Goal: Task Accomplishment & Management: Manage account settings

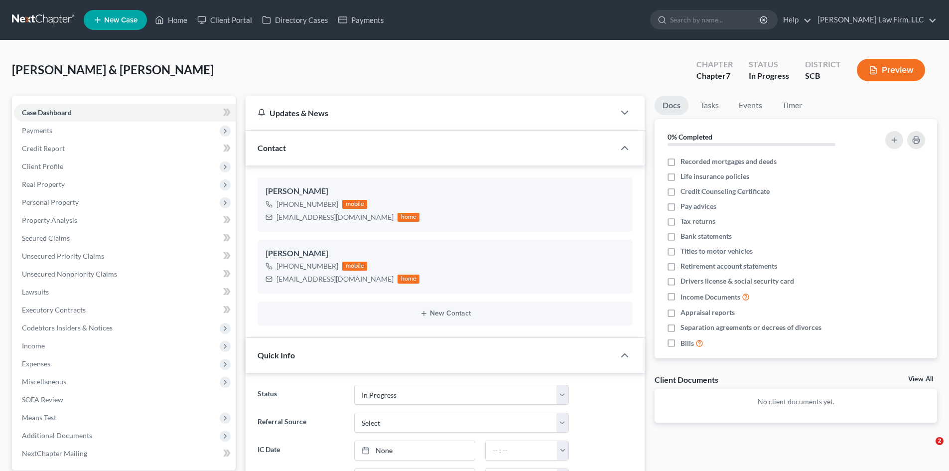
select select "3"
select select "0"
click at [183, 24] on link "Home" at bounding box center [171, 20] width 42 height 18
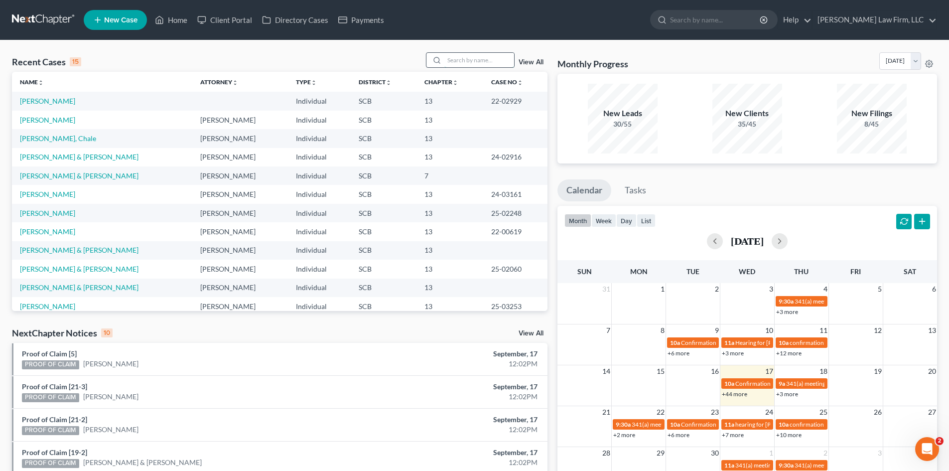
click at [471, 62] on input "search" at bounding box center [479, 60] width 70 height 14
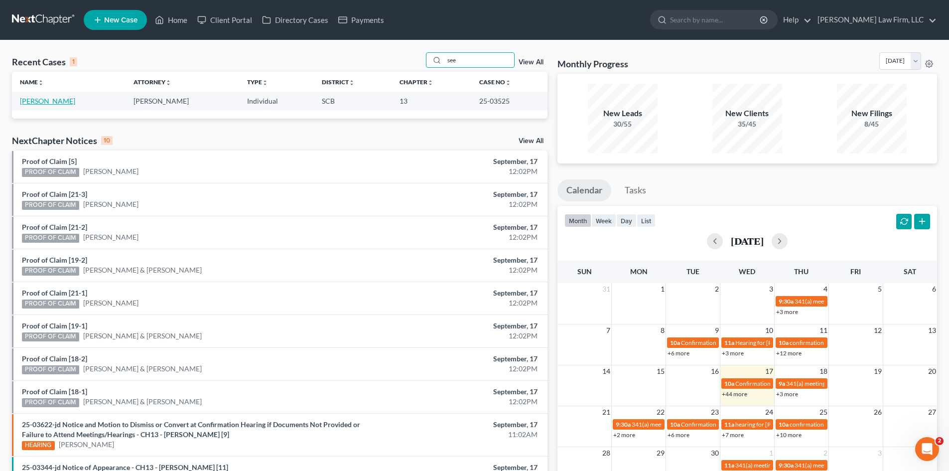
type input "see"
click at [39, 101] on link "Seeley, Debra" at bounding box center [47, 101] width 55 height 8
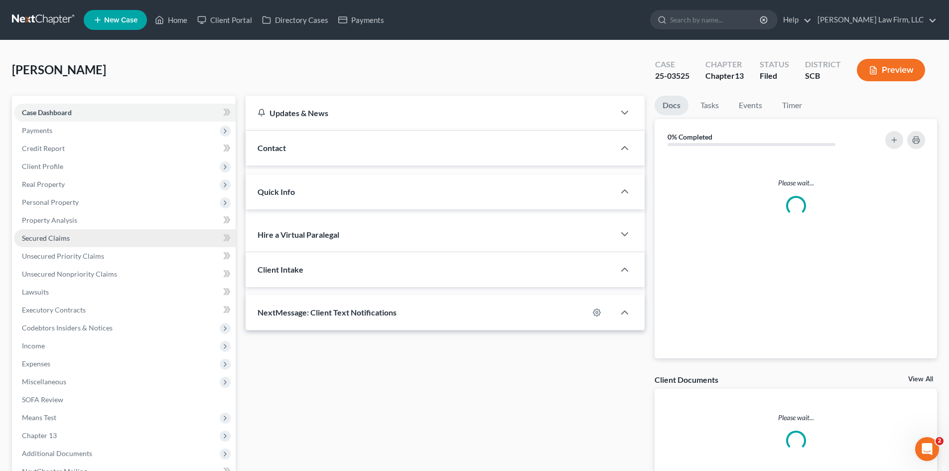
select select "0"
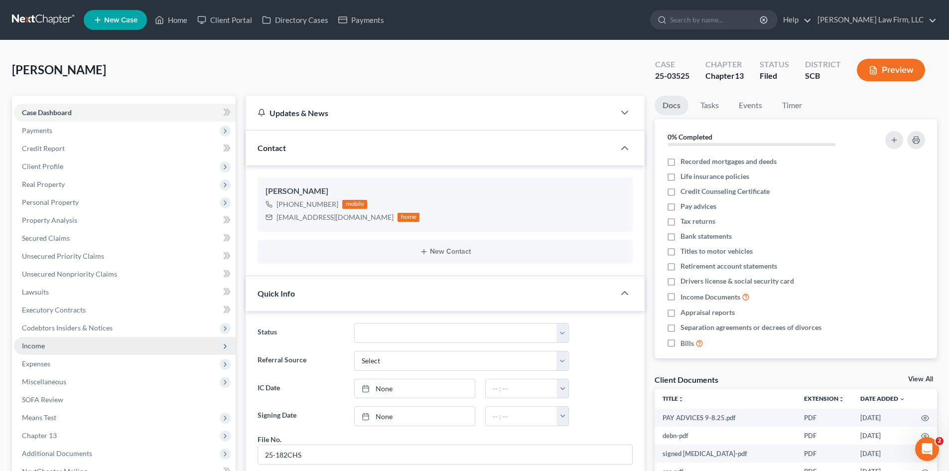
scroll to position [181, 0]
click at [42, 351] on span "Income" at bounding box center [125, 346] width 222 height 18
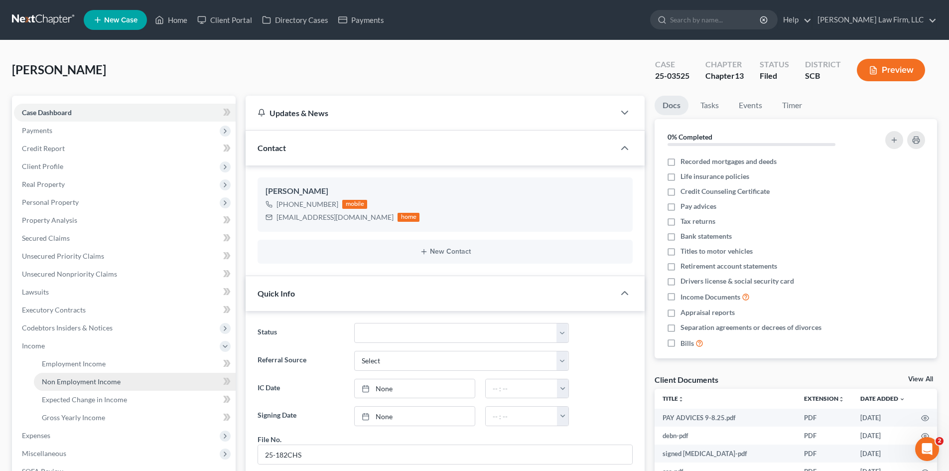
click at [55, 380] on span "Non Employment Income" at bounding box center [81, 381] width 79 height 8
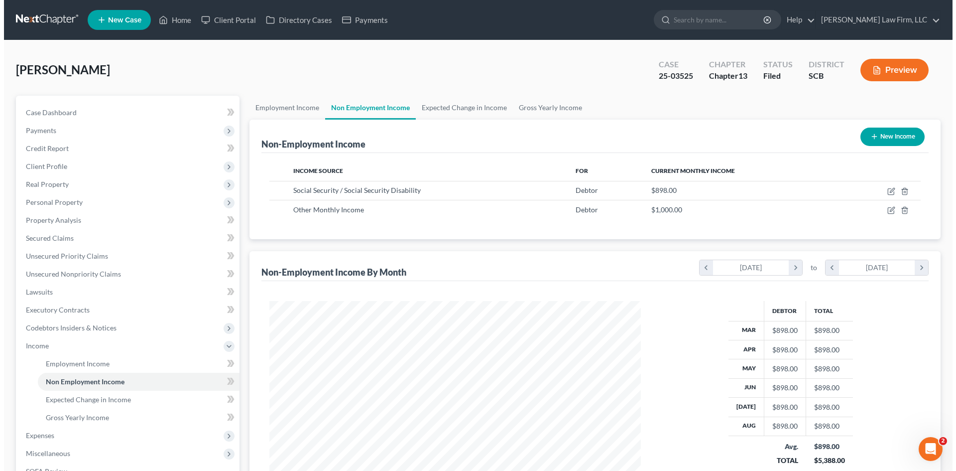
scroll to position [186, 391]
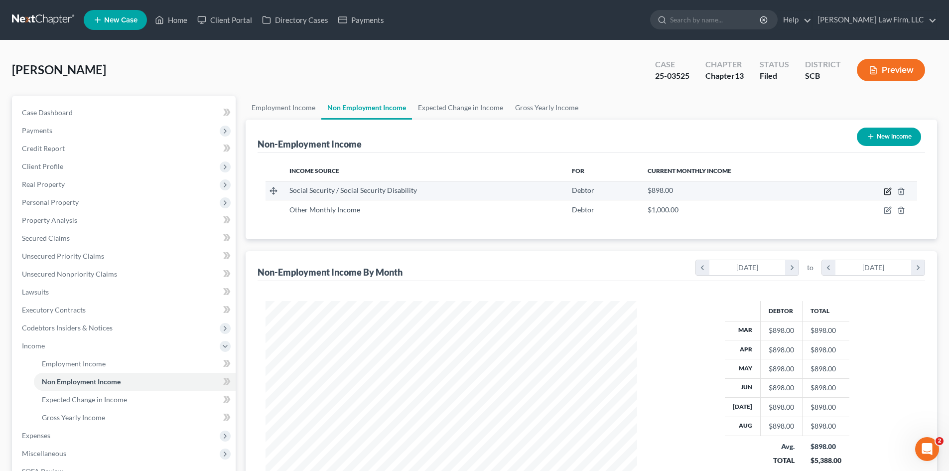
click at [890, 193] on icon "button" at bounding box center [887, 192] width 6 height 6
select select "4"
select select "0"
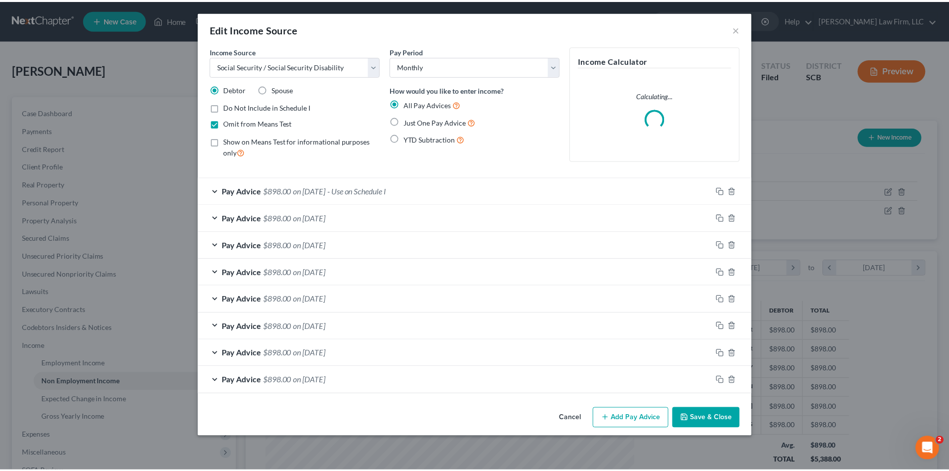
scroll to position [187, 395]
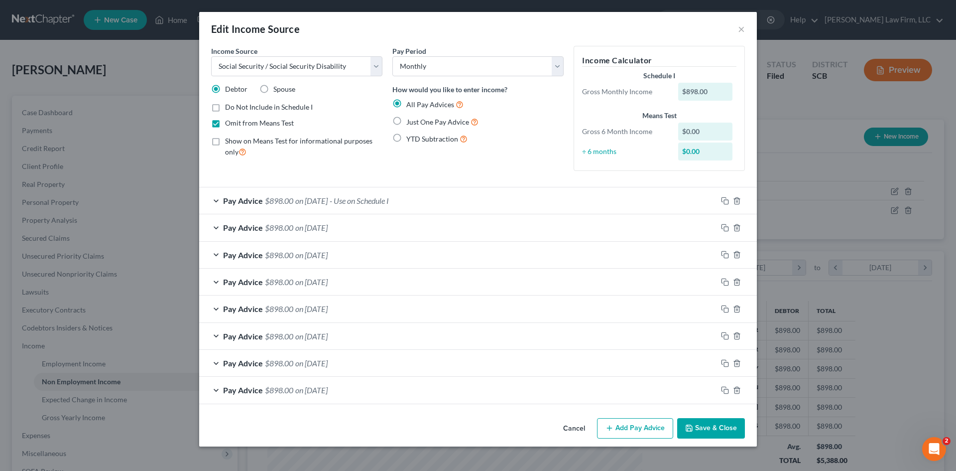
click at [713, 433] on button "Save & Close" at bounding box center [711, 428] width 68 height 21
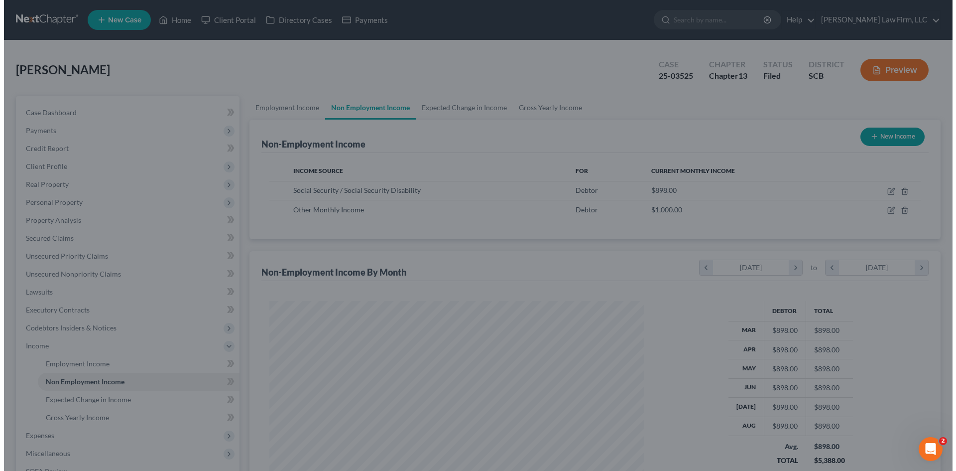
scroll to position [497905, 497699]
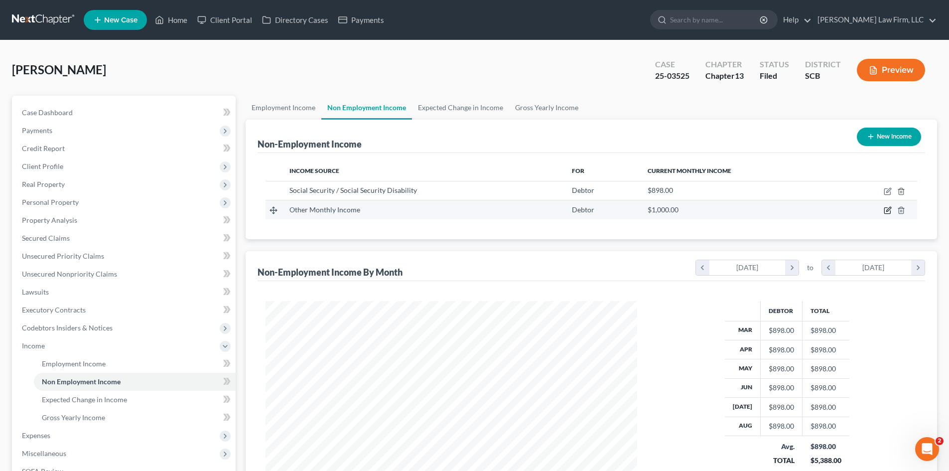
click at [888, 213] on icon "button" at bounding box center [888, 210] width 8 height 8
select select "13"
select select "0"
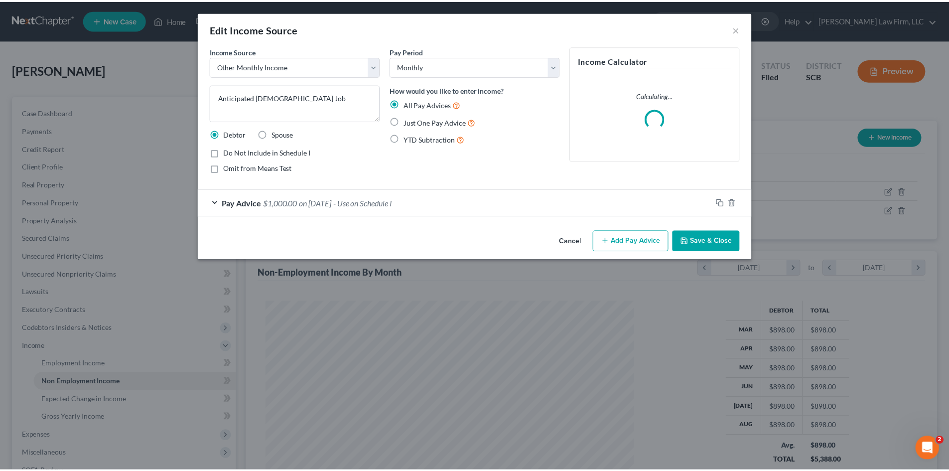
scroll to position [187, 395]
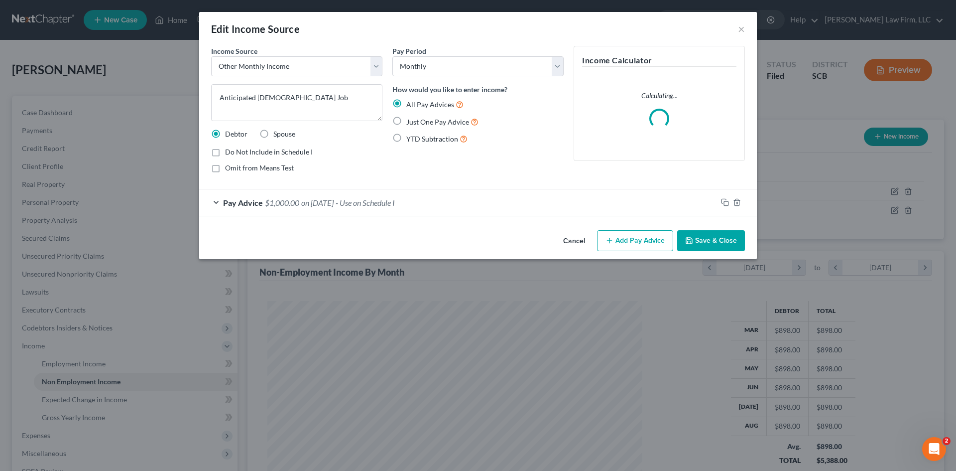
click at [719, 246] on button "Save & Close" at bounding box center [711, 240] width 68 height 21
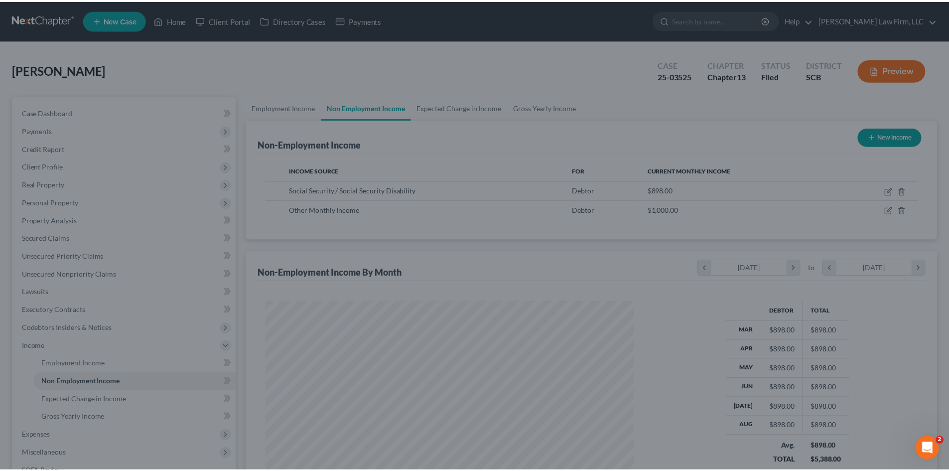
scroll to position [497905, 497699]
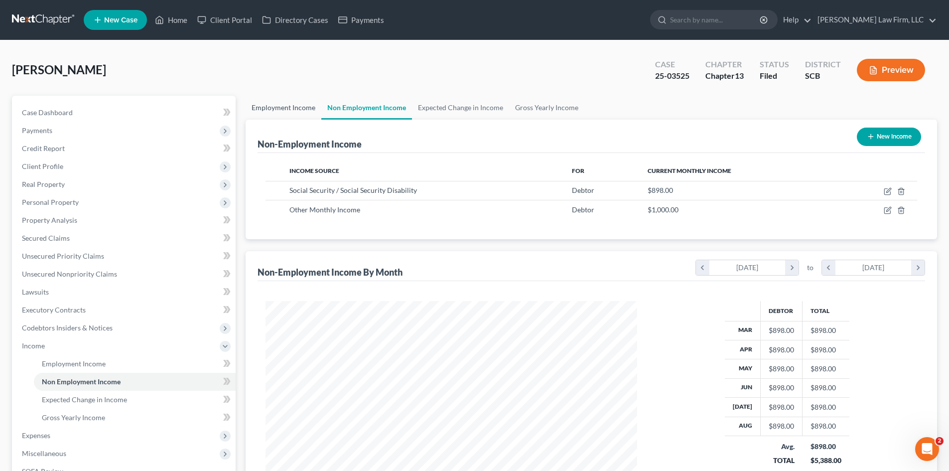
click at [298, 115] on link "Employment Income" at bounding box center [284, 108] width 76 height 24
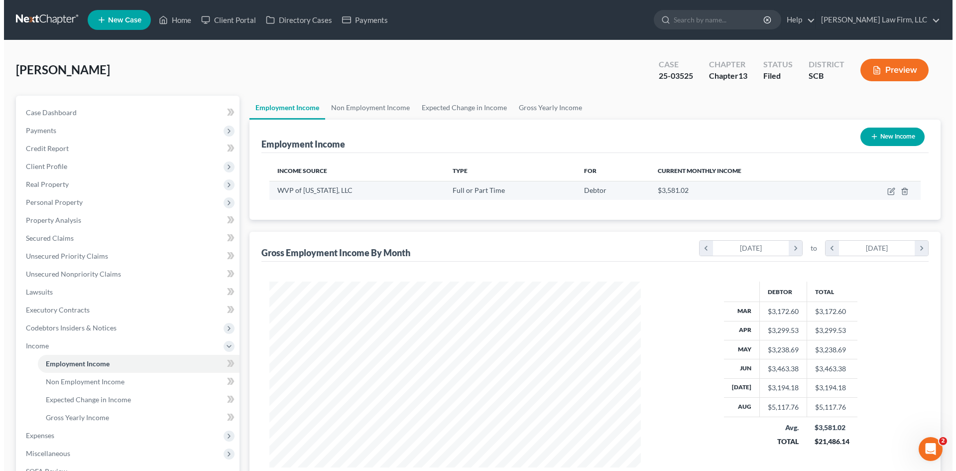
scroll to position [186, 391]
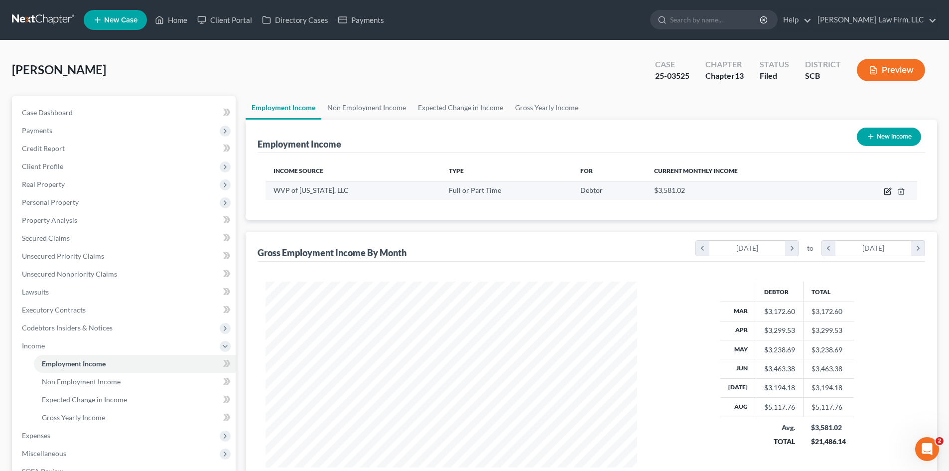
click at [888, 190] on icon "button" at bounding box center [888, 190] width 4 height 4
select select "0"
select select "5"
select select "2"
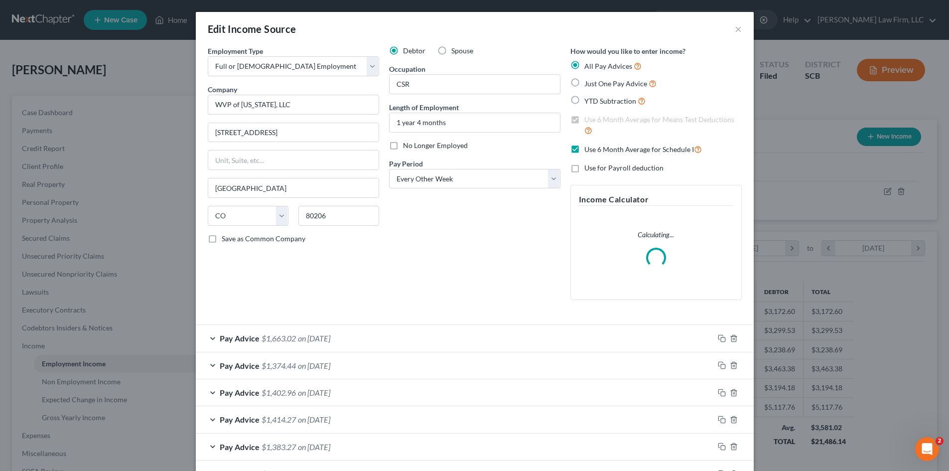
scroll to position [187, 395]
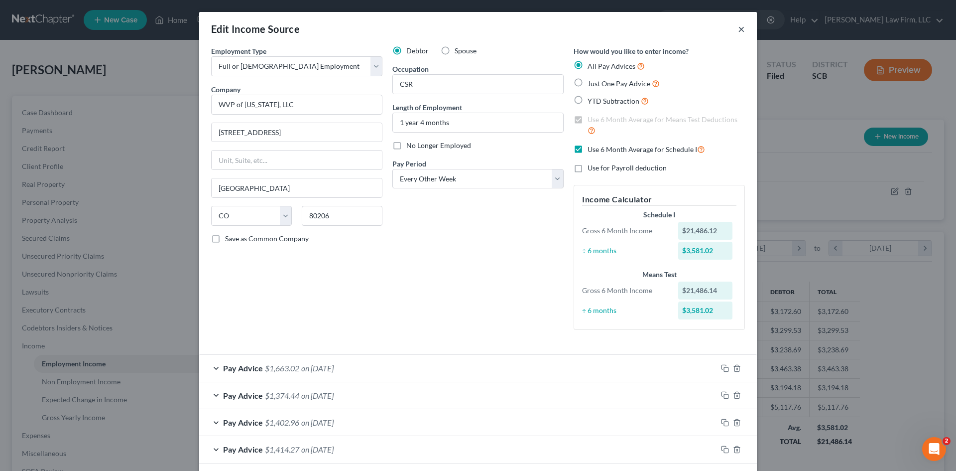
click at [739, 29] on button "×" at bounding box center [741, 29] width 7 height 12
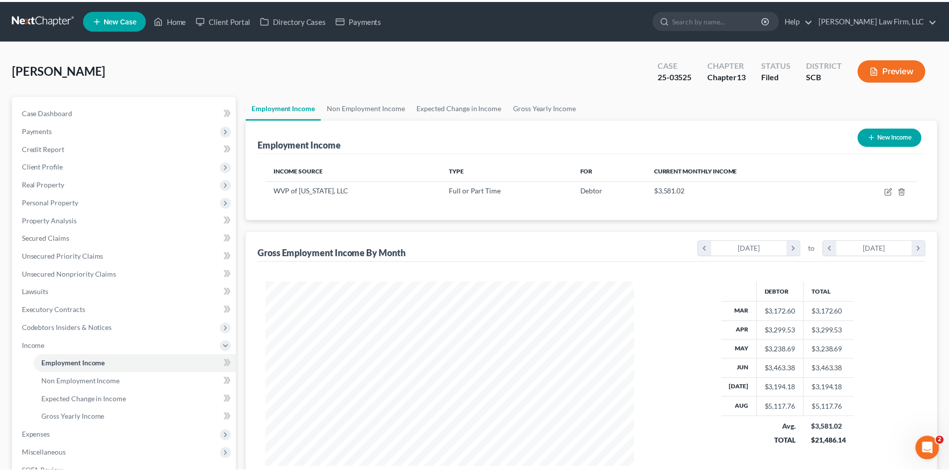
scroll to position [497905, 497699]
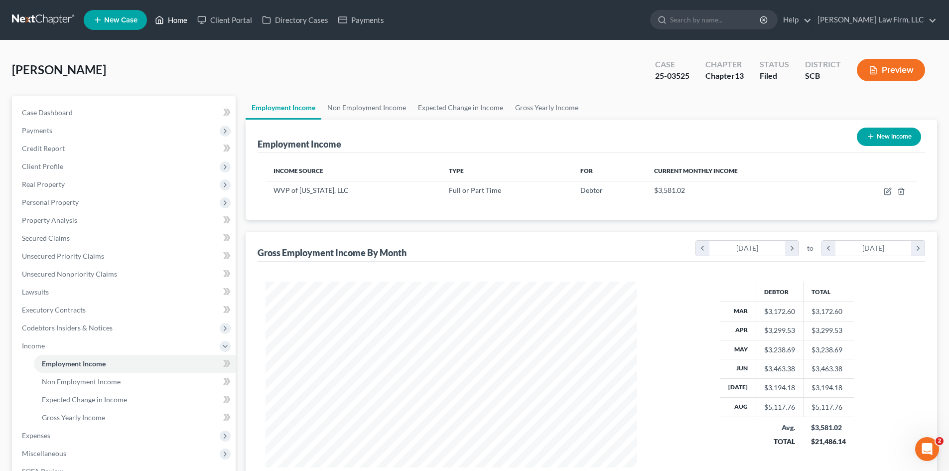
click at [170, 24] on link "Home" at bounding box center [171, 20] width 42 height 18
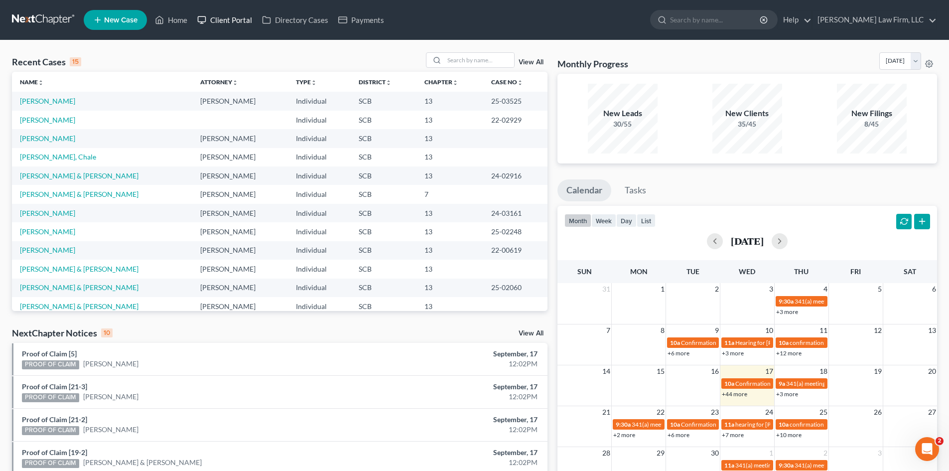
click at [218, 24] on link "Client Portal" at bounding box center [224, 20] width 65 height 18
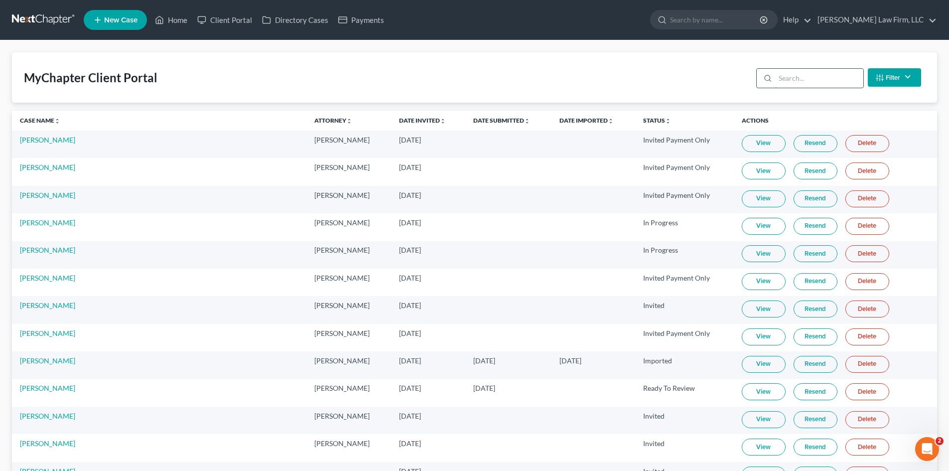
click at [798, 79] on input "search" at bounding box center [819, 78] width 88 height 19
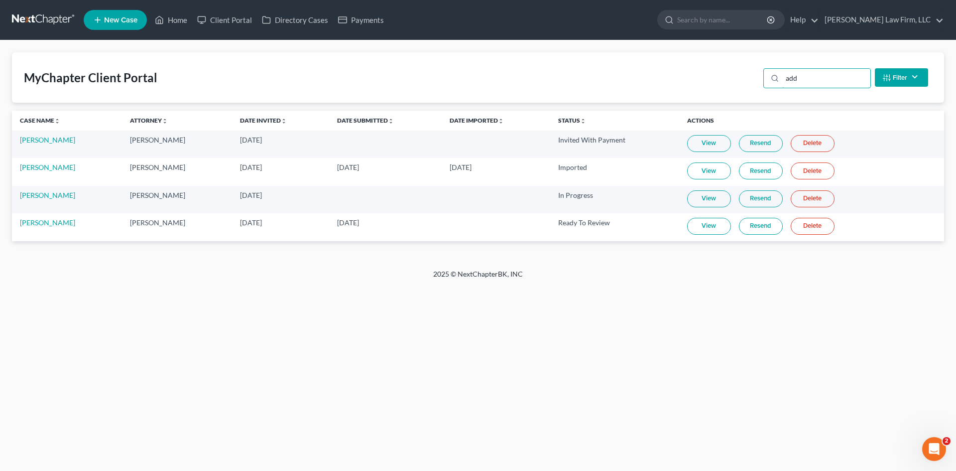
type input "add"
click at [723, 230] on link "View" at bounding box center [709, 226] width 44 height 17
click at [54, 219] on link "[PERSON_NAME]" at bounding box center [47, 222] width 55 height 8
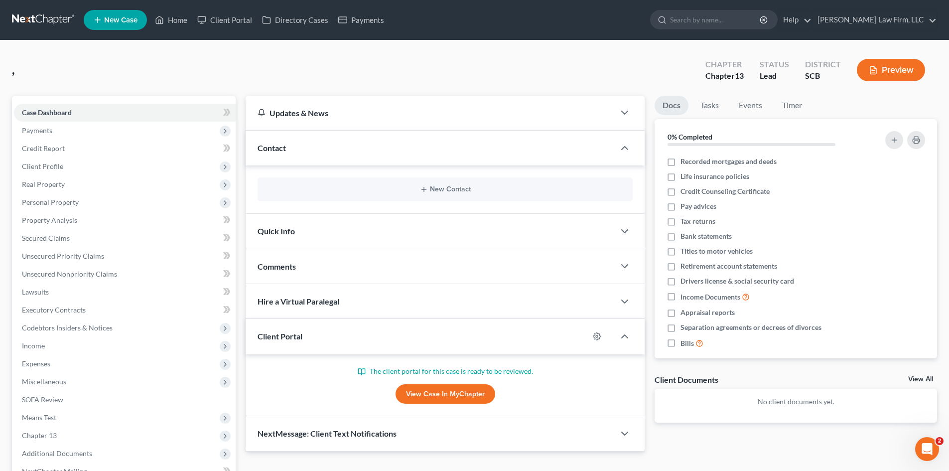
click at [464, 185] on div "New Contact" at bounding box center [445, 189] width 375 height 24
click at [465, 187] on button "New Contact" at bounding box center [444, 189] width 359 height 8
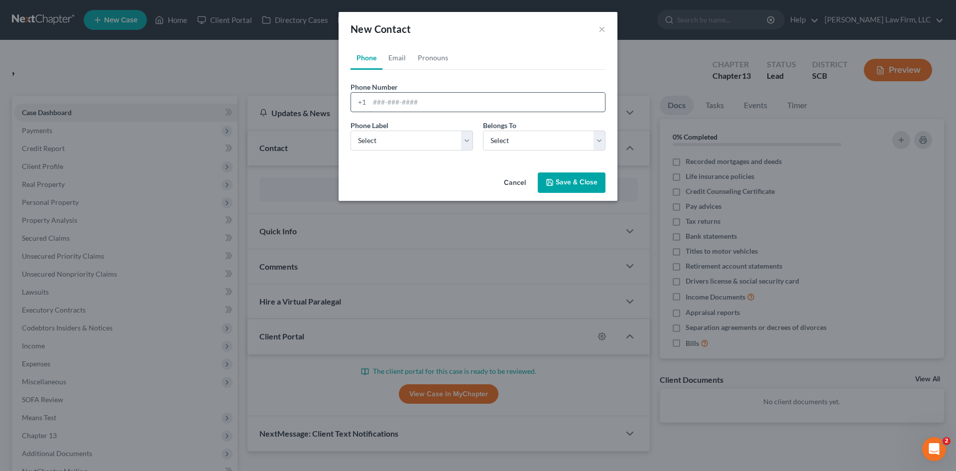
click at [427, 105] on input "tel" at bounding box center [488, 102] width 236 height 19
type input "843-499-3345"
click at [411, 148] on select "Select Mobile Home Work Other" at bounding box center [412, 140] width 123 height 20
select select "0"
click at [351, 130] on select "Select Mobile Home Work Other" at bounding box center [412, 140] width 123 height 20
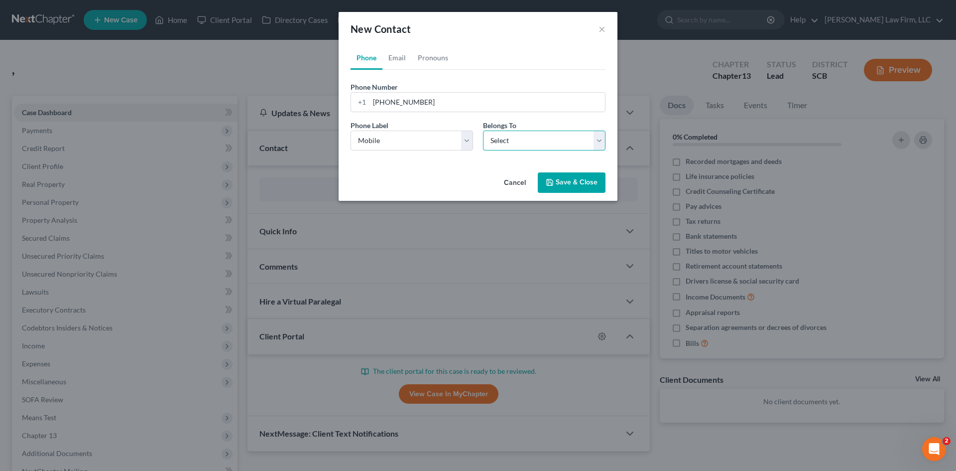
click at [496, 147] on select "Select Client Other" at bounding box center [544, 140] width 123 height 20
drag, startPoint x: 503, startPoint y: 142, endPoint x: 505, endPoint y: 150, distance: 8.1
click at [503, 142] on select "Select Client Other" at bounding box center [544, 140] width 123 height 20
select select "0"
click at [483, 130] on select "Select Client Other" at bounding box center [544, 140] width 123 height 20
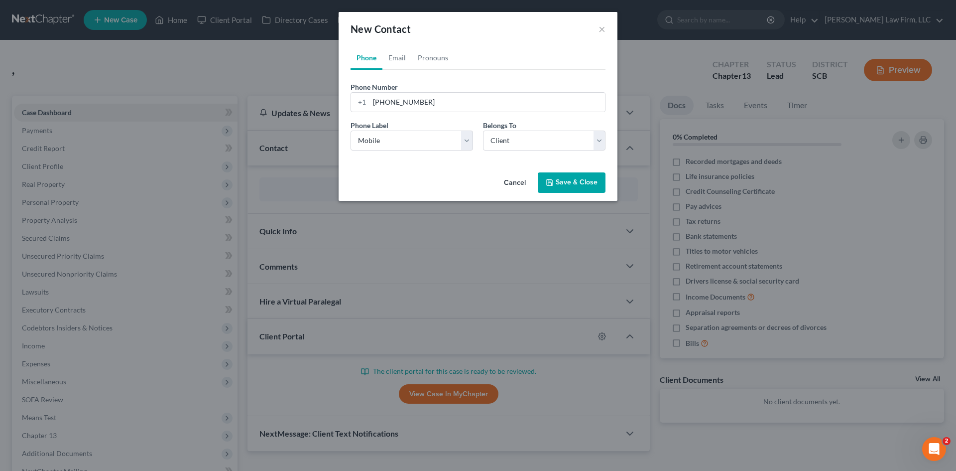
click at [576, 188] on button "Save & Close" at bounding box center [572, 182] width 68 height 21
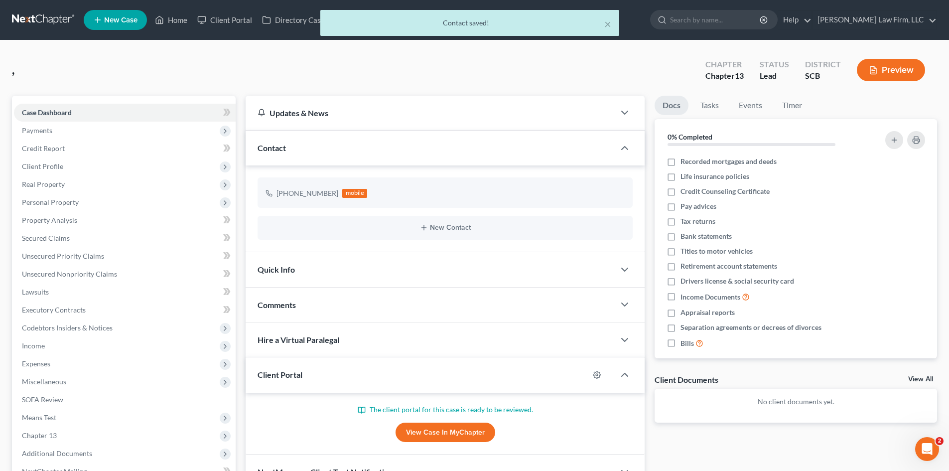
click at [445, 426] on link "View Case in MyChapter" at bounding box center [445, 432] width 100 height 20
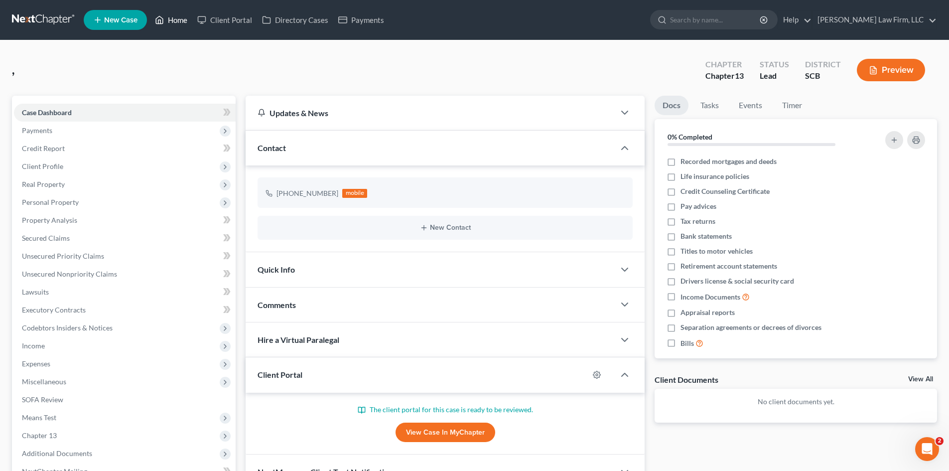
drag, startPoint x: 170, startPoint y: 26, endPoint x: 176, endPoint y: 27, distance: 6.5
click at [170, 26] on link "Home" at bounding box center [171, 20] width 42 height 18
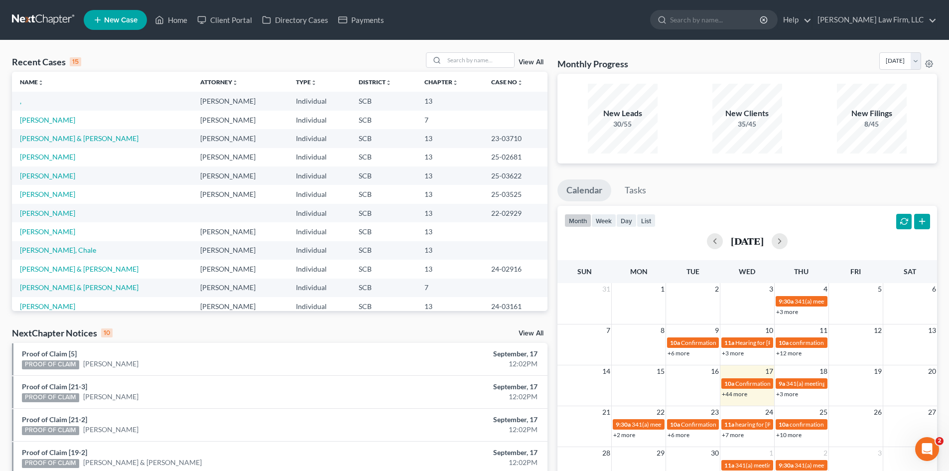
click at [20, 102] on link "," at bounding box center [20, 101] width 1 height 8
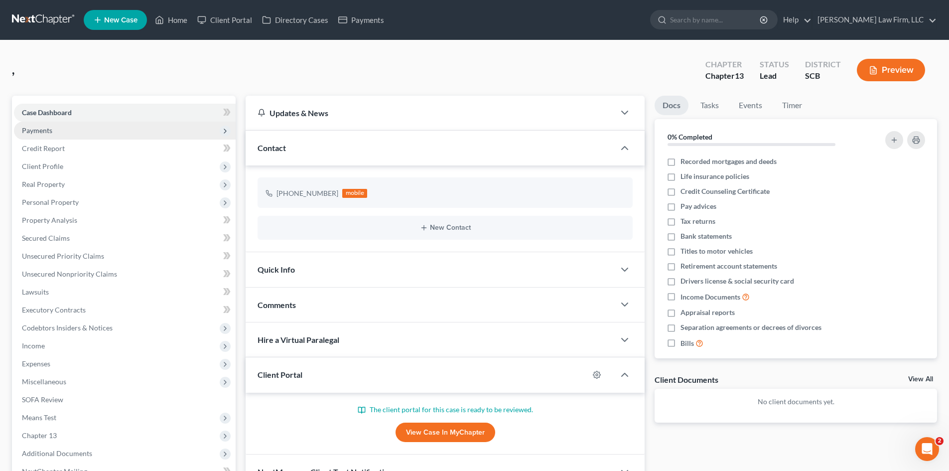
click at [47, 130] on span "Payments" at bounding box center [37, 130] width 30 height 8
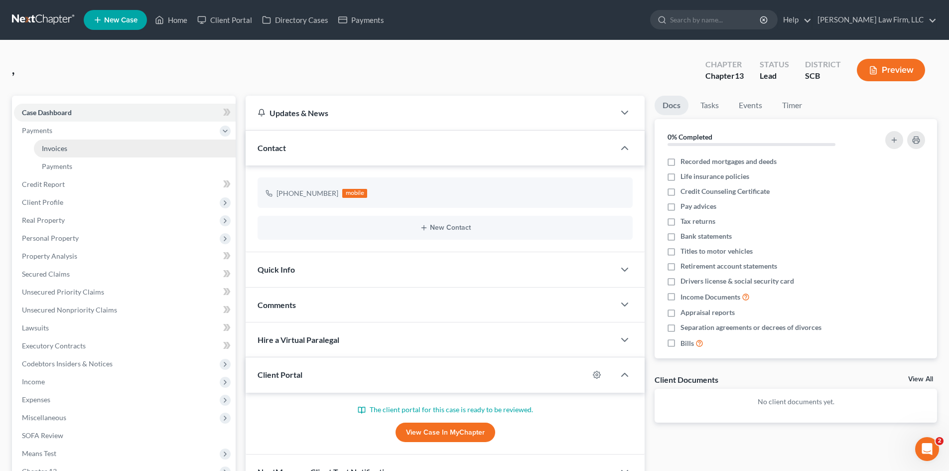
click at [58, 149] on span "Invoices" at bounding box center [54, 148] width 25 height 8
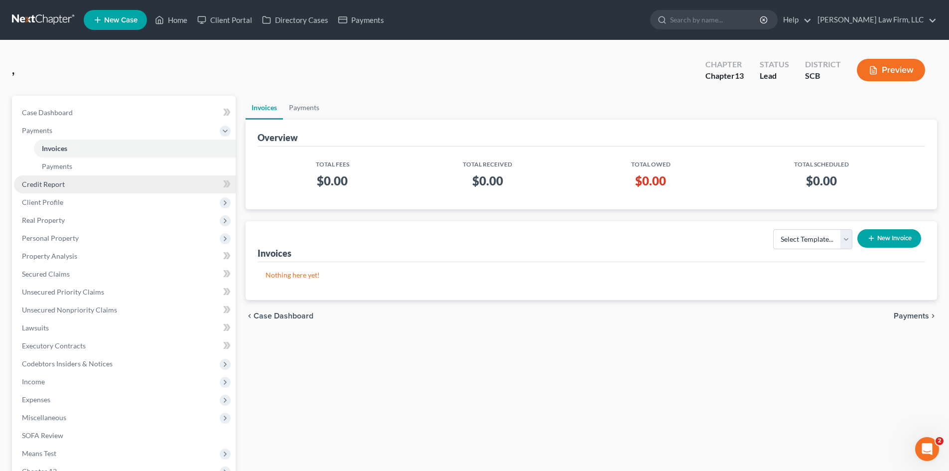
click at [47, 180] on span "Credit Report" at bounding box center [43, 184] width 43 height 8
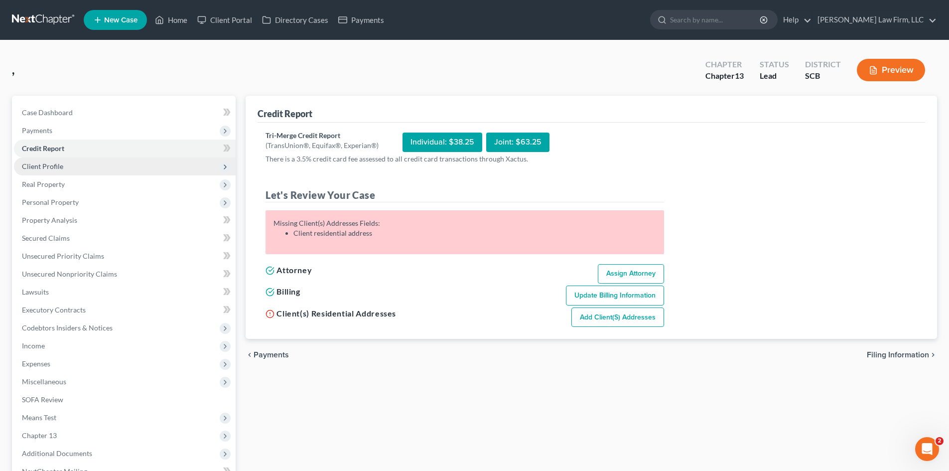
click at [48, 164] on span "Client Profile" at bounding box center [42, 166] width 41 height 8
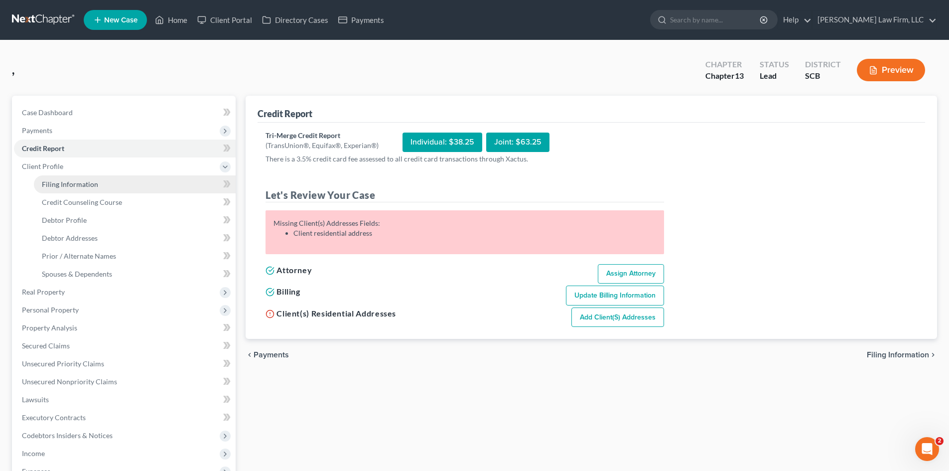
click at [59, 181] on span "Filing Information" at bounding box center [70, 184] width 56 height 8
select select "1"
select select "0"
select select "3"
select select "42"
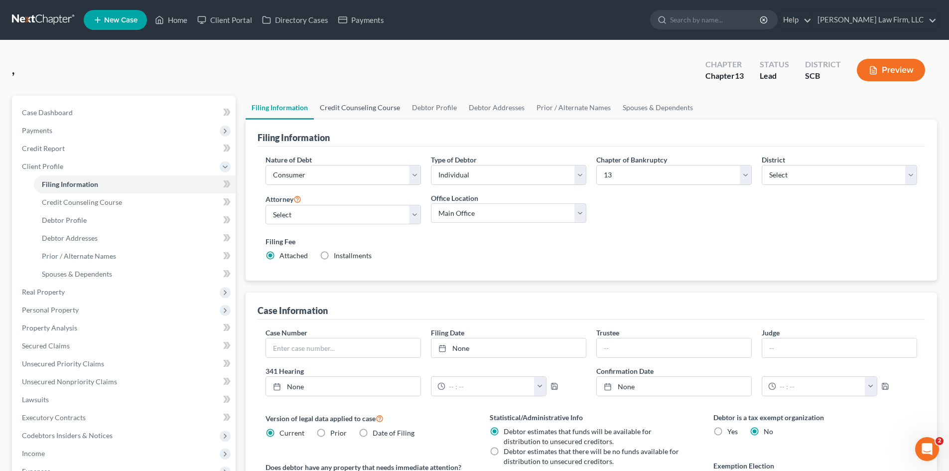
click at [354, 111] on link "Credit Counseling Course" at bounding box center [360, 108] width 92 height 24
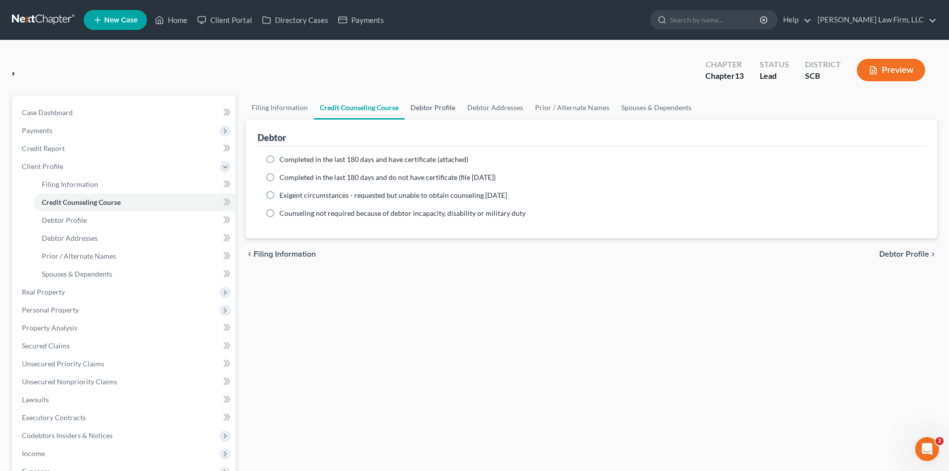
click at [420, 108] on link "Debtor Profile" at bounding box center [432, 108] width 57 height 24
select select "0"
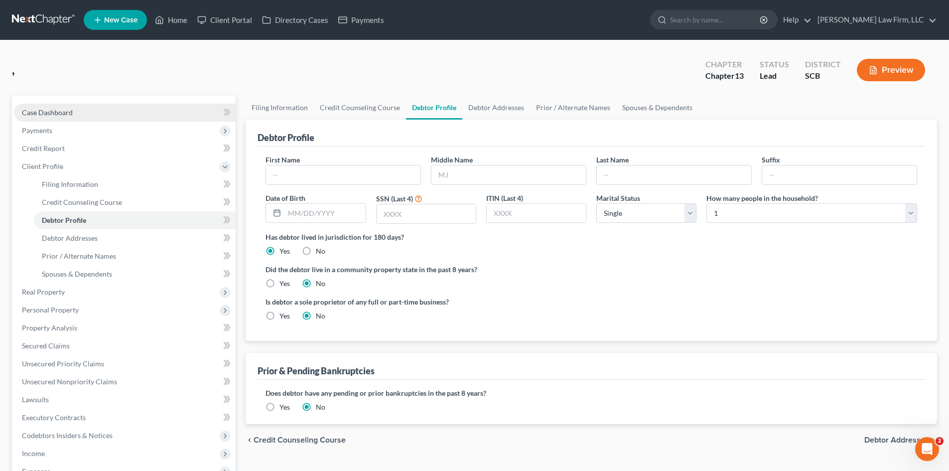
click at [68, 116] on span "Case Dashboard" at bounding box center [47, 112] width 51 height 8
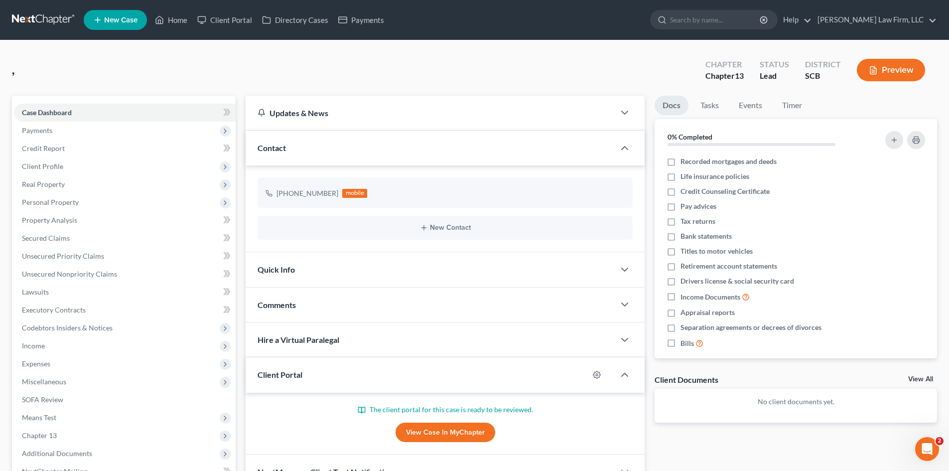
click at [411, 437] on link "View Case in MyChapter" at bounding box center [445, 432] width 100 height 20
click at [41, 164] on span "Client Profile" at bounding box center [42, 166] width 41 height 8
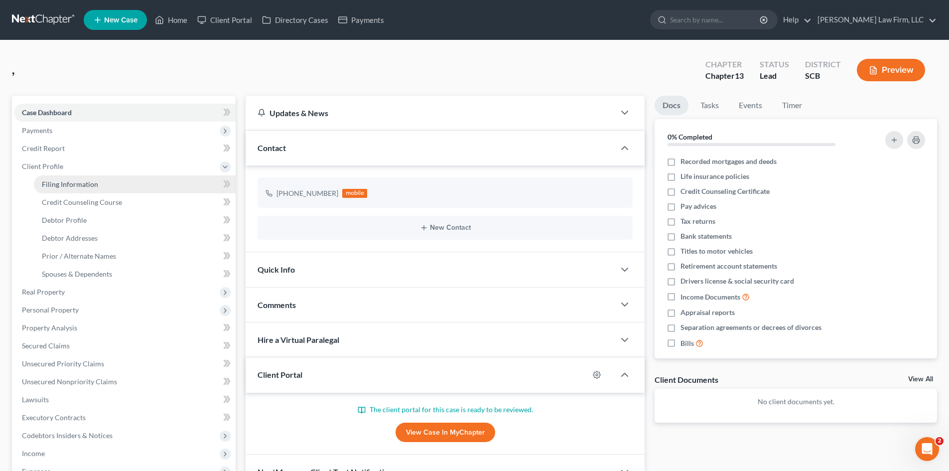
click at [84, 186] on span "Filing Information" at bounding box center [70, 184] width 56 height 8
select select "1"
select select "0"
select select "3"
select select "72"
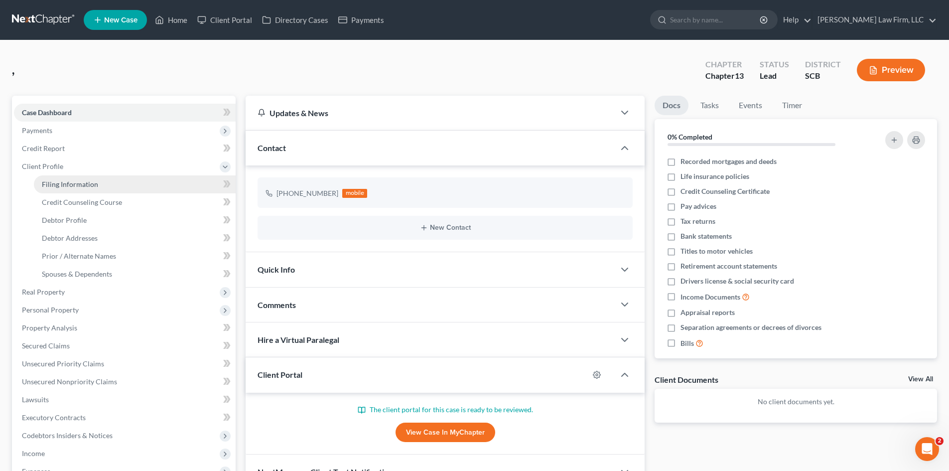
select select "0"
select select "42"
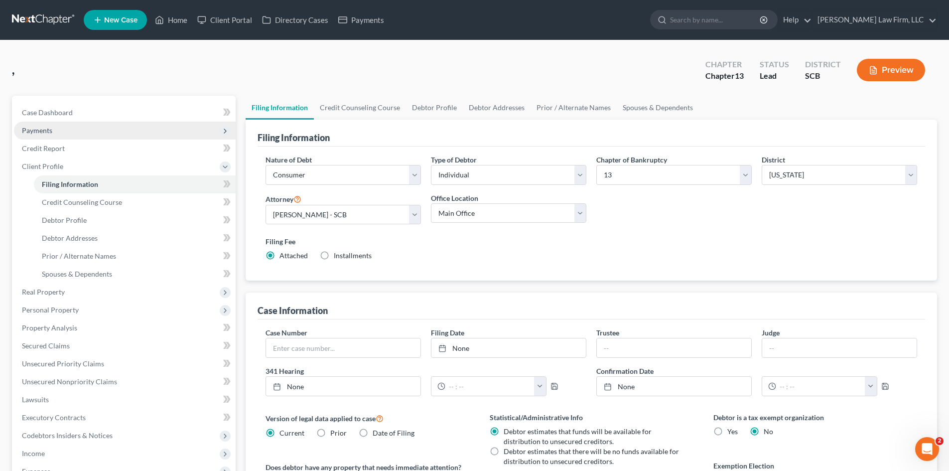
click at [47, 130] on span "Payments" at bounding box center [37, 130] width 30 height 8
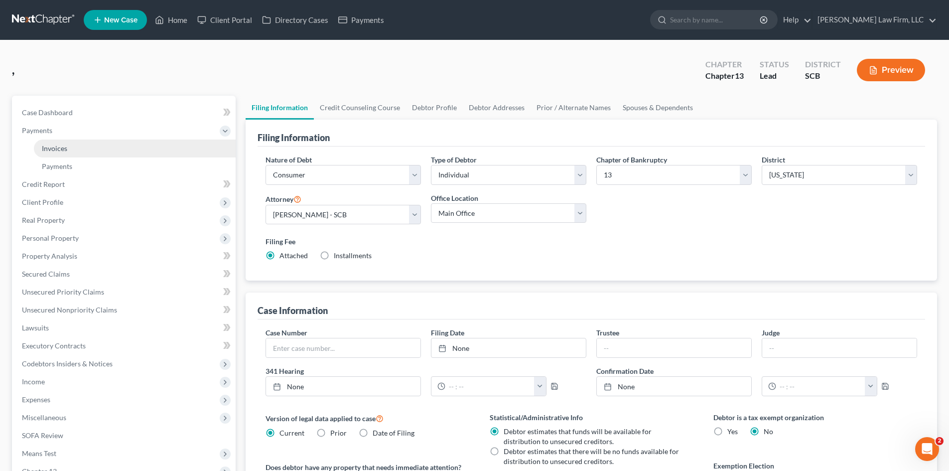
click at [66, 146] on span "Invoices" at bounding box center [54, 148] width 25 height 8
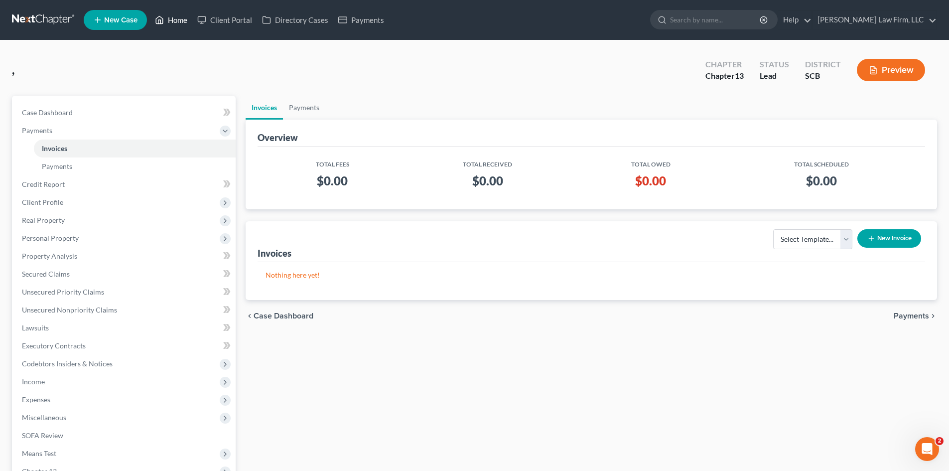
click at [170, 22] on link "Home" at bounding box center [171, 20] width 42 height 18
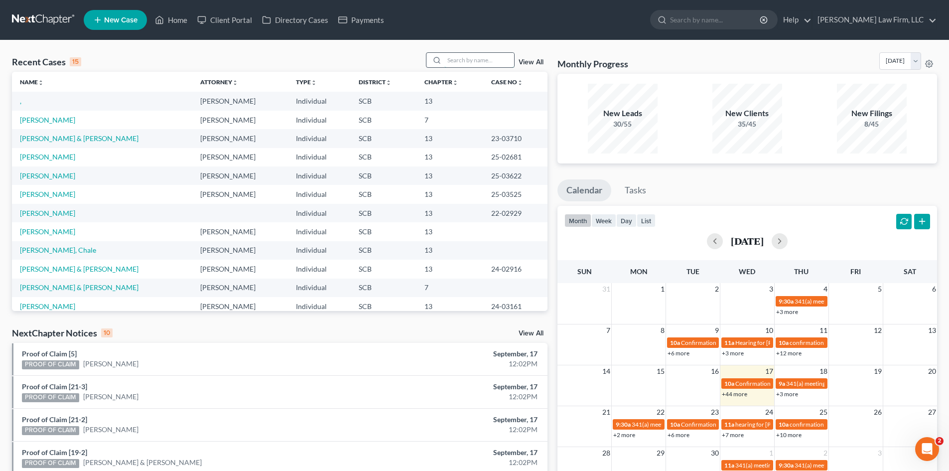
click at [484, 61] on input "search" at bounding box center [479, 60] width 70 height 14
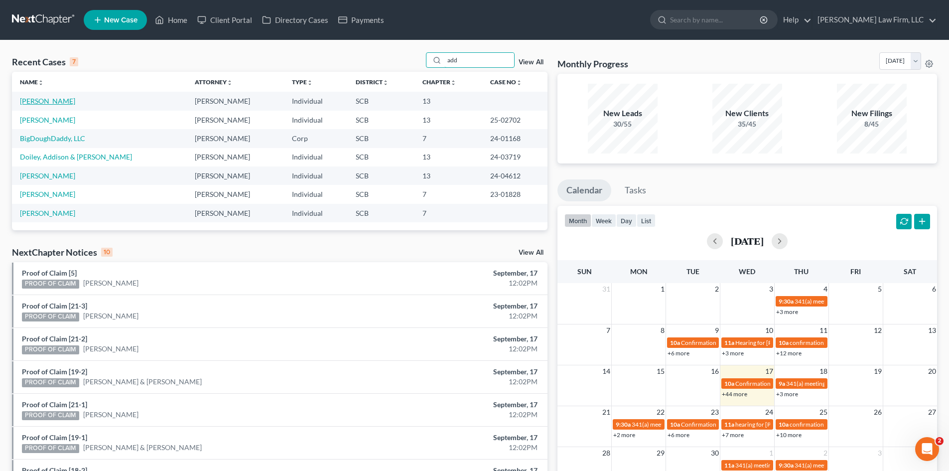
type input "add"
click at [48, 101] on link "Addison, Kiah" at bounding box center [47, 101] width 55 height 8
select select "0"
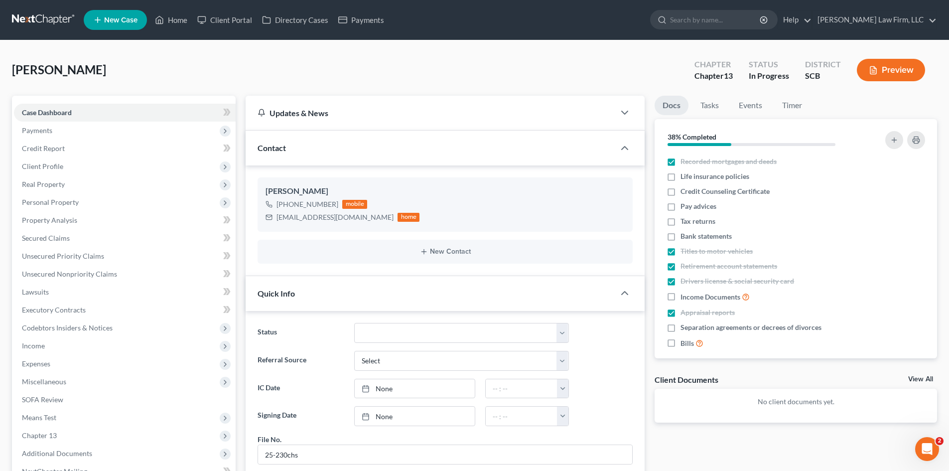
scroll to position [185, 0]
click at [40, 132] on span "Payments" at bounding box center [37, 130] width 30 height 8
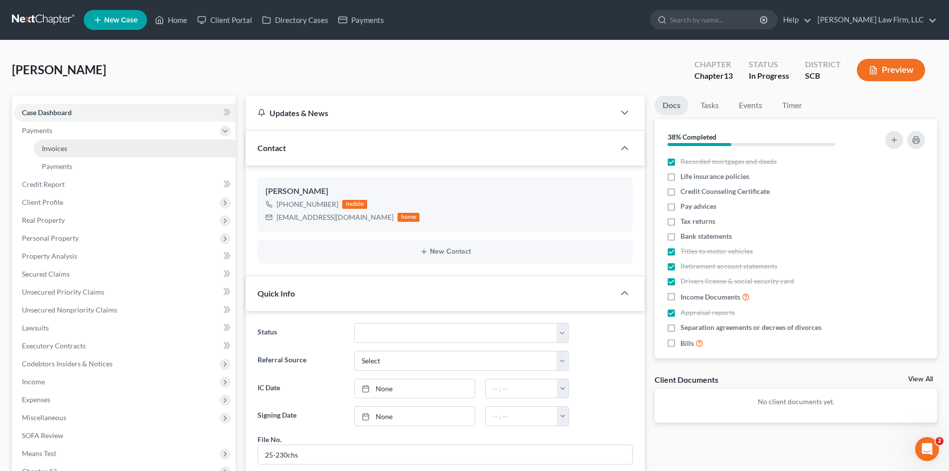
click at [49, 144] on span "Invoices" at bounding box center [54, 148] width 25 height 8
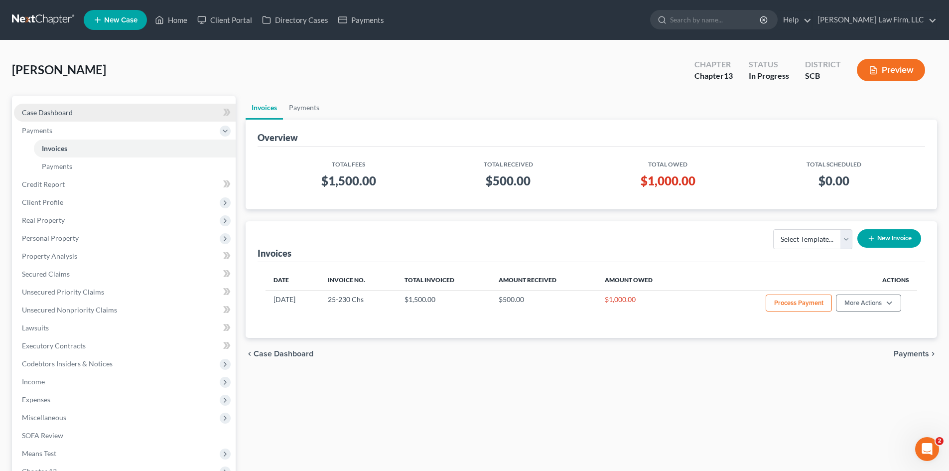
click at [56, 111] on span "Case Dashboard" at bounding box center [47, 112] width 51 height 8
select select "0"
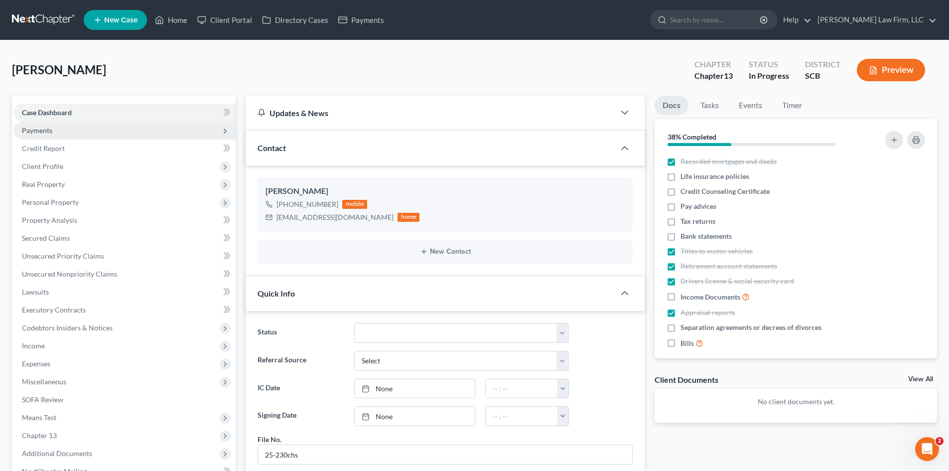
scroll to position [185, 0]
click at [183, 26] on link "Home" at bounding box center [171, 20] width 42 height 18
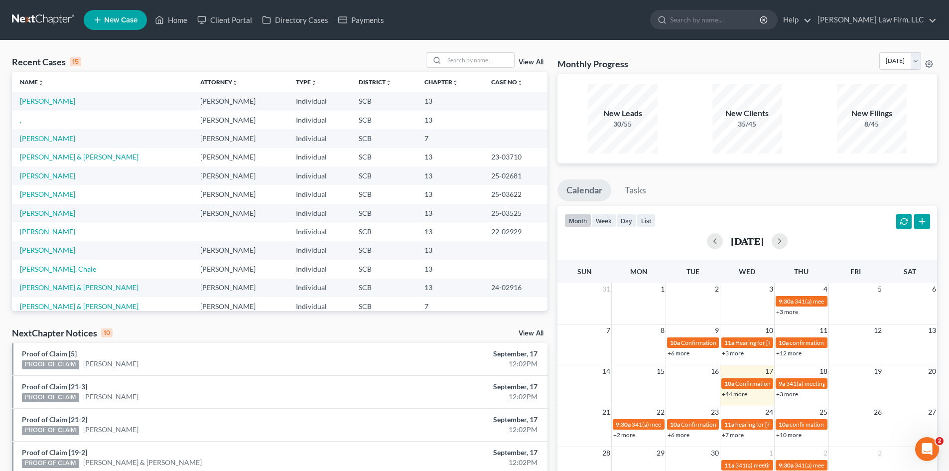
click at [20, 122] on link "," at bounding box center [20, 120] width 1 height 8
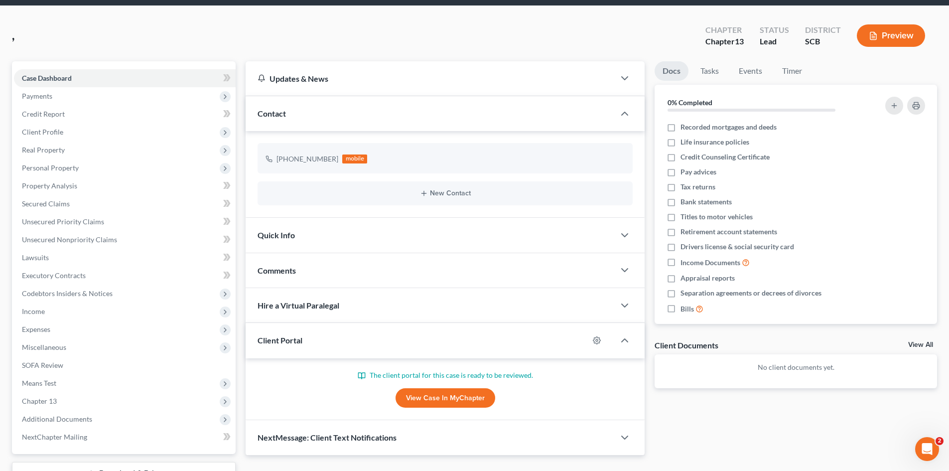
scroll to position [50, 0]
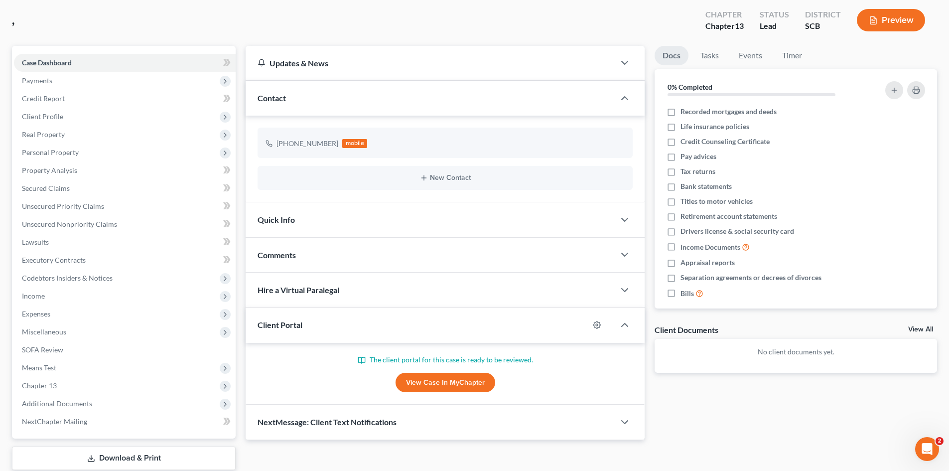
click at [338, 230] on div "Quick Info" at bounding box center [430, 219] width 369 height 34
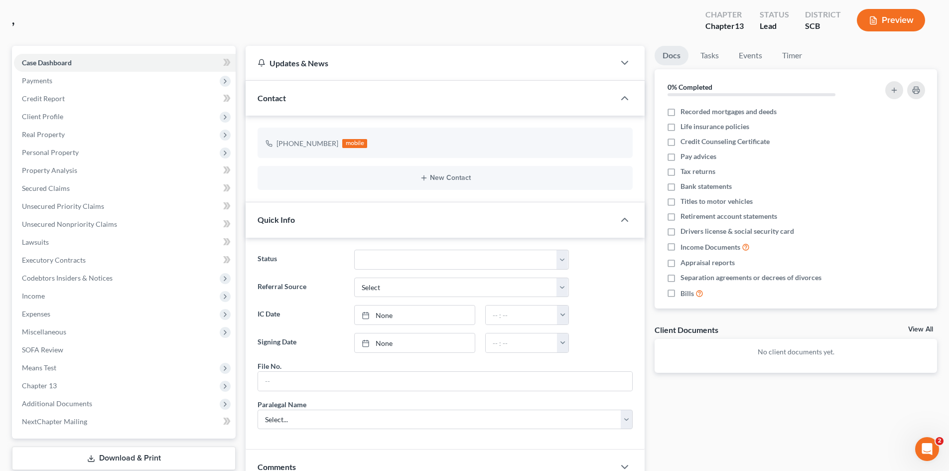
click at [338, 230] on div "Quick Info" at bounding box center [430, 219] width 369 height 34
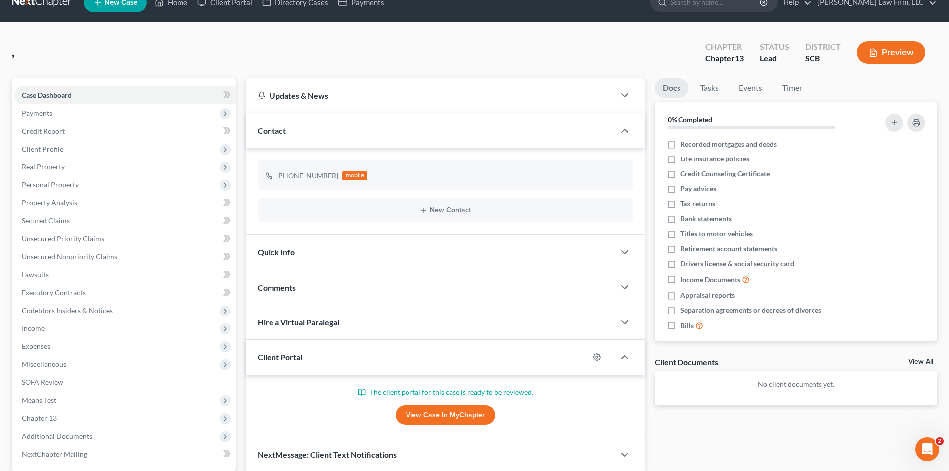
scroll to position [0, 0]
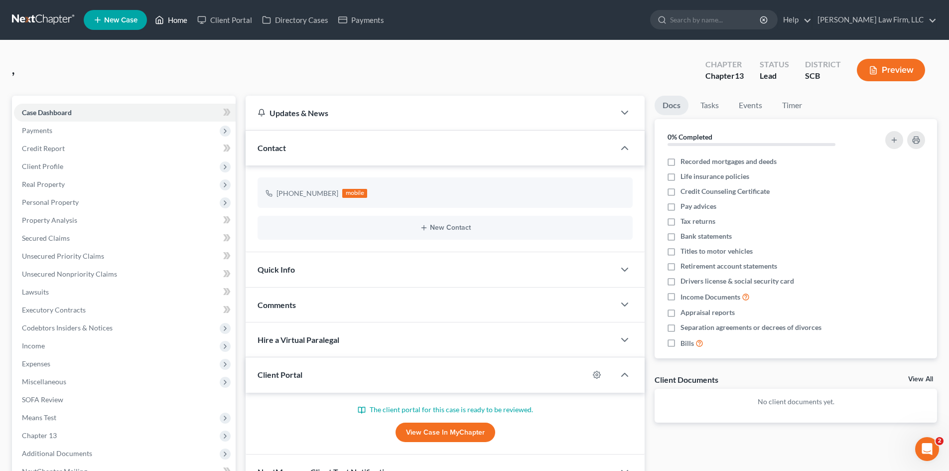
click at [179, 22] on link "Home" at bounding box center [171, 20] width 42 height 18
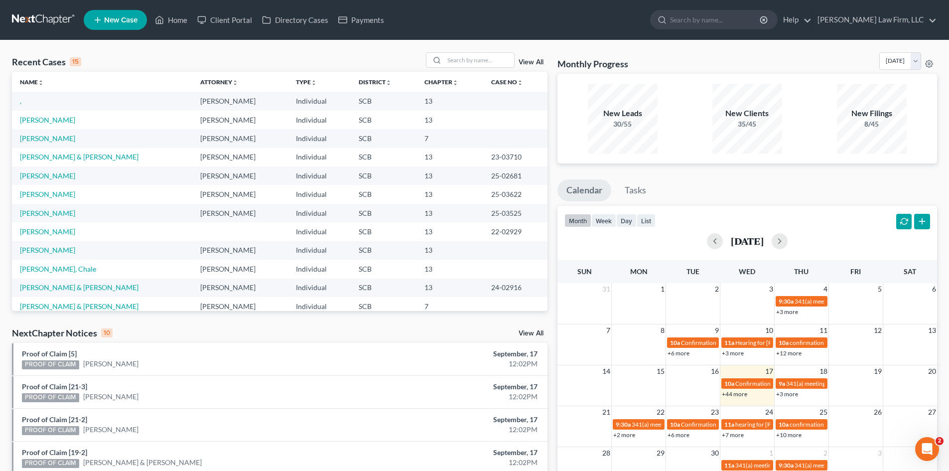
click at [525, 65] on link "View All" at bounding box center [531, 62] width 25 height 7
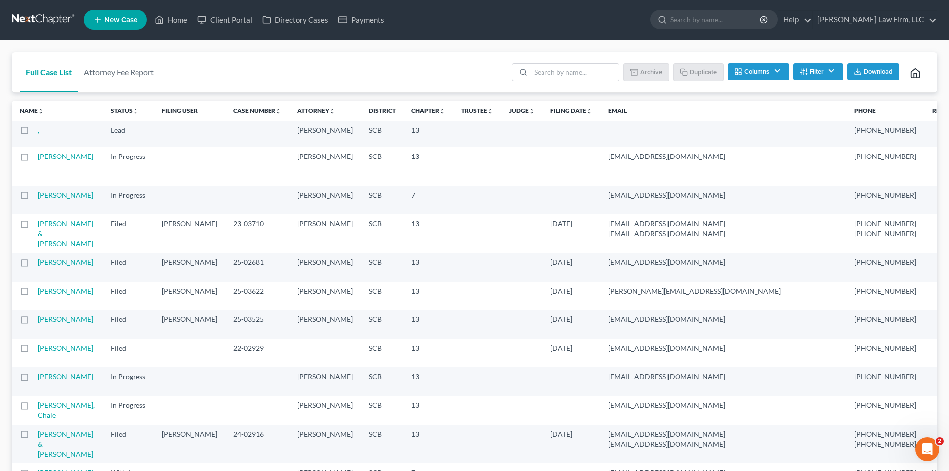
click at [34, 132] on label at bounding box center [34, 132] width 0 height 0
click at [38, 131] on input "checkbox" at bounding box center [41, 128] width 6 height 6
click at [654, 77] on button "Archive" at bounding box center [647, 71] width 45 height 17
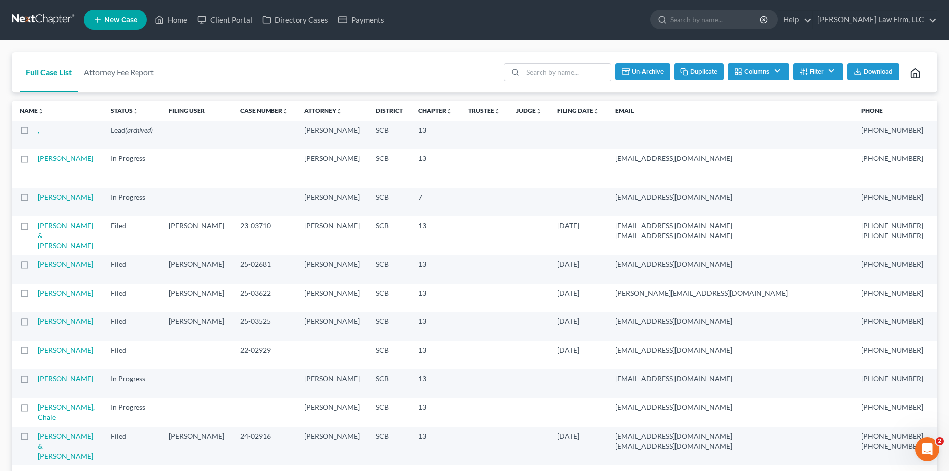
checkbox input "false"
click at [180, 20] on link "Home" at bounding box center [171, 20] width 42 height 18
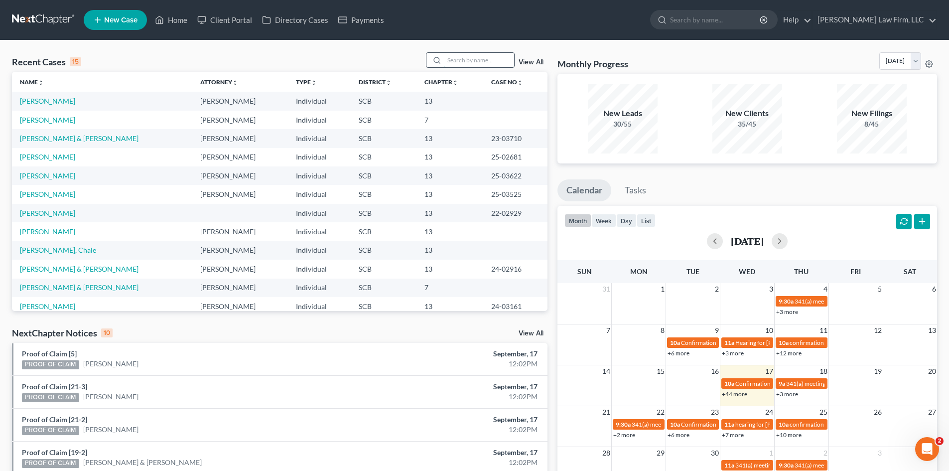
click at [471, 57] on input "search" at bounding box center [479, 60] width 70 height 14
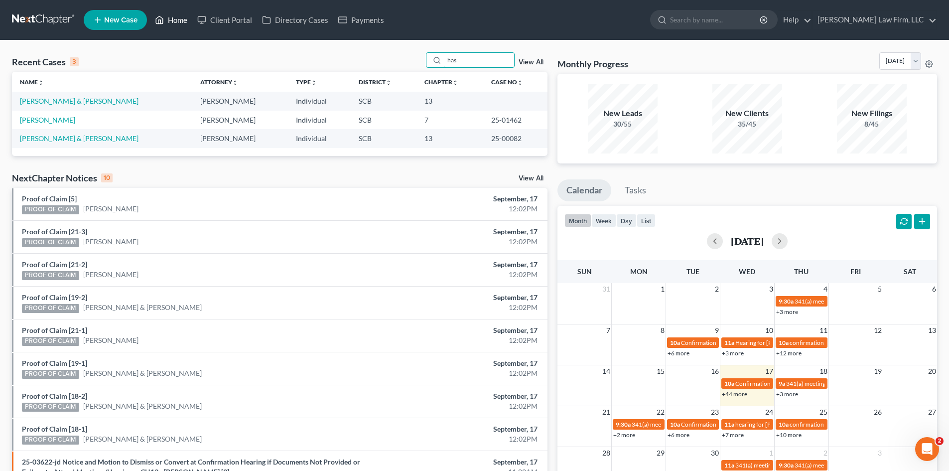
type input "has"
click at [190, 21] on link "Home" at bounding box center [171, 20] width 42 height 18
click at [172, 17] on link "Home" at bounding box center [171, 20] width 42 height 18
drag, startPoint x: 450, startPoint y: 64, endPoint x: 427, endPoint y: 66, distance: 23.0
click at [427, 66] on div "has" at bounding box center [470, 59] width 89 height 15
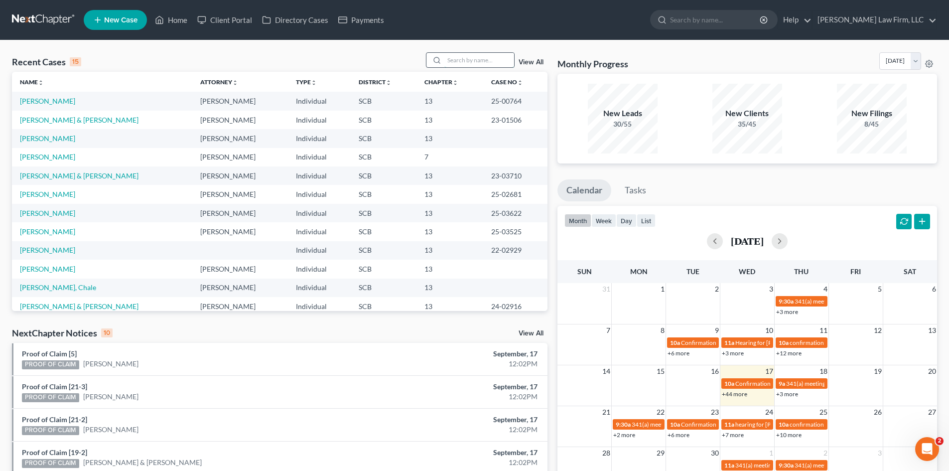
click at [464, 65] on input "search" at bounding box center [479, 60] width 70 height 14
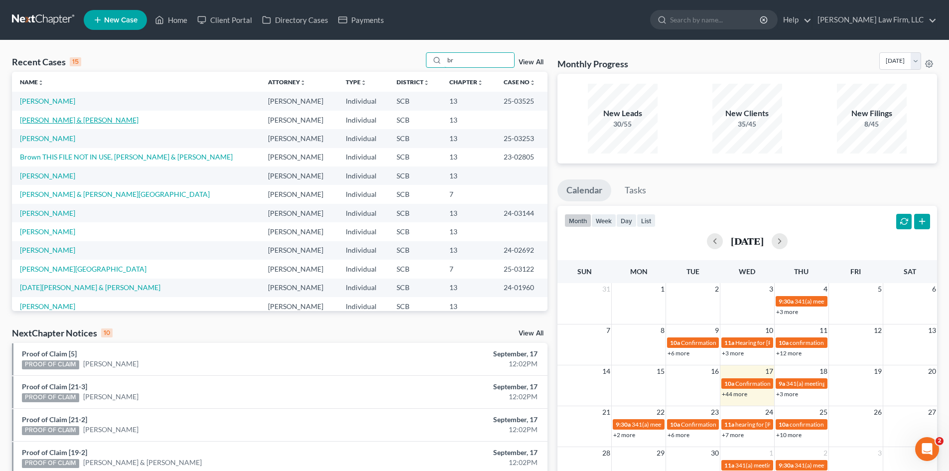
type input "br"
click at [43, 121] on link "Brown, Travis & Legare-Brown, Samantha" at bounding box center [79, 120] width 119 height 8
select select "1"
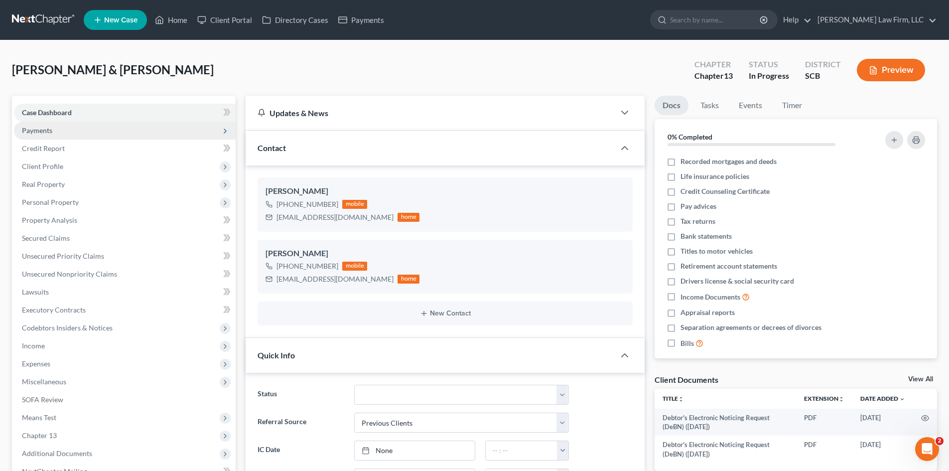
select select "0"
click at [42, 132] on span "Payments" at bounding box center [37, 130] width 30 height 8
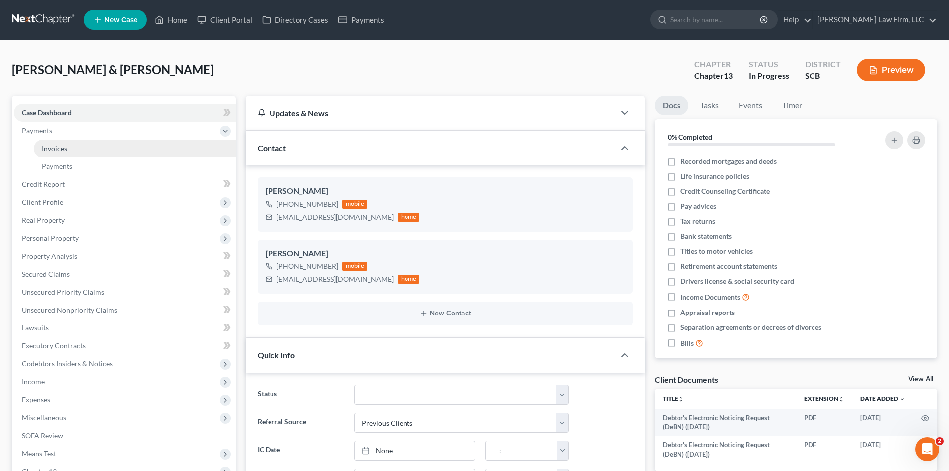
scroll to position [315, 0]
click at [51, 142] on link "Invoices" at bounding box center [135, 148] width 202 height 18
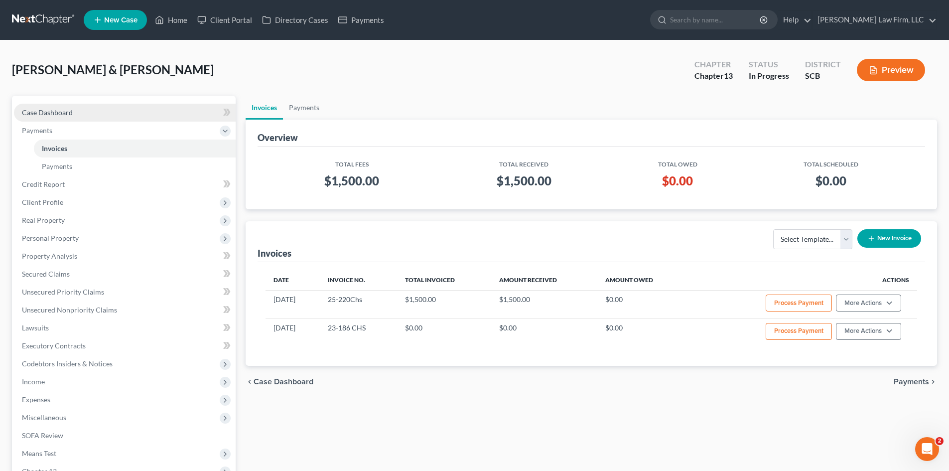
click at [69, 114] on span "Case Dashboard" at bounding box center [47, 112] width 51 height 8
select select "1"
select select "0"
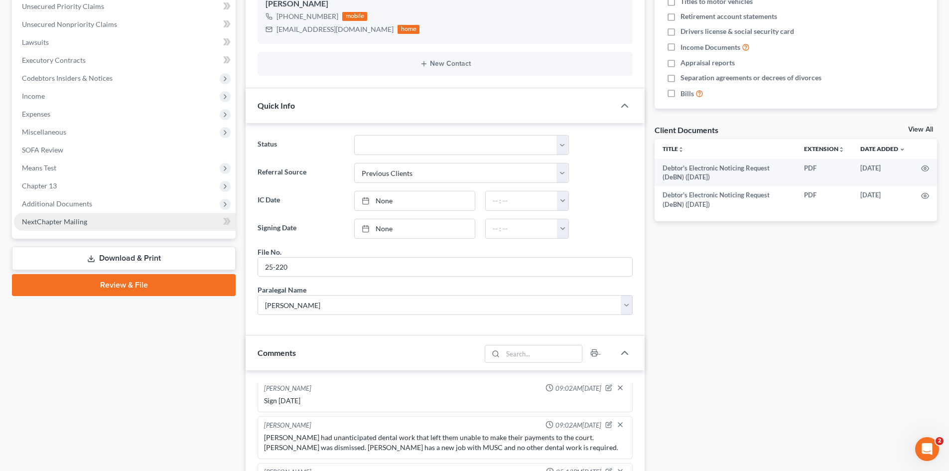
scroll to position [249, 0]
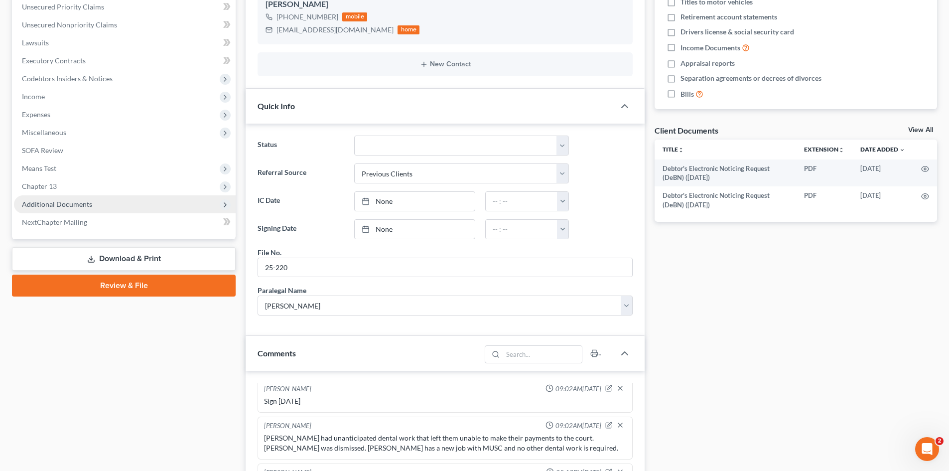
click at [59, 207] on span "Additional Documents" at bounding box center [57, 204] width 70 height 8
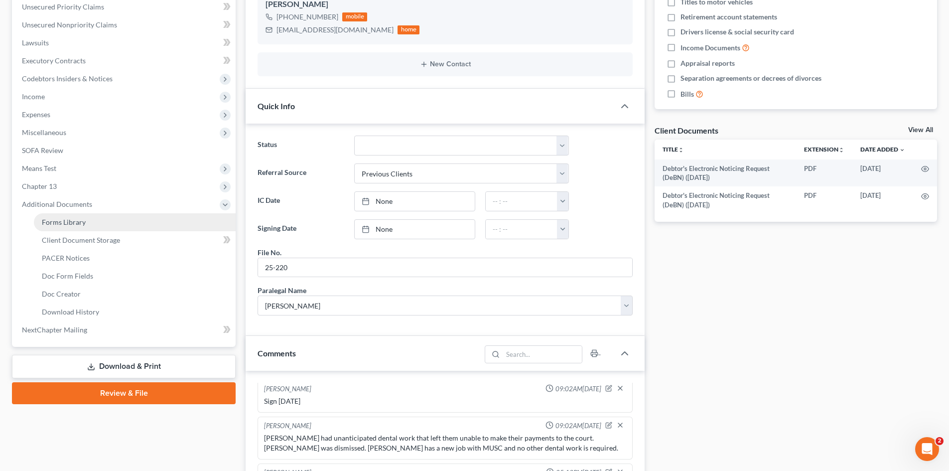
click at [84, 224] on span "Forms Library" at bounding box center [64, 222] width 44 height 8
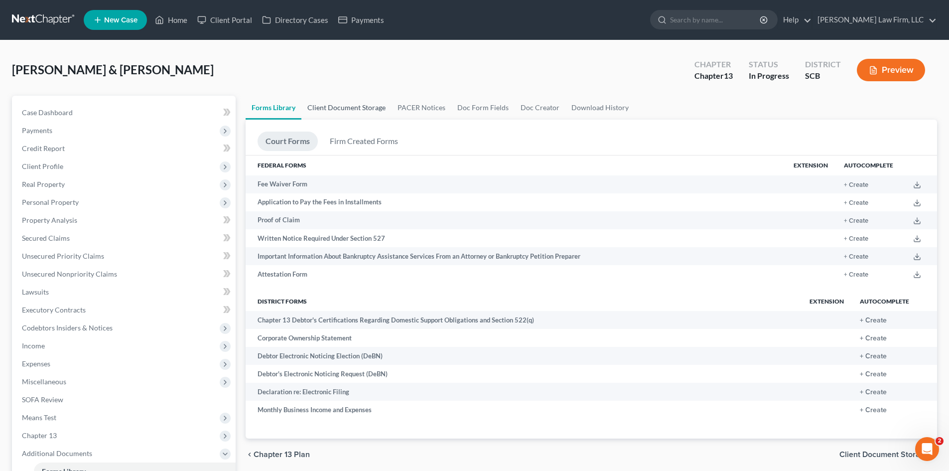
click at [360, 106] on link "Client Document Storage" at bounding box center [346, 108] width 90 height 24
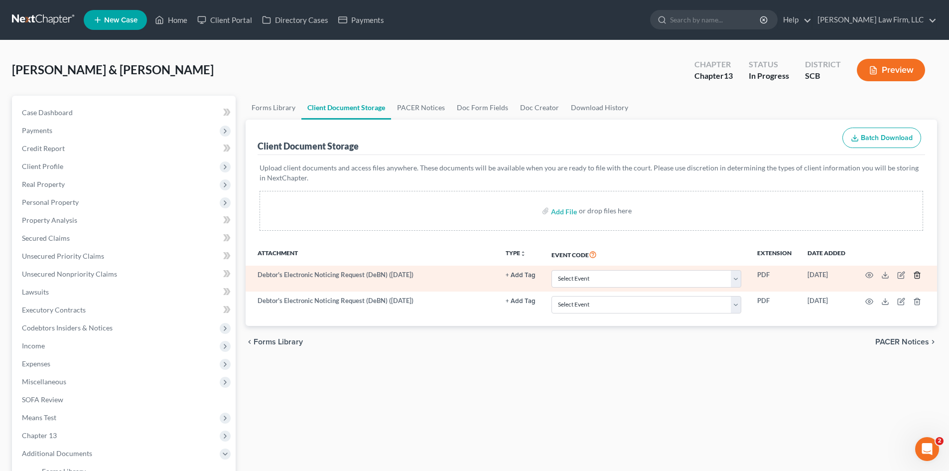
click at [919, 275] on icon "button" at bounding box center [917, 275] width 8 height 8
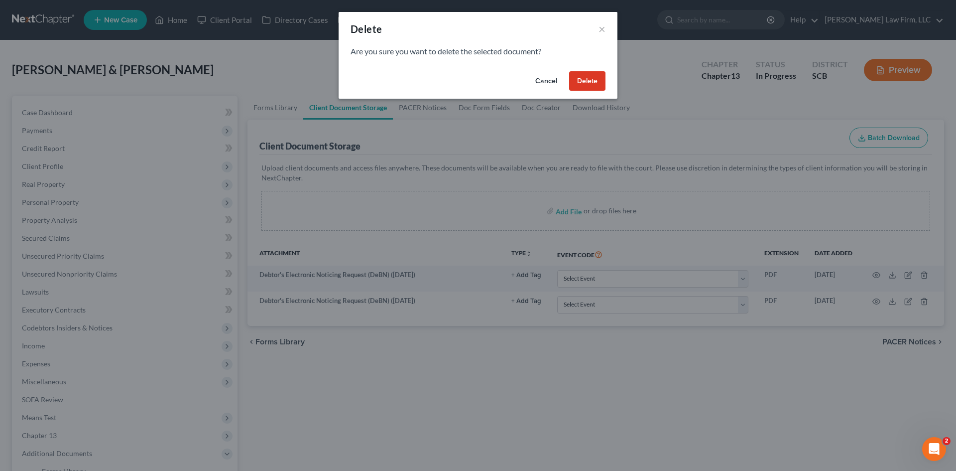
click at [589, 74] on button "Delete" at bounding box center [587, 81] width 36 height 20
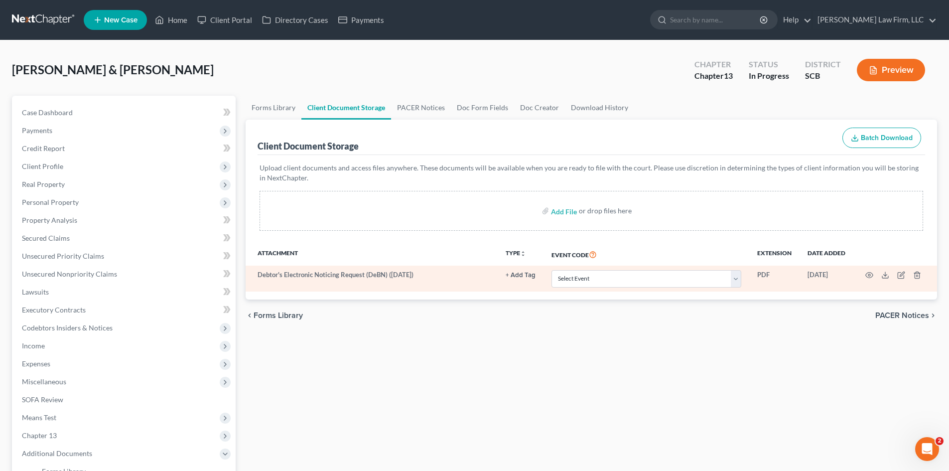
click at [921, 275] on td at bounding box center [895, 278] width 84 height 26
click at [918, 275] on icon "button" at bounding box center [917, 275] width 8 height 8
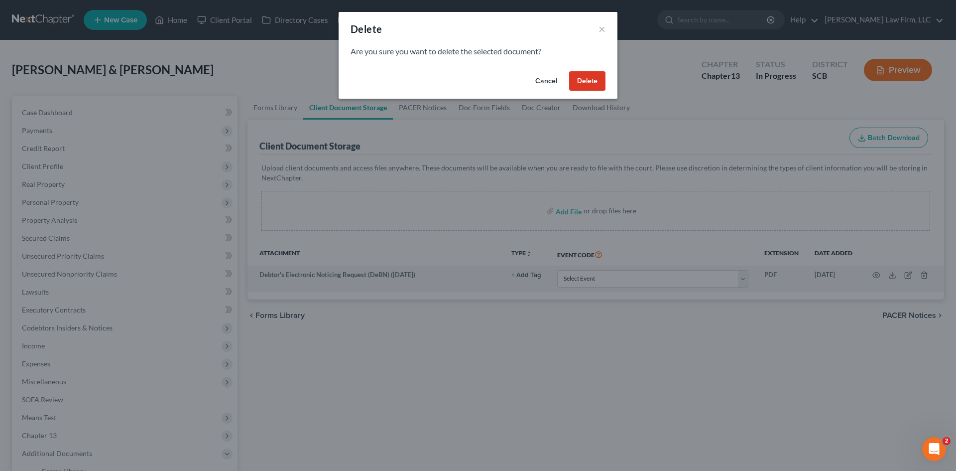
click at [584, 88] on button "Delete" at bounding box center [587, 81] width 36 height 20
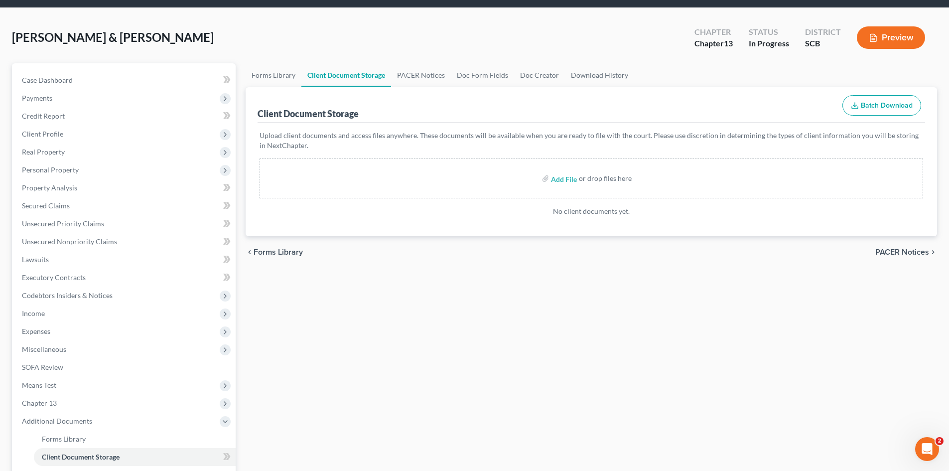
scroll to position [50, 0]
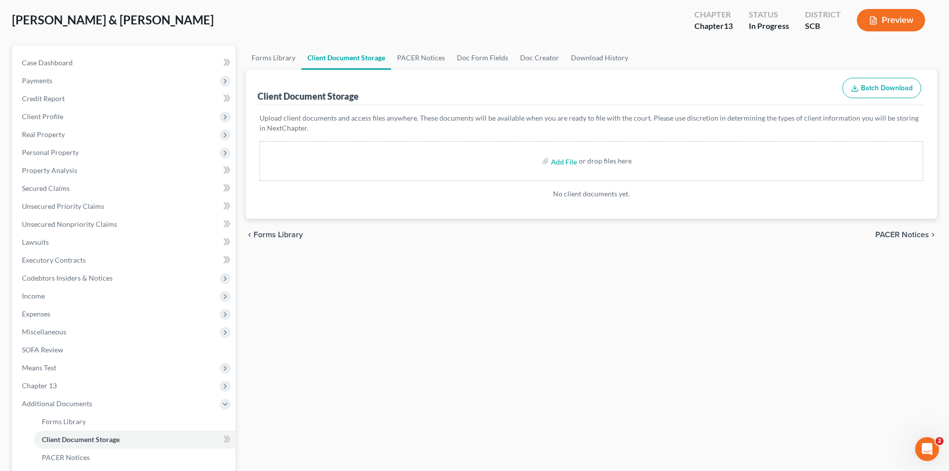
drag, startPoint x: 582, startPoint y: 441, endPoint x: 956, endPoint y: 400, distance: 375.7
click at [591, 441] on div "Forms Library Client Document Storage PACER Notices Doc Form Fields Doc Creator…" at bounding box center [591, 324] width 701 height 557
click at [554, 163] on input "file" at bounding box center [563, 161] width 24 height 18
type input "C:\fakepath\ccc.pdf"
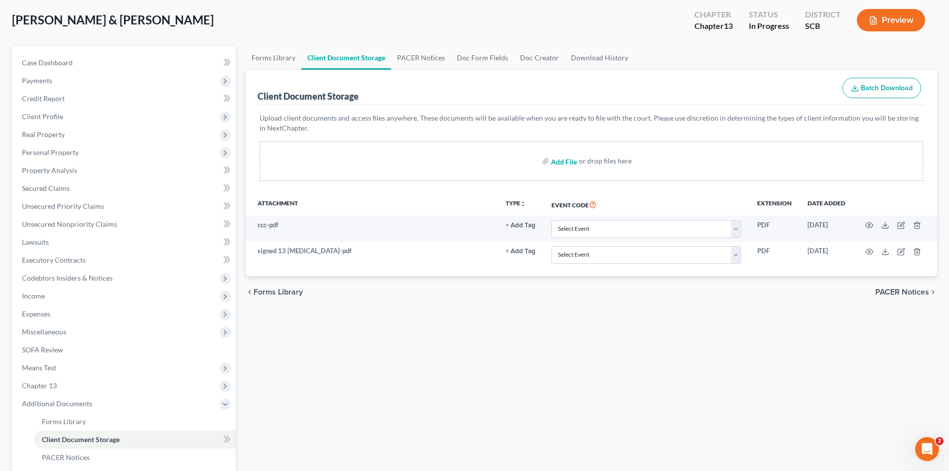
click at [568, 162] on input "file" at bounding box center [563, 161] width 24 height 18
type input "C:\fakepath\DEBN SLB.pdf"
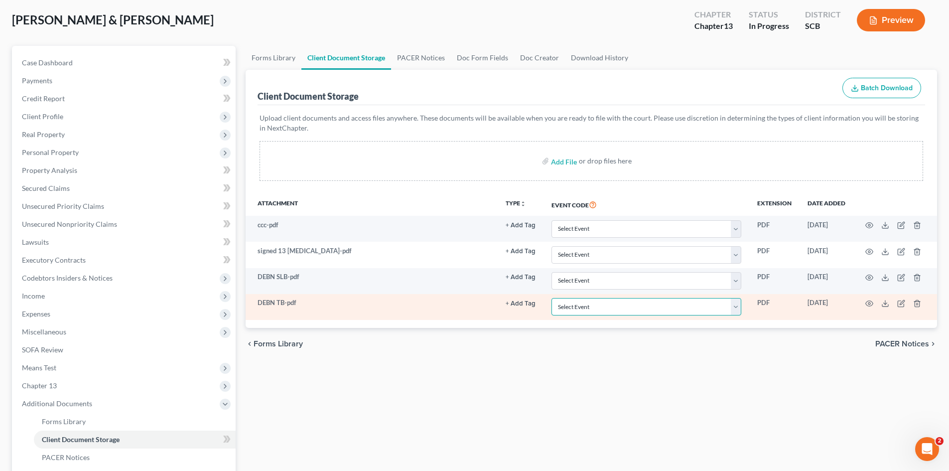
click at [690, 312] on select "Select Event Amended Application Amended Document Amended Schedules/Statements …" at bounding box center [646, 306] width 190 height 17
select select "16"
click at [551, 298] on select "Select Event Amended Application Amended Document Amended Schedules/Statements …" at bounding box center [646, 306] width 190 height 17
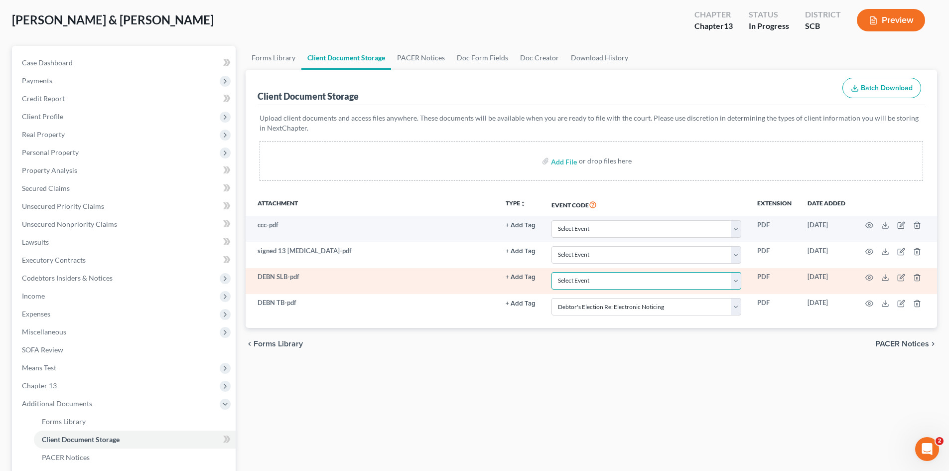
click at [614, 281] on select "Select Event Amended Application Amended Document Amended Schedules/Statements …" at bounding box center [646, 280] width 190 height 17
select select "16"
click at [551, 272] on select "Select Event Amended Application Amended Document Amended Schedules/Statements …" at bounding box center [646, 280] width 190 height 17
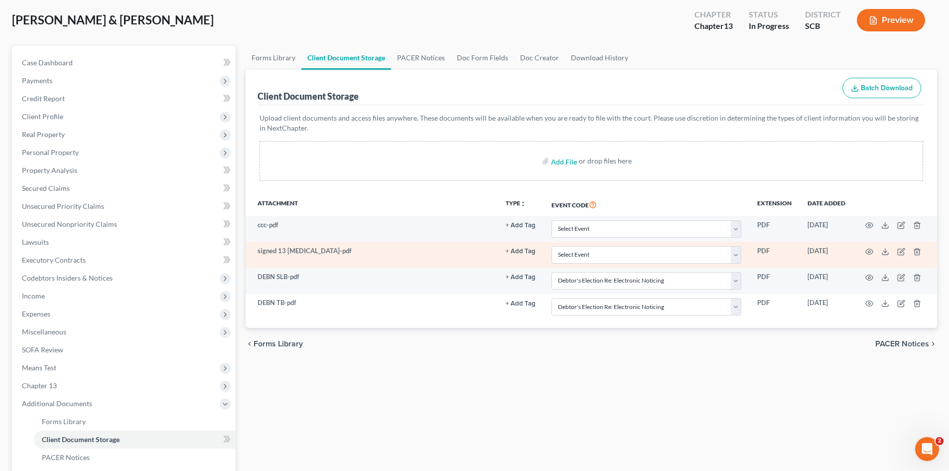
click at [532, 251] on button "+ Add Tag" at bounding box center [521, 251] width 30 height 6
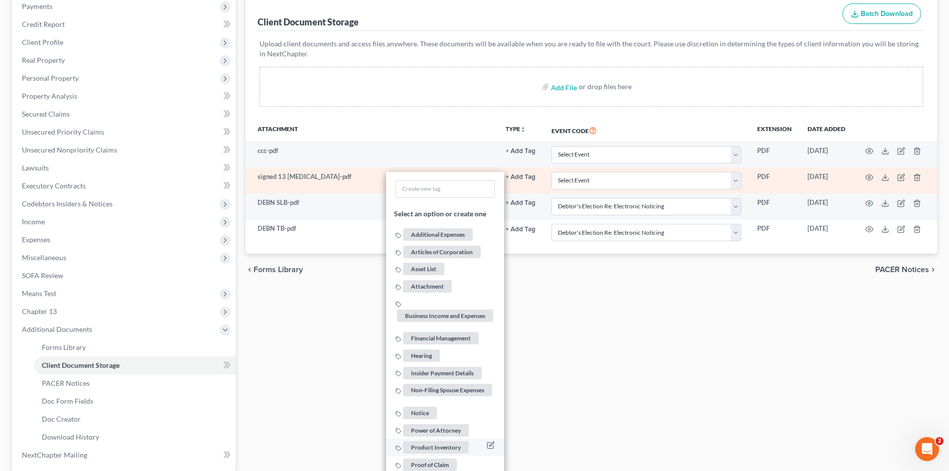
scroll to position [220, 0]
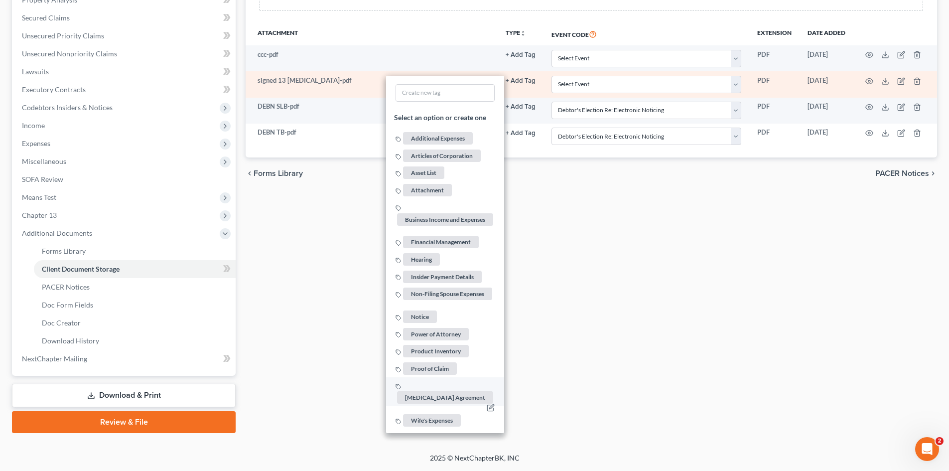
click at [447, 391] on span "Retainer Agreement" at bounding box center [445, 397] width 96 height 12
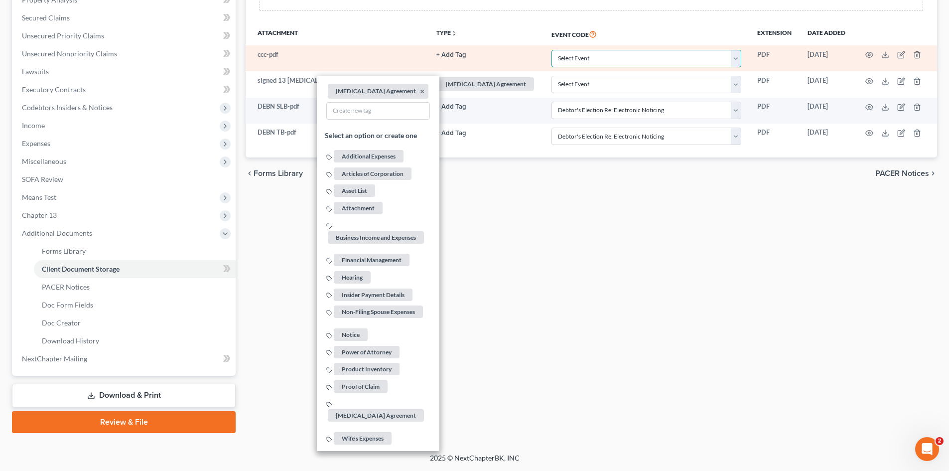
click at [626, 64] on select "Select Event Amended Application Amended Document Amended Schedules/Statements …" at bounding box center [646, 58] width 190 height 17
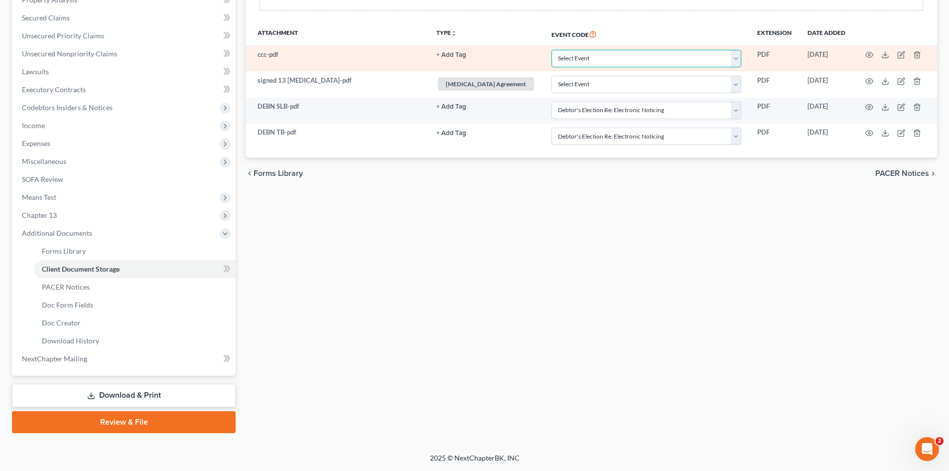
select select "6"
click at [551, 50] on select "Select Event Amended Application Amended Document Amended Schedules/Statements …" at bounding box center [646, 58] width 190 height 17
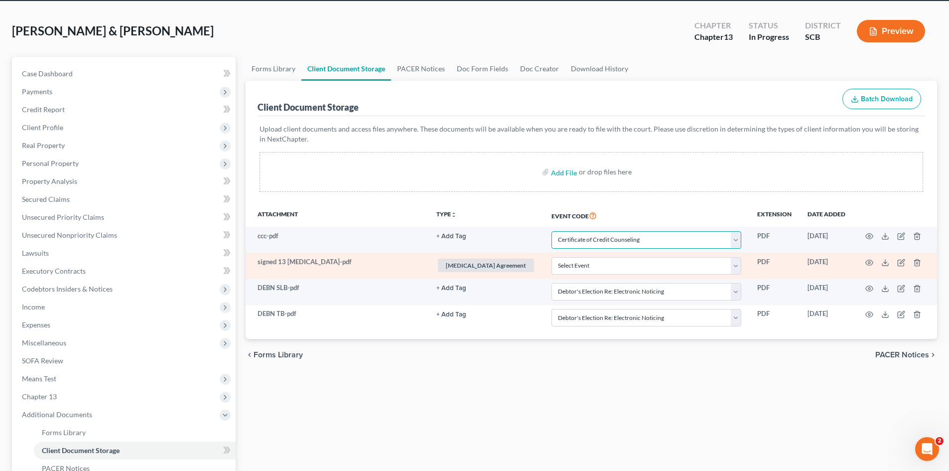
scroll to position [0, 0]
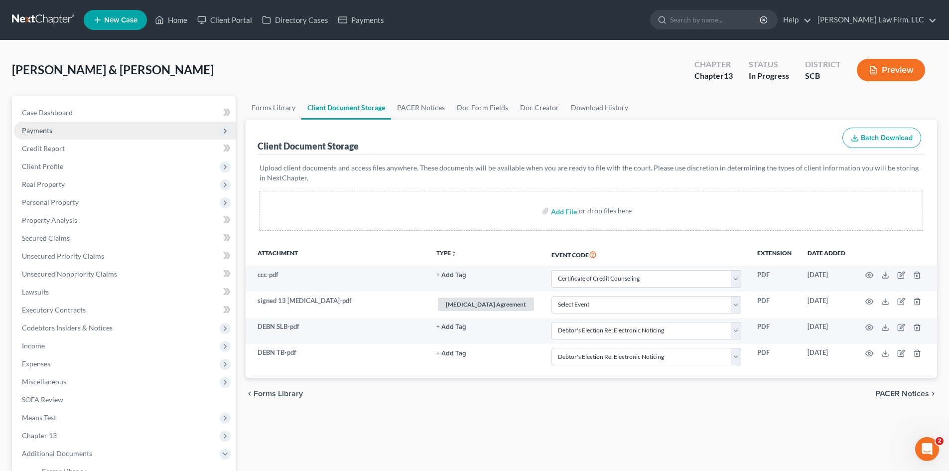
click at [37, 133] on span "Payments" at bounding box center [37, 130] width 30 height 8
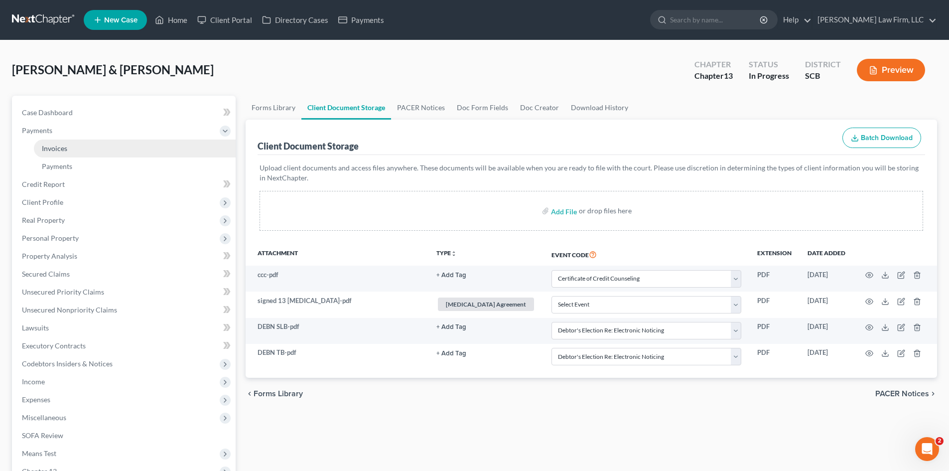
click at [47, 148] on span "Invoices" at bounding box center [54, 148] width 25 height 8
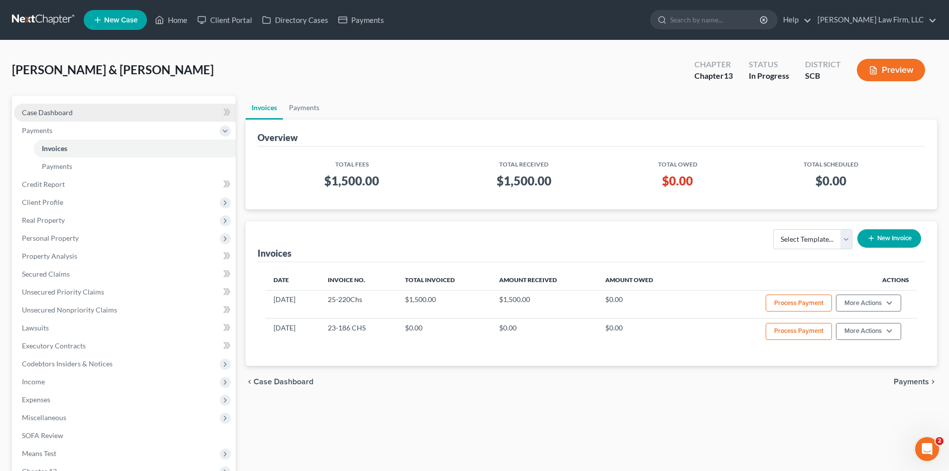
click at [49, 116] on span "Case Dashboard" at bounding box center [47, 112] width 51 height 8
select select "1"
select select "0"
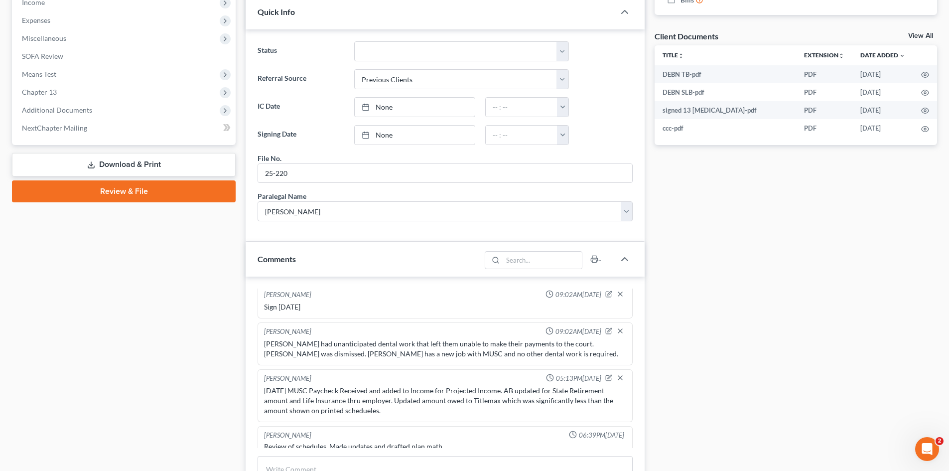
scroll to position [349, 0]
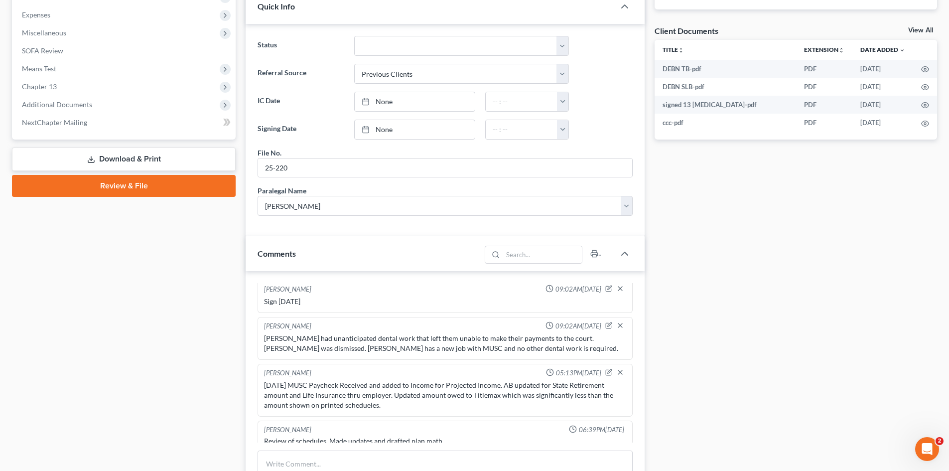
click at [124, 186] on link "Review & File" at bounding box center [124, 186] width 224 height 22
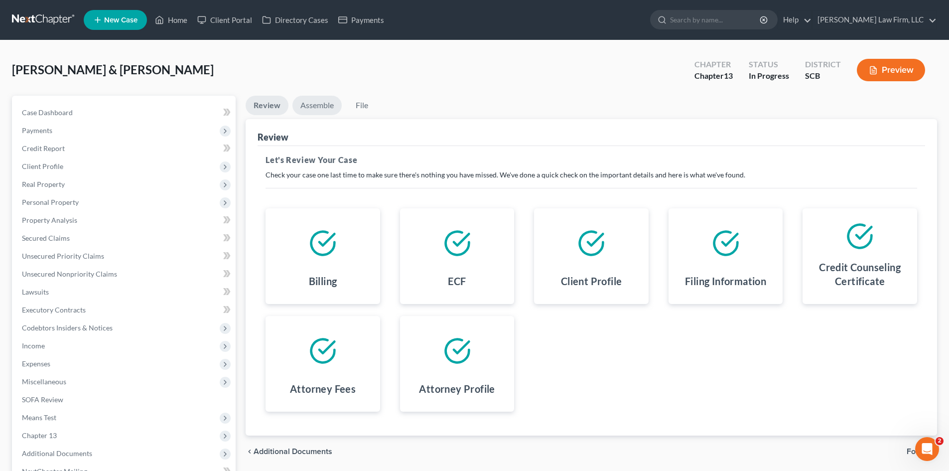
click at [309, 107] on link "Assemble" at bounding box center [316, 105] width 49 height 19
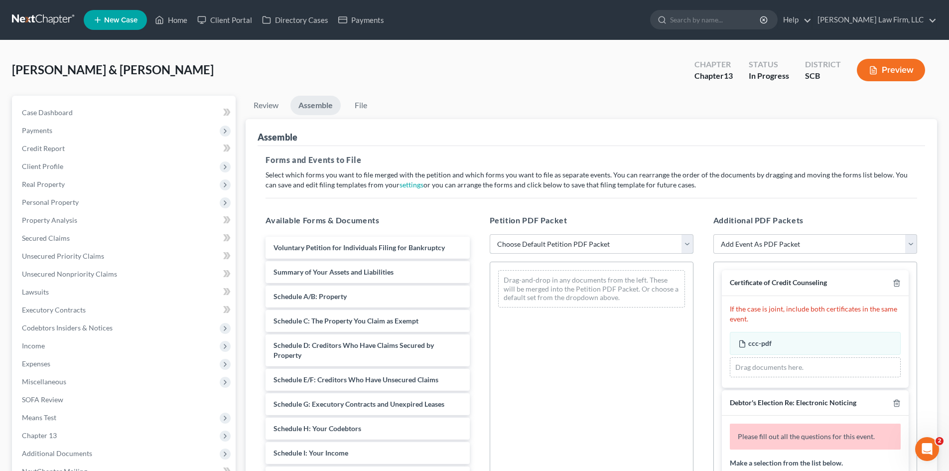
click at [579, 249] on select "Choose Default Petition PDF Packet Complete Bankruptcy Petition (all forms and …" at bounding box center [592, 244] width 204 height 20
select select "0"
click at [490, 234] on select "Choose Default Petition PDF Packet Complete Bankruptcy Petition (all forms and …" at bounding box center [592, 244] width 204 height 20
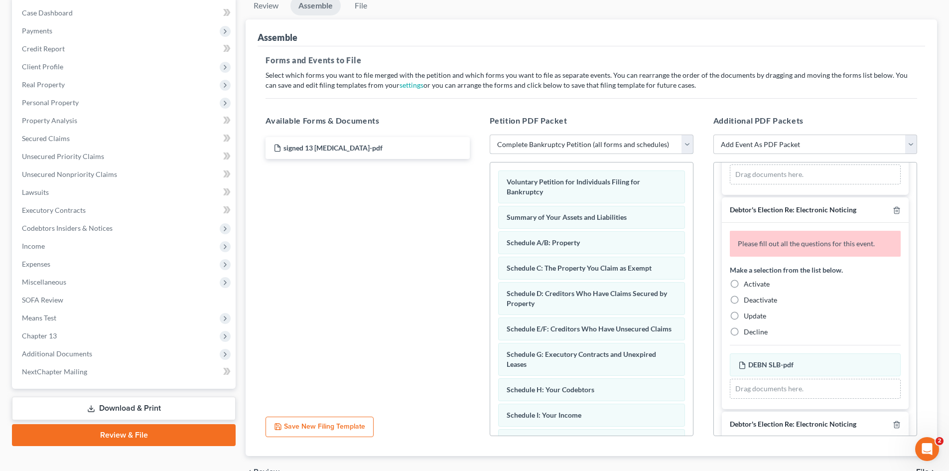
scroll to position [100, 0]
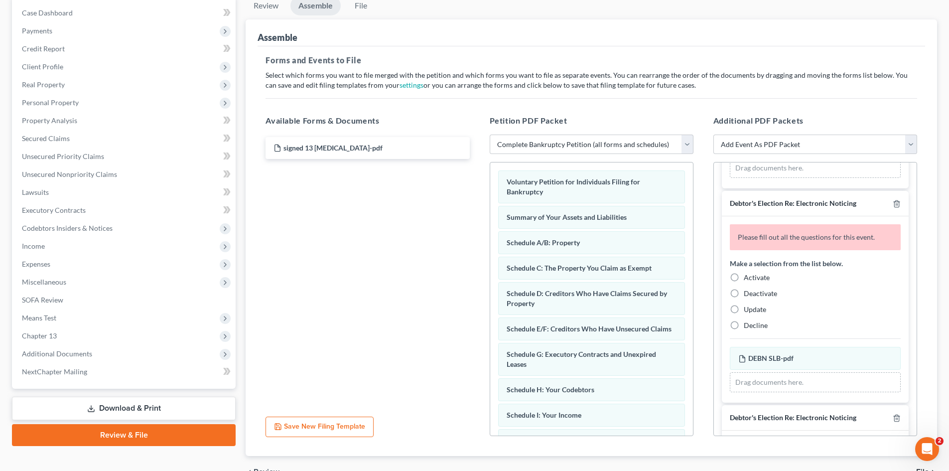
click at [744, 278] on label "Activate" at bounding box center [757, 277] width 26 height 10
click at [748, 278] on input "Activate" at bounding box center [751, 275] width 6 height 6
radio input "true"
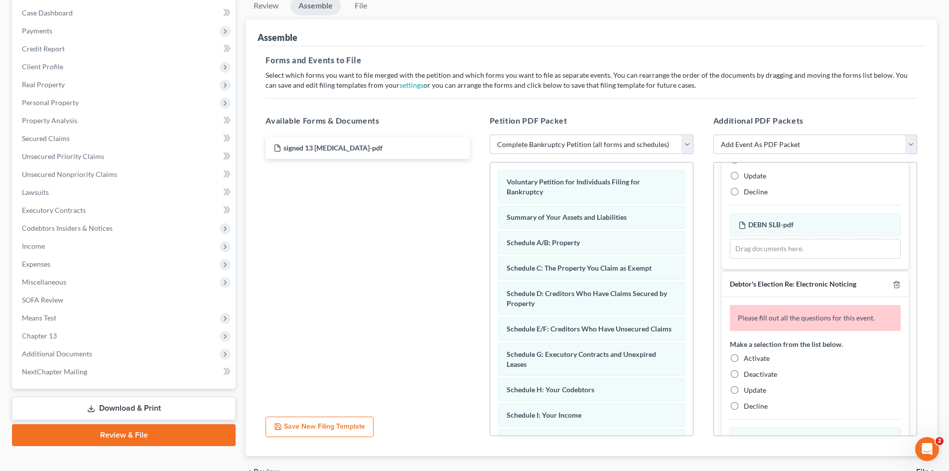
scroll to position [249, 0]
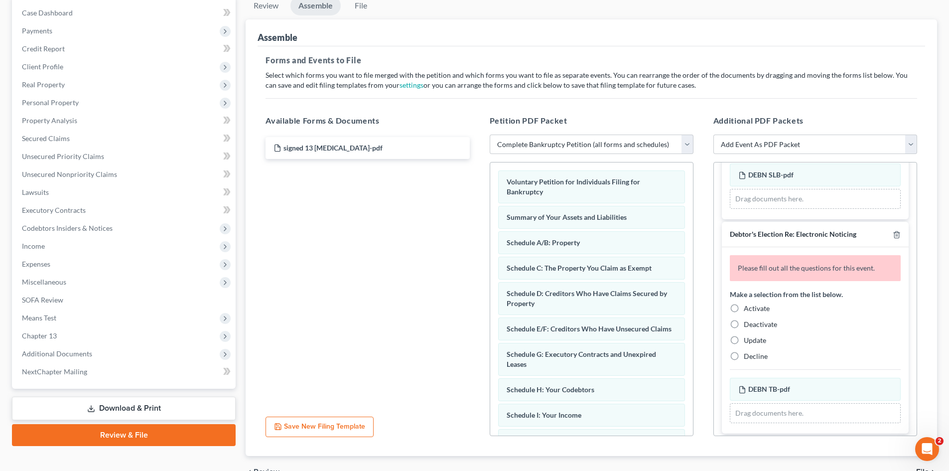
click at [744, 307] on label "Activate" at bounding box center [757, 308] width 26 height 10
click at [748, 307] on input "Activate" at bounding box center [751, 306] width 6 height 6
radio input "true"
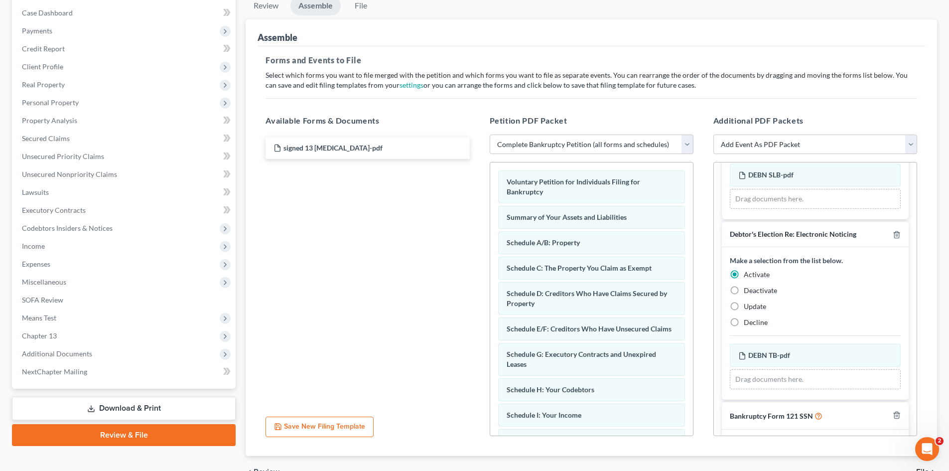
scroll to position [290, 0]
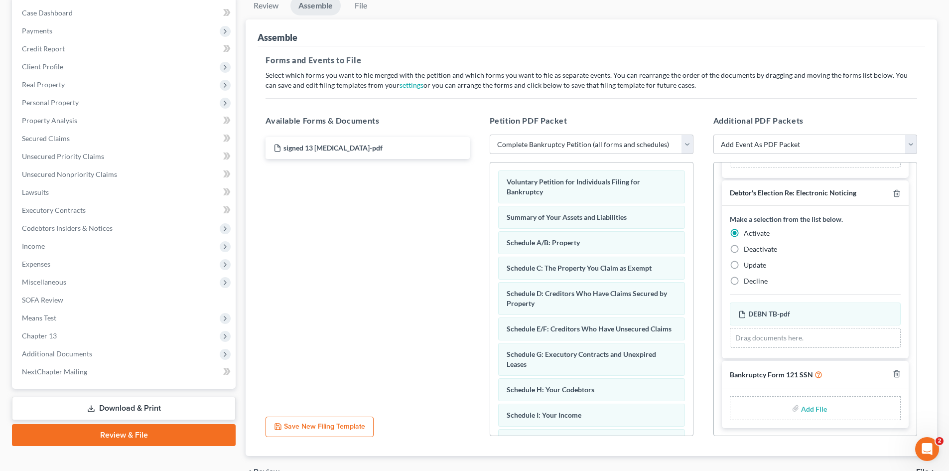
click at [815, 411] on input "file" at bounding box center [813, 408] width 24 height 18
type input "C:\fakepath\SSN.pdf"
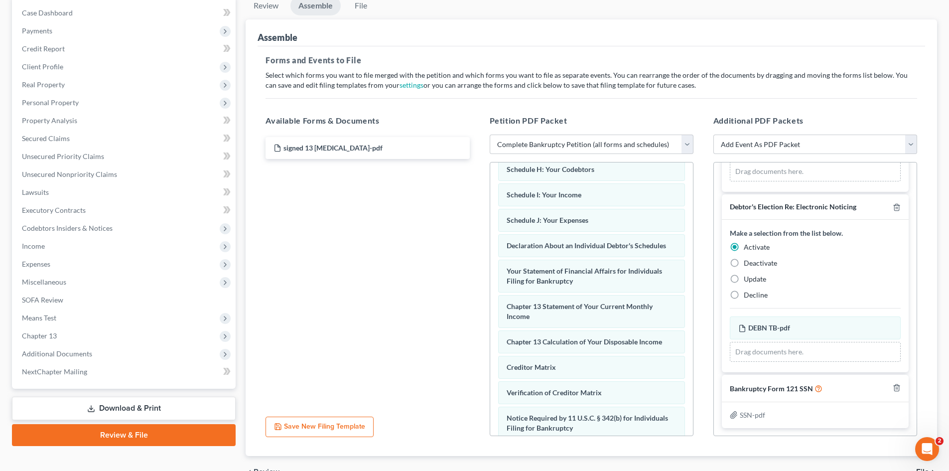
scroll to position [307, 0]
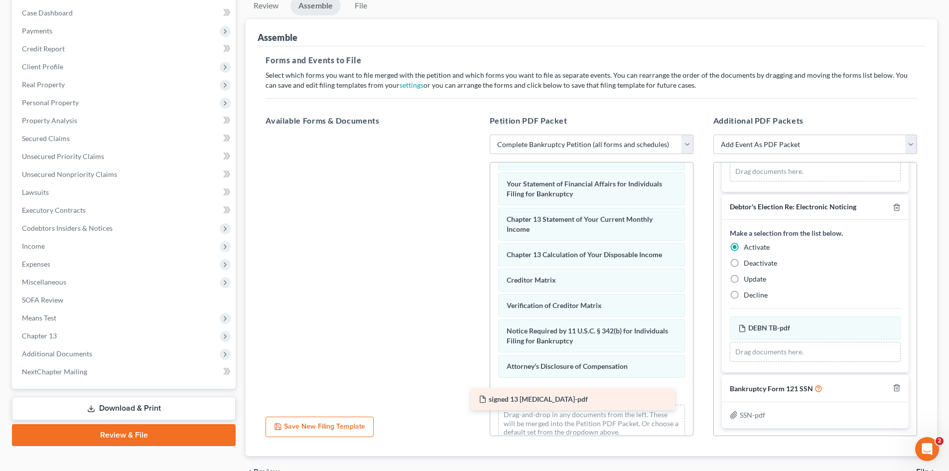
drag, startPoint x: 336, startPoint y: 150, endPoint x: 562, endPoint y: 404, distance: 340.1
click at [477, 134] on div "signed 13 retainer-pdf signed 13 retainer-pdf" at bounding box center [368, 134] width 220 height 0
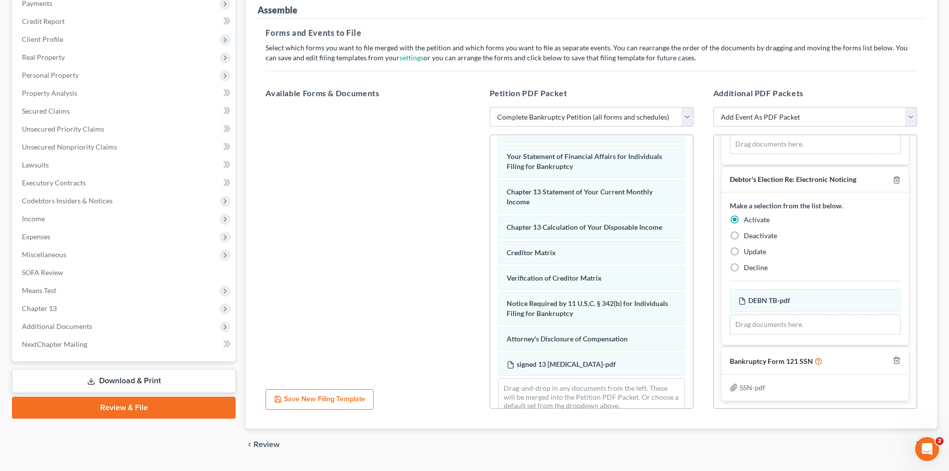
scroll to position [154, 0]
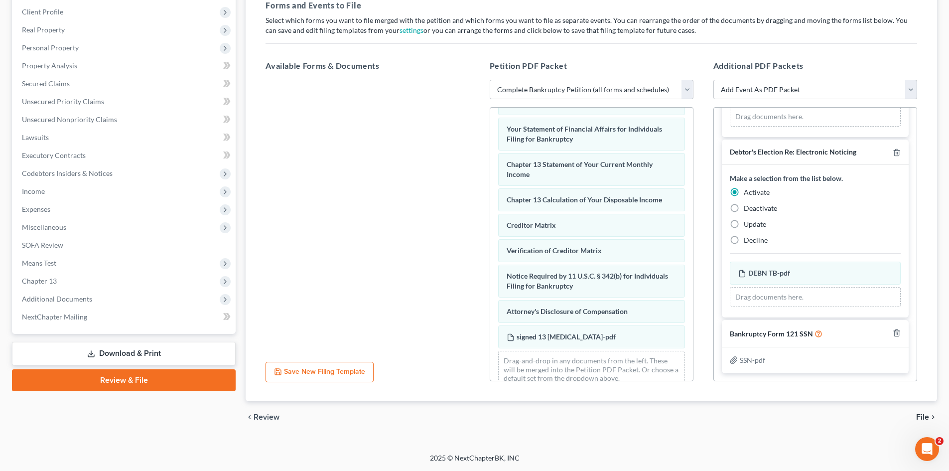
click at [926, 415] on span "File" at bounding box center [922, 417] width 13 height 8
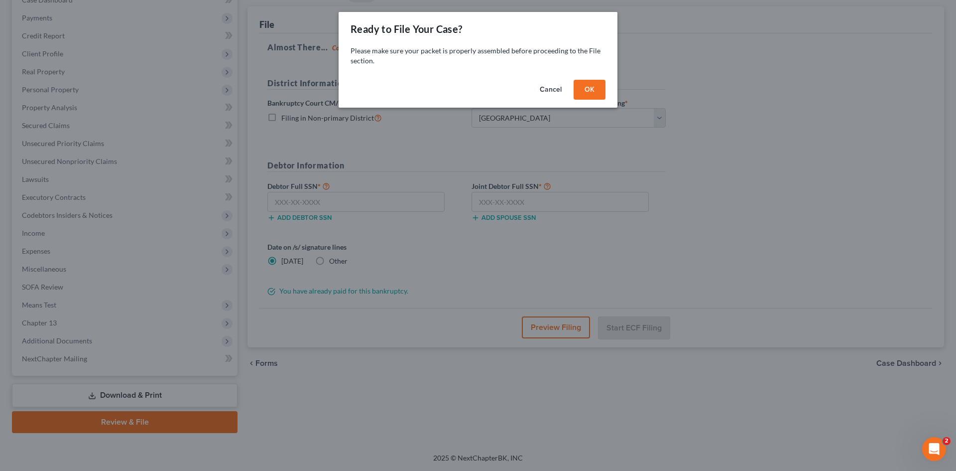
click at [590, 87] on button "OK" at bounding box center [590, 90] width 32 height 20
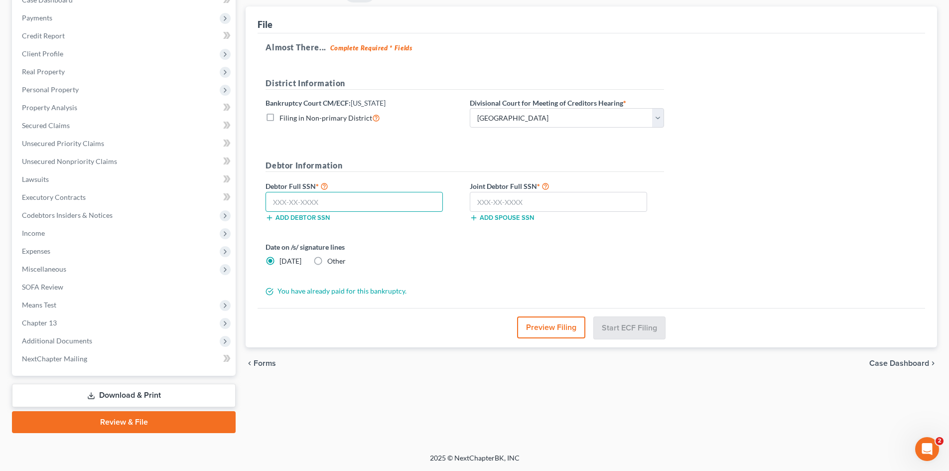
click at [385, 201] on input "text" at bounding box center [353, 202] width 177 height 20
type input "249-43-5609"
drag, startPoint x: 527, startPoint y: 197, endPoint x: 532, endPoint y: 196, distance: 5.0
click at [527, 197] on input "text" at bounding box center [558, 202] width 177 height 20
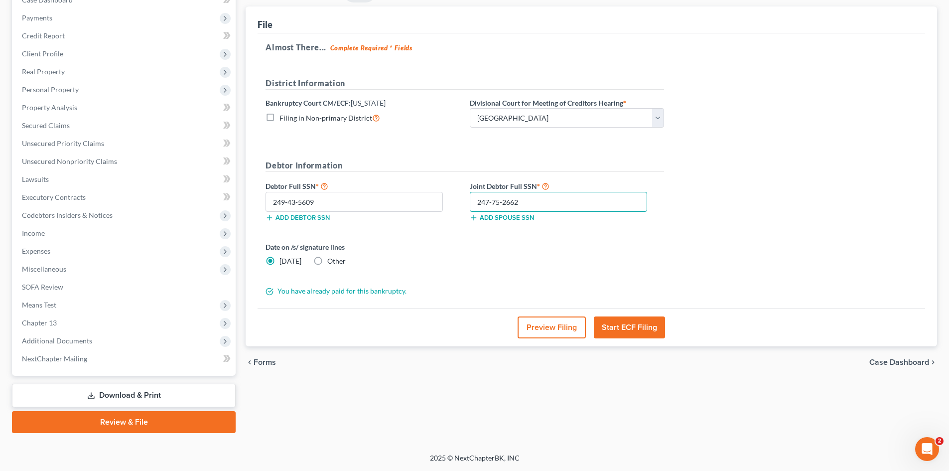
type input "247-75-2662"
click at [657, 324] on button "Start ECF Filing" at bounding box center [629, 327] width 71 height 22
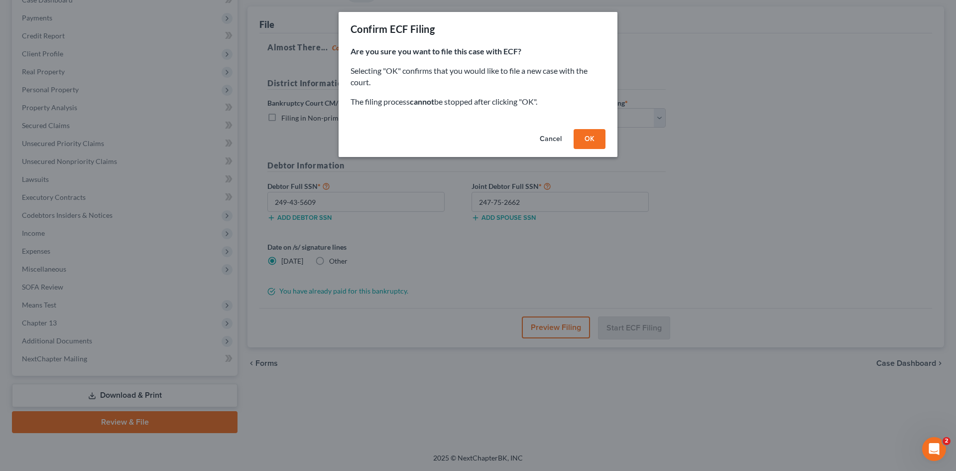
click at [586, 142] on button "OK" at bounding box center [590, 139] width 32 height 20
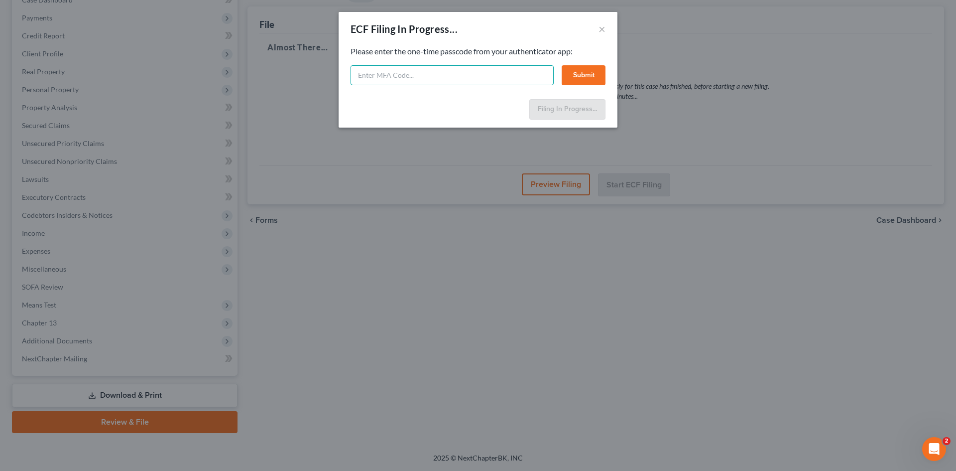
click at [499, 79] on input "text" at bounding box center [452, 75] width 203 height 20
type input "171851"
click at [591, 71] on button "Submit" at bounding box center [584, 75] width 44 height 20
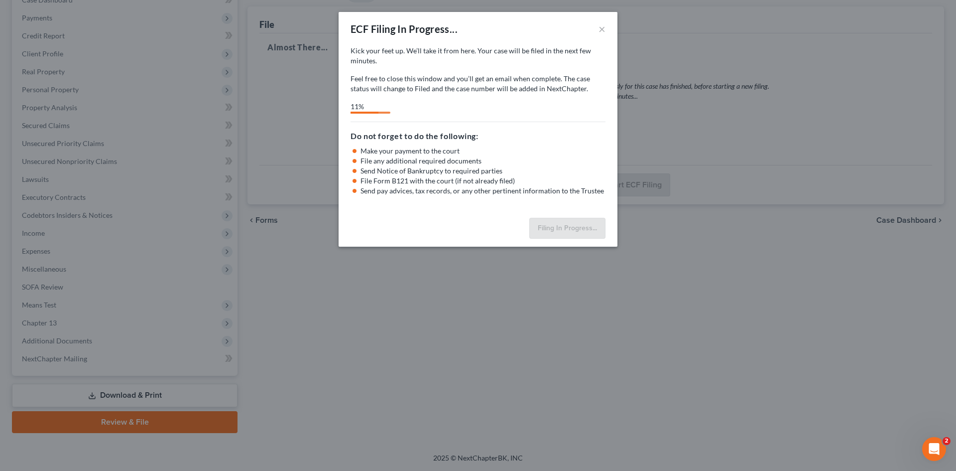
select select "0"
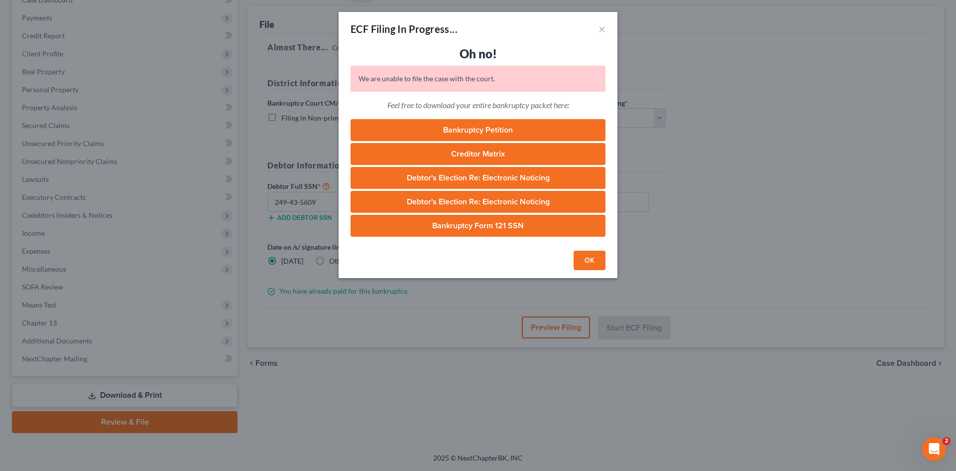
click at [588, 265] on button "OK" at bounding box center [590, 261] width 32 height 20
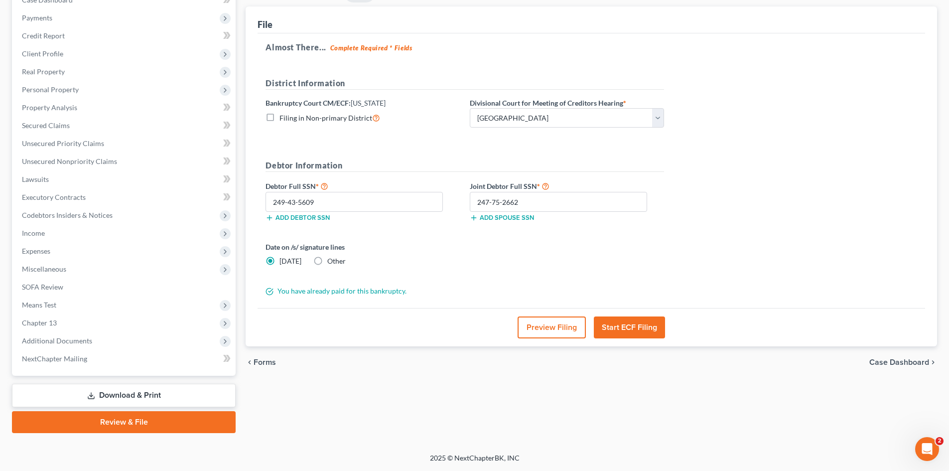
click at [636, 325] on button "Start ECF Filing" at bounding box center [629, 327] width 71 height 22
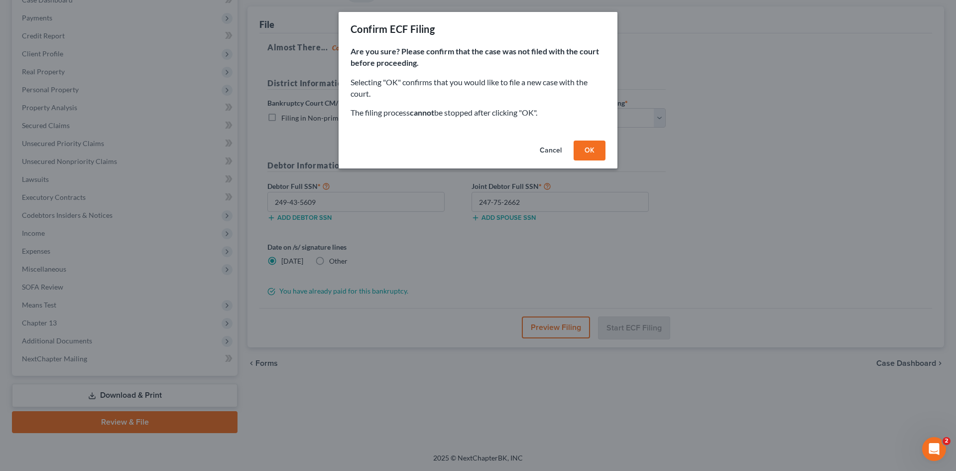
click at [596, 155] on button "OK" at bounding box center [590, 150] width 32 height 20
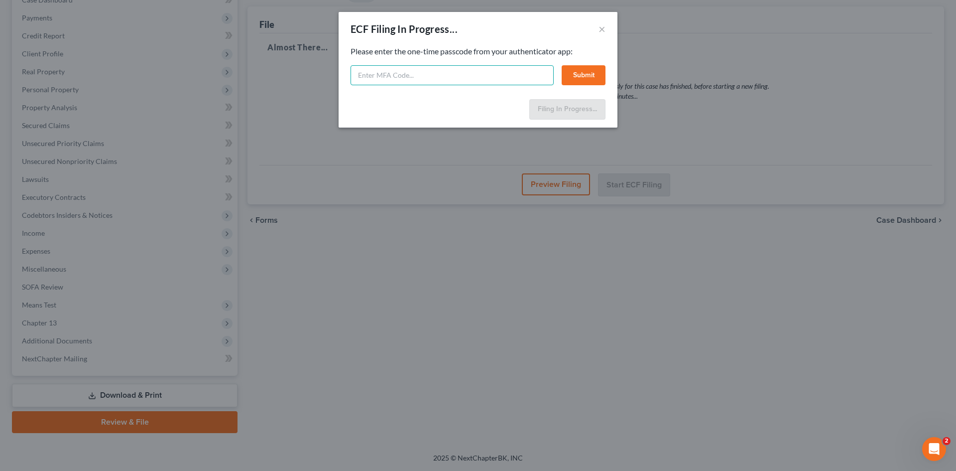
click at [496, 73] on input "text" at bounding box center [452, 75] width 203 height 20
type input "876371"
click at [584, 80] on button "Submit" at bounding box center [584, 75] width 44 height 20
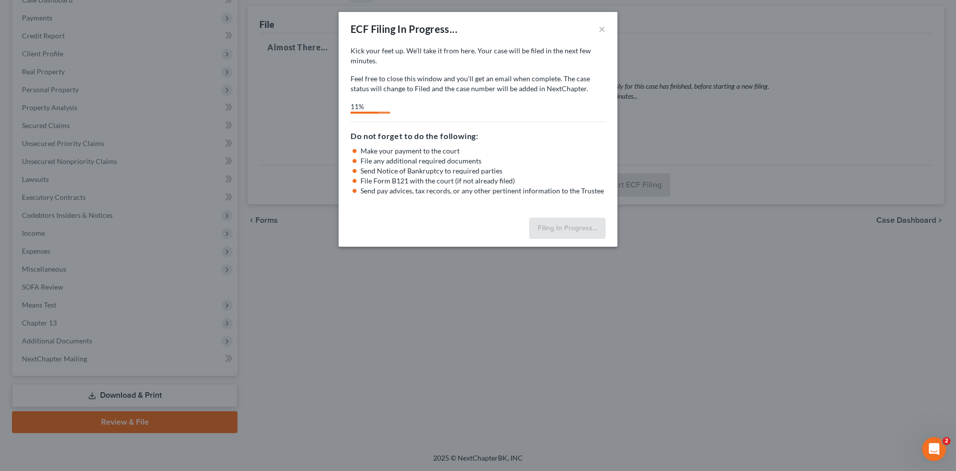
select select "0"
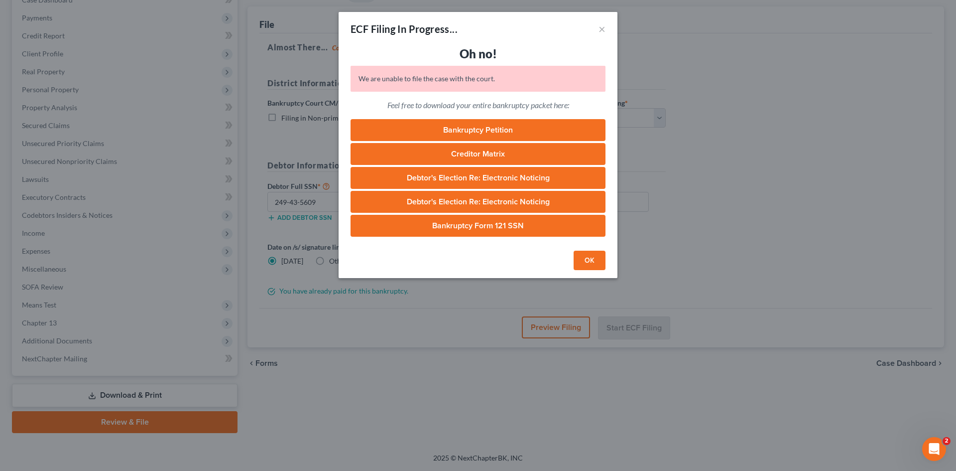
click at [585, 258] on button "OK" at bounding box center [590, 261] width 32 height 20
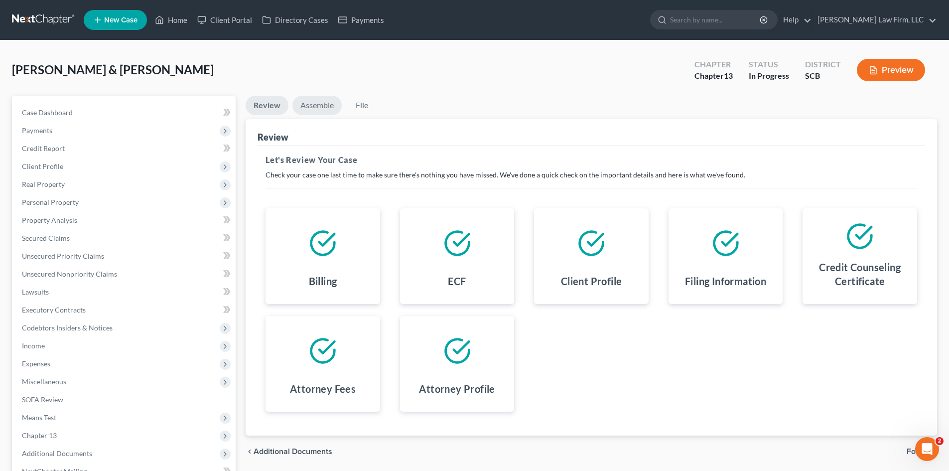
click at [310, 111] on link "Assemble" at bounding box center [316, 105] width 49 height 19
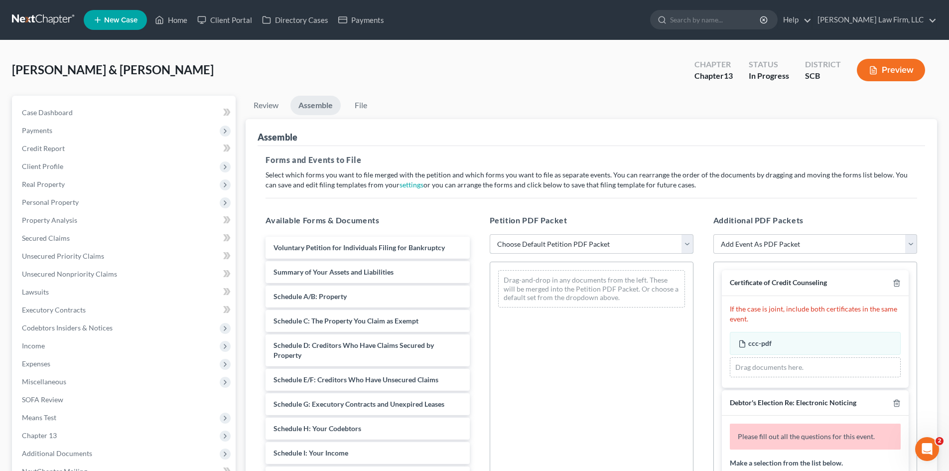
click at [502, 246] on select "Choose Default Petition PDF Packet Complete Bankruptcy Petition (all forms and …" at bounding box center [592, 244] width 204 height 20
select select "0"
click at [490, 234] on select "Choose Default Petition PDF Packet Complete Bankruptcy Petition (all forms and …" at bounding box center [592, 244] width 204 height 20
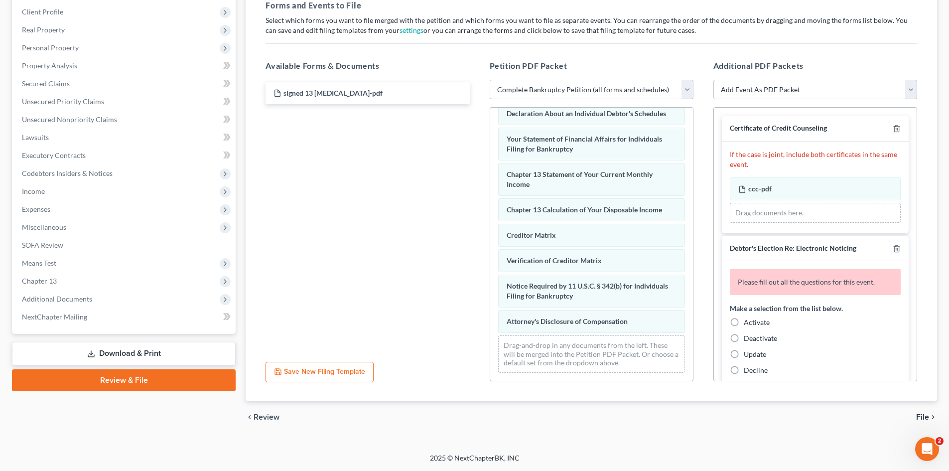
scroll to position [307, 0]
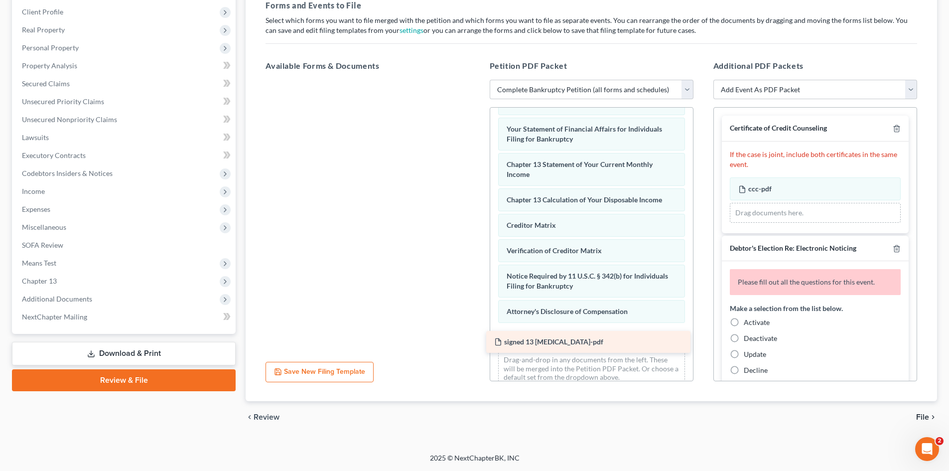
drag, startPoint x: 325, startPoint y: 100, endPoint x: 546, endPoint y: 349, distance: 332.4
click at [477, 80] on div "signed 13 [MEDICAL_DATA]-pdf signed 13 [MEDICAL_DATA]-pdf" at bounding box center [368, 80] width 220 height 0
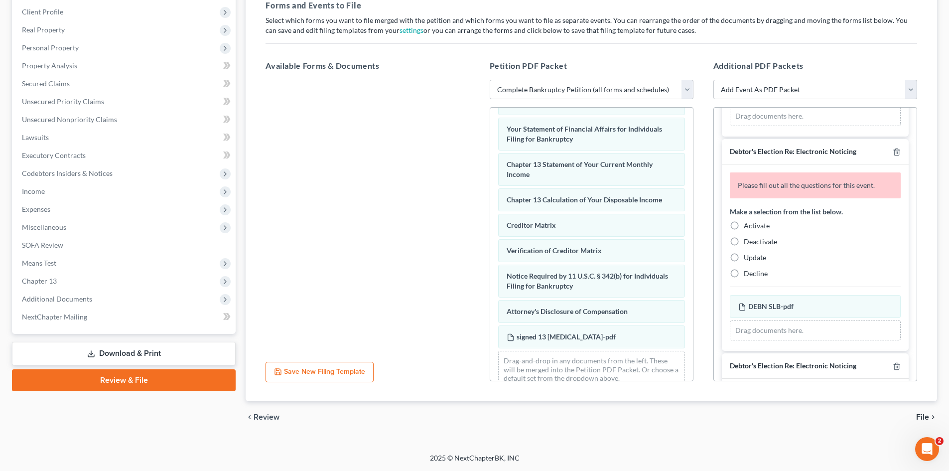
scroll to position [100, 0]
click at [744, 225] on label "Activate" at bounding box center [757, 223] width 26 height 10
click at [748, 224] on input "Activate" at bounding box center [751, 221] width 6 height 6
radio input "true"
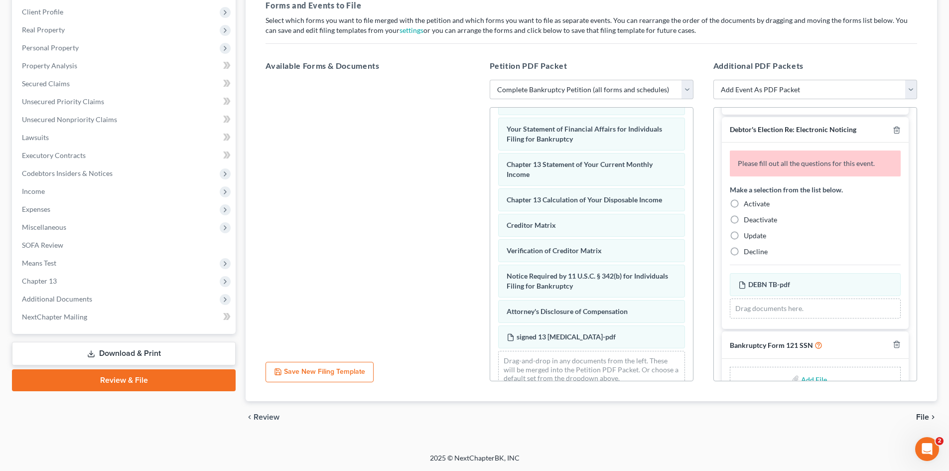
click at [744, 205] on label "Activate" at bounding box center [757, 204] width 26 height 10
click at [748, 205] on input "Activate" at bounding box center [751, 202] width 6 height 6
radio input "true"
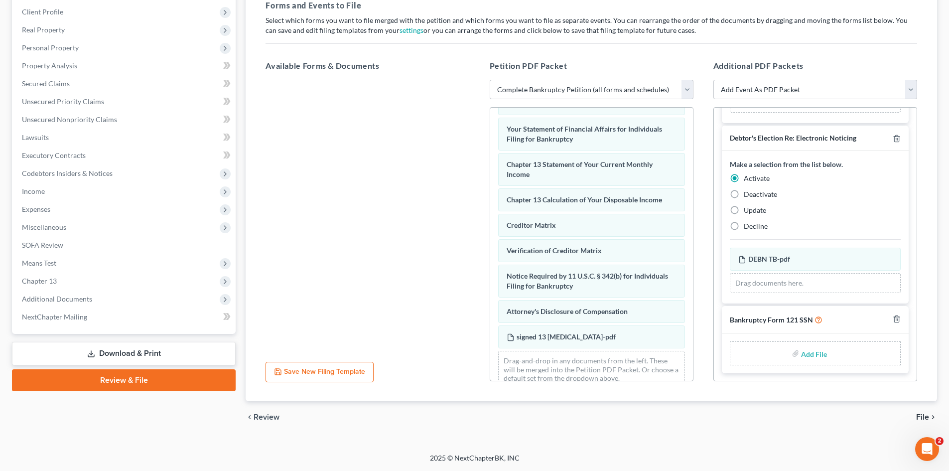
scroll to position [290, 0]
click at [817, 350] on input "file" at bounding box center [813, 353] width 24 height 18
type input "C:\fakepath\SSN.pdf"
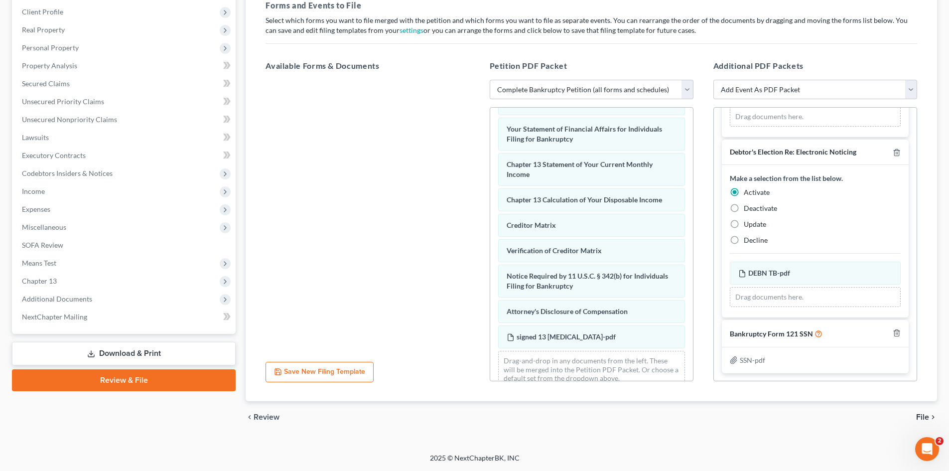
click at [925, 415] on span "File" at bounding box center [922, 417] width 13 height 8
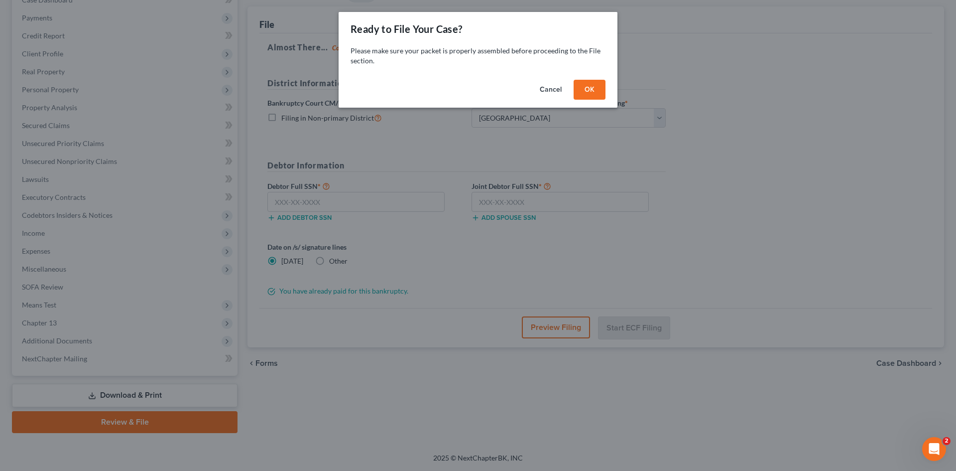
click at [586, 95] on button "OK" at bounding box center [590, 90] width 32 height 20
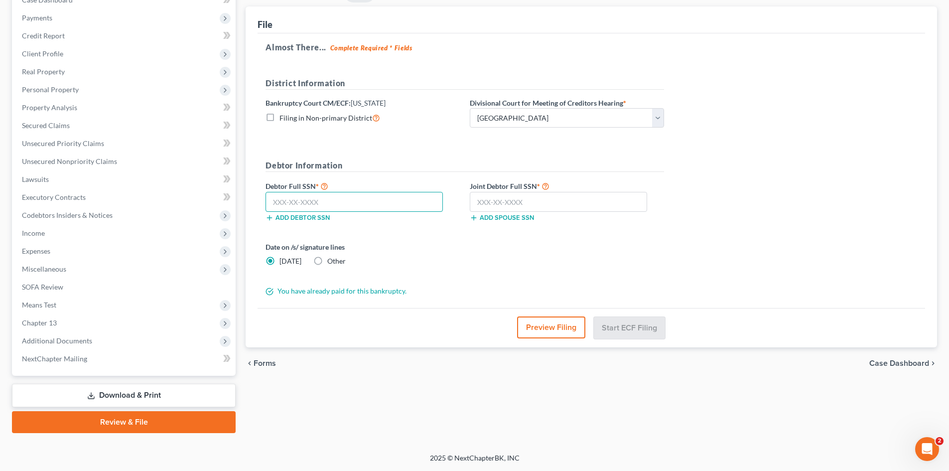
click at [394, 196] on input "text" at bounding box center [353, 202] width 177 height 20
type input "249-43-5609"
click at [565, 201] on input "text" at bounding box center [558, 202] width 177 height 20
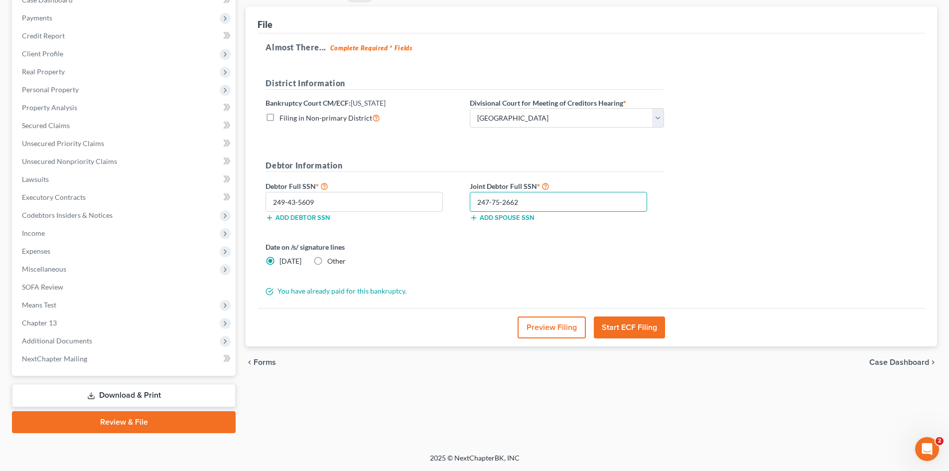
type input "247-75-2662"
click at [655, 319] on button "Start ECF Filing" at bounding box center [629, 327] width 71 height 22
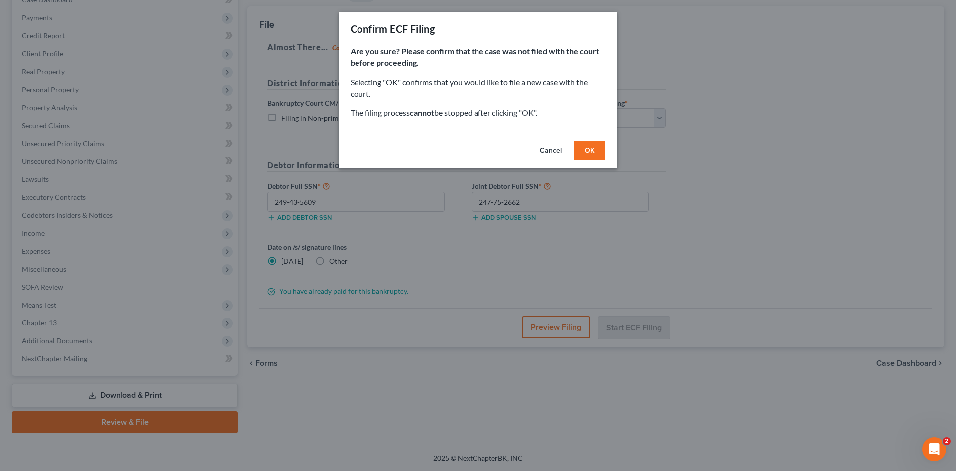
click at [596, 150] on button "OK" at bounding box center [590, 150] width 32 height 20
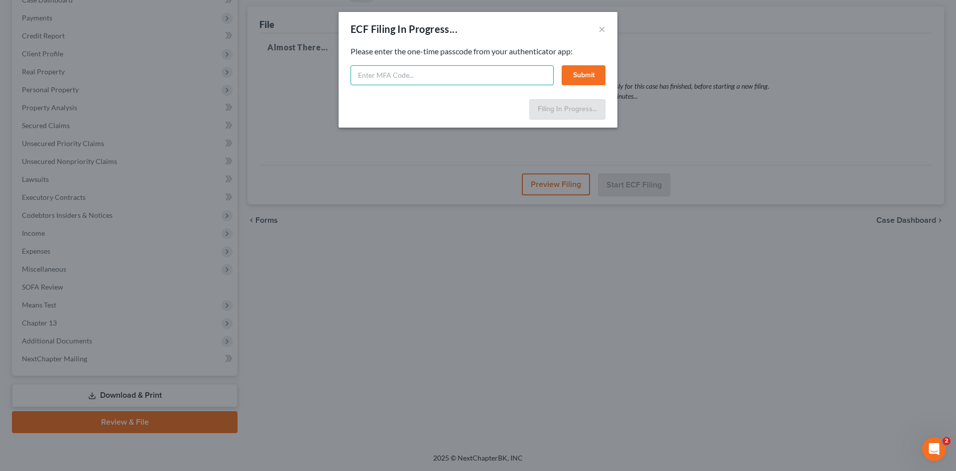
click at [418, 79] on input "text" at bounding box center [452, 75] width 203 height 20
type input "674158"
click at [569, 75] on button "Submit" at bounding box center [584, 75] width 44 height 20
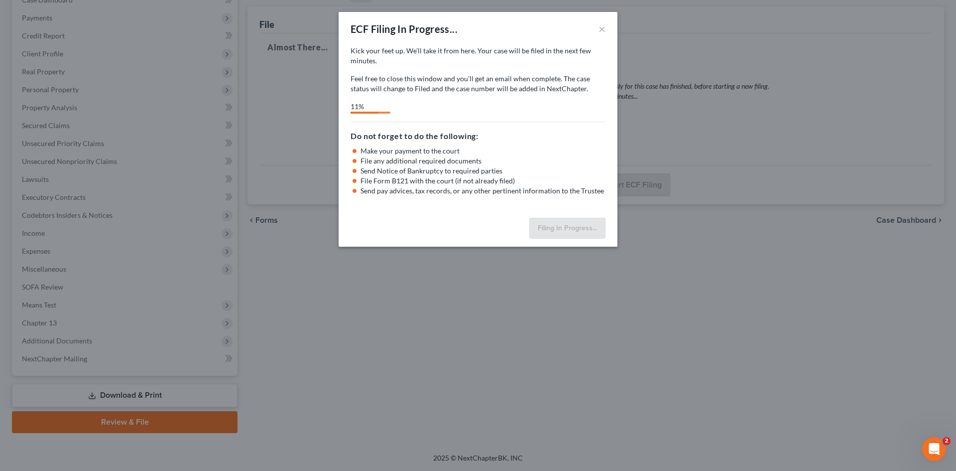
select select "0"
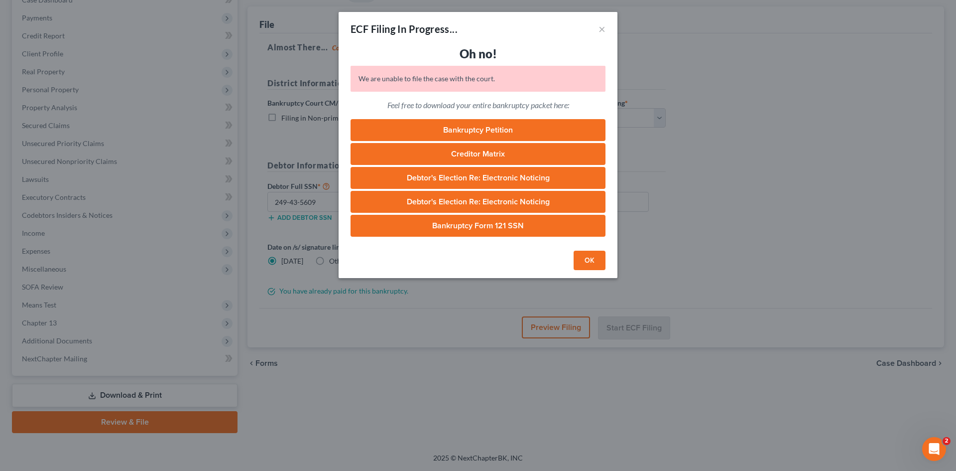
click at [580, 260] on button "OK" at bounding box center [590, 261] width 32 height 20
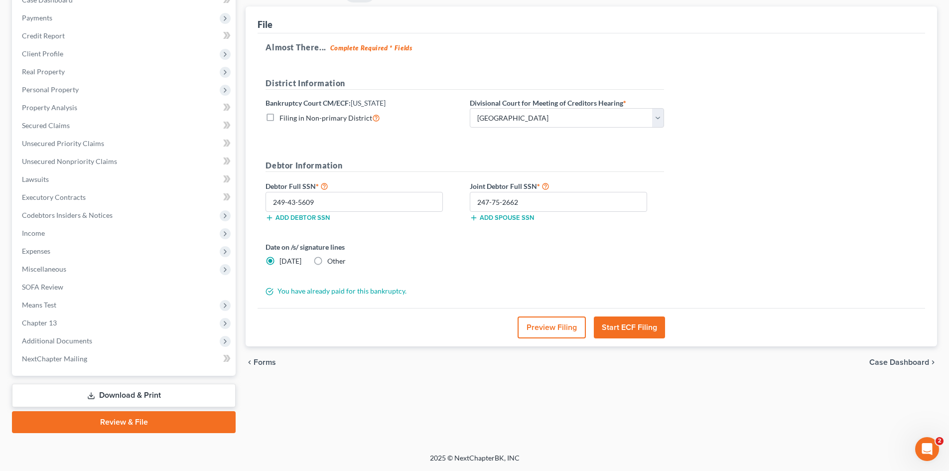
click at [128, 389] on link "Download & Print" at bounding box center [124, 395] width 224 height 23
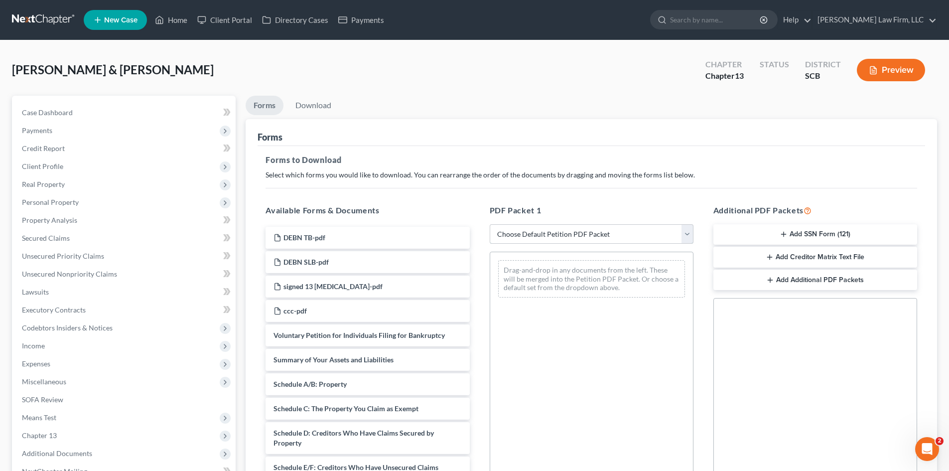
click at [554, 231] on select "Choose Default Petition PDF Packet Complete Bankruptcy Petition (all forms and …" at bounding box center [592, 234] width 204 height 20
select select "0"
click at [490, 224] on select "Choose Default Petition PDF Packet Complete Bankruptcy Petition (all forms and …" at bounding box center [592, 234] width 204 height 20
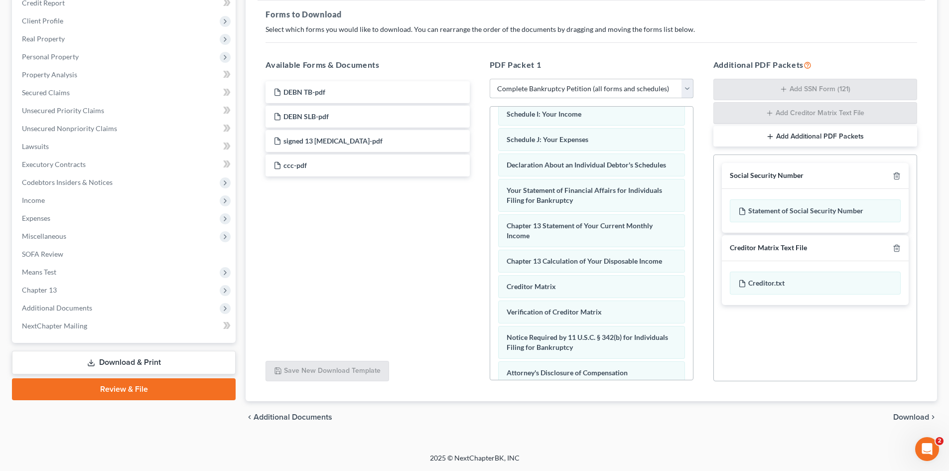
scroll to position [307, 0]
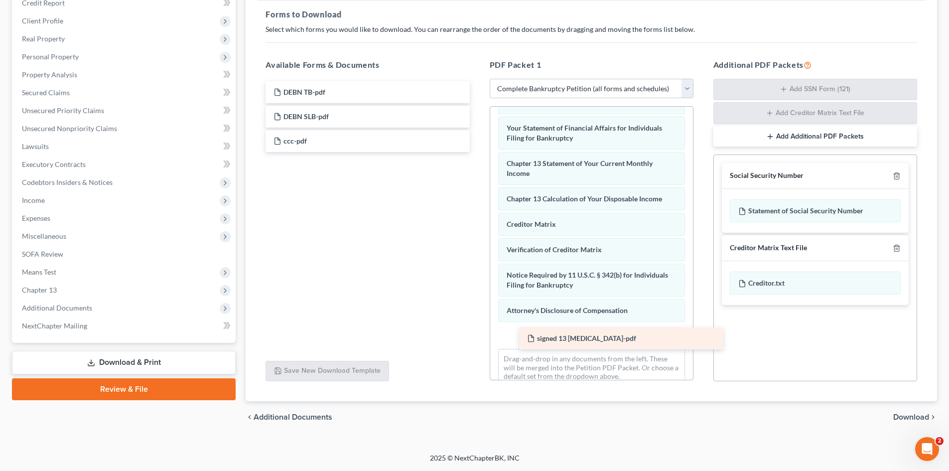
drag, startPoint x: 321, startPoint y: 142, endPoint x: 576, endPoint y: 339, distance: 322.4
click at [477, 152] on div "signed 13 retainer-pdf DEBN TB-pdf DEBN SLB-pdf signed 13 retainer-pdf ccc-pdf" at bounding box center [368, 116] width 220 height 71
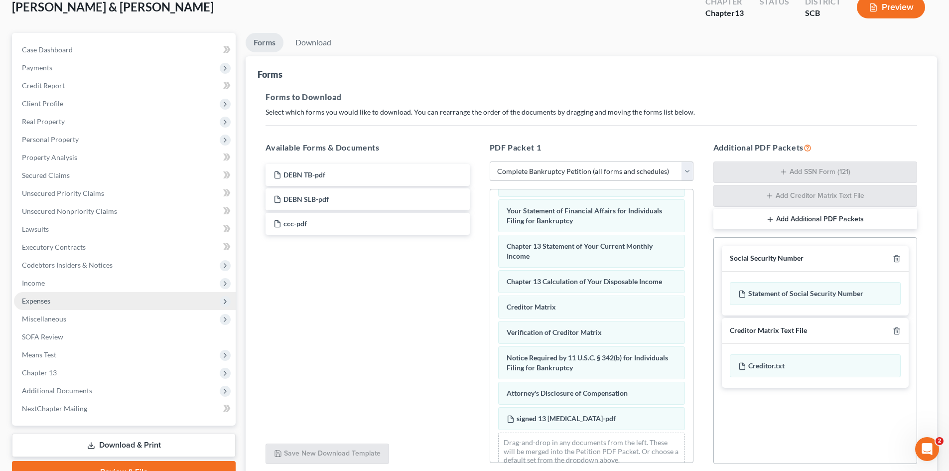
scroll to position [145, 0]
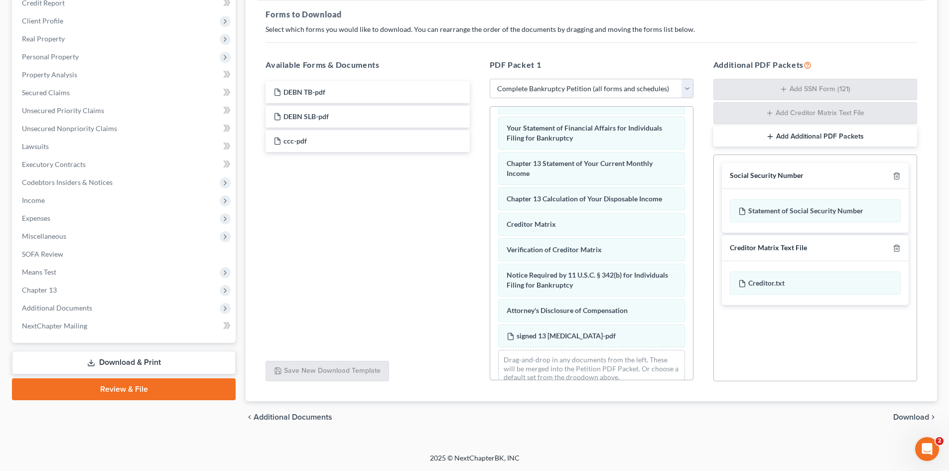
click at [111, 356] on link "Download & Print" at bounding box center [124, 362] width 224 height 23
click at [109, 388] on link "Review & File" at bounding box center [124, 389] width 224 height 22
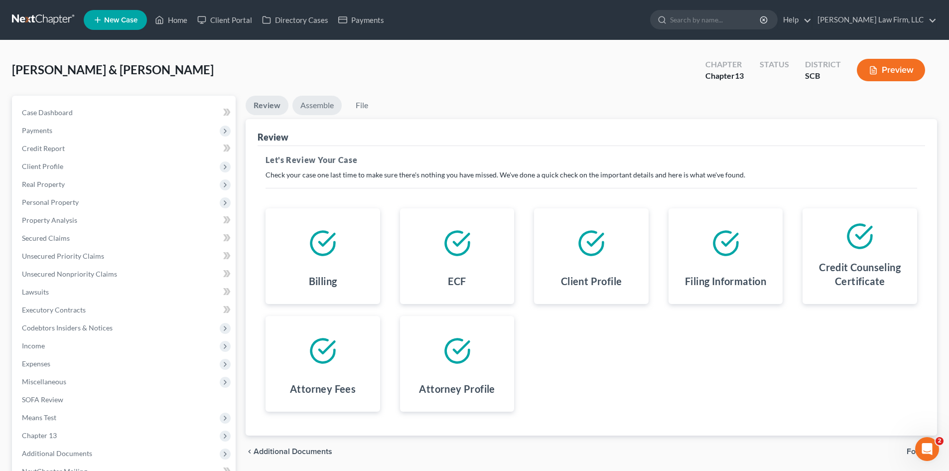
click at [319, 105] on link "Assemble" at bounding box center [316, 105] width 49 height 19
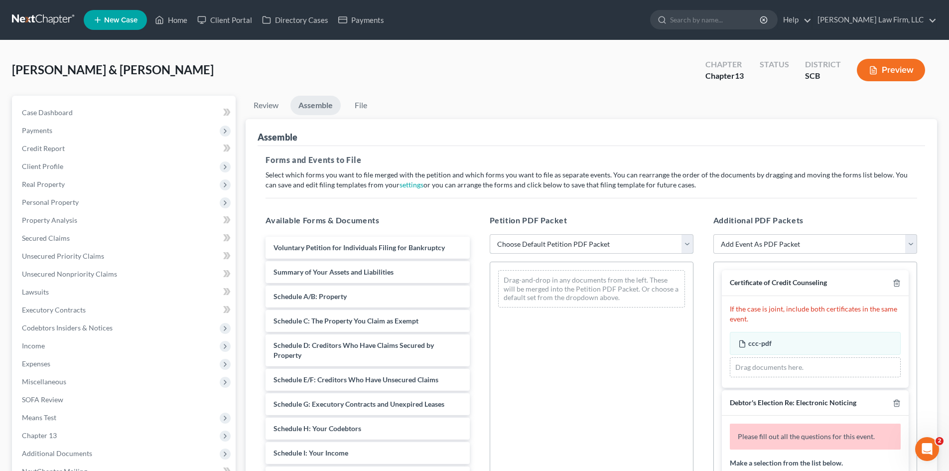
click at [504, 248] on select "Choose Default Petition PDF Packet Complete Bankruptcy Petition (all forms and …" at bounding box center [592, 244] width 204 height 20
select select "0"
click at [490, 234] on select "Choose Default Petition PDF Packet Complete Bankruptcy Petition (all forms and …" at bounding box center [592, 244] width 204 height 20
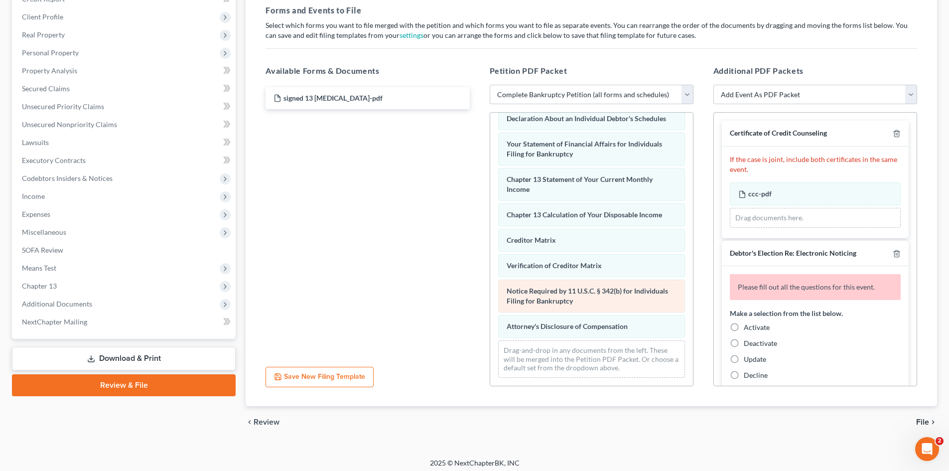
scroll to position [307, 0]
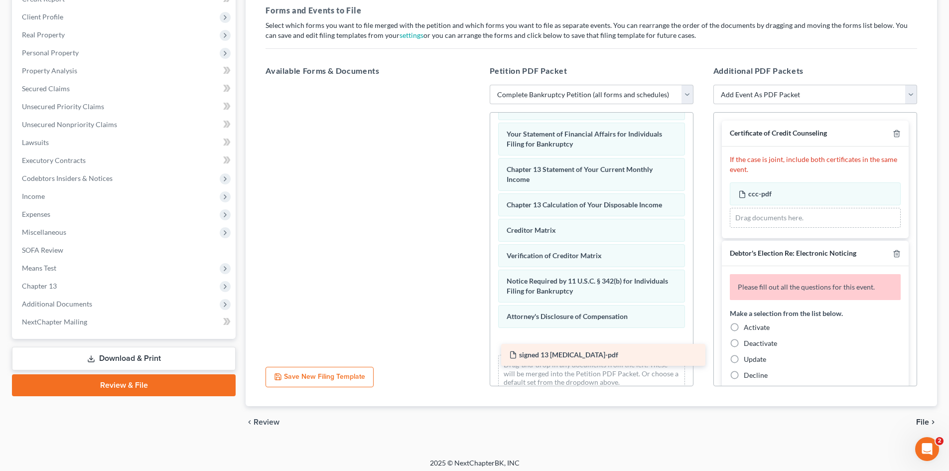
drag, startPoint x: 325, startPoint y: 102, endPoint x: 560, endPoint y: 358, distance: 347.6
click at [477, 85] on div "signed 13 retainer-pdf signed 13 retainer-pdf" at bounding box center [368, 85] width 220 height 0
click at [744, 327] on label "Activate" at bounding box center [757, 327] width 26 height 10
click at [748, 327] on input "Activate" at bounding box center [751, 325] width 6 height 6
radio input "true"
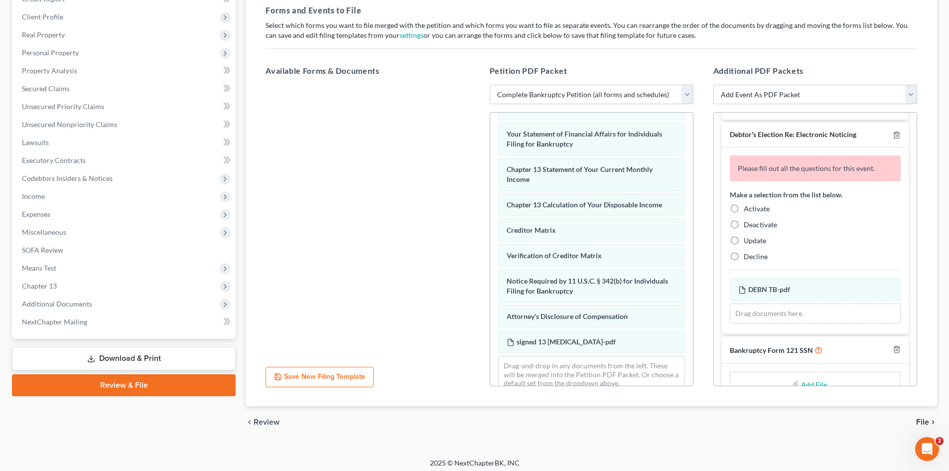
click at [744, 211] on label "Activate" at bounding box center [757, 209] width 26 height 10
click at [748, 210] on input "Activate" at bounding box center [751, 207] width 6 height 6
radio input "true"
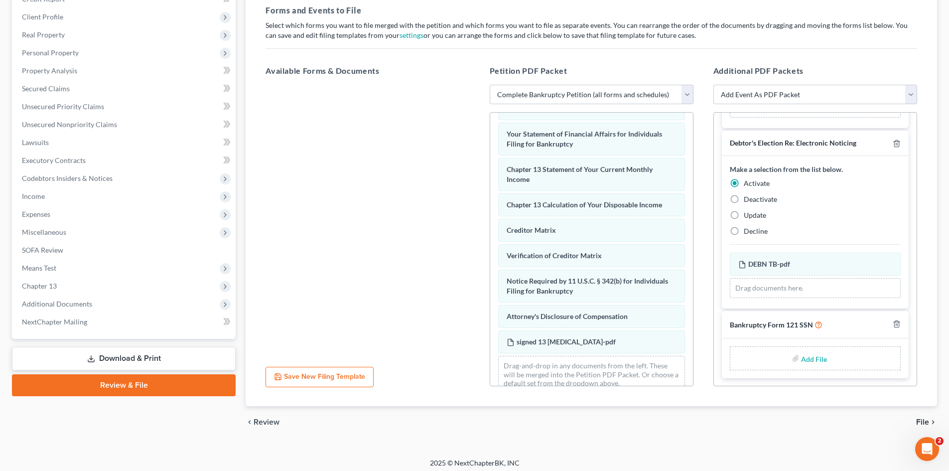
scroll to position [290, 0]
click at [802, 363] on input "file" at bounding box center [813, 358] width 24 height 18
type input "C:\fakepath\SSN.pdf"
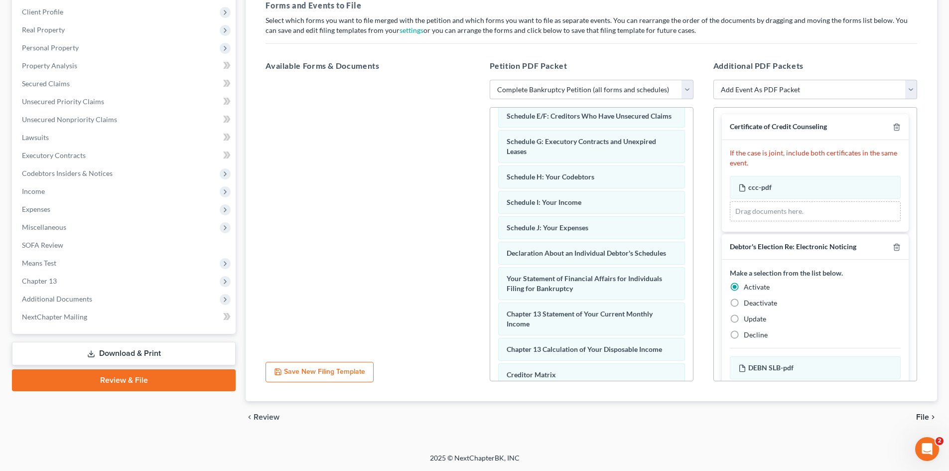
scroll to position [0, 0]
click at [927, 415] on span "File" at bounding box center [922, 417] width 13 height 8
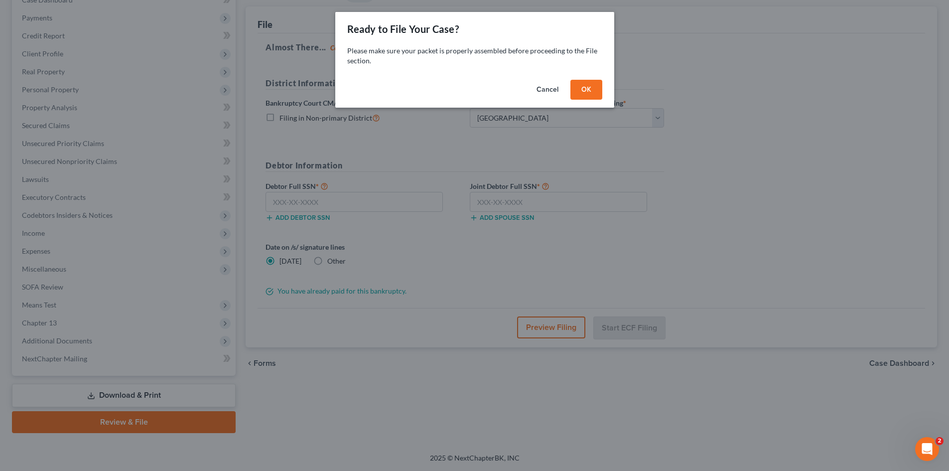
scroll to position [113, 0]
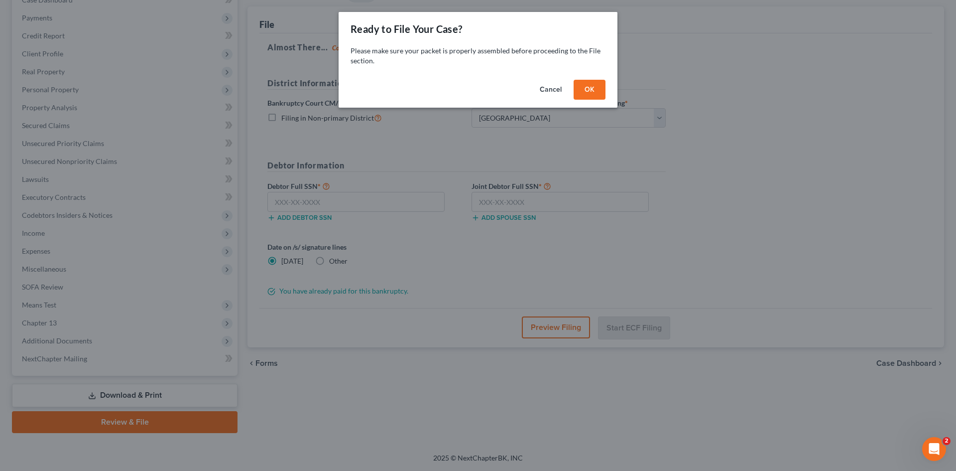
click at [591, 88] on button "OK" at bounding box center [590, 90] width 32 height 20
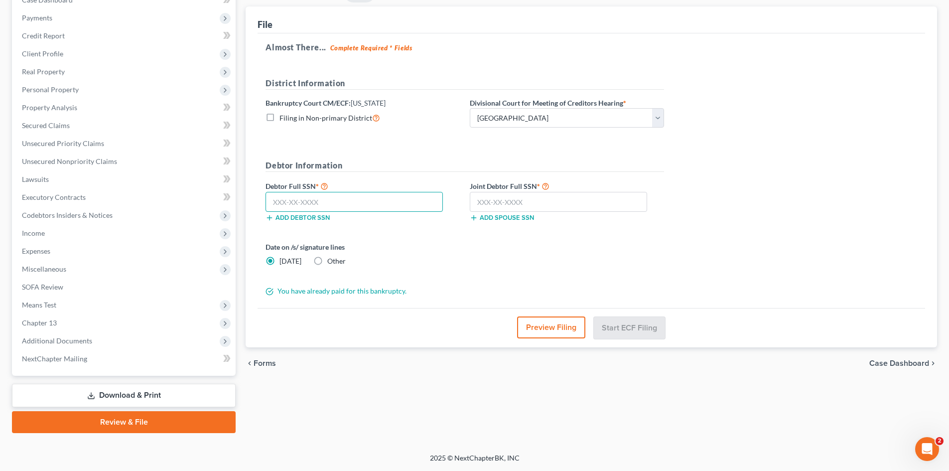
click at [381, 199] on input "text" at bounding box center [353, 202] width 177 height 20
type input "249-43-5609"
click at [478, 202] on input "text" at bounding box center [558, 202] width 177 height 20
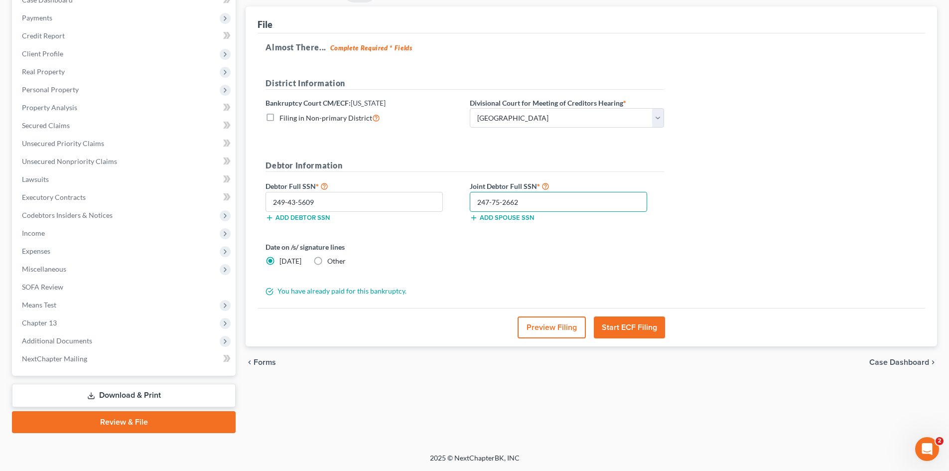
type input "247-75-2662"
click at [640, 324] on button "Start ECF Filing" at bounding box center [629, 327] width 71 height 22
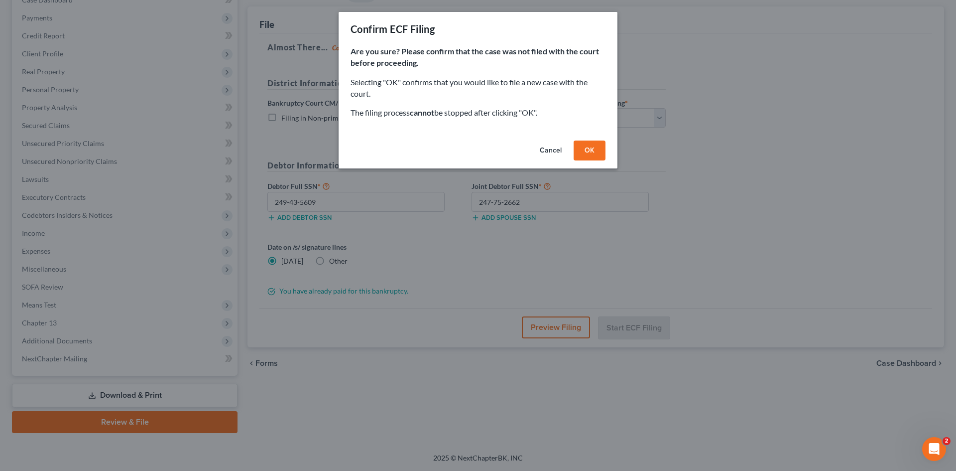
click at [593, 154] on button "OK" at bounding box center [590, 150] width 32 height 20
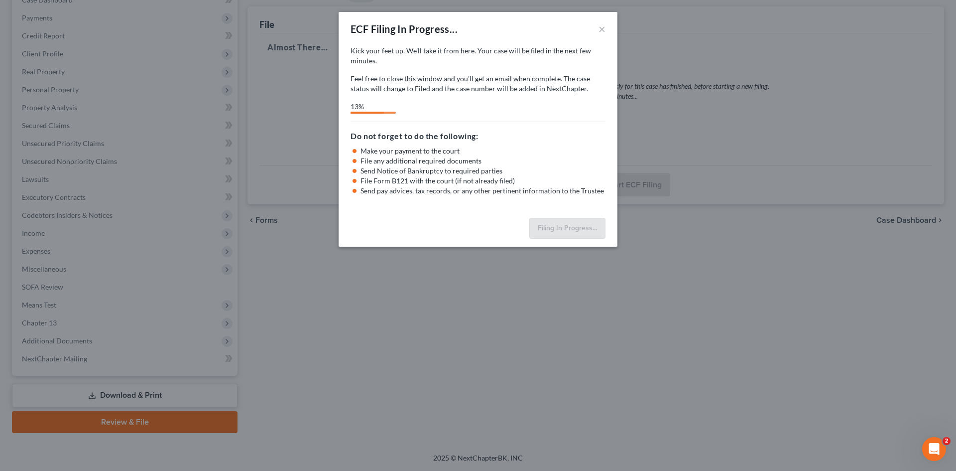
select select "0"
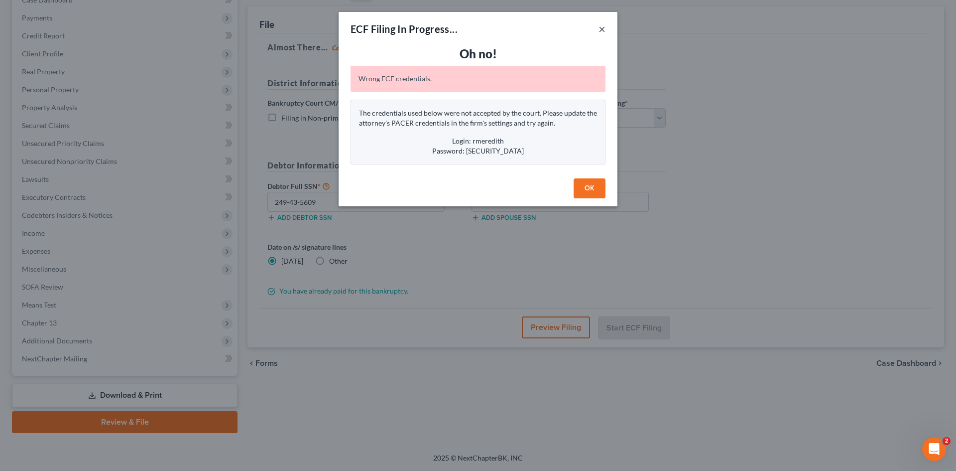
click at [604, 28] on button "×" at bounding box center [602, 29] width 7 height 12
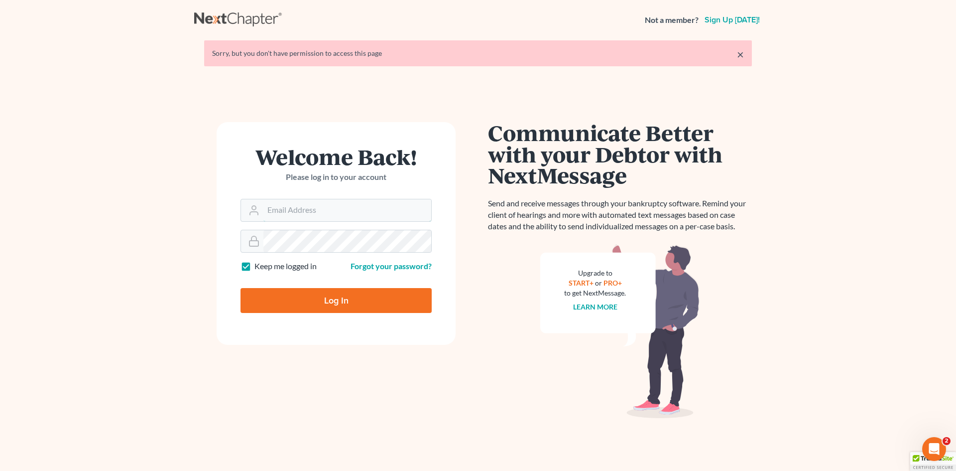
type input "[EMAIL_ADDRESS][DOMAIN_NAME]"
click at [344, 305] on input "Log In" at bounding box center [336, 300] width 191 height 25
type input "Thinking..."
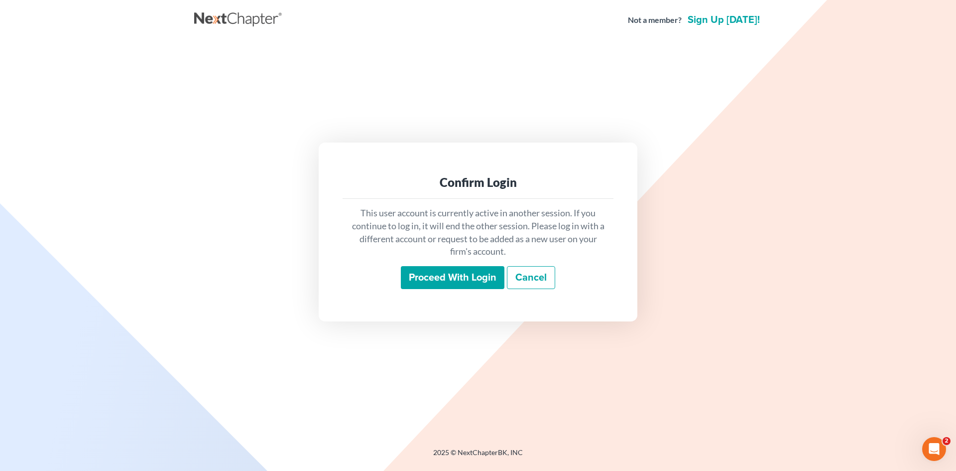
click at [486, 285] on input "Proceed with login" at bounding box center [453, 277] width 104 height 23
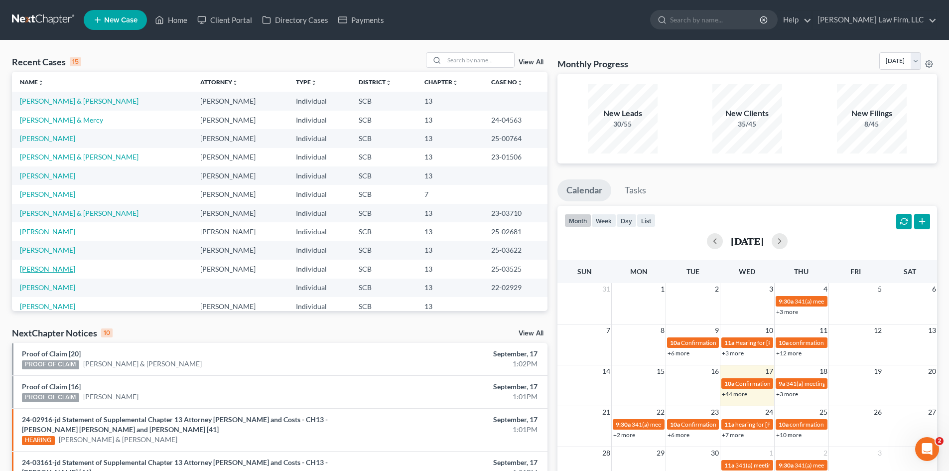
click at [40, 271] on link "[PERSON_NAME]" at bounding box center [47, 268] width 55 height 8
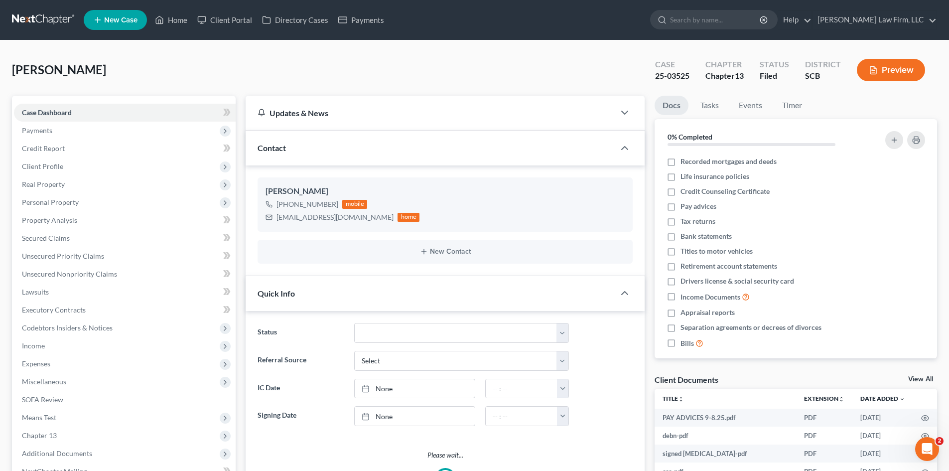
select select "0"
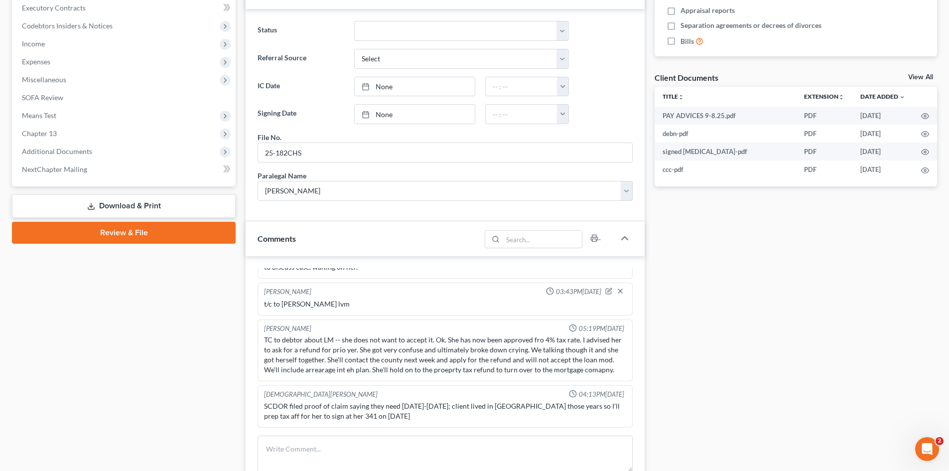
scroll to position [498, 0]
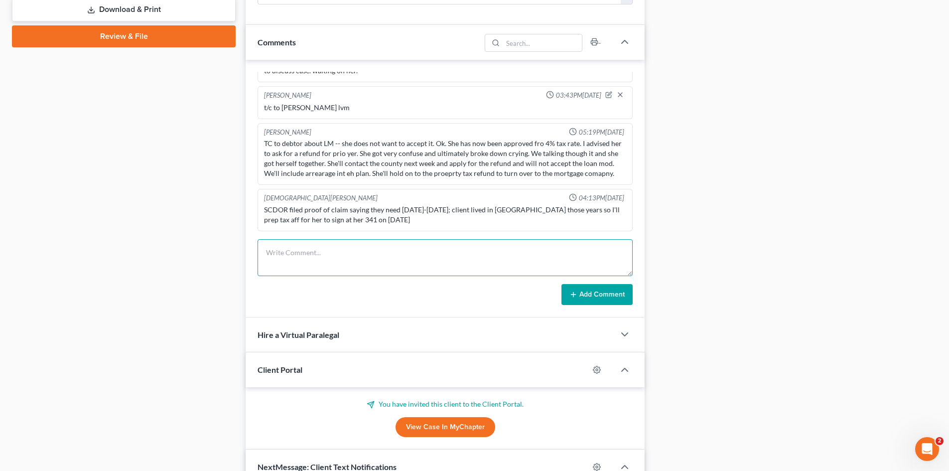
click at [278, 271] on textarea at bounding box center [445, 257] width 375 height 37
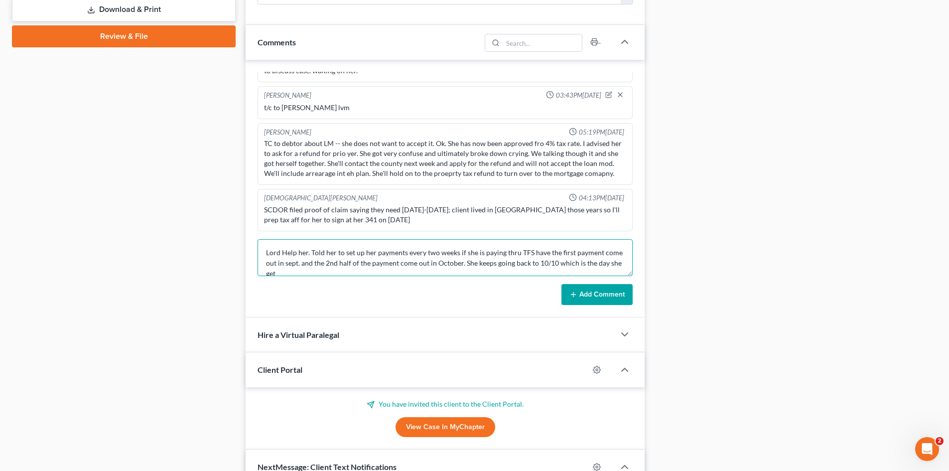
scroll to position [2, 0]
type textarea "Lord Help her. Told her to set up her payments every two weeks if she is paying…"
click at [585, 297] on button "Add Comment" at bounding box center [596, 294] width 71 height 21
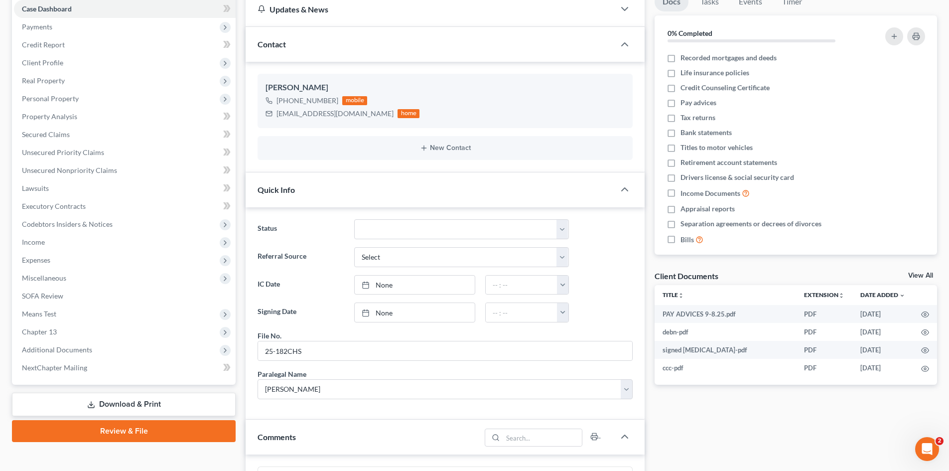
scroll to position [0, 0]
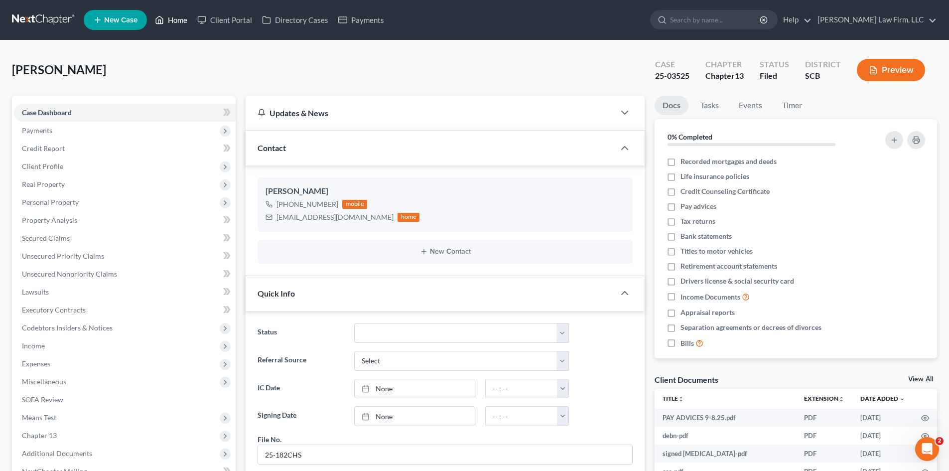
click at [181, 20] on link "Home" at bounding box center [171, 20] width 42 height 18
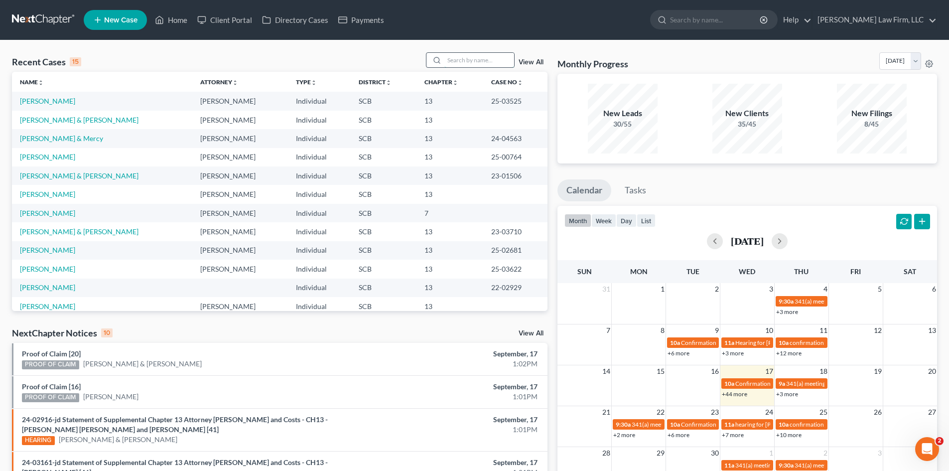
click at [462, 62] on input "search" at bounding box center [479, 60] width 70 height 14
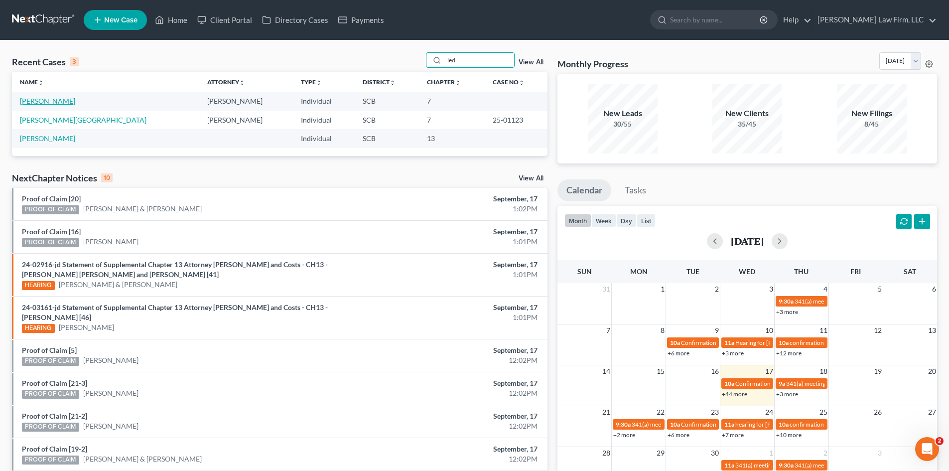
type input "led"
click at [46, 104] on link "Ledford, Jeremy" at bounding box center [47, 101] width 55 height 8
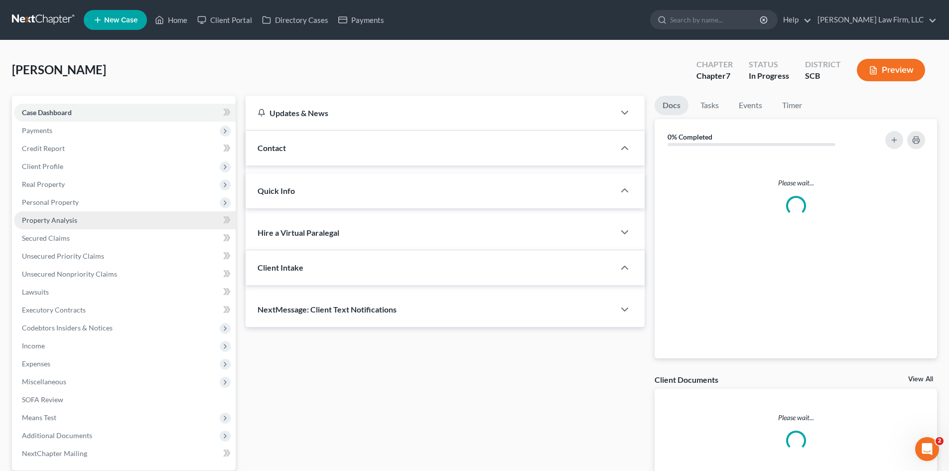
select select "0"
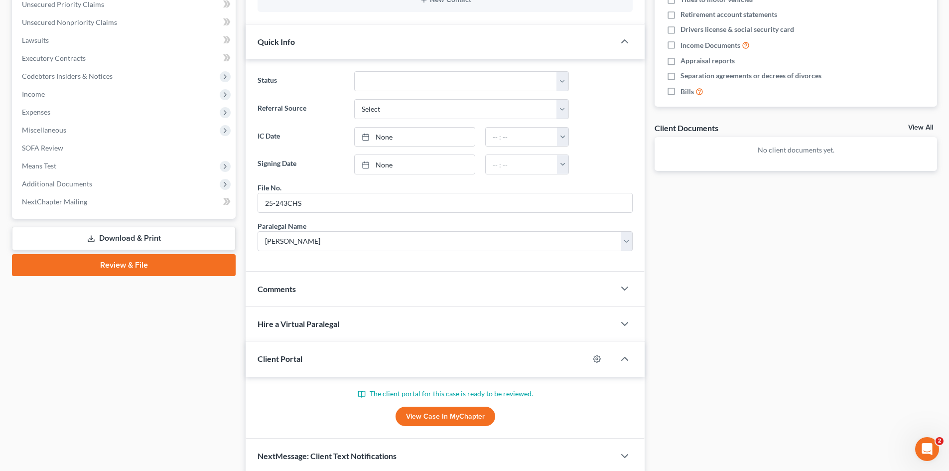
scroll to position [292, 0]
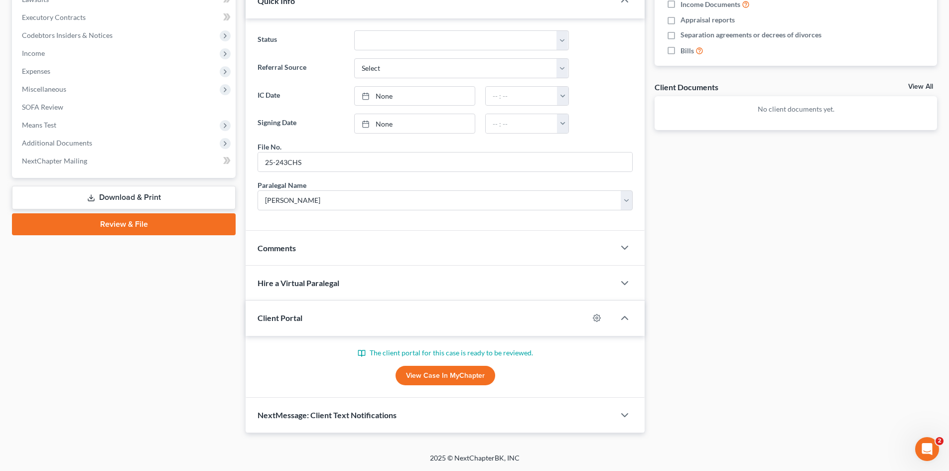
click at [424, 370] on link "View Case in MyChapter" at bounding box center [445, 376] width 100 height 20
click at [359, 254] on div "Comments" at bounding box center [430, 248] width 369 height 34
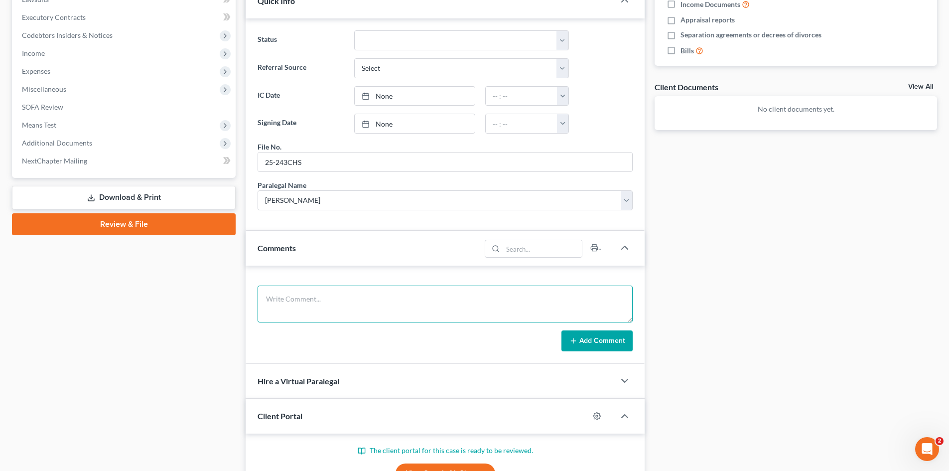
click at [366, 307] on textarea at bounding box center [445, 303] width 375 height 37
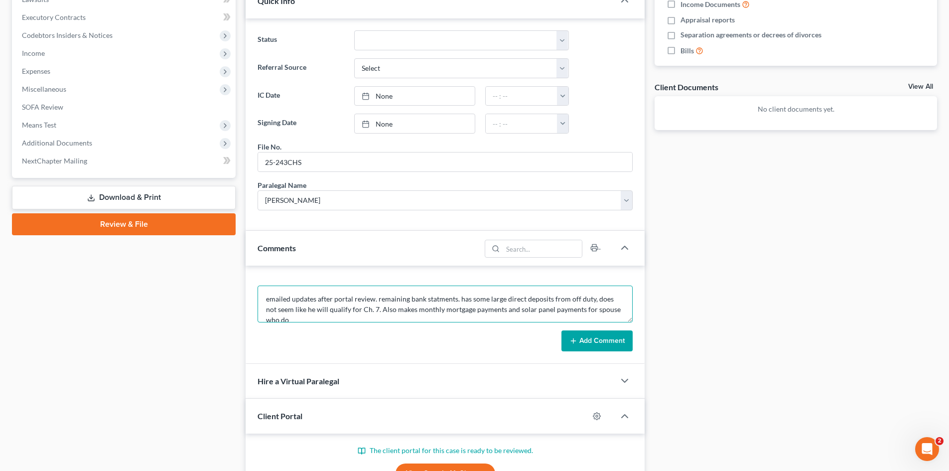
scroll to position [2, 0]
type textarea "emailed updates after portal review. remaining bank statments. has some large d…"
click at [571, 339] on icon at bounding box center [573, 341] width 8 height 8
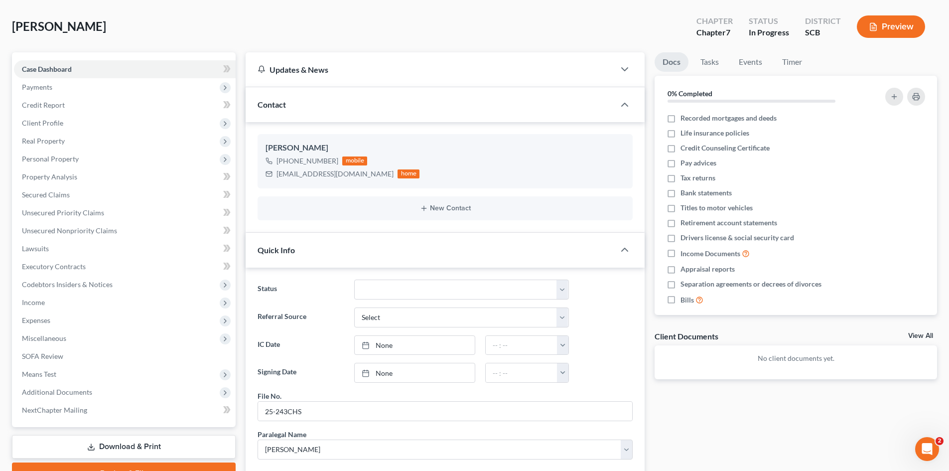
scroll to position [0, 0]
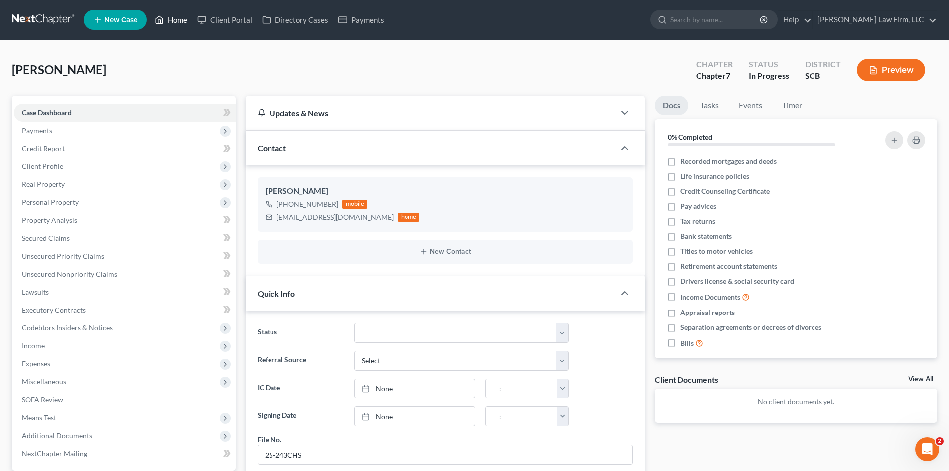
click at [190, 25] on link "Home" at bounding box center [171, 20] width 42 height 18
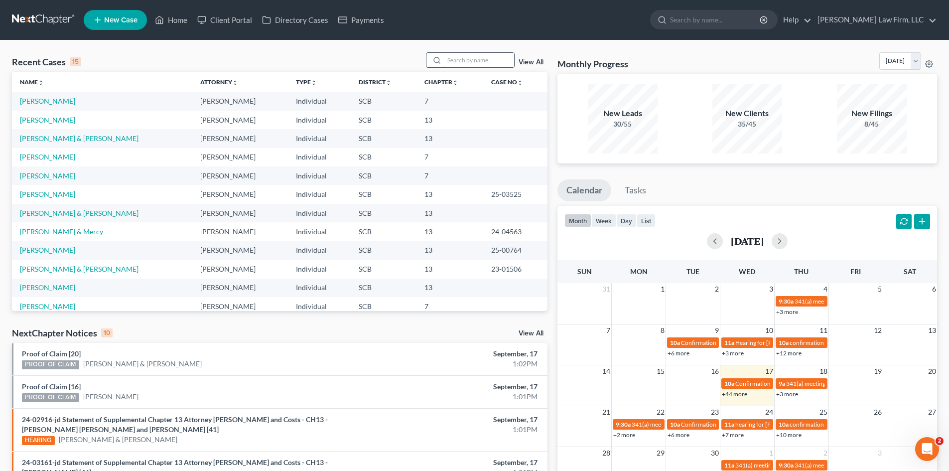
click at [467, 66] on input "search" at bounding box center [479, 60] width 70 height 14
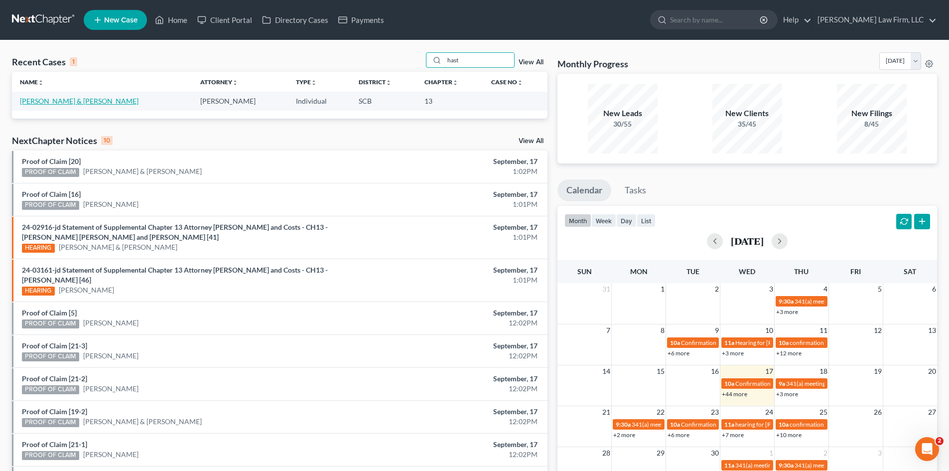
type input "hast"
click at [86, 100] on link "[PERSON_NAME] & [PERSON_NAME]" at bounding box center [79, 101] width 119 height 8
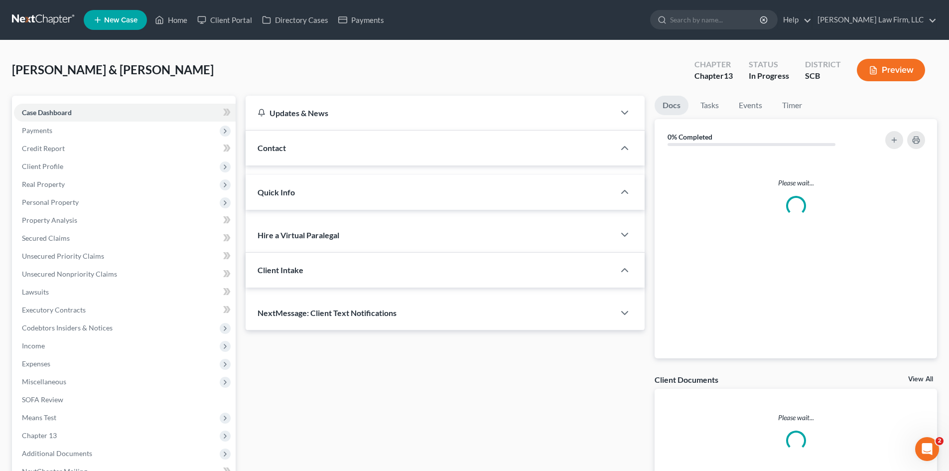
select select "0"
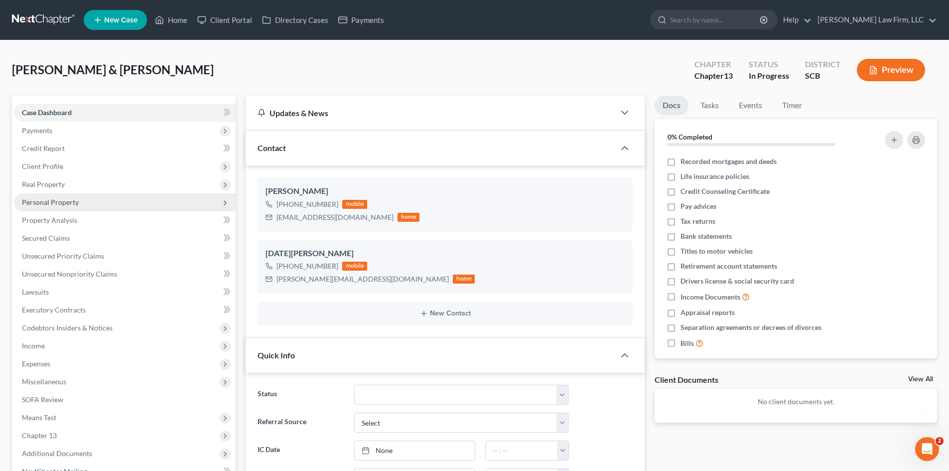
click at [60, 202] on span "Personal Property" at bounding box center [50, 202] width 57 height 8
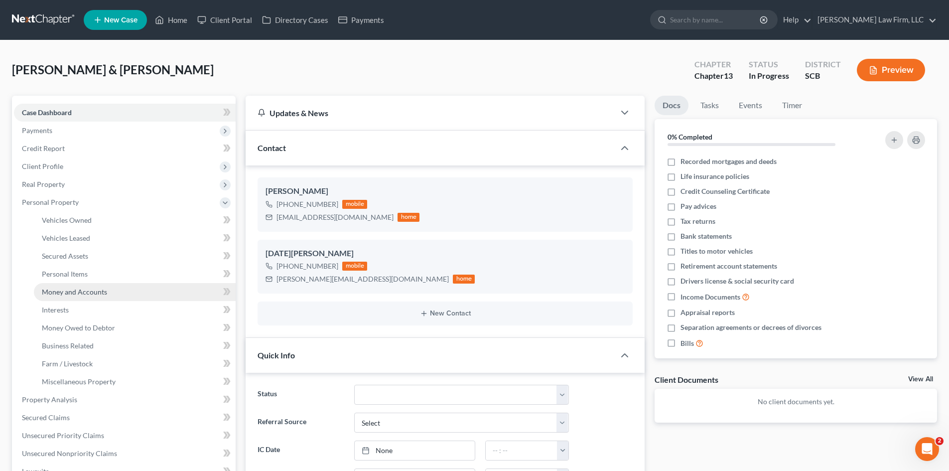
click at [63, 288] on span "Money and Accounts" at bounding box center [74, 291] width 65 height 8
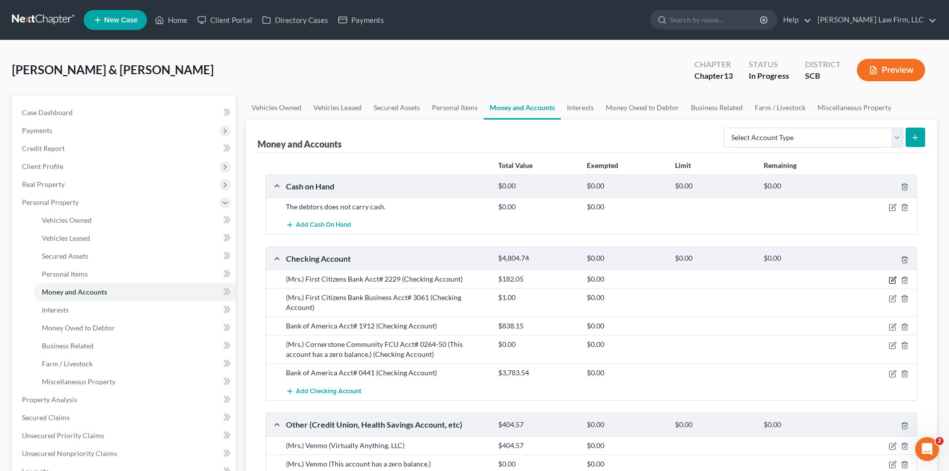
click at [892, 279] on icon "button" at bounding box center [893, 280] width 8 height 8
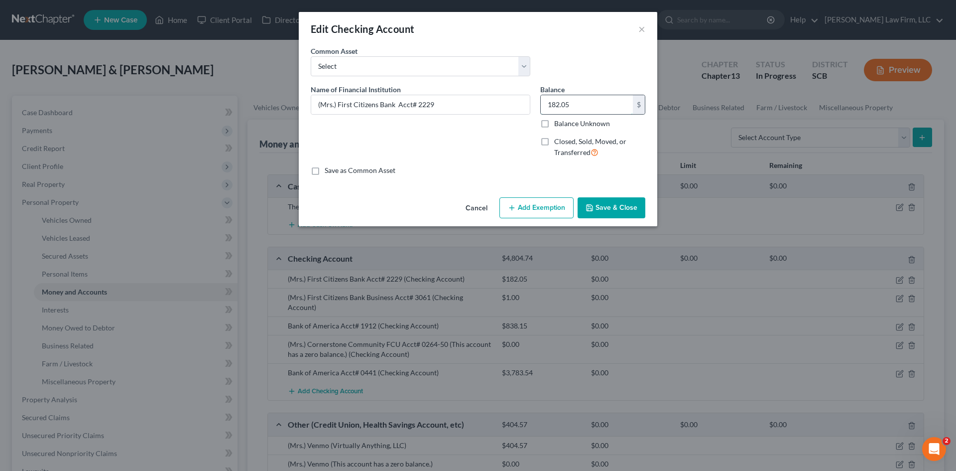
click at [569, 100] on input "182.05" at bounding box center [587, 104] width 92 height 19
type input "54.91"
click at [632, 205] on button "Save & Close" at bounding box center [612, 207] width 68 height 21
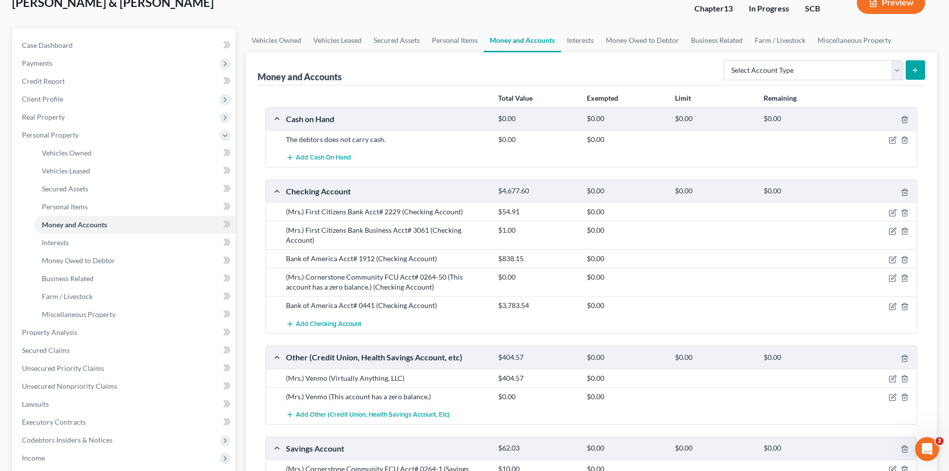
scroll to position [50, 0]
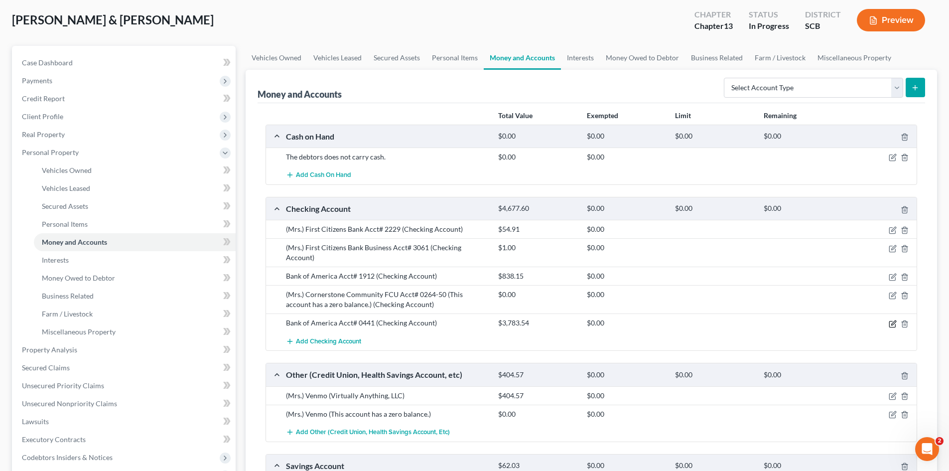
click at [893, 320] on icon "button" at bounding box center [893, 324] width 8 height 8
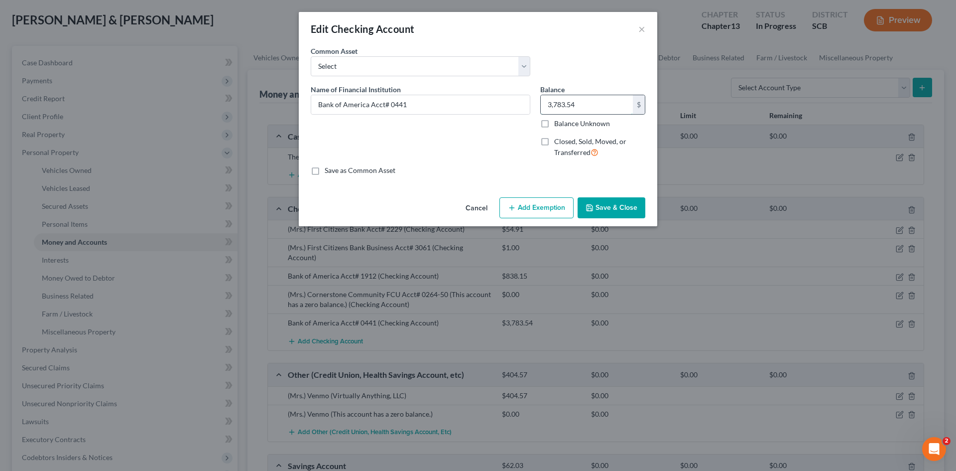
click at [569, 110] on input "3,783.54" at bounding box center [587, 104] width 92 height 19
type input "1,045.34"
click at [627, 203] on button "Save & Close" at bounding box center [612, 207] width 68 height 21
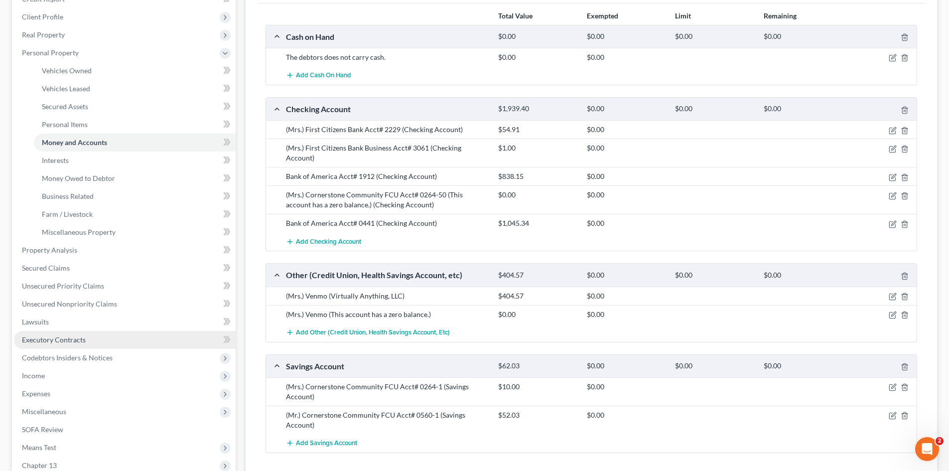
click at [66, 341] on span "Executory Contracts" at bounding box center [54, 339] width 64 height 8
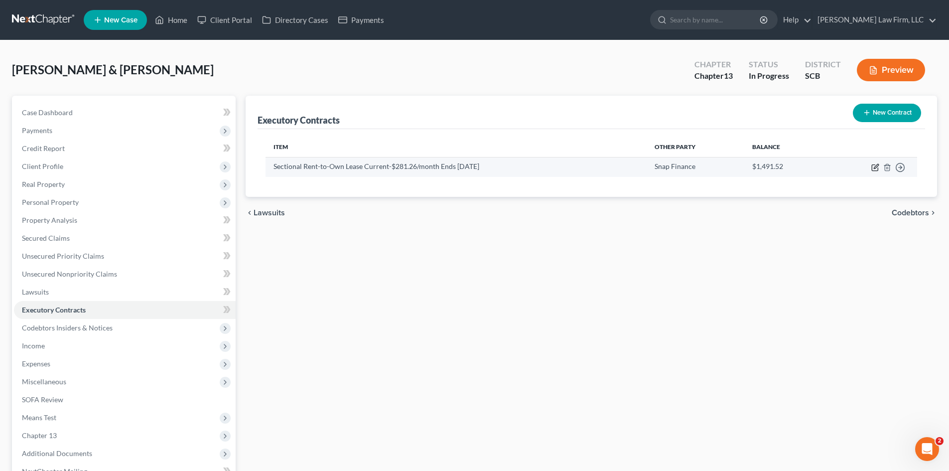
click at [874, 168] on icon "button" at bounding box center [876, 166] width 4 height 4
select select "46"
select select "1"
select select "2"
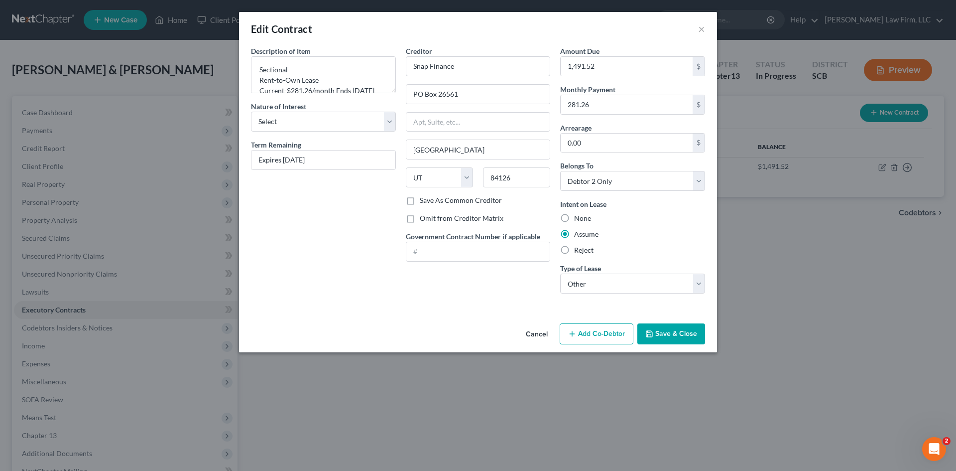
click at [665, 328] on button "Save & Close" at bounding box center [672, 333] width 68 height 21
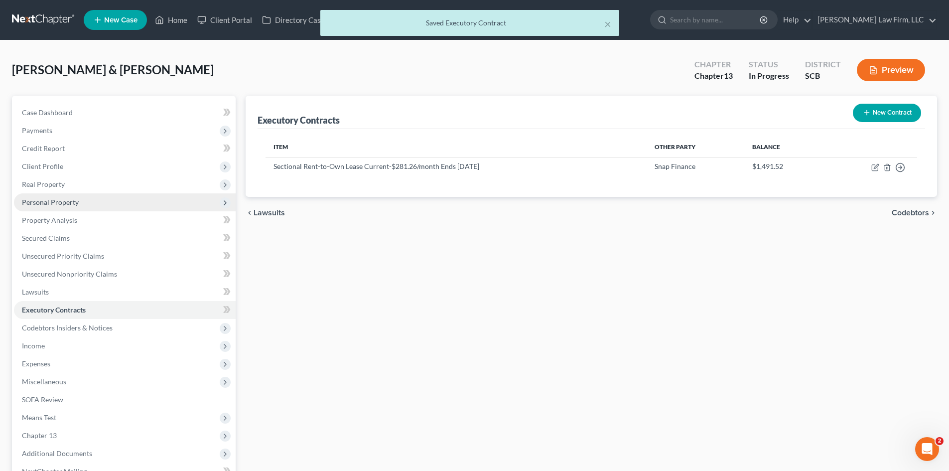
click at [58, 206] on span "Personal Property" at bounding box center [50, 202] width 57 height 8
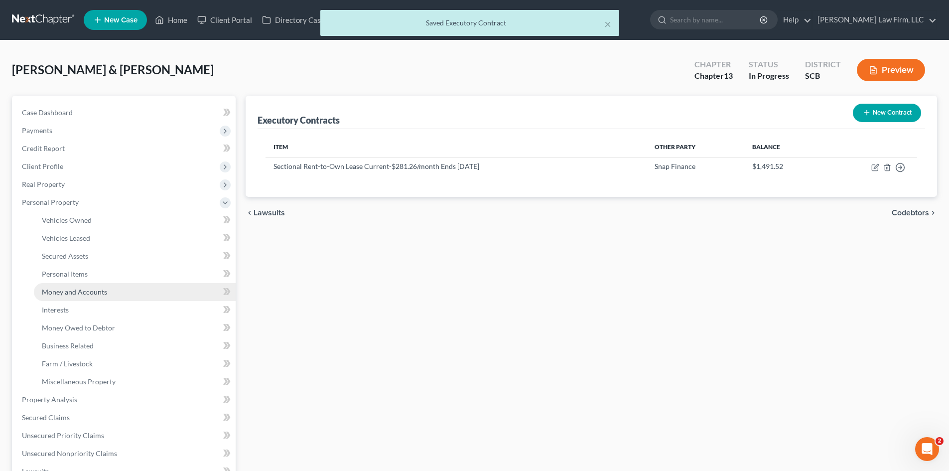
click at [67, 291] on span "Money and Accounts" at bounding box center [74, 291] width 65 height 8
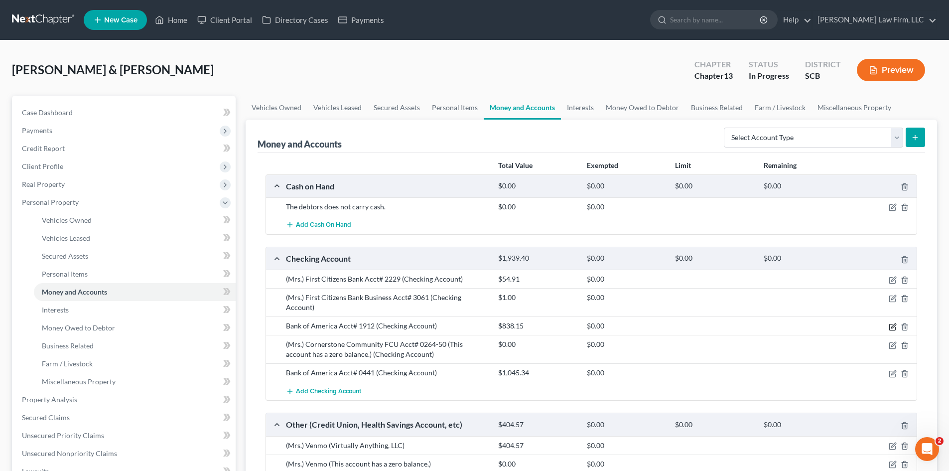
click at [892, 323] on icon "button" at bounding box center [893, 327] width 8 height 8
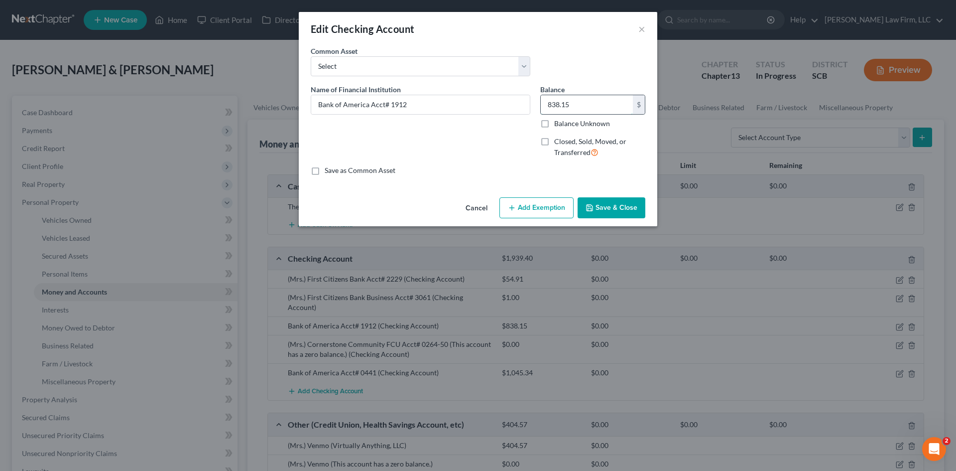
click at [590, 108] on input "838.15" at bounding box center [587, 104] width 92 height 19
type input "888.41"
click at [599, 214] on button "Save & Close" at bounding box center [612, 207] width 68 height 21
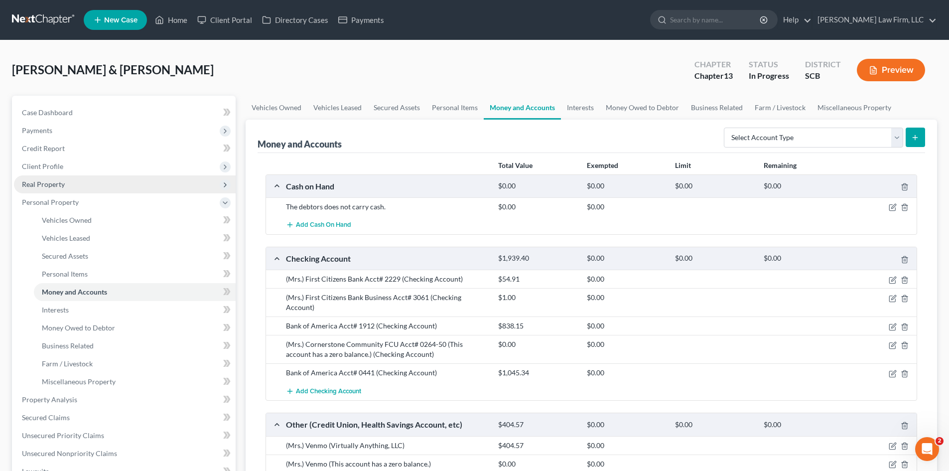
click at [67, 188] on span "Real Property" at bounding box center [125, 184] width 222 height 18
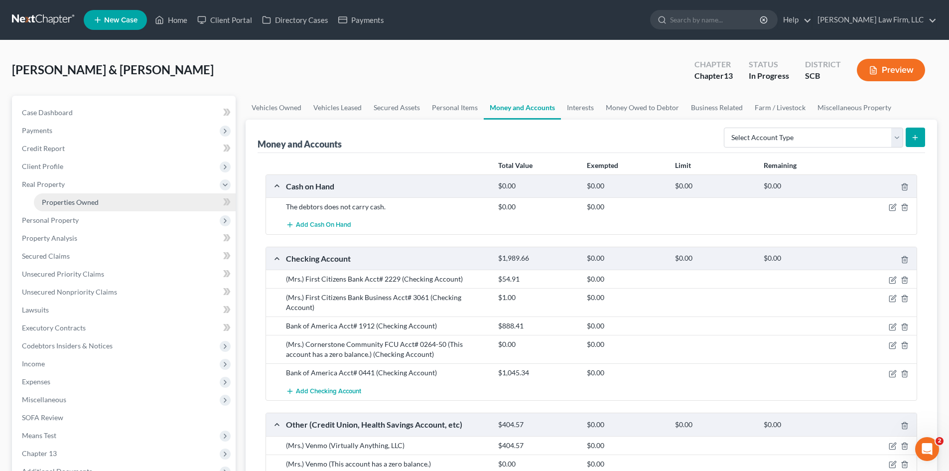
click at [70, 195] on link "Properties Owned" at bounding box center [135, 202] width 202 height 18
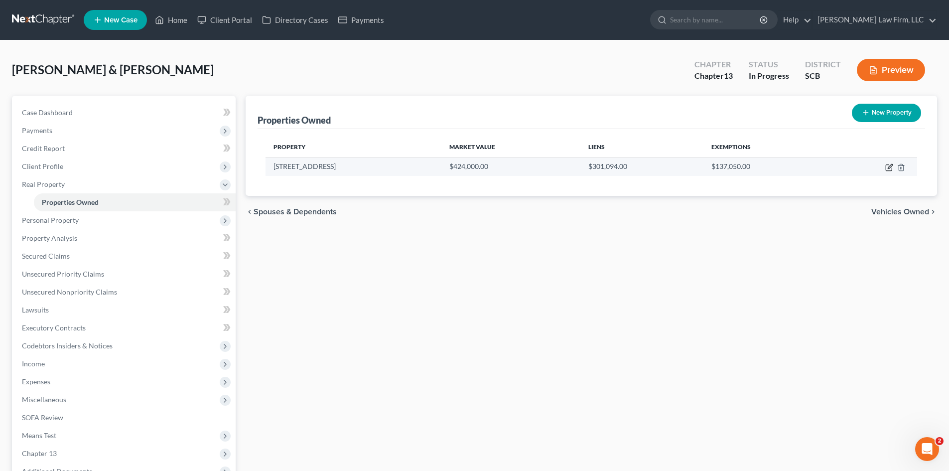
click at [888, 168] on icon "button" at bounding box center [889, 167] width 8 height 8
select select "42"
select select "2"
select select "1"
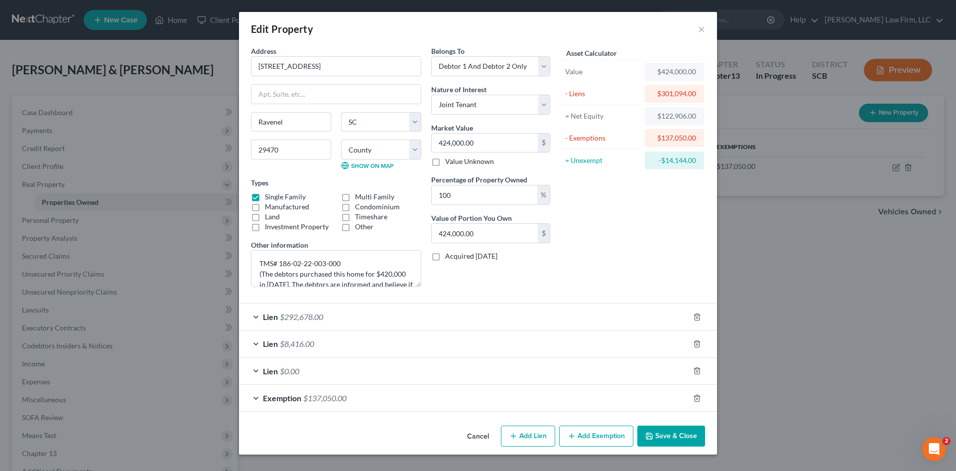
click at [669, 429] on button "Save & Close" at bounding box center [672, 435] width 68 height 21
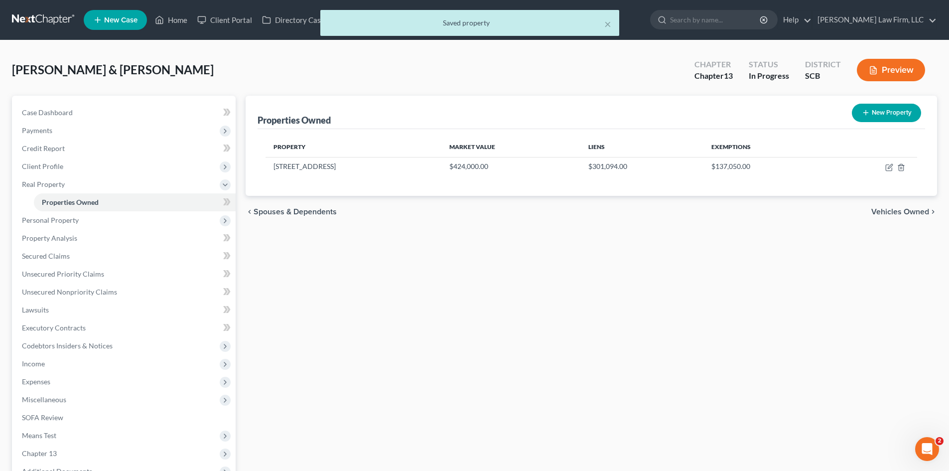
click at [886, 216] on span "Vehicles Owned" at bounding box center [900, 212] width 58 height 8
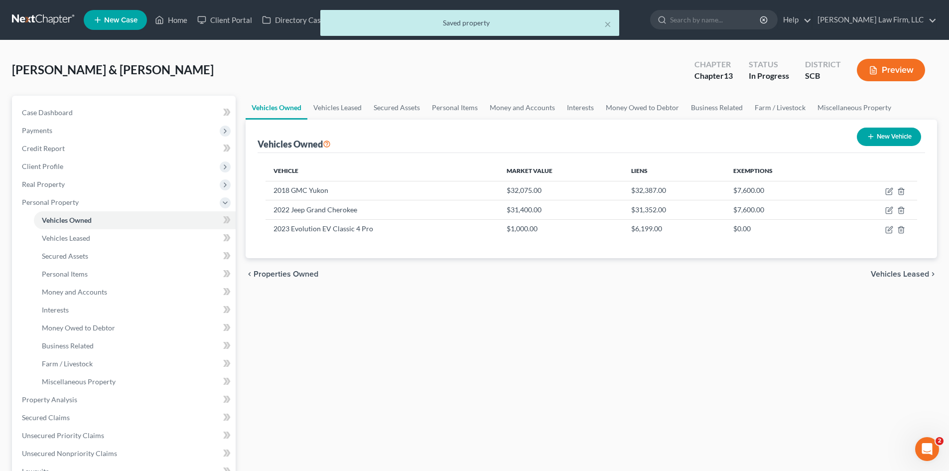
click at [905, 272] on span "Vehicles Leased" at bounding box center [900, 274] width 58 height 8
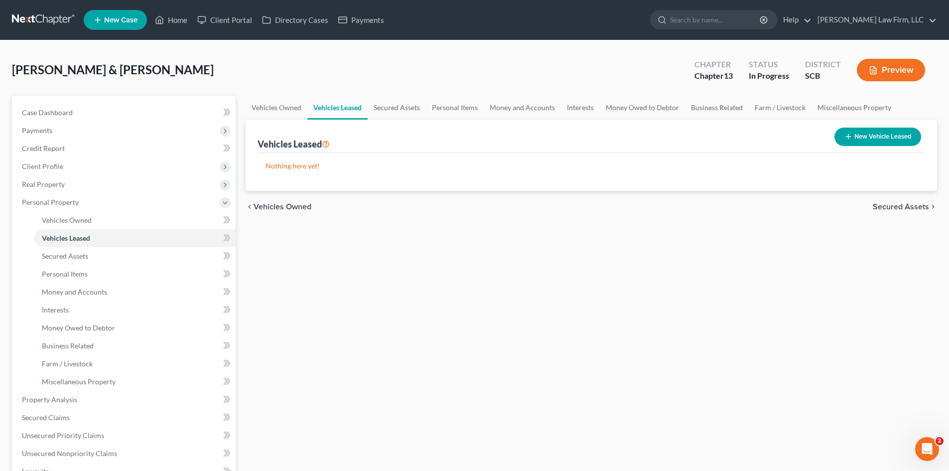
click at [905, 206] on span "Secured Assets" at bounding box center [901, 207] width 56 height 8
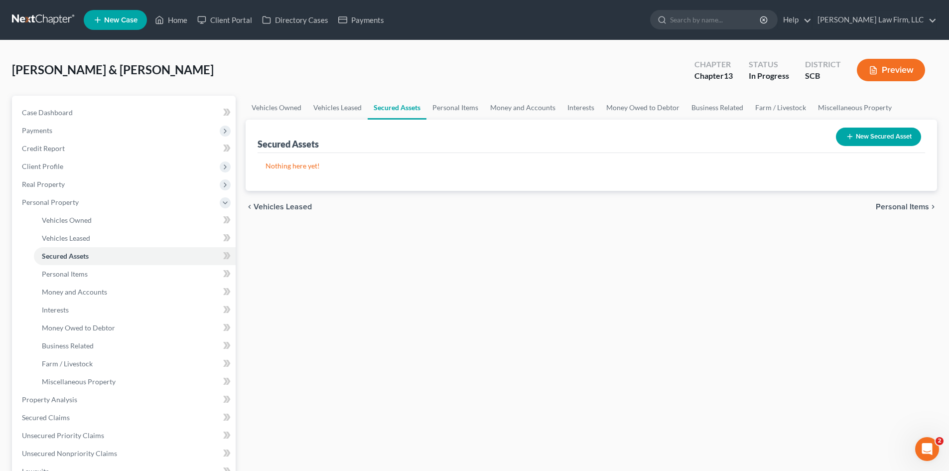
click at [906, 207] on span "Personal Items" at bounding box center [902, 207] width 53 height 8
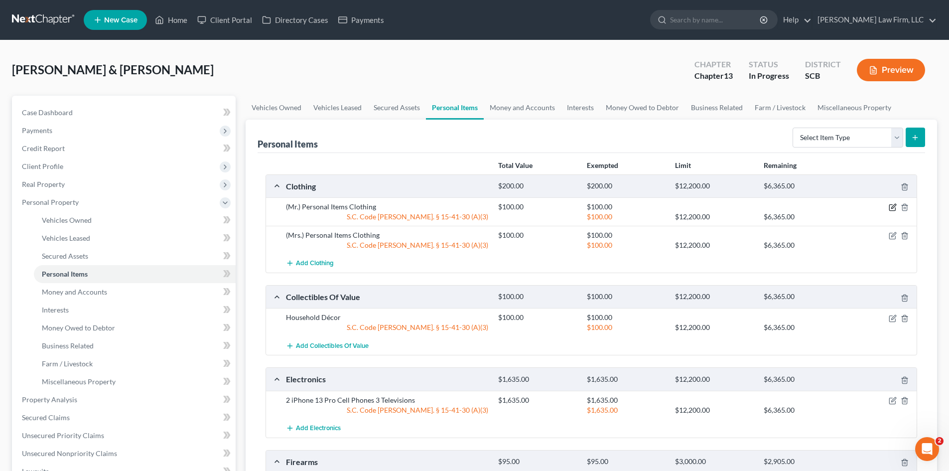
click at [892, 209] on icon "button" at bounding box center [893, 206] width 4 height 4
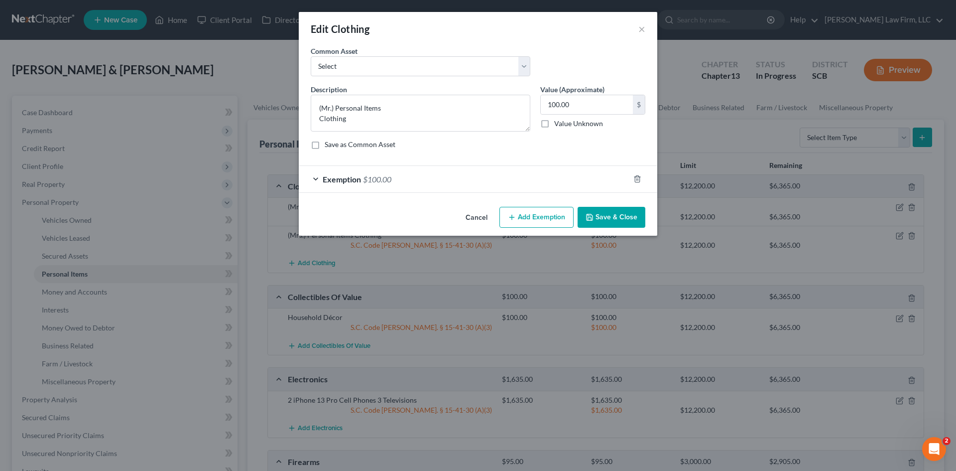
drag, startPoint x: 606, startPoint y: 212, endPoint x: 617, endPoint y: 212, distance: 10.5
click at [607, 212] on button "Save & Close" at bounding box center [612, 217] width 68 height 21
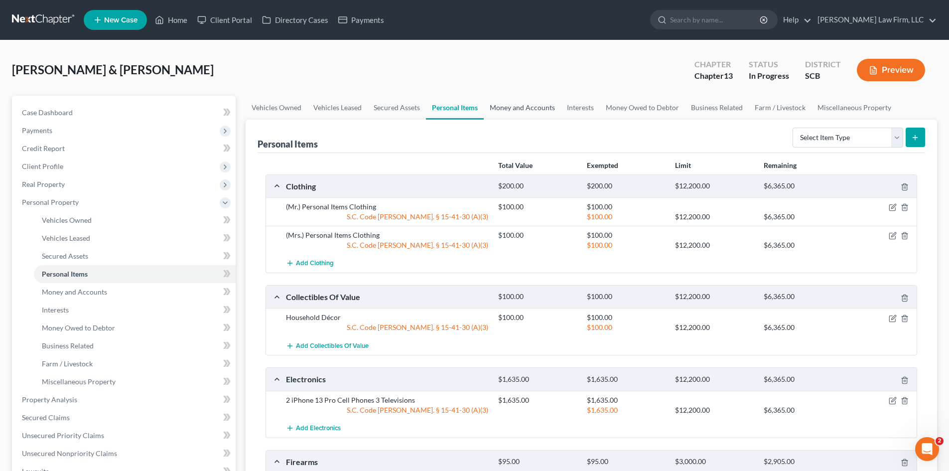
click at [538, 103] on link "Money and Accounts" at bounding box center [522, 108] width 77 height 24
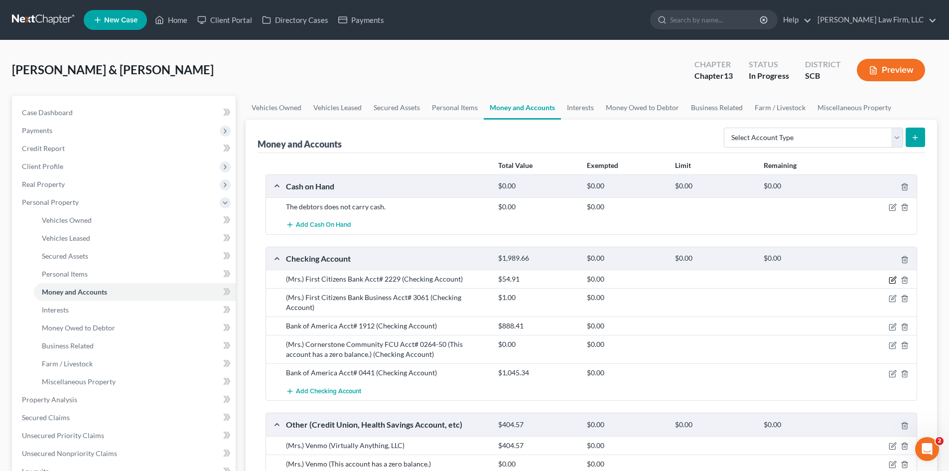
click at [892, 281] on icon "button" at bounding box center [893, 280] width 8 height 8
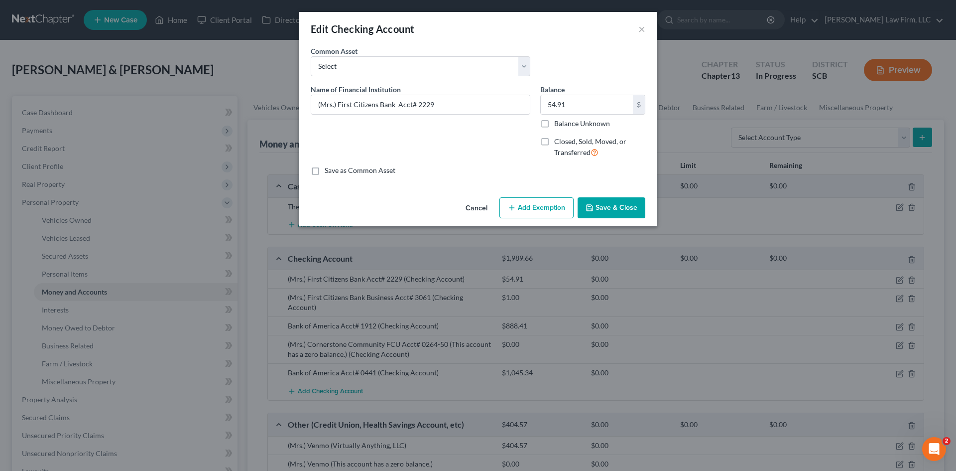
click at [541, 213] on button "Add Exemption" at bounding box center [537, 207] width 74 height 21
select select "2"
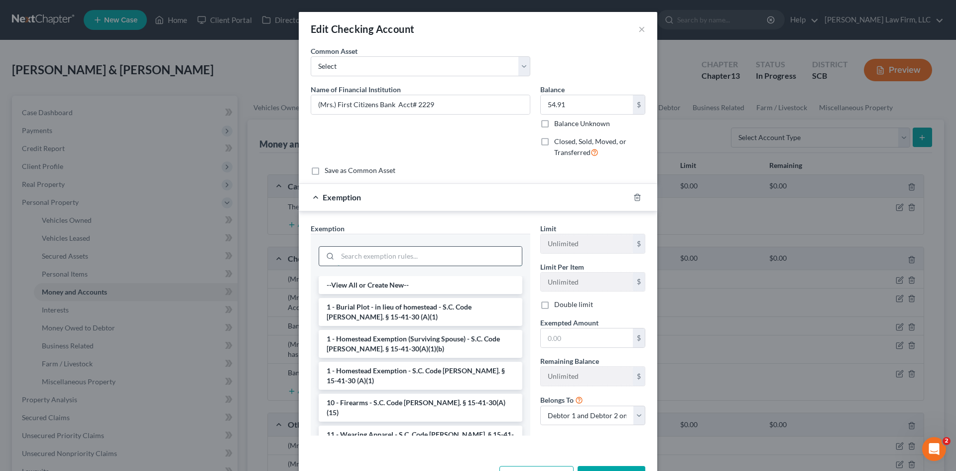
click at [420, 253] on input "search" at bounding box center [430, 256] width 184 height 19
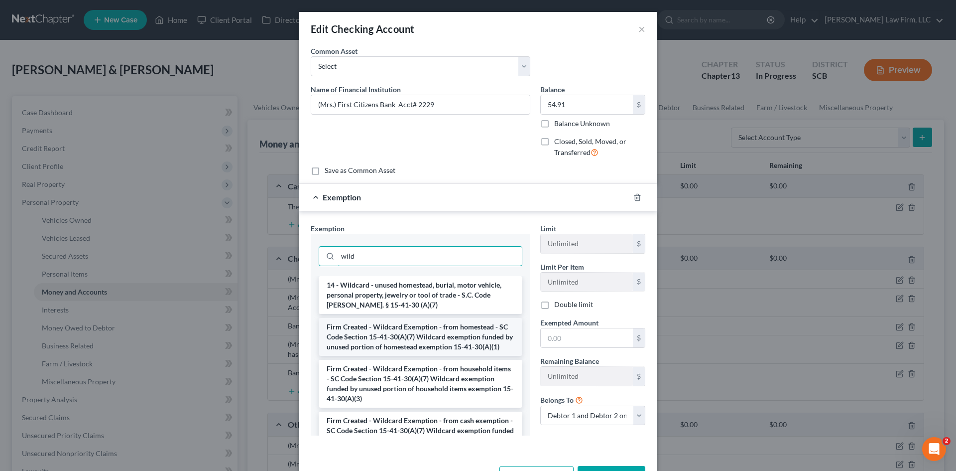
type input "wild"
click at [452, 336] on li "Firm Created - Wildcard Exemption - from homestead - SC Code Section 15-41-30(A…" at bounding box center [421, 337] width 204 height 38
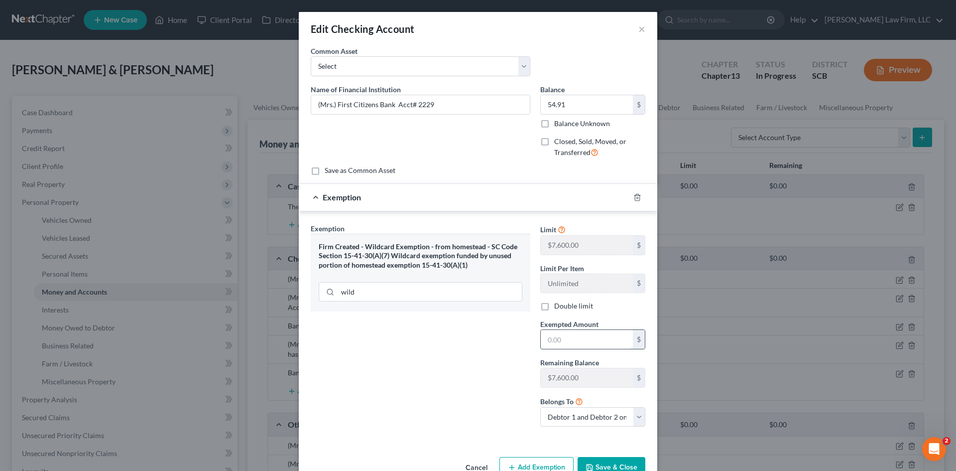
click at [565, 336] on input "text" at bounding box center [587, 339] width 92 height 19
type input "54.91"
click at [612, 465] on button "Save & Close" at bounding box center [612, 467] width 68 height 21
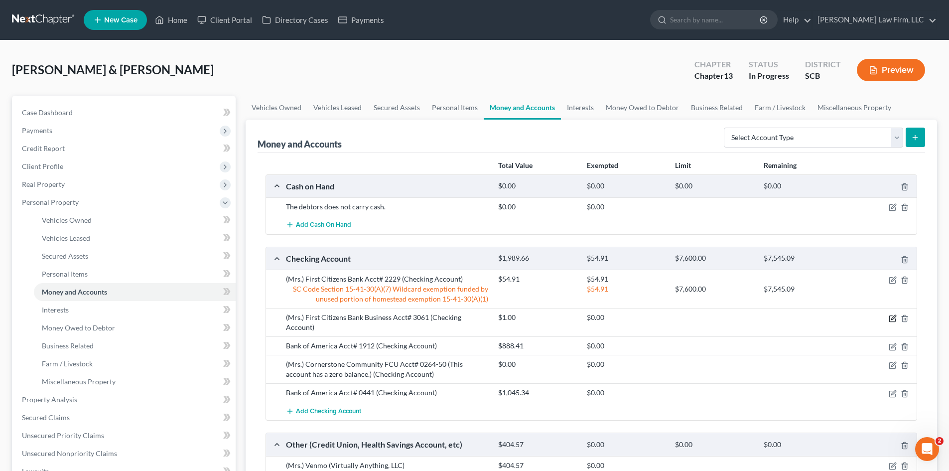
click at [894, 319] on icon "button" at bounding box center [893, 318] width 8 height 8
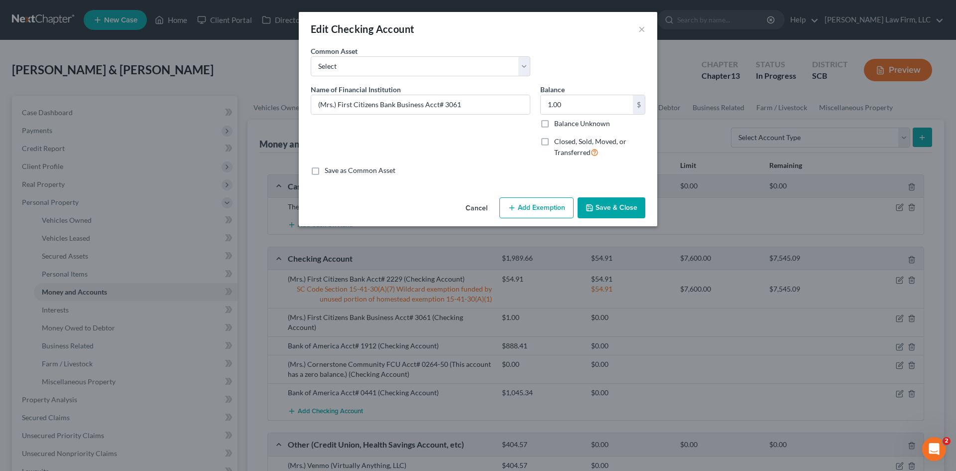
click at [541, 211] on button "Add Exemption" at bounding box center [537, 207] width 74 height 21
select select "2"
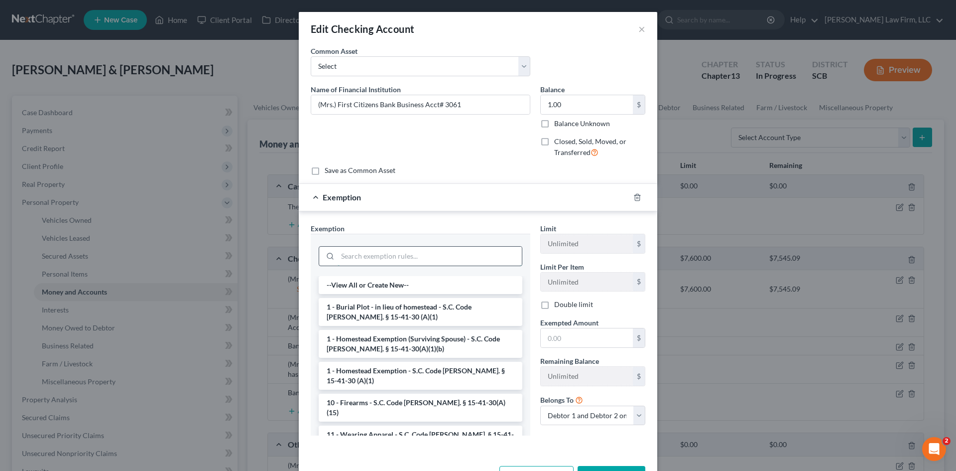
click at [447, 252] on input "search" at bounding box center [430, 256] width 184 height 19
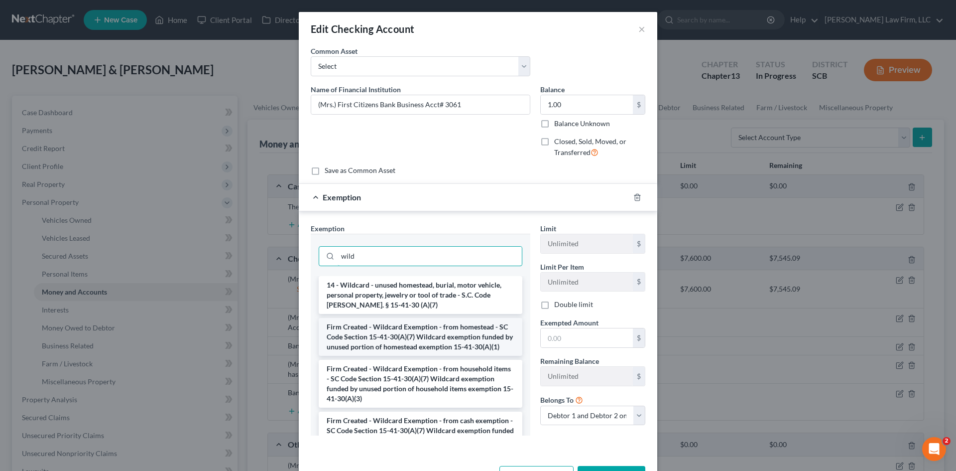
type input "wild"
click at [441, 341] on li "Firm Created - Wildcard Exemption - from homestead - SC Code Section 15-41-30(A…" at bounding box center [421, 337] width 204 height 38
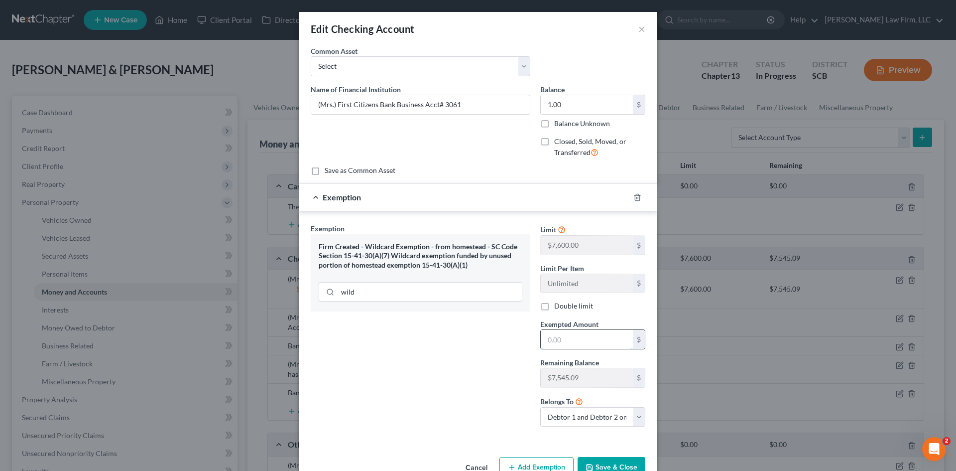
click at [574, 344] on input "text" at bounding box center [587, 339] width 92 height 19
type input "1"
click at [629, 469] on button "Save & Close" at bounding box center [612, 467] width 68 height 21
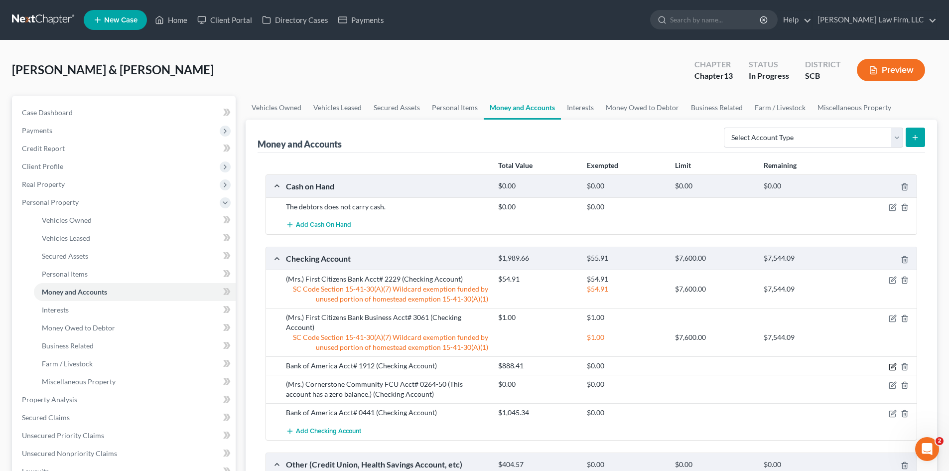
click at [889, 363] on icon "button" at bounding box center [893, 367] width 8 height 8
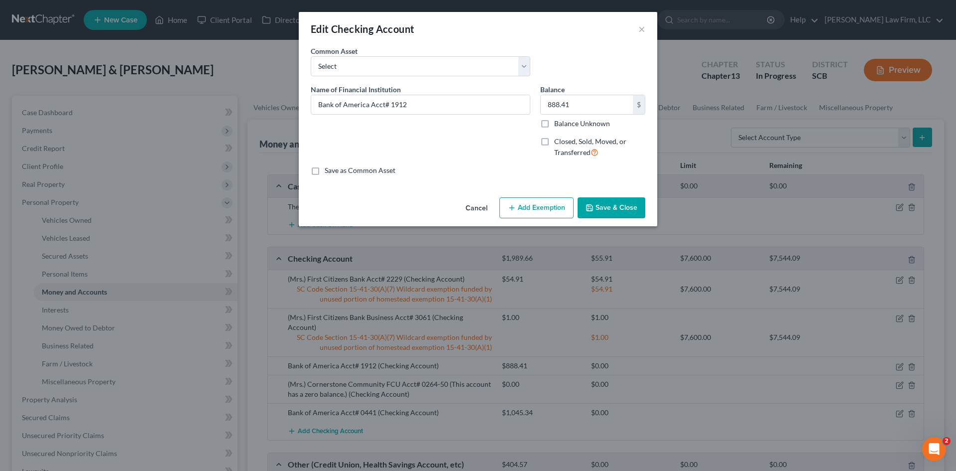
click at [540, 211] on button "Add Exemption" at bounding box center [537, 207] width 74 height 21
select select "2"
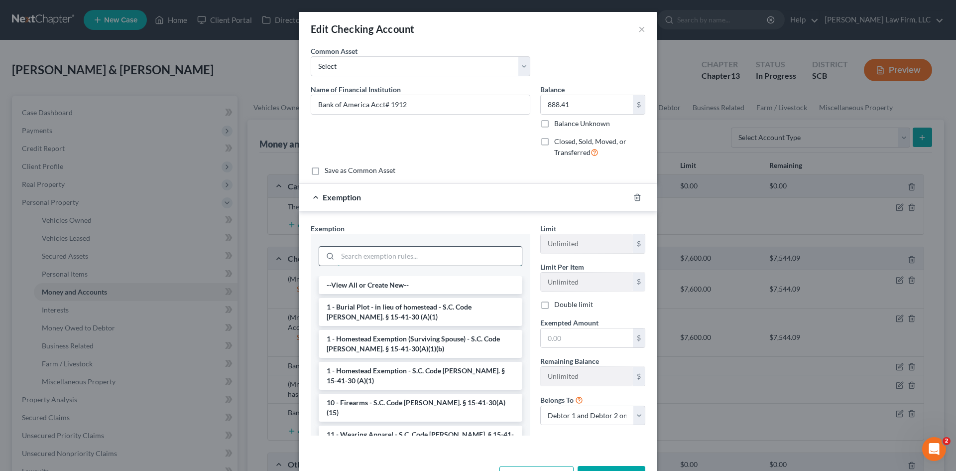
click at [427, 257] on input "search" at bounding box center [430, 256] width 184 height 19
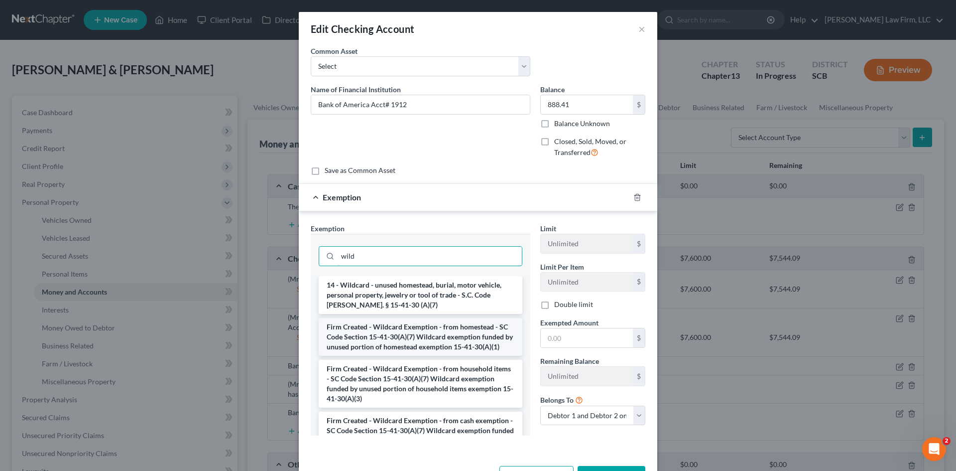
type input "wild"
click at [446, 339] on li "Firm Created - Wildcard Exemption - from homestead - SC Code Section 15-41-30(A…" at bounding box center [421, 337] width 204 height 38
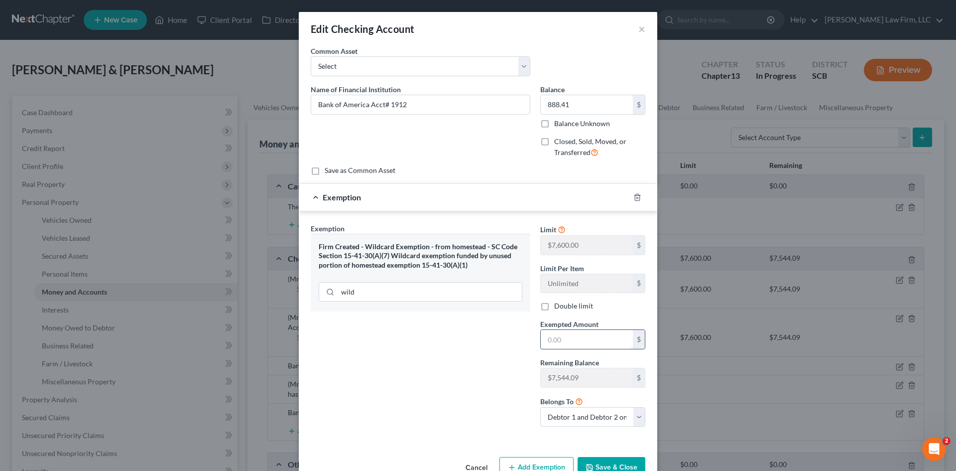
click at [542, 341] on input "text" at bounding box center [587, 339] width 92 height 19
type input "888.41"
click at [601, 461] on button "Save & Close" at bounding box center [612, 467] width 68 height 21
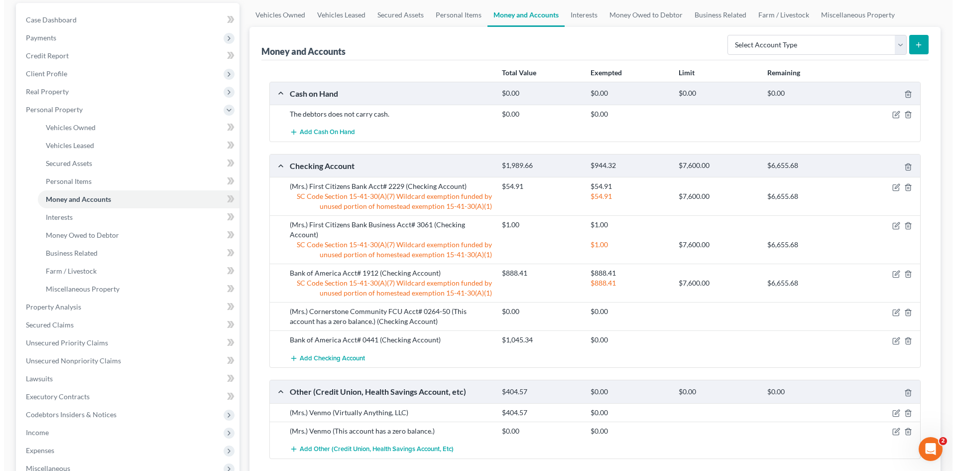
scroll to position [100, 0]
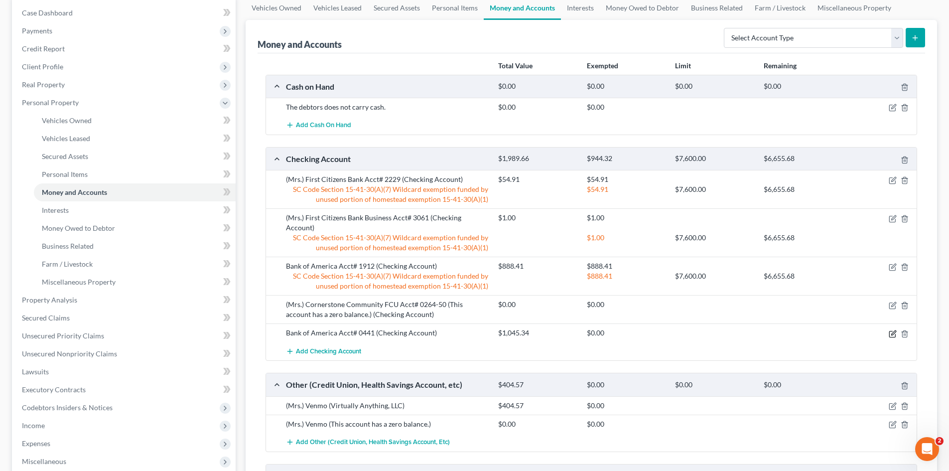
click at [892, 330] on icon "button" at bounding box center [893, 332] width 4 height 4
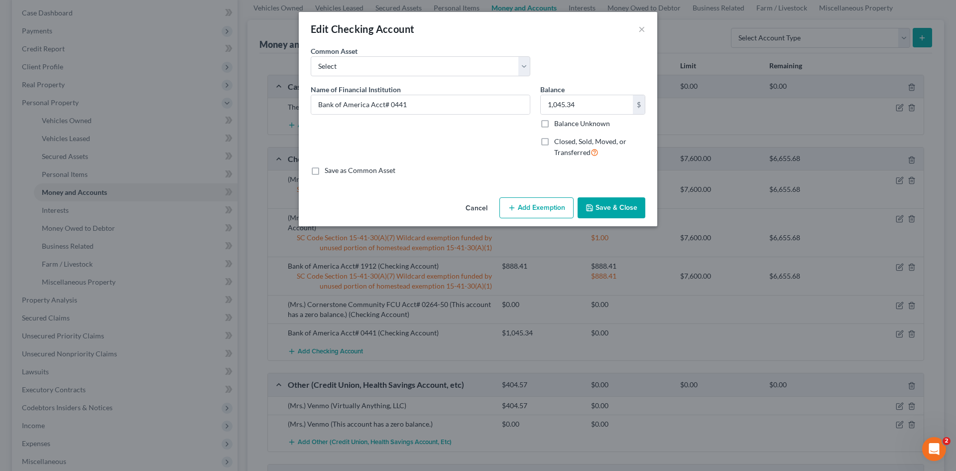
click at [549, 214] on button "Add Exemption" at bounding box center [537, 207] width 74 height 21
select select "2"
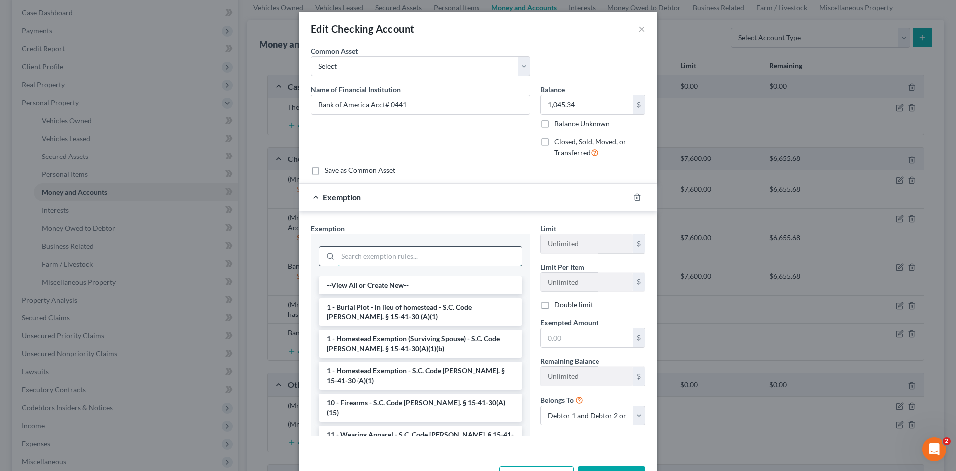
click at [464, 258] on input "search" at bounding box center [430, 256] width 184 height 19
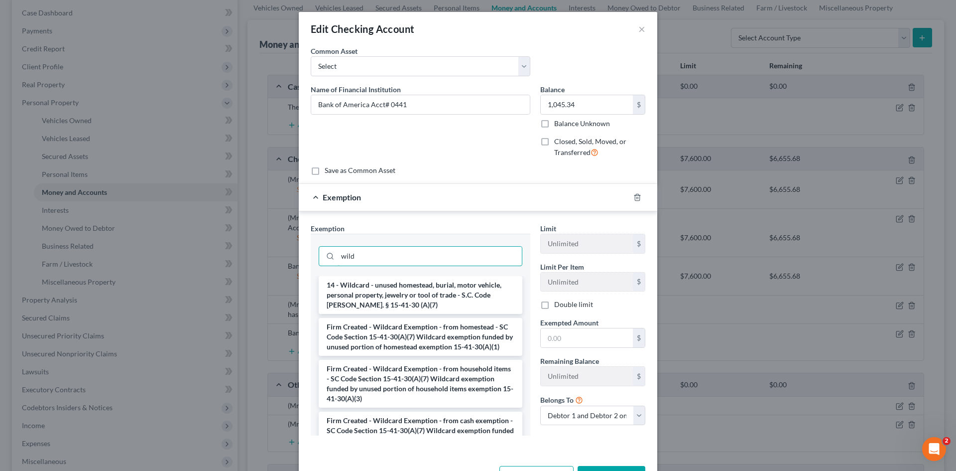
type input "wild"
click at [462, 334] on li "Firm Created - Wildcard Exemption - from homestead - SC Code Section 15-41-30(A…" at bounding box center [421, 337] width 204 height 38
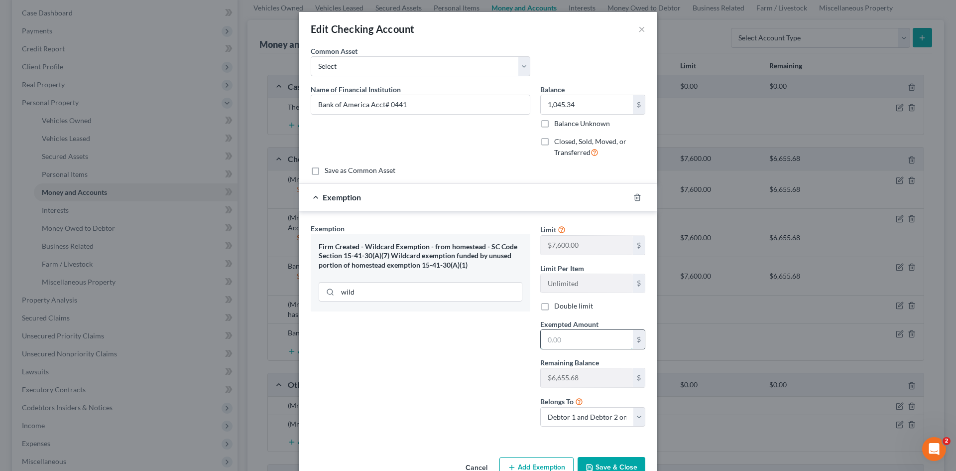
click at [552, 343] on input "text" at bounding box center [587, 339] width 92 height 19
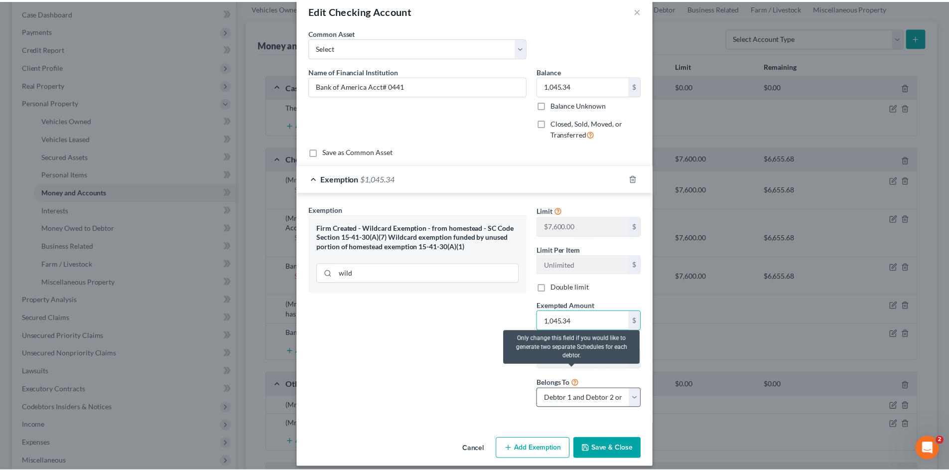
scroll to position [27, 0]
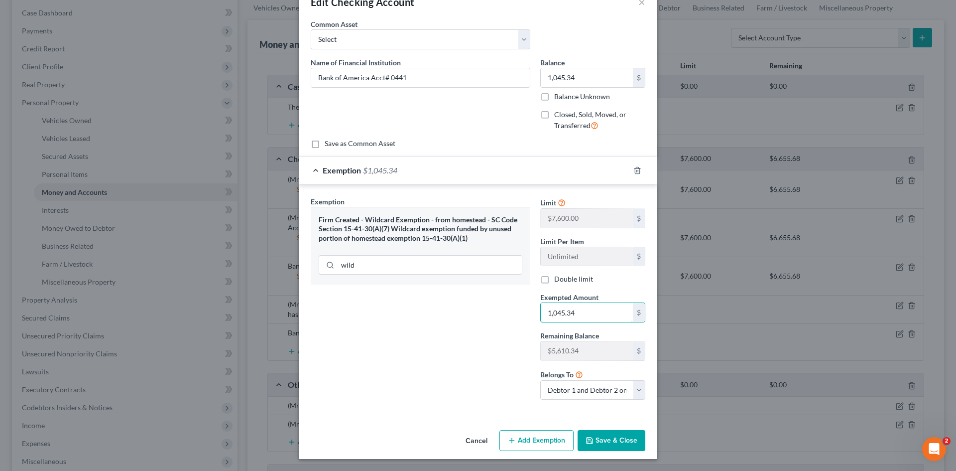
type input "1,045.34"
click at [606, 437] on button "Save & Close" at bounding box center [612, 440] width 68 height 21
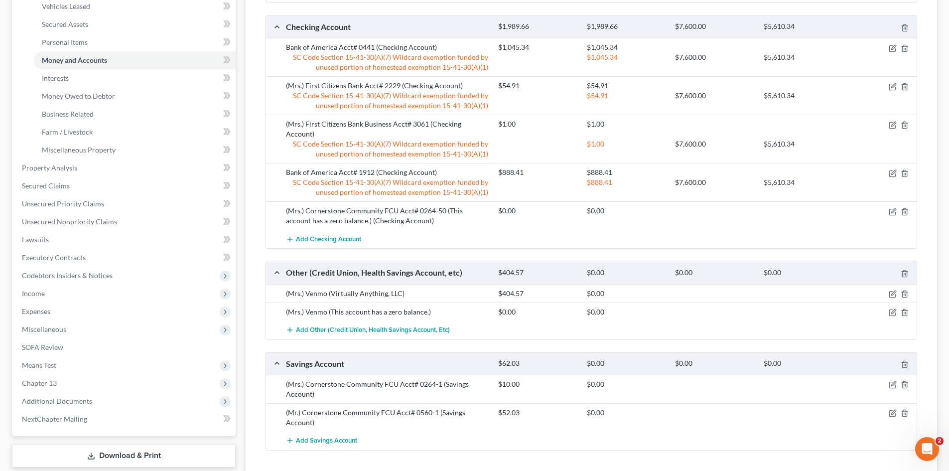
scroll to position [249, 0]
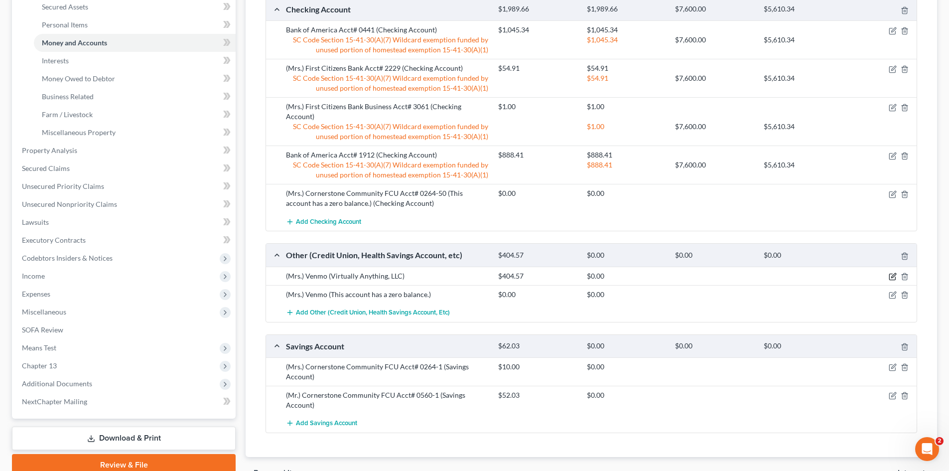
click at [891, 272] on icon "button" at bounding box center [893, 276] width 8 height 8
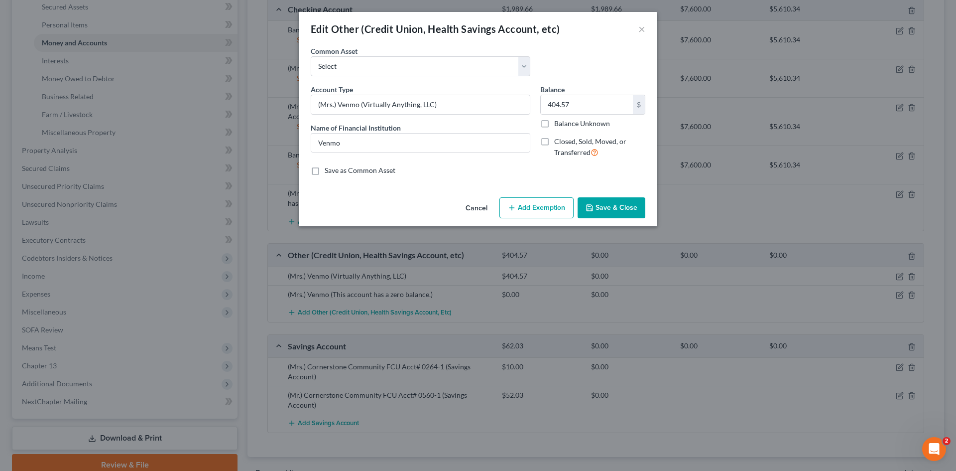
click at [526, 212] on button "Add Exemption" at bounding box center [537, 207] width 74 height 21
select select "2"
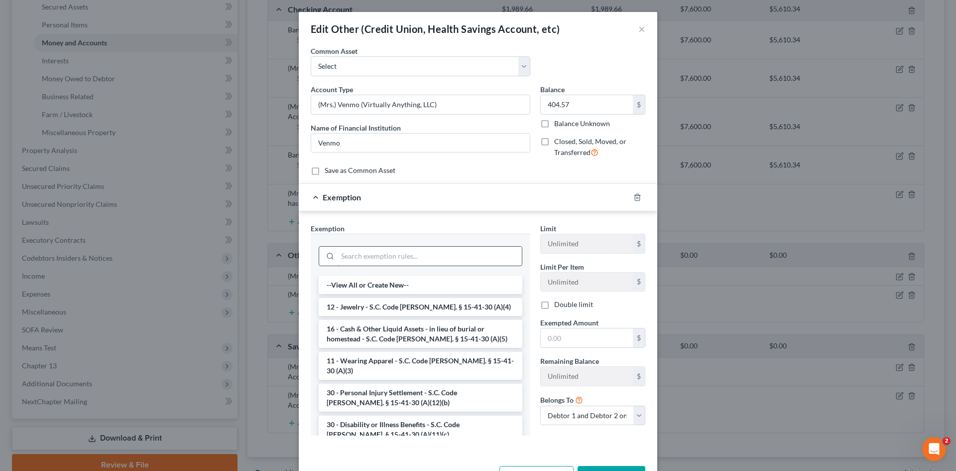
click at [365, 254] on input "search" at bounding box center [430, 256] width 184 height 19
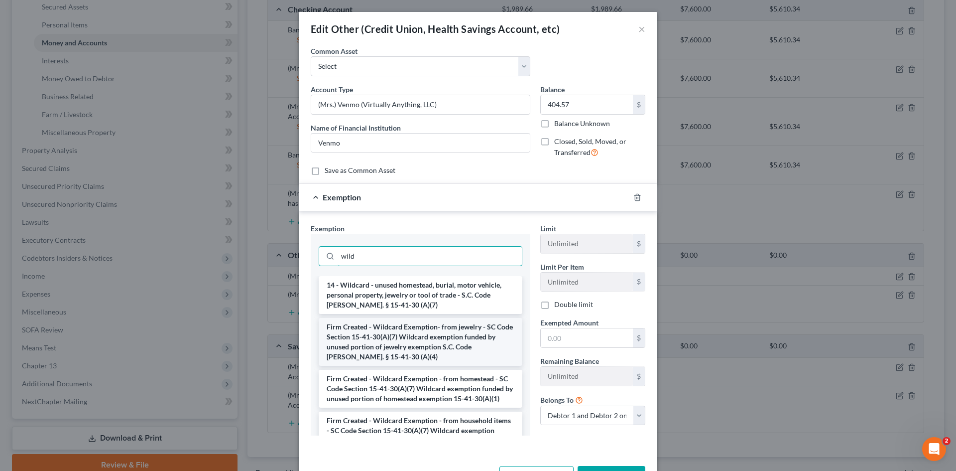
type input "wild"
click at [408, 336] on li "Firm Created - Wildcard Exemption- from jewelry - SC Code Section 15-41-30(A)(7…" at bounding box center [421, 342] width 204 height 48
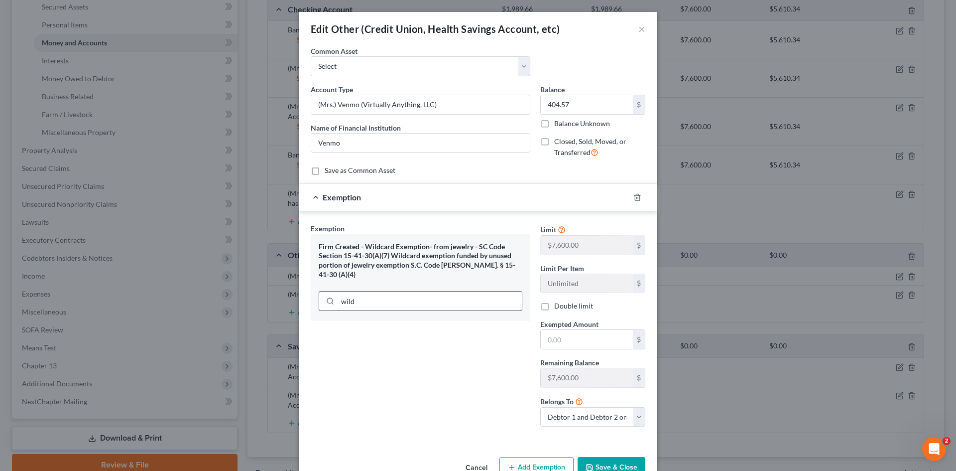
click at [442, 291] on input "wild" at bounding box center [430, 300] width 184 height 19
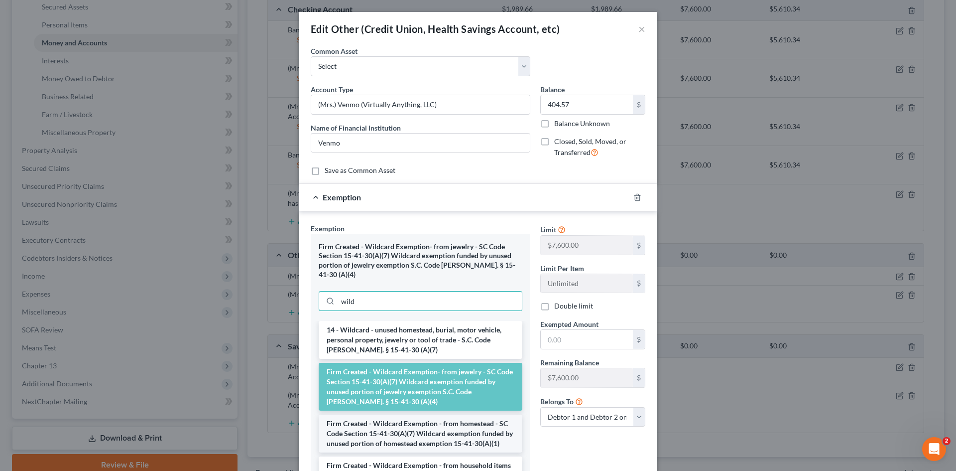
click at [434, 423] on li "Firm Created - Wildcard Exemption - from homestead - SC Code Section 15-41-30(A…" at bounding box center [421, 433] width 204 height 38
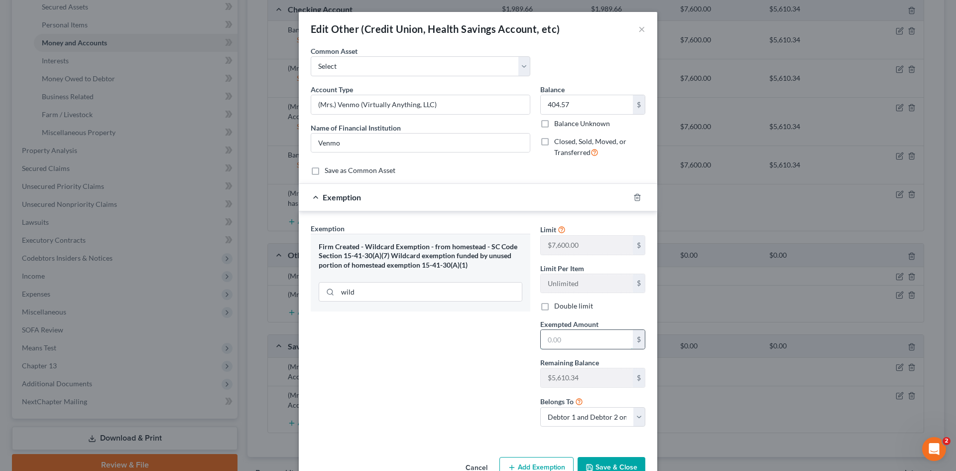
click at [564, 341] on input "text" at bounding box center [587, 339] width 92 height 19
type input "404.57"
click at [621, 461] on button "Save & Close" at bounding box center [612, 467] width 68 height 21
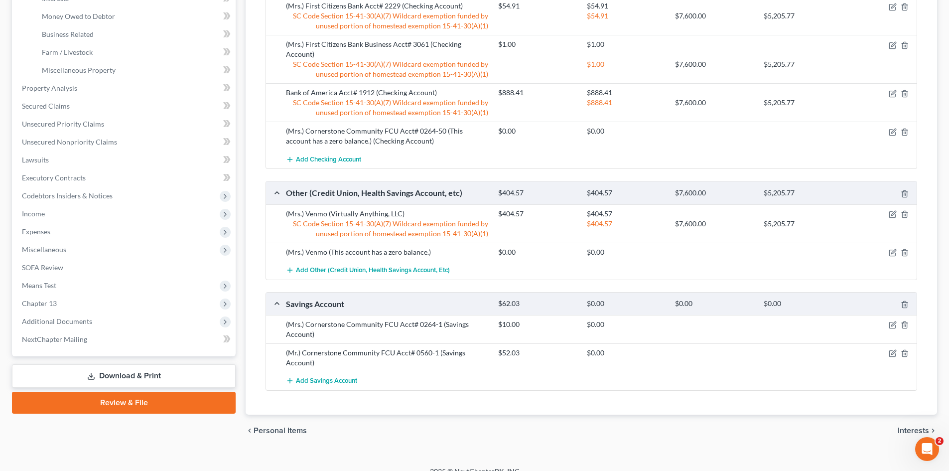
scroll to position [315, 0]
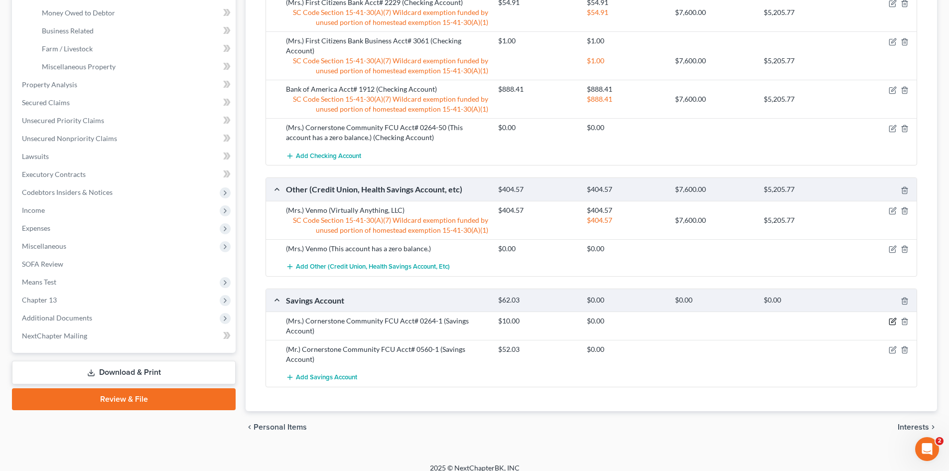
click at [894, 317] on icon "button" at bounding box center [893, 321] width 8 height 8
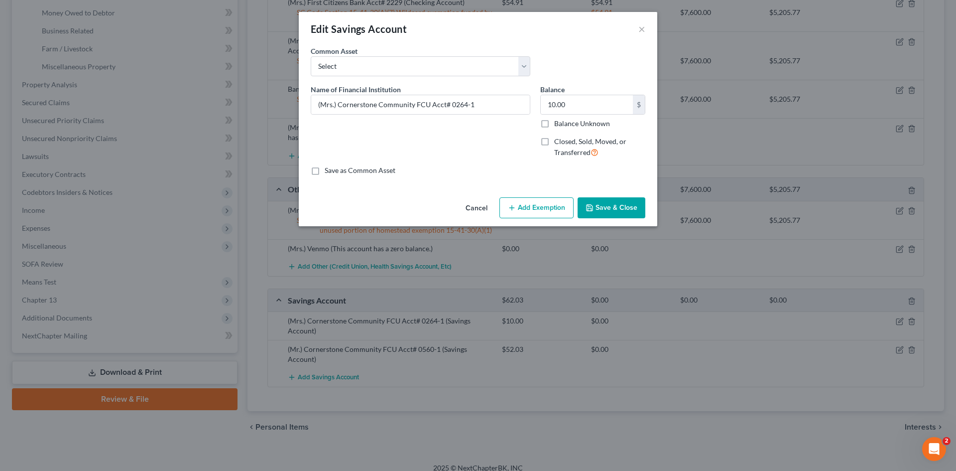
click at [542, 212] on button "Add Exemption" at bounding box center [537, 207] width 74 height 21
select select "2"
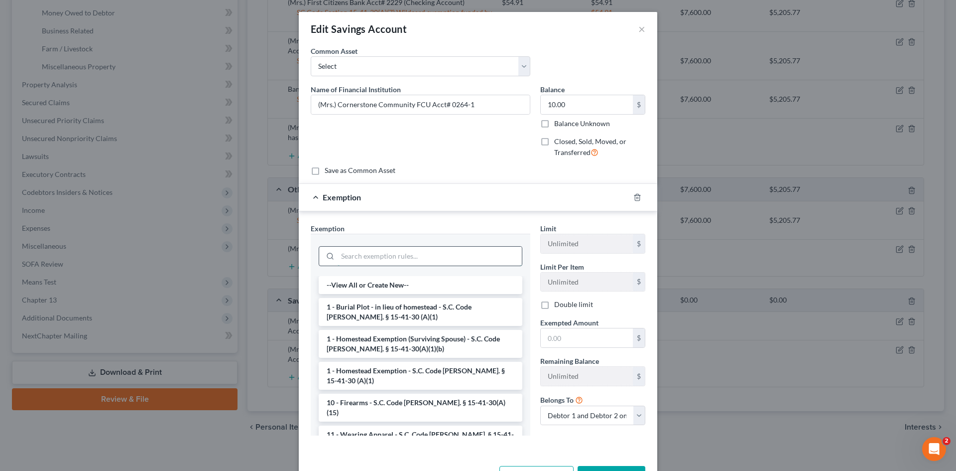
click at [357, 261] on input "search" at bounding box center [430, 256] width 184 height 19
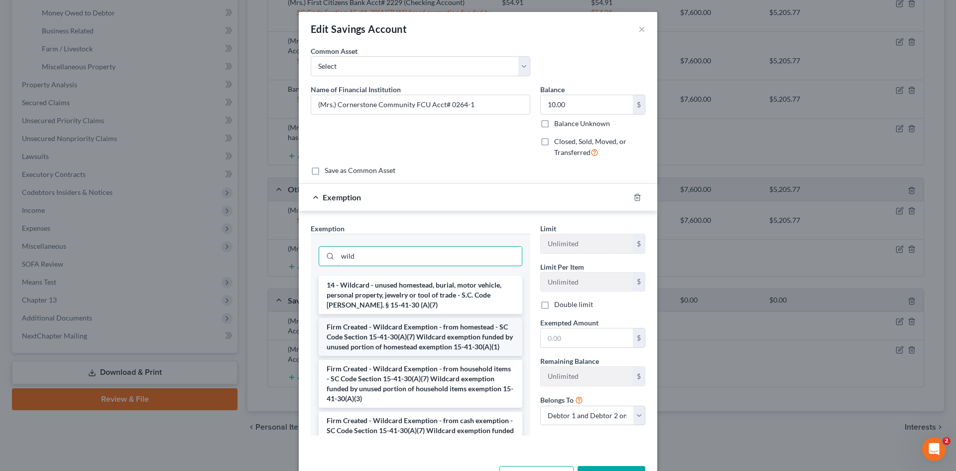
type input "wild"
drag, startPoint x: 411, startPoint y: 330, endPoint x: 475, endPoint y: 330, distance: 63.8
click at [412, 330] on li "Firm Created - Wildcard Exemption - from homestead - SC Code Section 15-41-30(A…" at bounding box center [421, 337] width 204 height 38
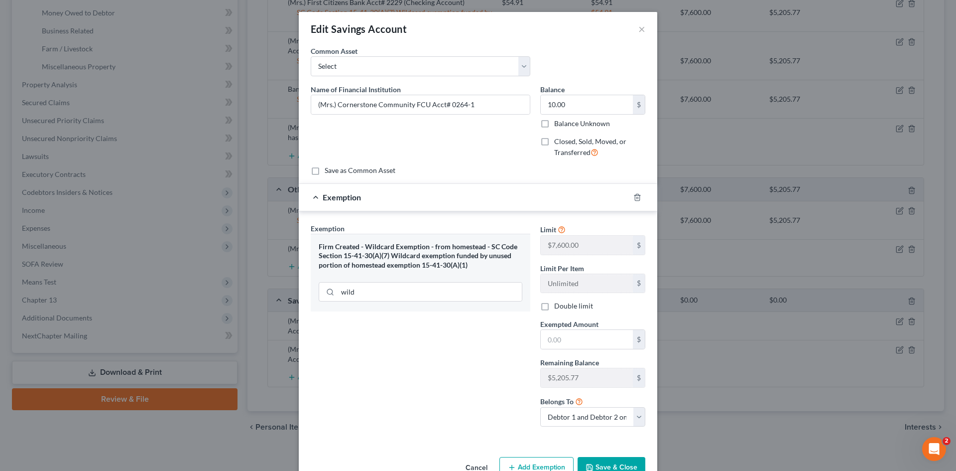
click at [536, 330] on div "Exempted Amount * $" at bounding box center [592, 334] width 115 height 30
click at [547, 337] on input "text" at bounding box center [587, 339] width 92 height 19
type input "10"
click at [620, 463] on button "Save & Close" at bounding box center [612, 467] width 68 height 21
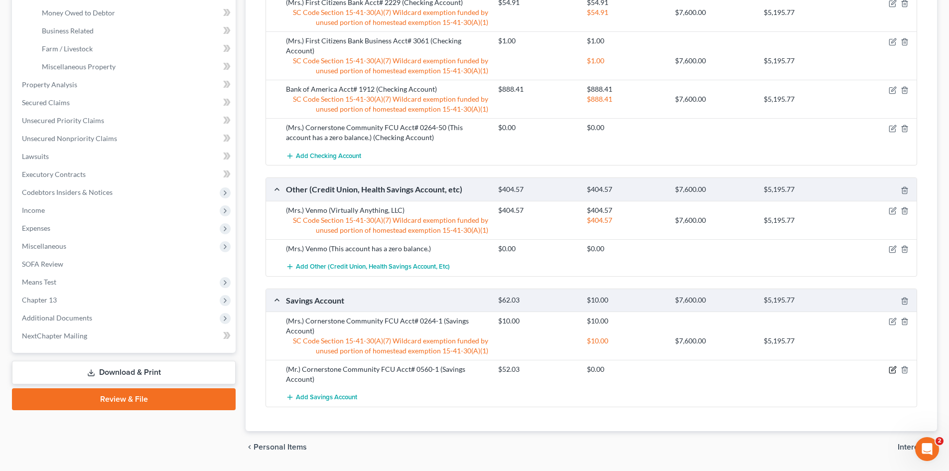
click at [892, 367] on icon "button" at bounding box center [893, 369] width 4 height 4
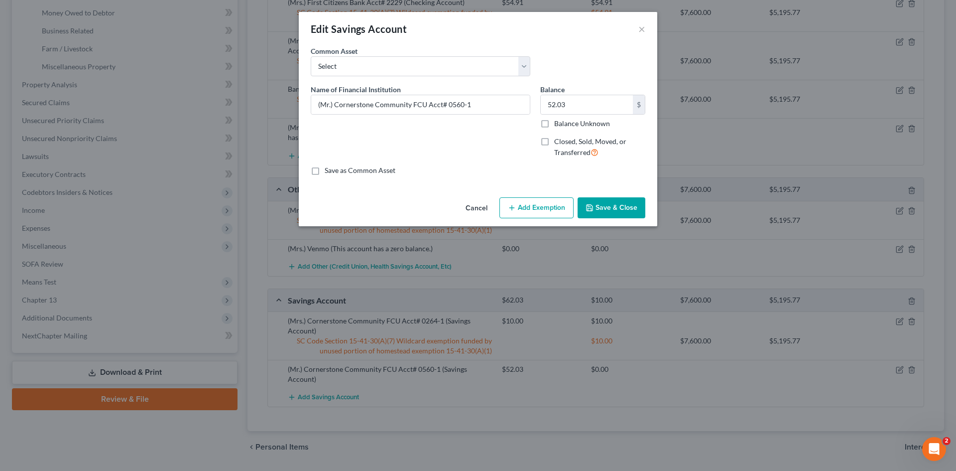
click at [553, 211] on button "Add Exemption" at bounding box center [537, 207] width 74 height 21
select select "2"
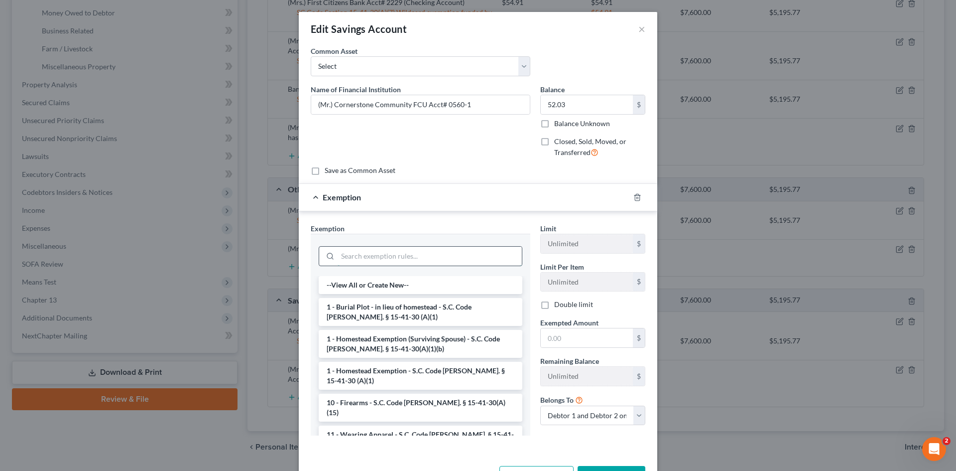
click at [435, 262] on input "search" at bounding box center [430, 256] width 184 height 19
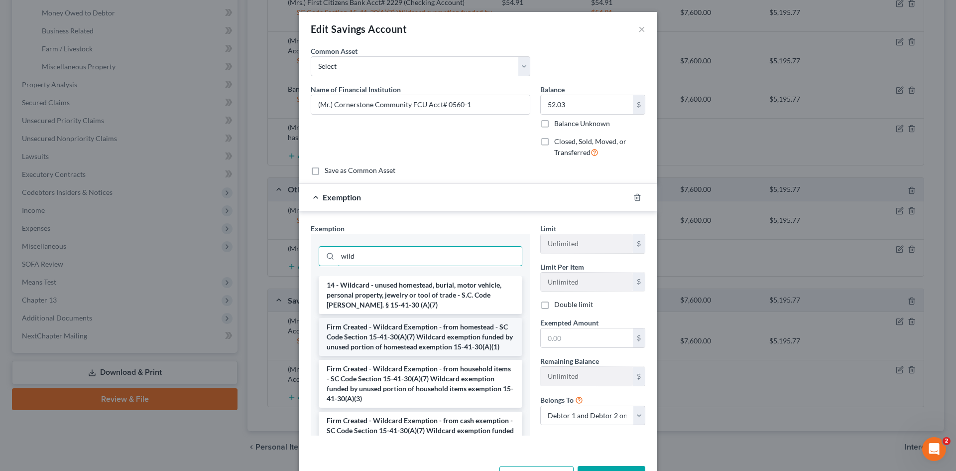
type input "wild"
click at [444, 348] on li "Firm Created - Wildcard Exemption - from homestead - SC Code Section 15-41-30(A…" at bounding box center [421, 337] width 204 height 38
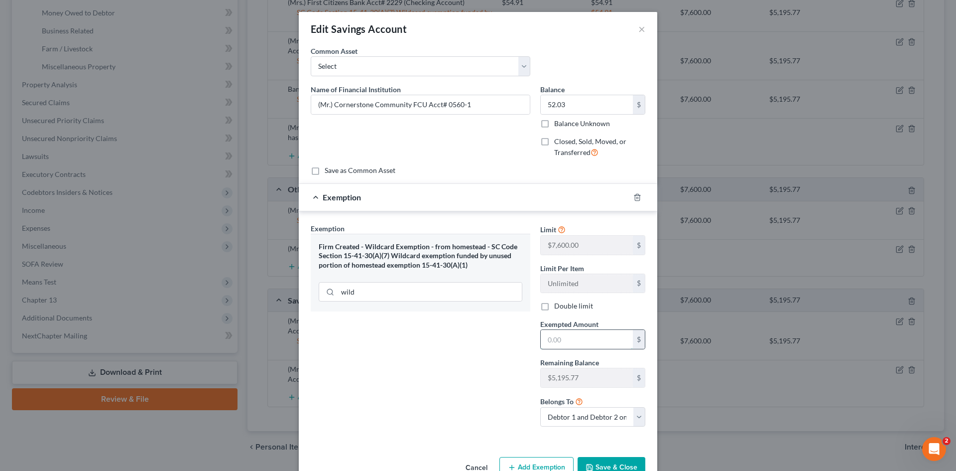
click at [608, 344] on input "text" at bounding box center [587, 339] width 92 height 19
type input "52.03"
drag, startPoint x: 630, startPoint y: 460, endPoint x: 631, endPoint y: 445, distance: 15.0
click at [628, 460] on button "Save & Close" at bounding box center [612, 467] width 68 height 21
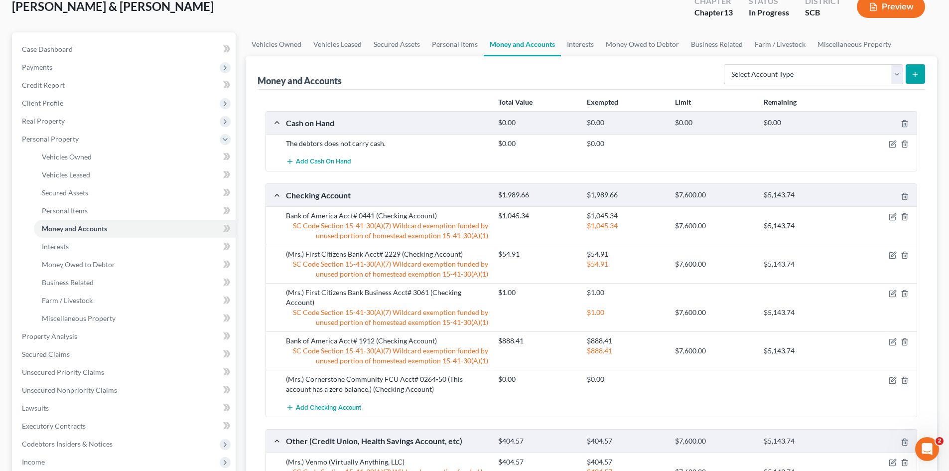
scroll to position [0, 0]
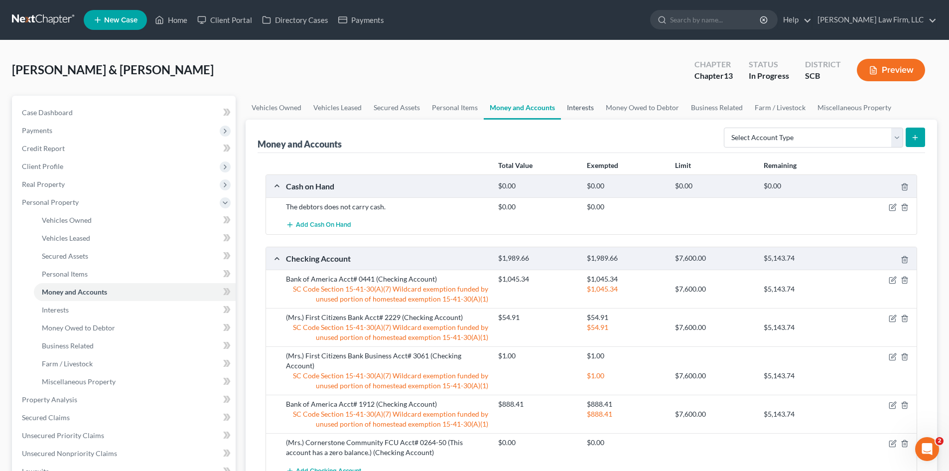
click at [570, 102] on link "Interests" at bounding box center [580, 108] width 39 height 24
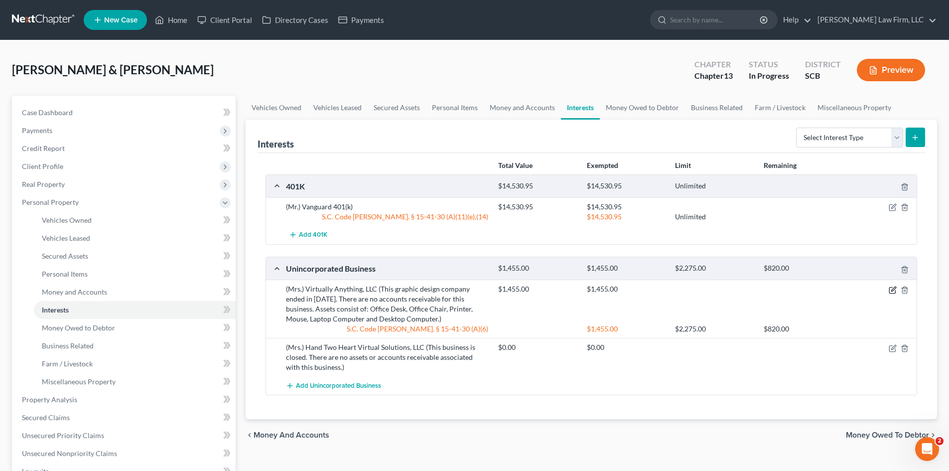
click at [891, 290] on icon "button" at bounding box center [893, 290] width 8 height 8
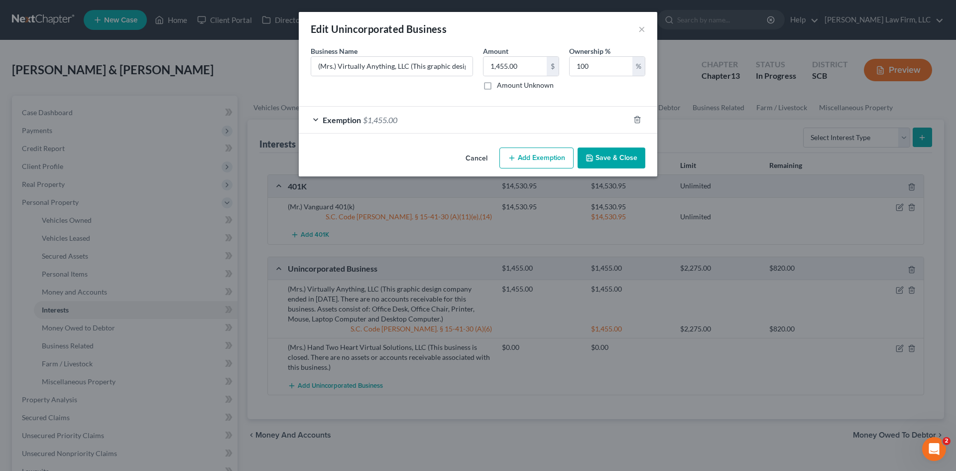
click at [615, 160] on button "Save & Close" at bounding box center [612, 157] width 68 height 21
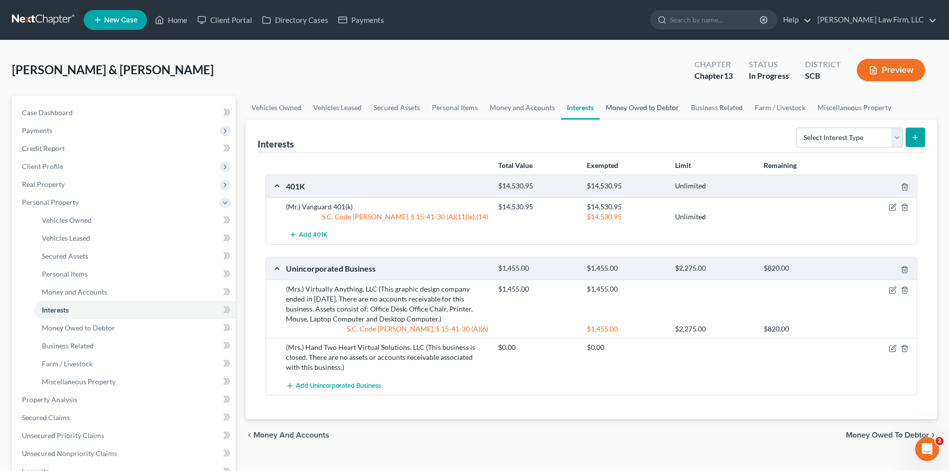
click at [627, 112] on link "Money Owed to Debtor" at bounding box center [642, 108] width 85 height 24
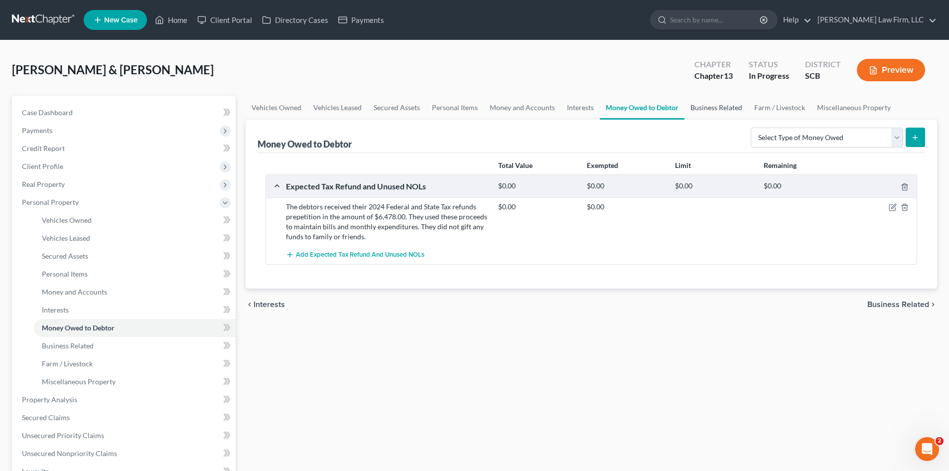
click at [704, 104] on link "Business Related" at bounding box center [716, 108] width 64 height 24
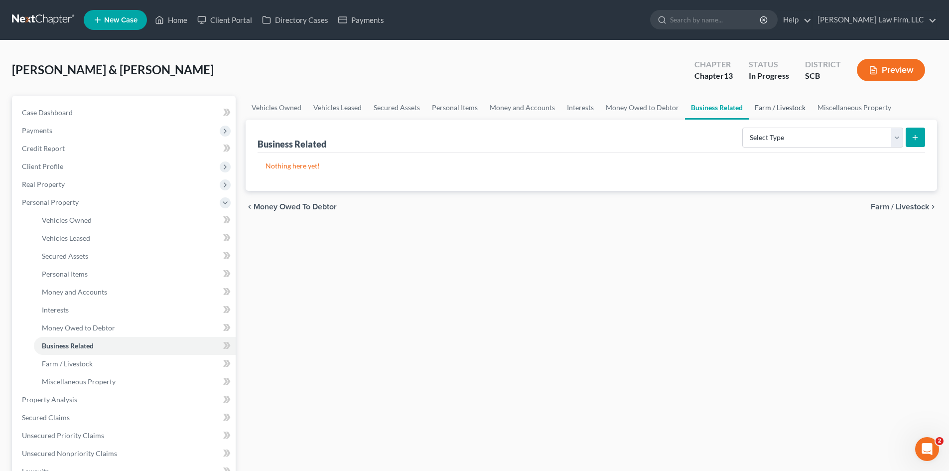
drag, startPoint x: 756, startPoint y: 104, endPoint x: 766, endPoint y: 104, distance: 10.0
click at [756, 104] on link "Farm / Livestock" at bounding box center [780, 108] width 63 height 24
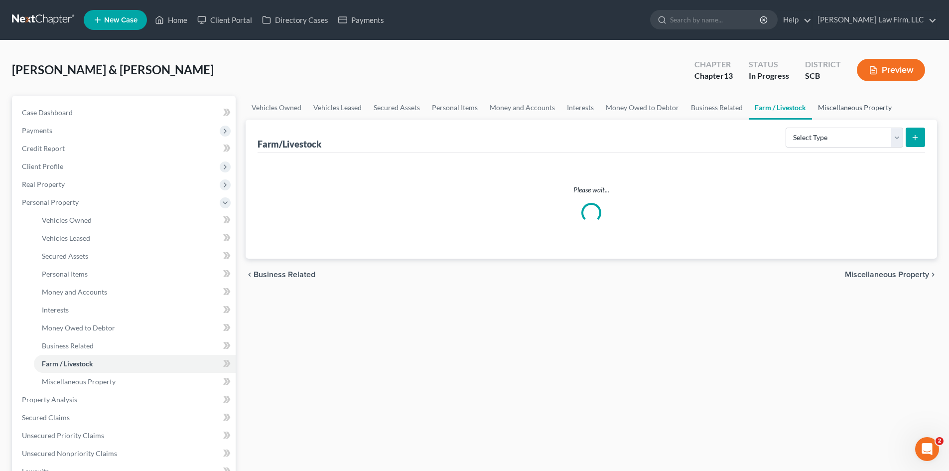
click at [826, 103] on link "Miscellaneous Property" at bounding box center [855, 108] width 86 height 24
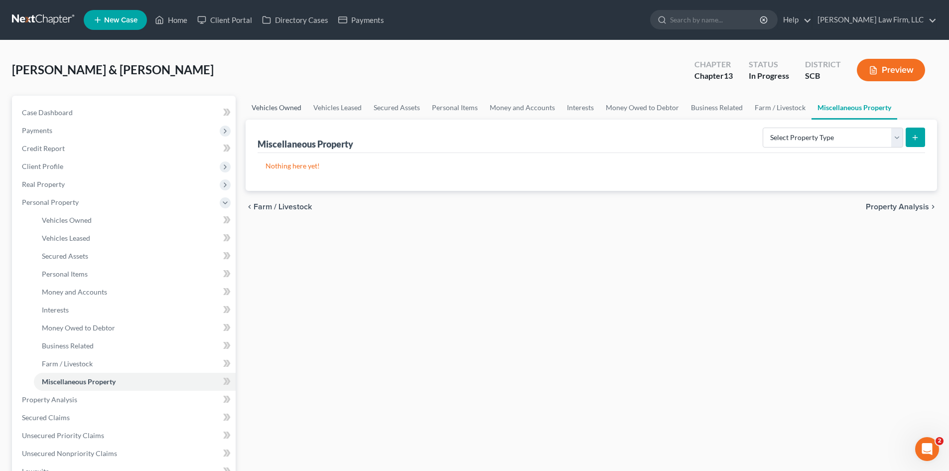
click at [258, 110] on link "Vehicles Owned" at bounding box center [277, 108] width 62 height 24
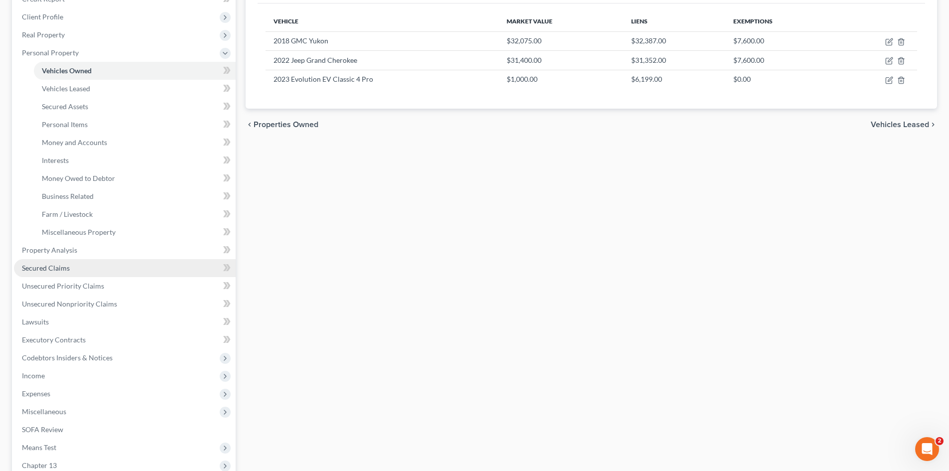
click at [48, 270] on span "Secured Claims" at bounding box center [46, 267] width 48 height 8
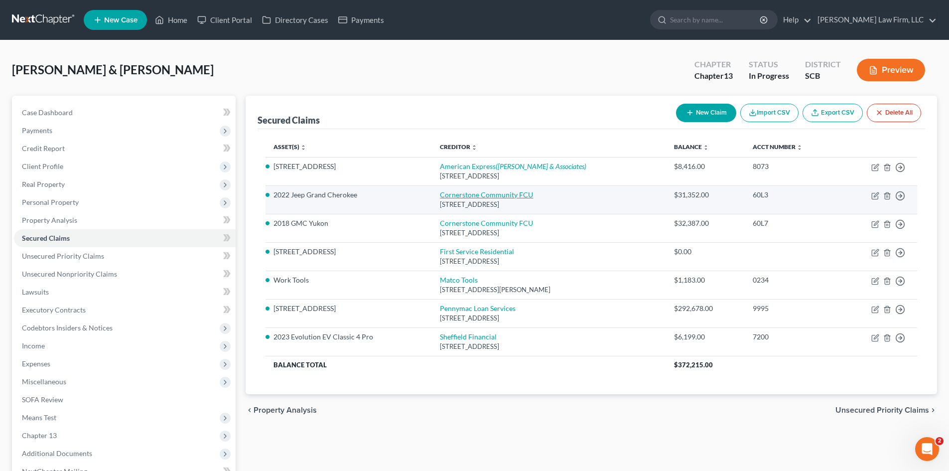
click at [453, 193] on link "Cornerstone Community FCU" at bounding box center [486, 194] width 93 height 8
select select "35"
select select "0"
select select "2"
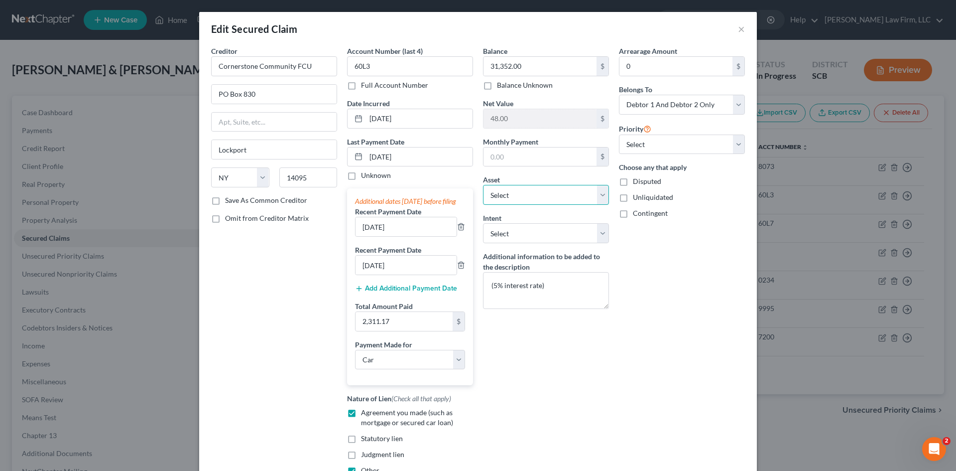
click at [563, 200] on select "Select Other Multiple Assets Bank of America Acct# 0441 (Checking Account) - $1…" at bounding box center [546, 195] width 126 height 20
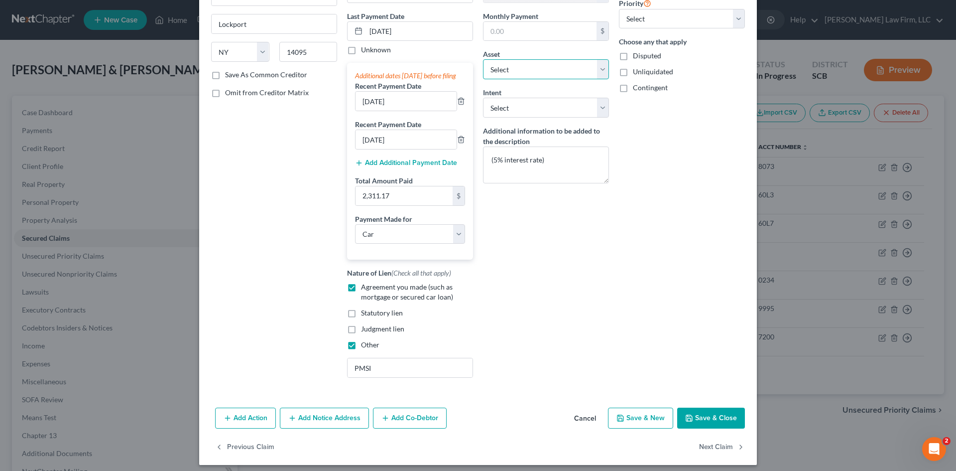
scroll to position [141, 0]
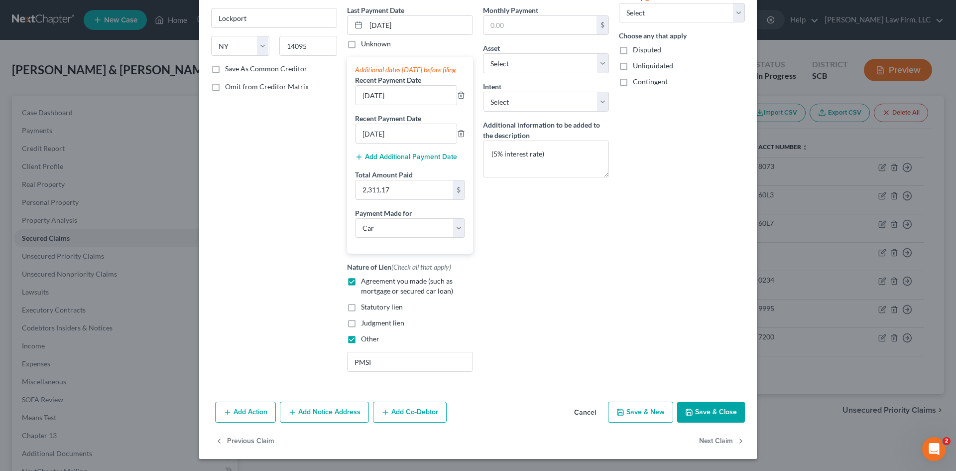
click at [689, 413] on icon "button" at bounding box center [689, 412] width 8 height 8
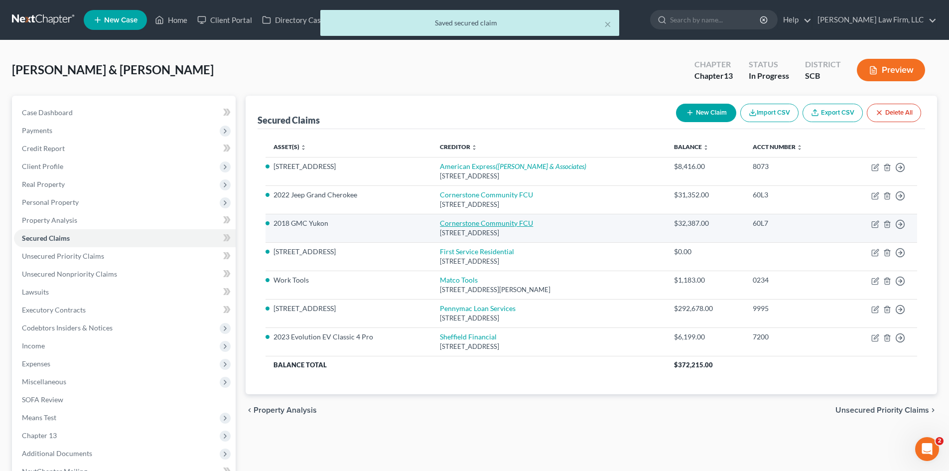
click at [483, 225] on link "Cornerstone Community FCU" at bounding box center [486, 223] width 93 height 8
select select "35"
select select "0"
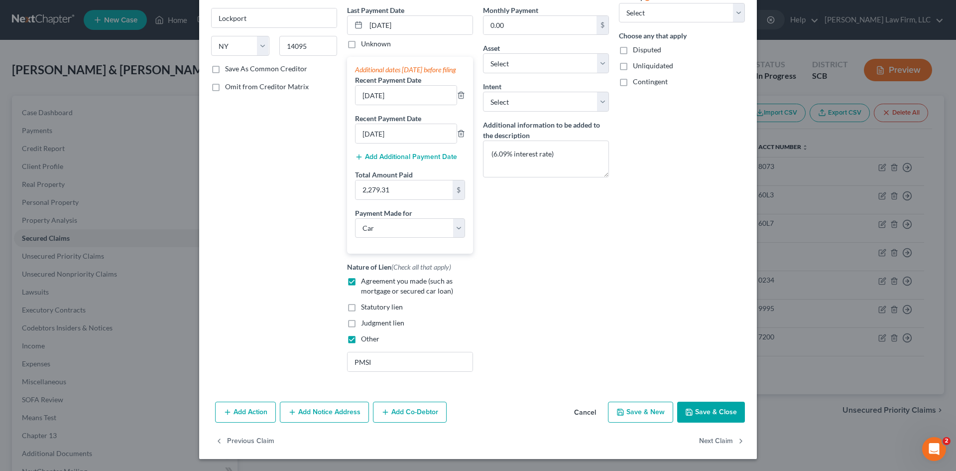
click at [705, 409] on button "Save & Close" at bounding box center [711, 411] width 68 height 21
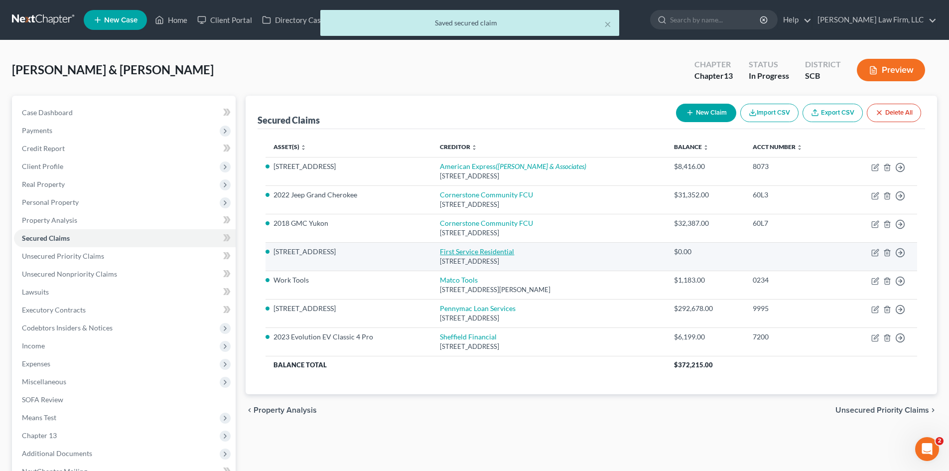
click at [467, 249] on link "First Service Residential" at bounding box center [477, 251] width 74 height 8
select select "42"
select select "2"
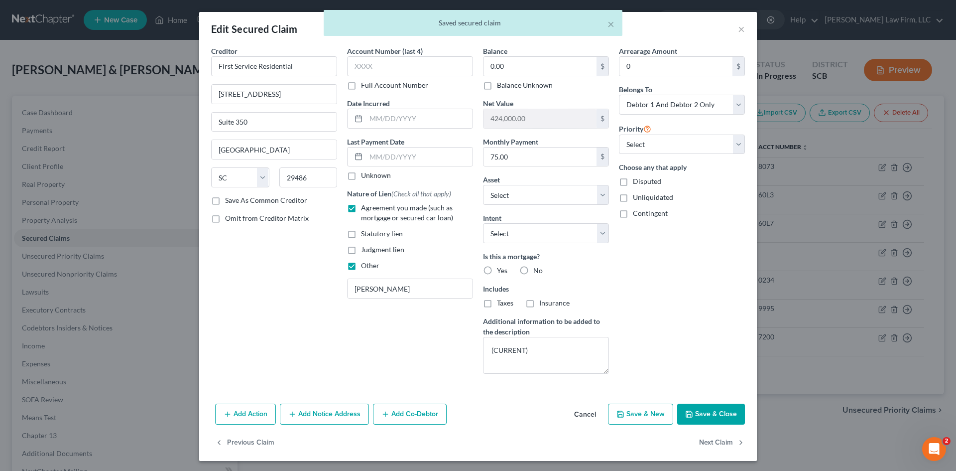
click at [698, 414] on button "Save & Close" at bounding box center [711, 413] width 68 height 21
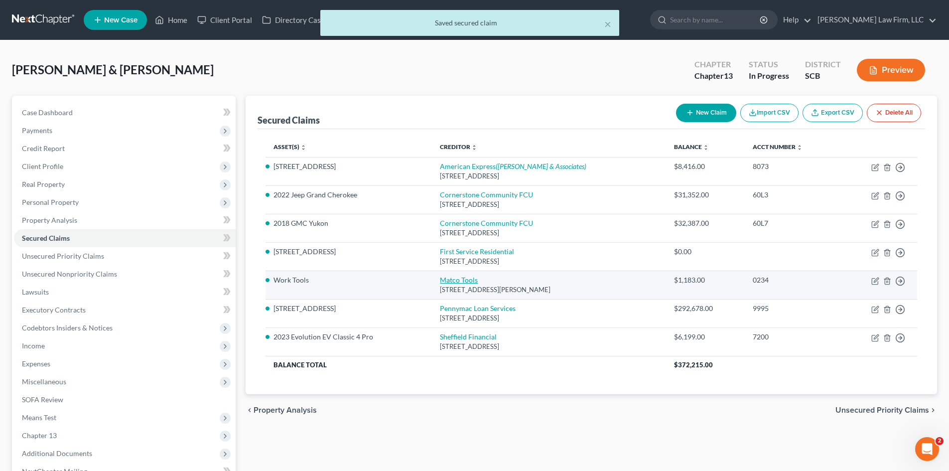
click at [443, 280] on link "Matco Tools" at bounding box center [459, 279] width 38 height 8
select select "36"
select select "0"
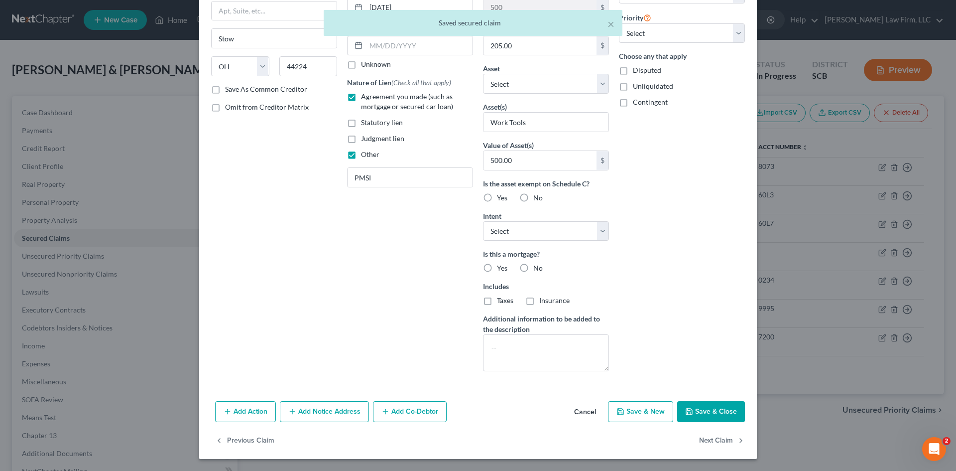
click at [697, 407] on button "Save & Close" at bounding box center [711, 411] width 68 height 21
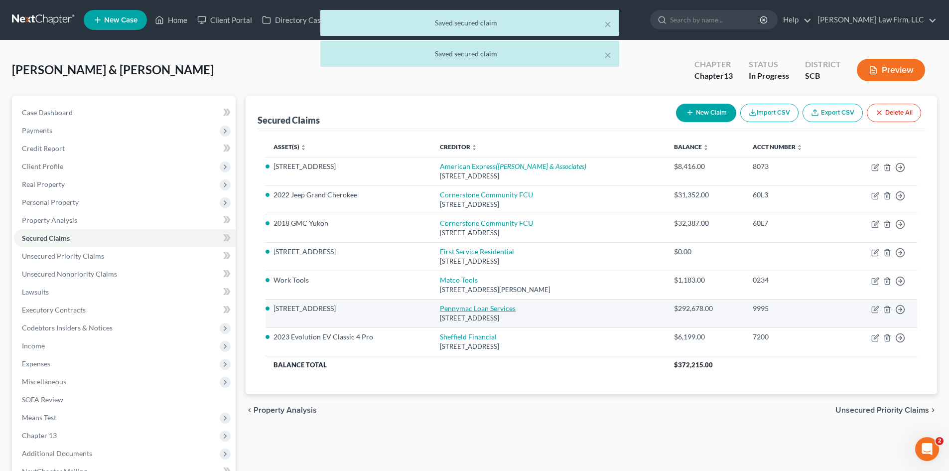
click at [465, 310] on link "Pennymac Loan Services" at bounding box center [478, 308] width 76 height 8
select select "4"
select select "3"
select select "2"
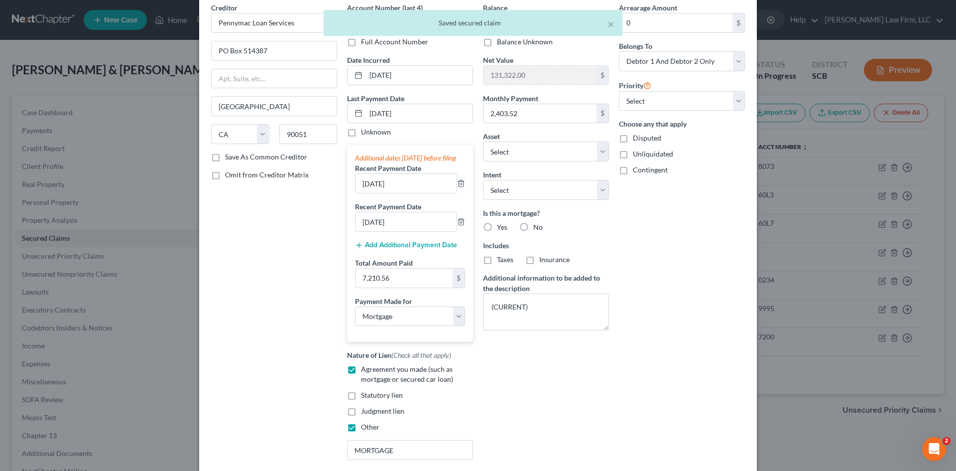
scroll to position [141, 0]
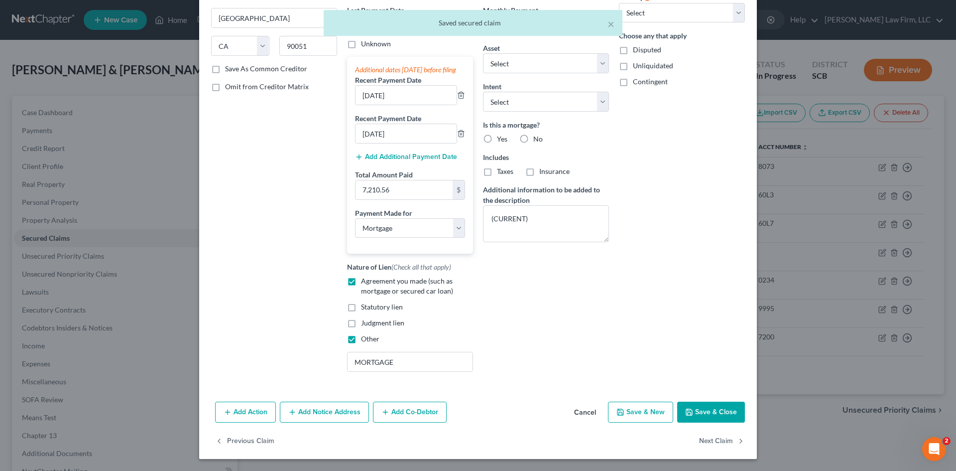
click at [689, 417] on button "Save & Close" at bounding box center [711, 411] width 68 height 21
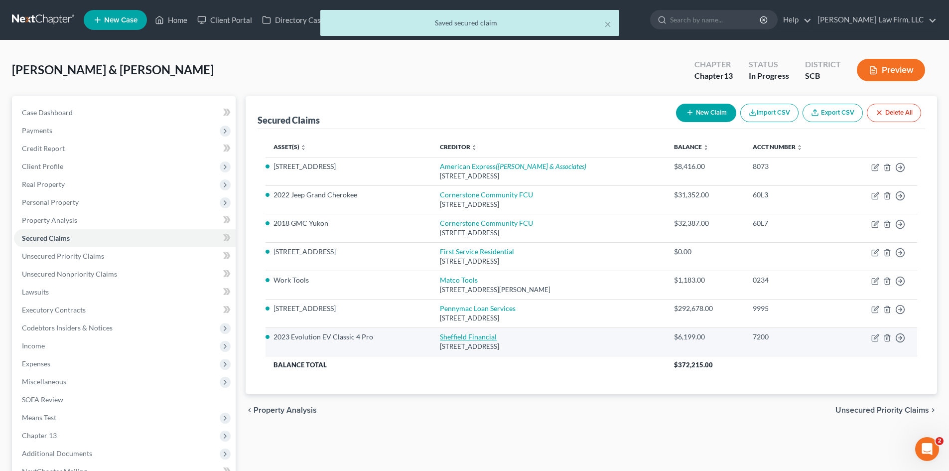
click at [467, 336] on link "Sheffield Financial" at bounding box center [468, 336] width 57 height 8
select select "28"
select select "4"
select select "2"
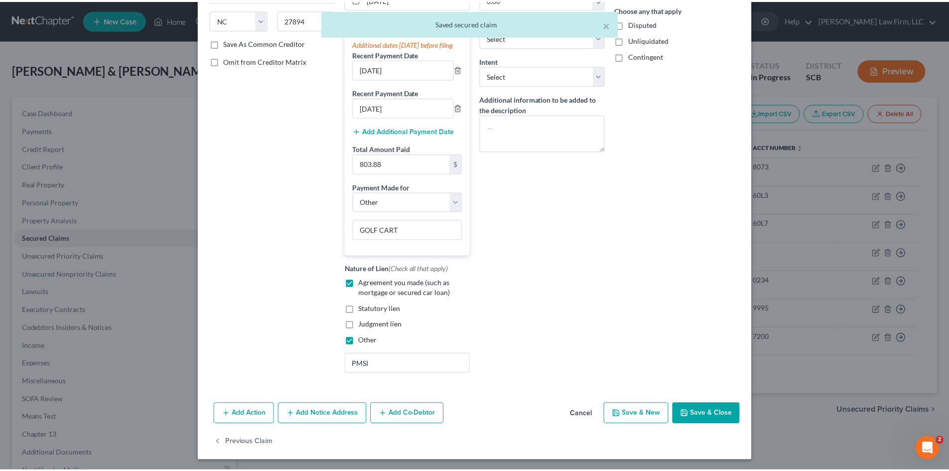
scroll to position [169, 0]
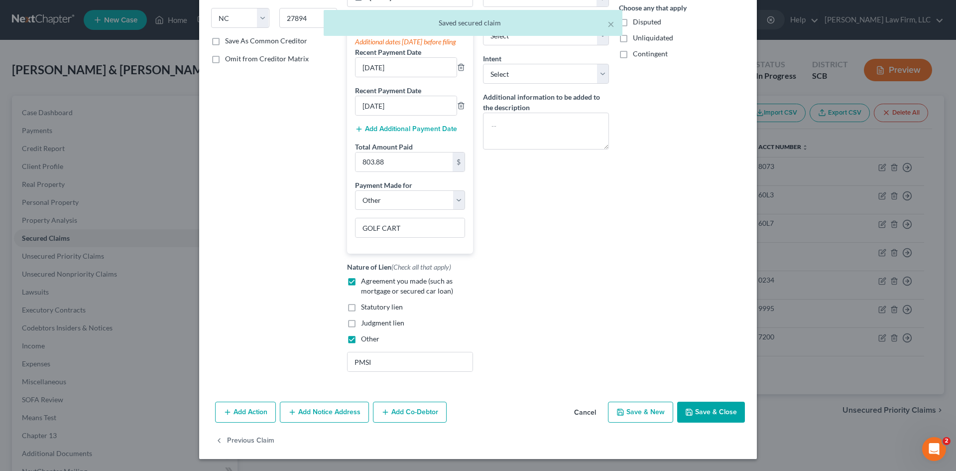
click at [710, 406] on button "Save & Close" at bounding box center [711, 411] width 68 height 21
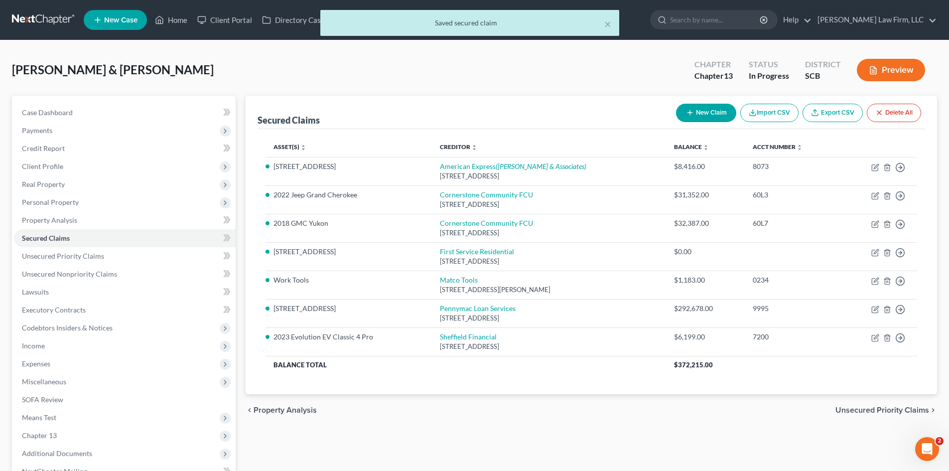
click at [851, 409] on span "Unsecured Priority Claims" at bounding box center [882, 410] width 94 height 8
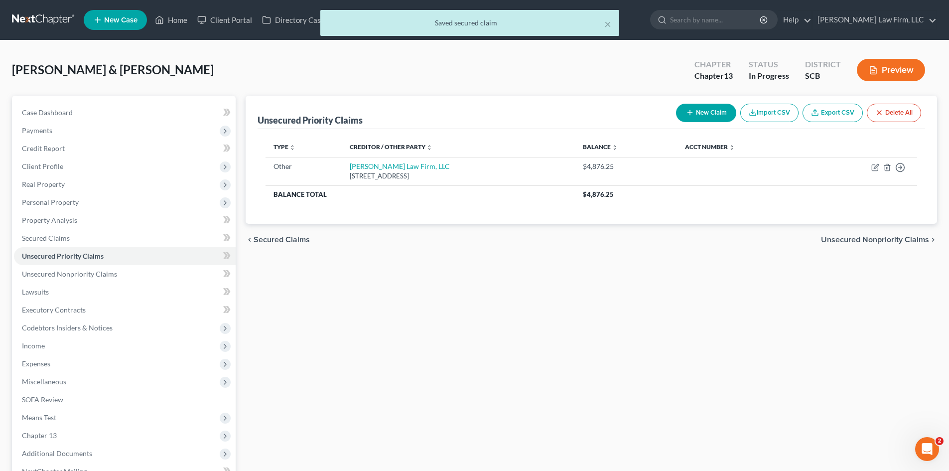
click at [828, 240] on span "Unsecured Nonpriority Claims" at bounding box center [875, 240] width 108 height 8
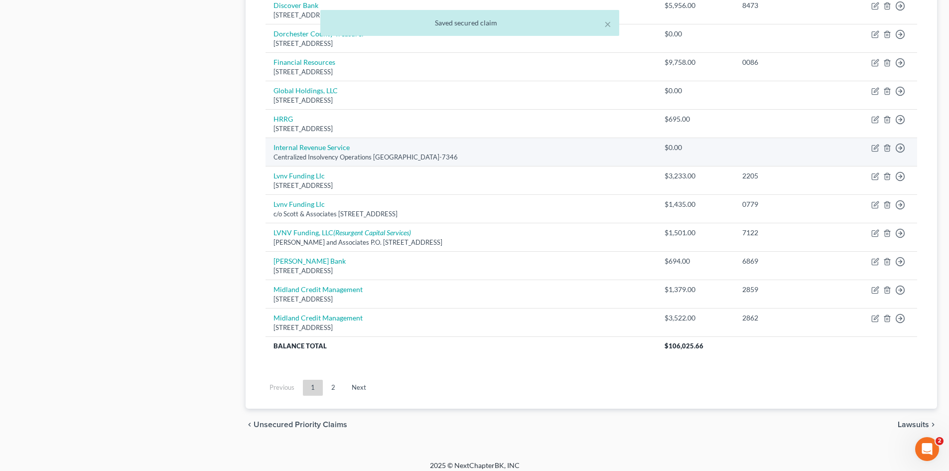
scroll to position [679, 0]
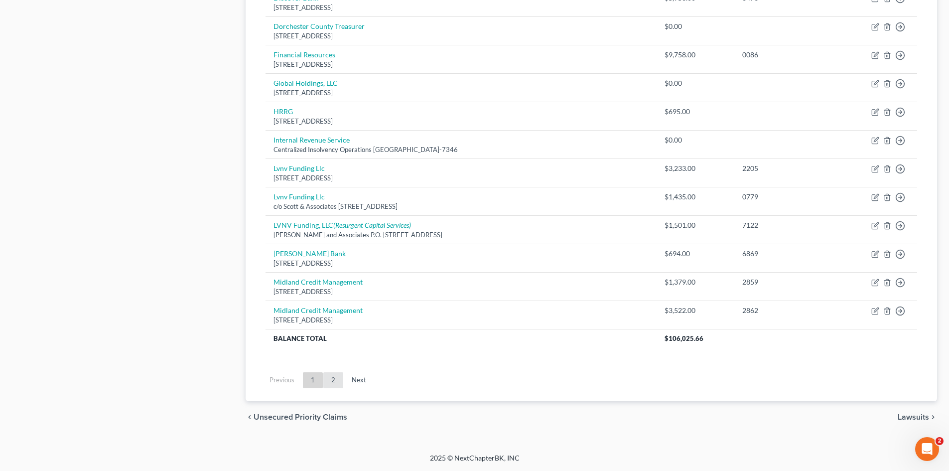
click at [327, 382] on link "2" at bounding box center [333, 380] width 20 height 16
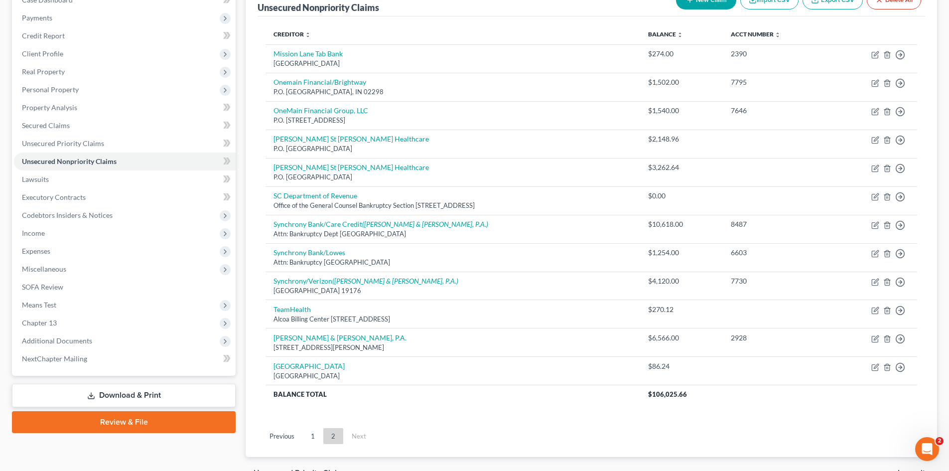
scroll to position [168, 0]
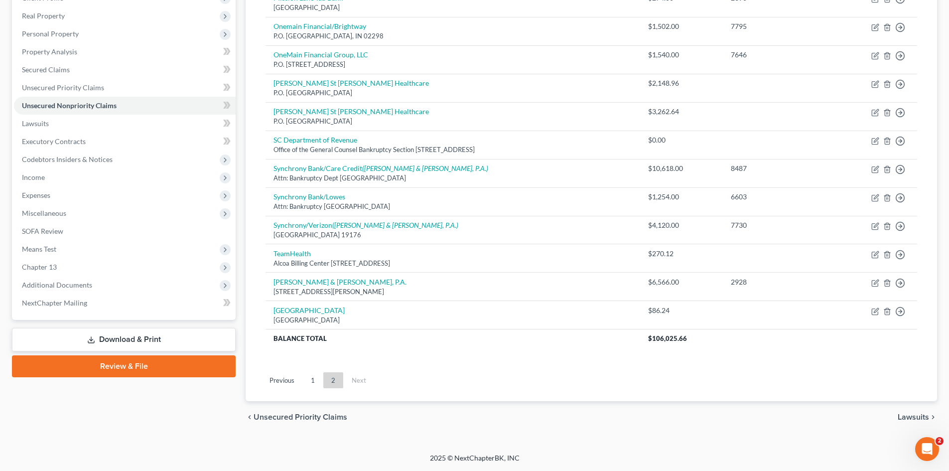
click at [913, 418] on span "Lawsuits" at bounding box center [913, 417] width 31 height 8
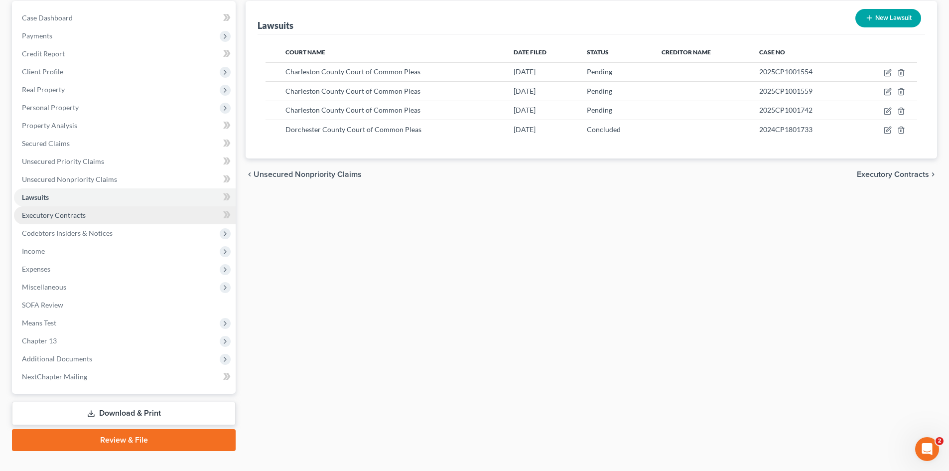
scroll to position [100, 0]
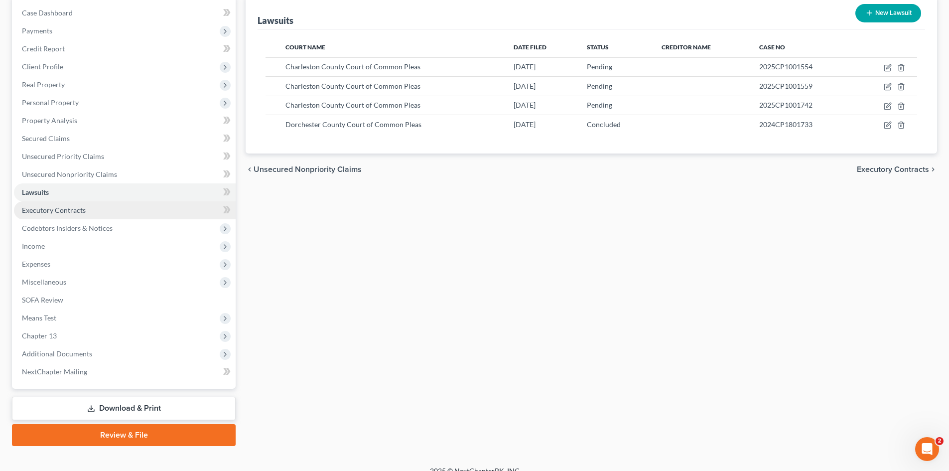
click at [36, 216] on link "Executory Contracts" at bounding box center [125, 210] width 222 height 18
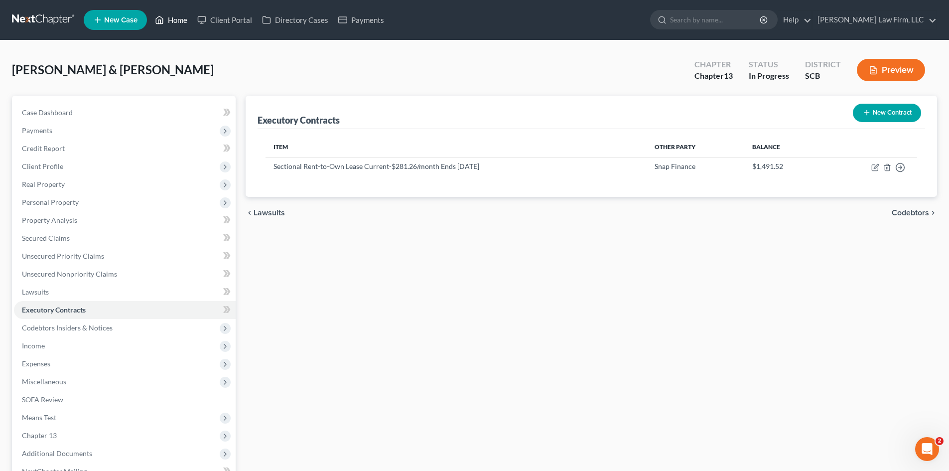
click at [182, 20] on link "Home" at bounding box center [171, 20] width 42 height 18
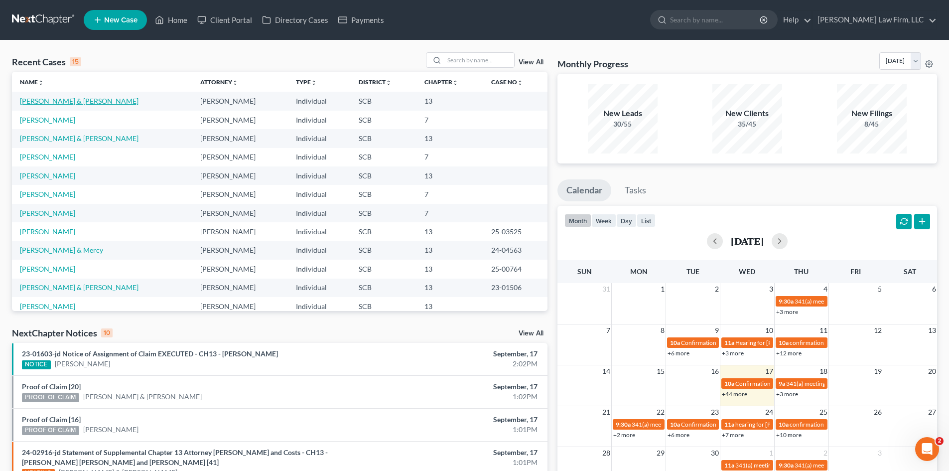
click at [70, 101] on link "[PERSON_NAME] & [PERSON_NAME]" at bounding box center [79, 101] width 119 height 8
select select "1"
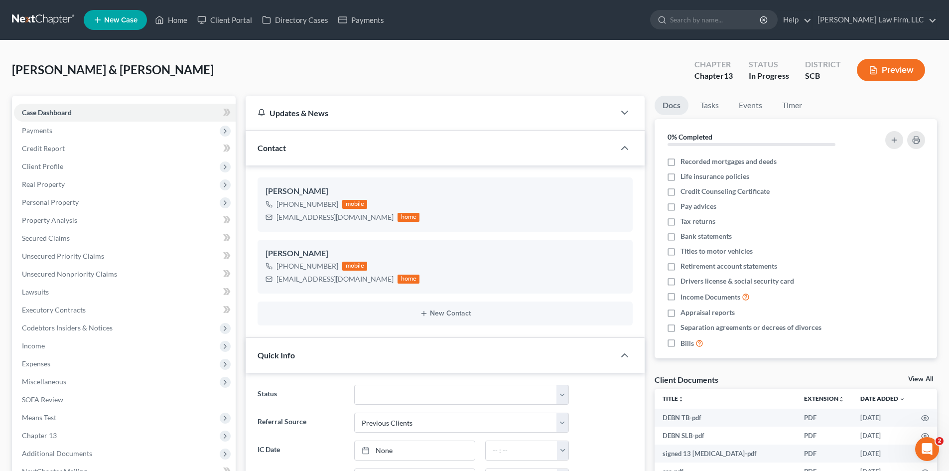
select select "0"
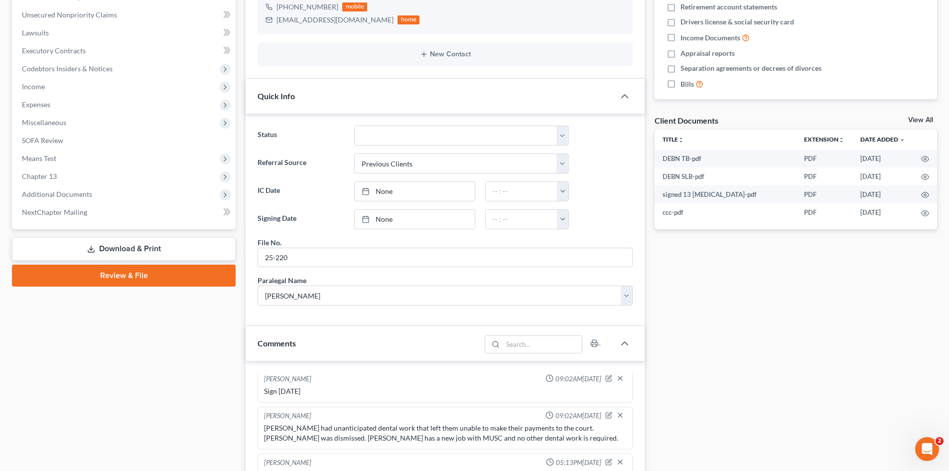
scroll to position [299, 0]
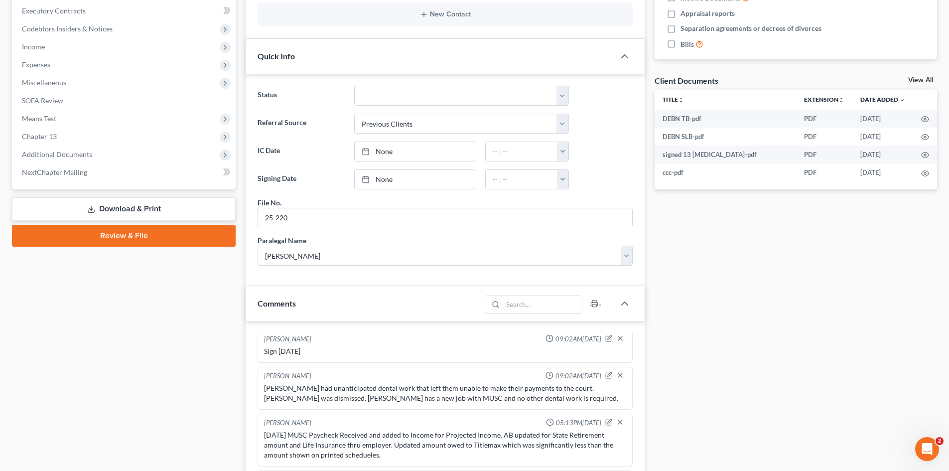
click at [90, 233] on link "Review & File" at bounding box center [124, 236] width 224 height 22
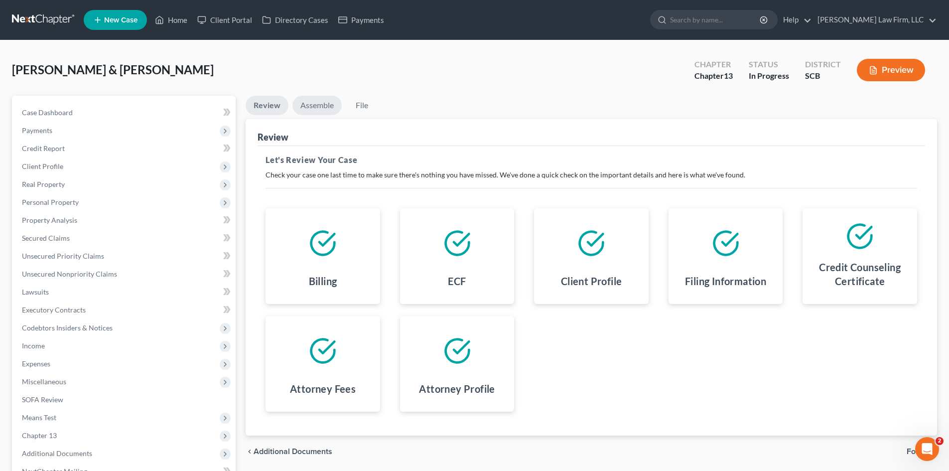
click at [308, 110] on link "Assemble" at bounding box center [316, 105] width 49 height 19
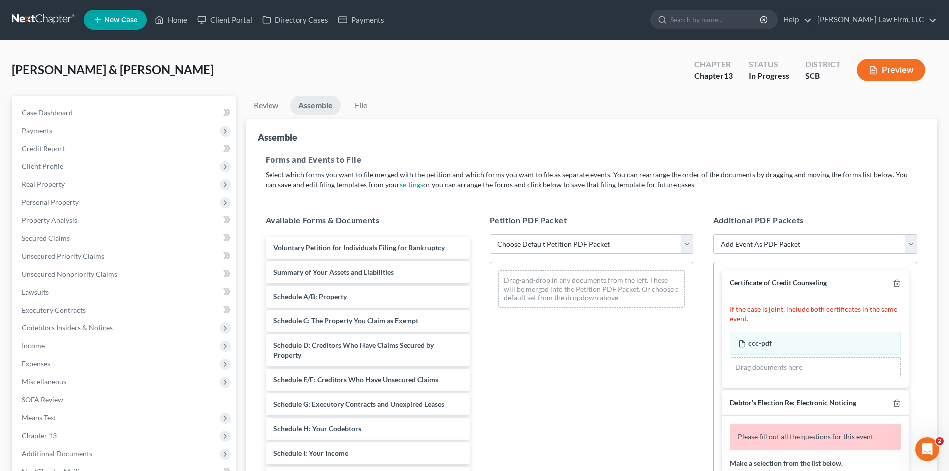
click at [554, 248] on select "Choose Default Petition PDF Packet Complete Bankruptcy Petition (all forms and …" at bounding box center [592, 244] width 204 height 20
select select "0"
click at [490, 234] on select "Choose Default Petition PDF Packet Complete Bankruptcy Petition (all forms and …" at bounding box center [592, 244] width 204 height 20
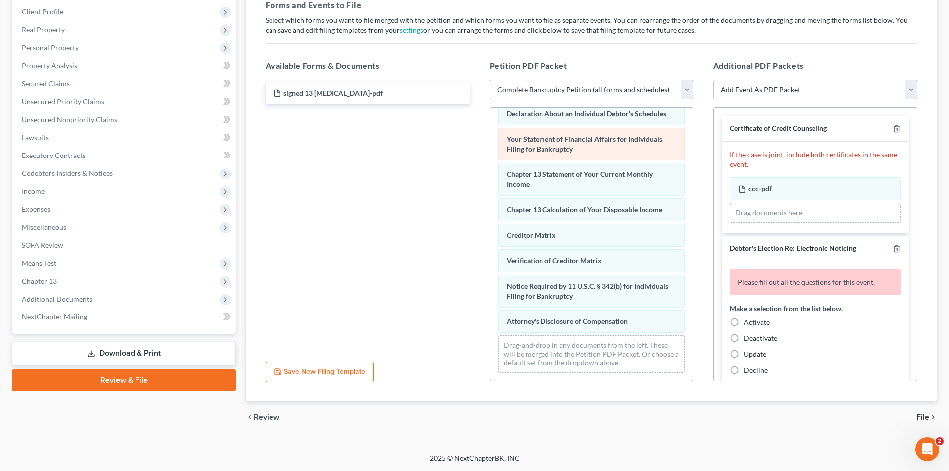
scroll to position [307, 0]
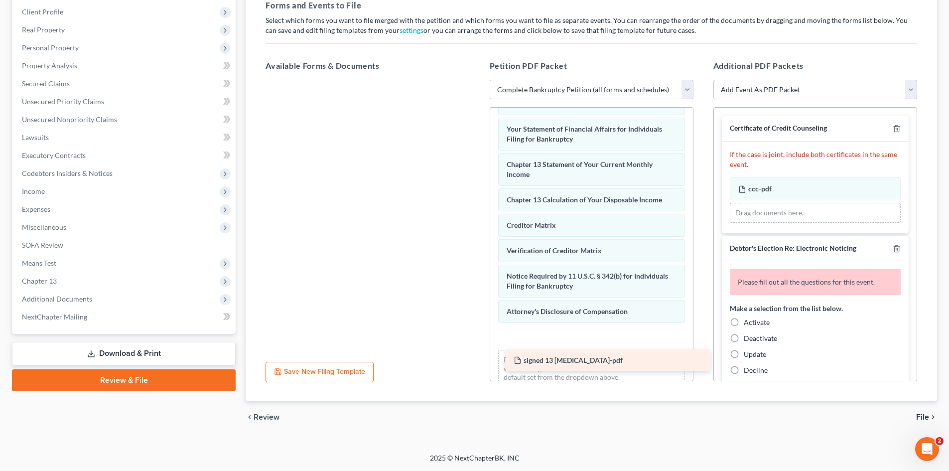
drag, startPoint x: 328, startPoint y: 97, endPoint x: 568, endPoint y: 360, distance: 356.1
click at [477, 80] on div "signed 13 [MEDICAL_DATA]-pdf signed 13 [MEDICAL_DATA]-pdf" at bounding box center [368, 80] width 220 height 0
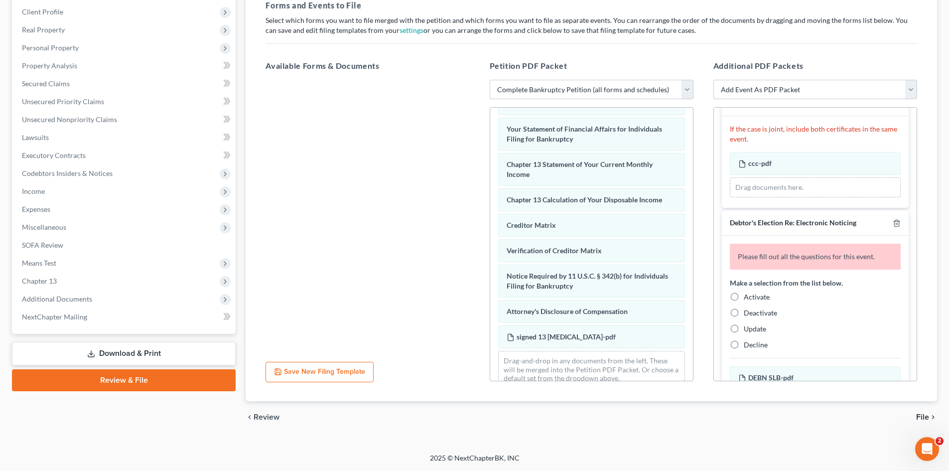
scroll to position [50, 0]
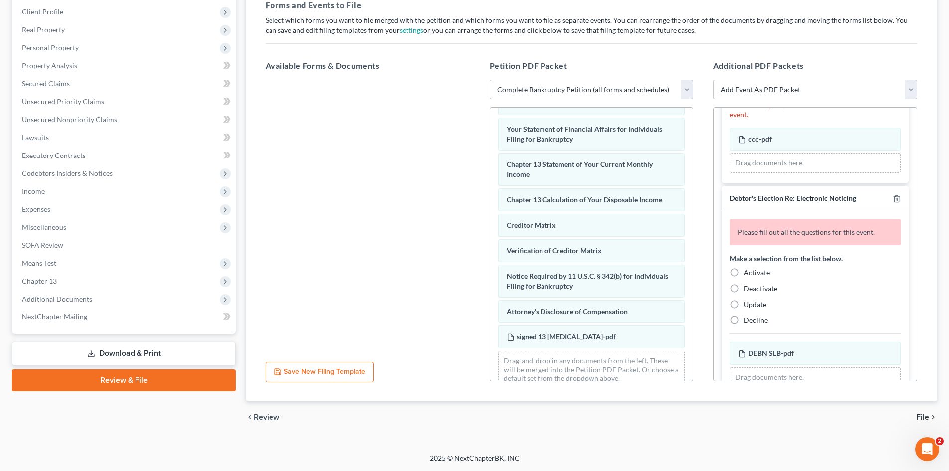
click at [744, 276] on label "Activate" at bounding box center [757, 272] width 26 height 10
click at [748, 274] on input "Activate" at bounding box center [751, 270] width 6 height 6
radio input "true"
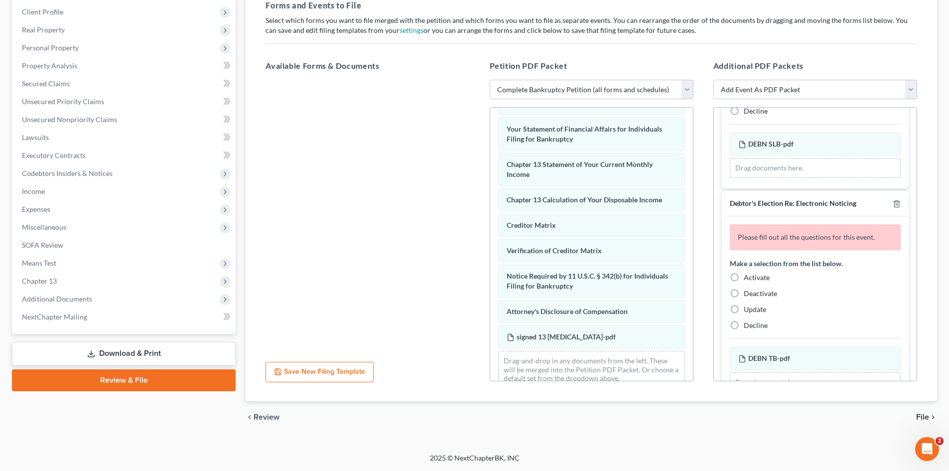
scroll to position [249, 0]
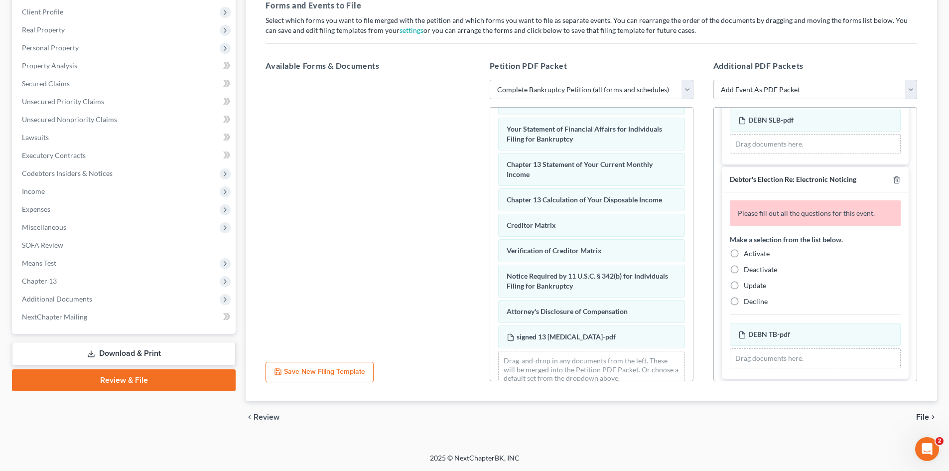
click at [744, 255] on label "Activate" at bounding box center [757, 254] width 26 height 10
click at [748, 255] on input "Activate" at bounding box center [751, 252] width 6 height 6
radio input "true"
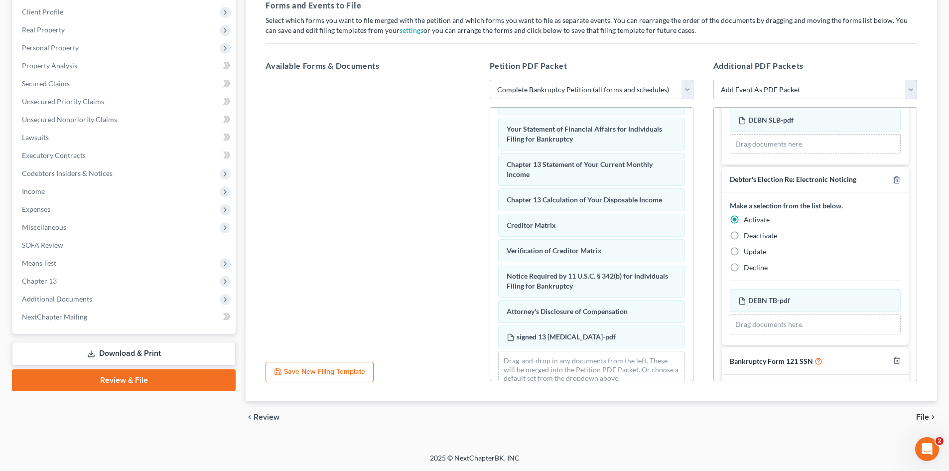
scroll to position [290, 0]
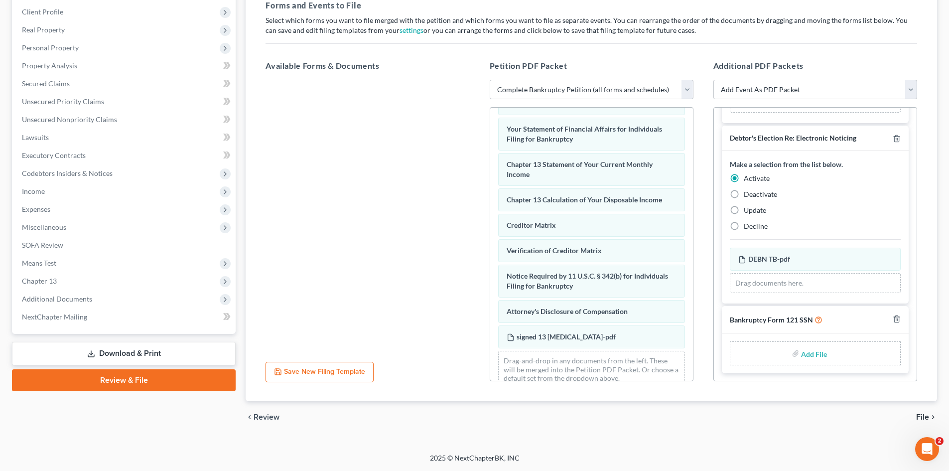
click at [810, 356] on input "file" at bounding box center [813, 353] width 24 height 18
type input "C:\fakepath\SSN.pdf"
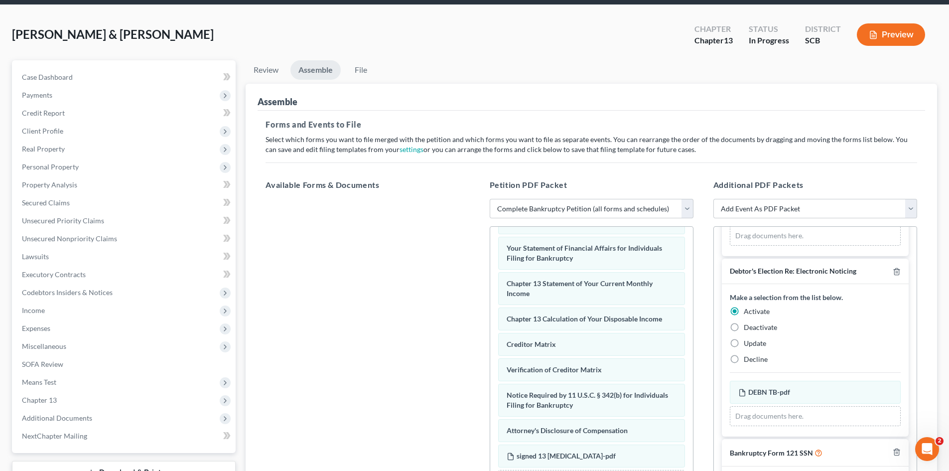
scroll to position [154, 0]
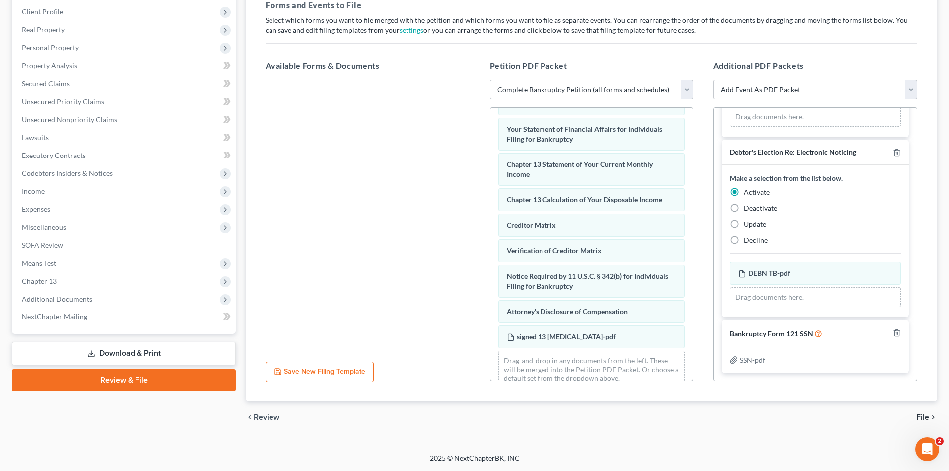
click at [921, 418] on span "File" at bounding box center [922, 417] width 13 height 8
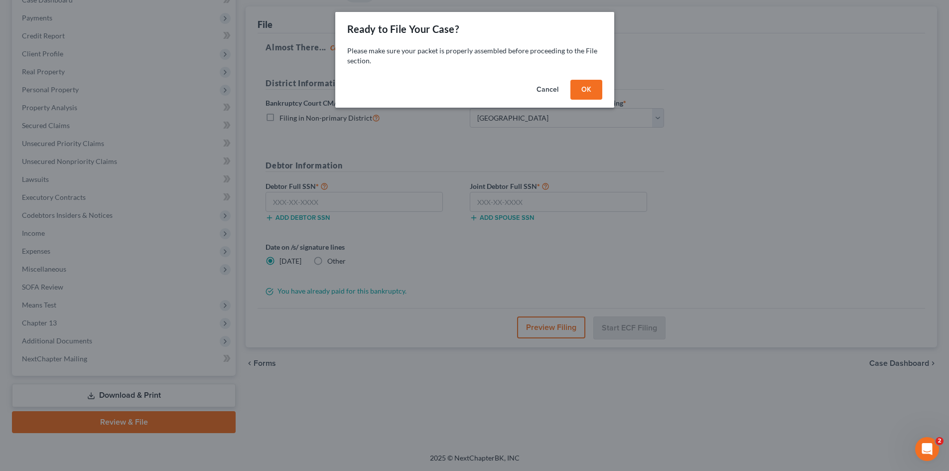
scroll to position [113, 0]
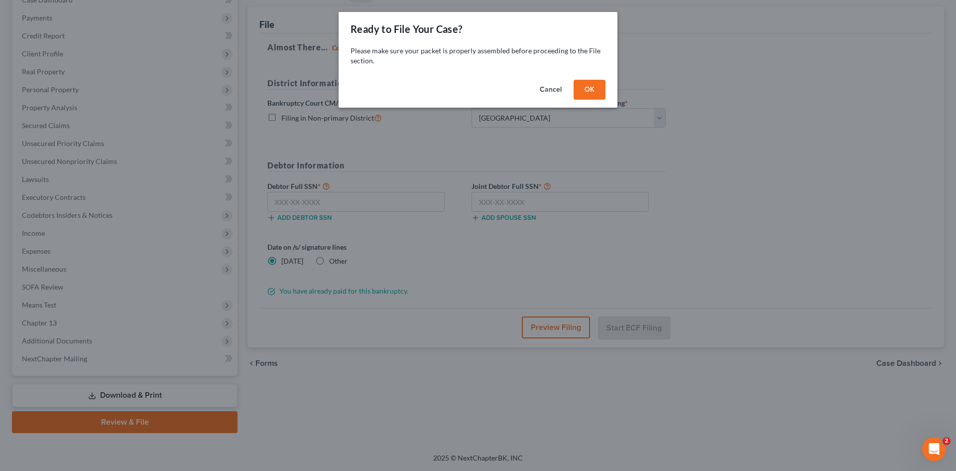
click at [581, 95] on button "OK" at bounding box center [590, 90] width 32 height 20
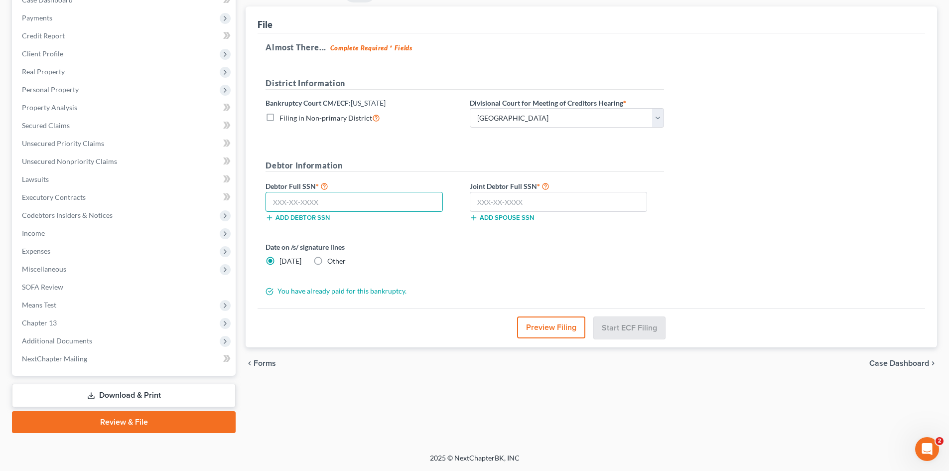
click at [403, 196] on input "text" at bounding box center [353, 202] width 177 height 20
type input "249-43-5609"
click at [501, 208] on input "text" at bounding box center [558, 202] width 177 height 20
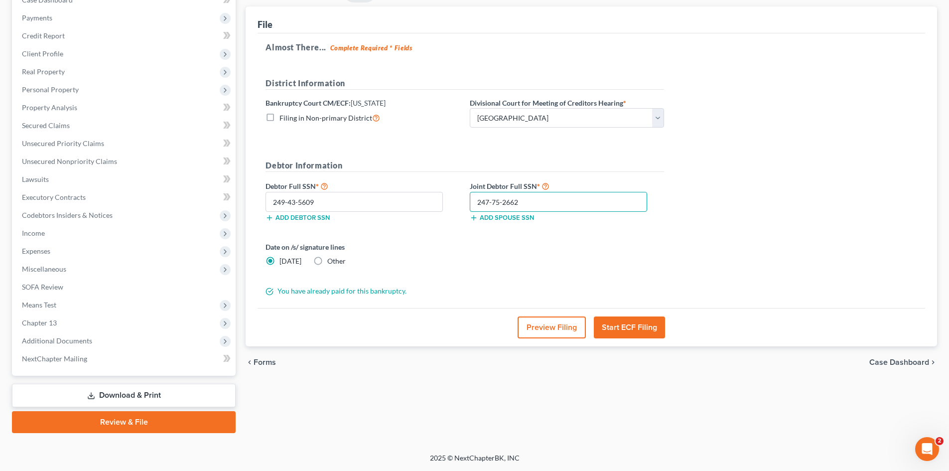
type input "247-75-2662"
click at [610, 321] on button "Start ECF Filing" at bounding box center [629, 327] width 71 height 22
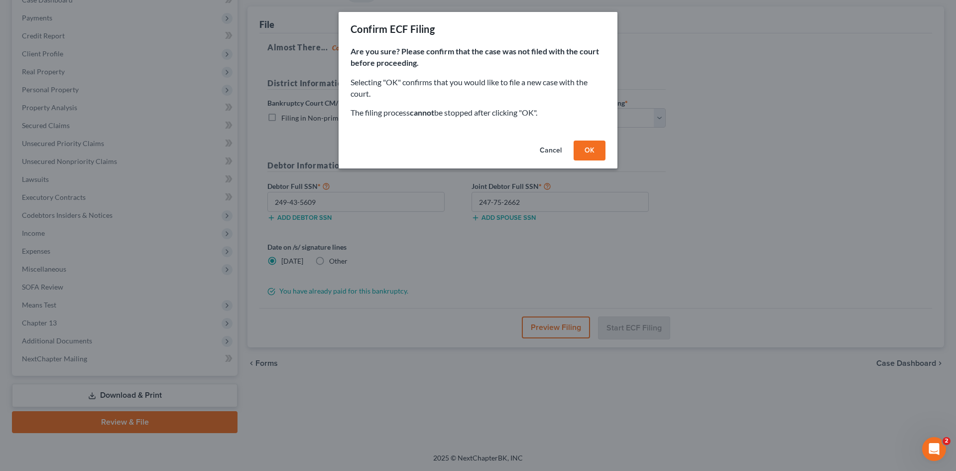
click at [585, 157] on button "OK" at bounding box center [590, 150] width 32 height 20
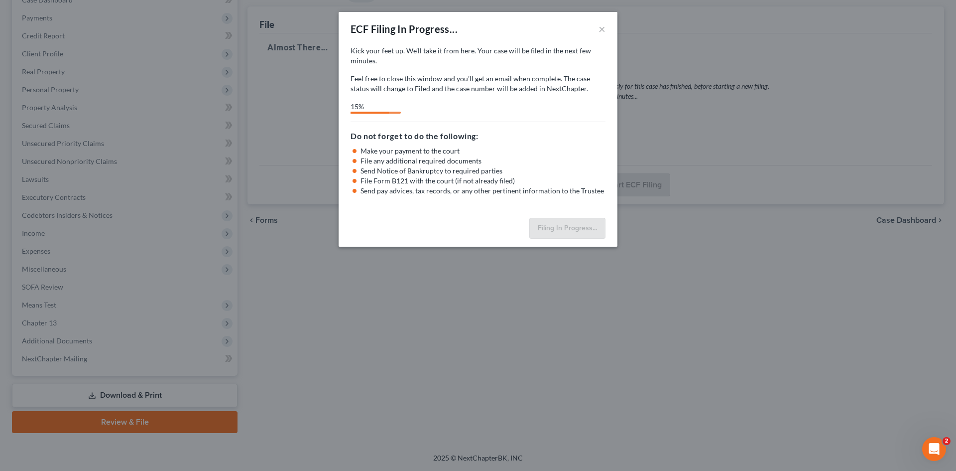
select select "0"
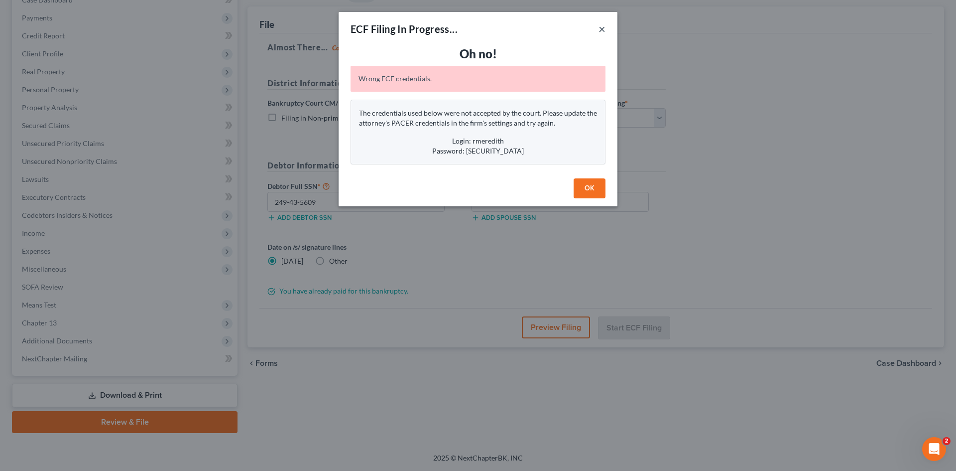
click at [600, 28] on button "×" at bounding box center [602, 29] width 7 height 12
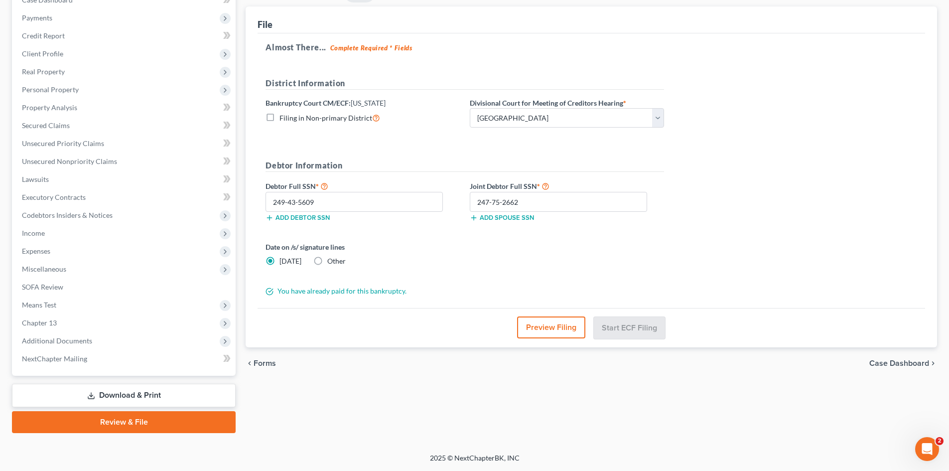
scroll to position [0, 0]
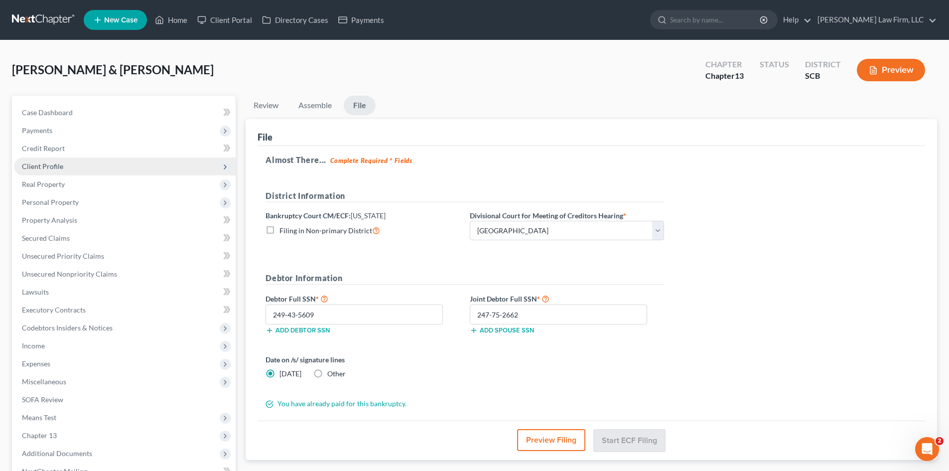
click at [55, 160] on span "Client Profile" at bounding box center [125, 166] width 222 height 18
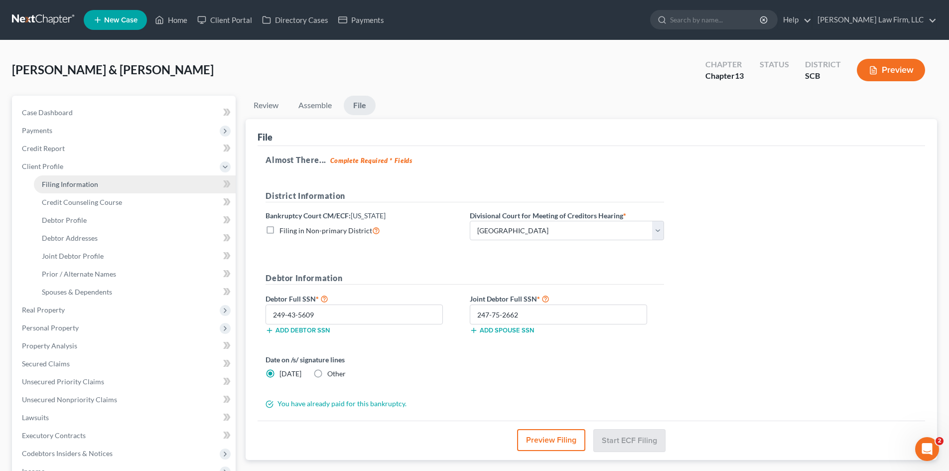
click at [86, 179] on link "Filing Information" at bounding box center [135, 184] width 202 height 18
select select "1"
select select "3"
select select "42"
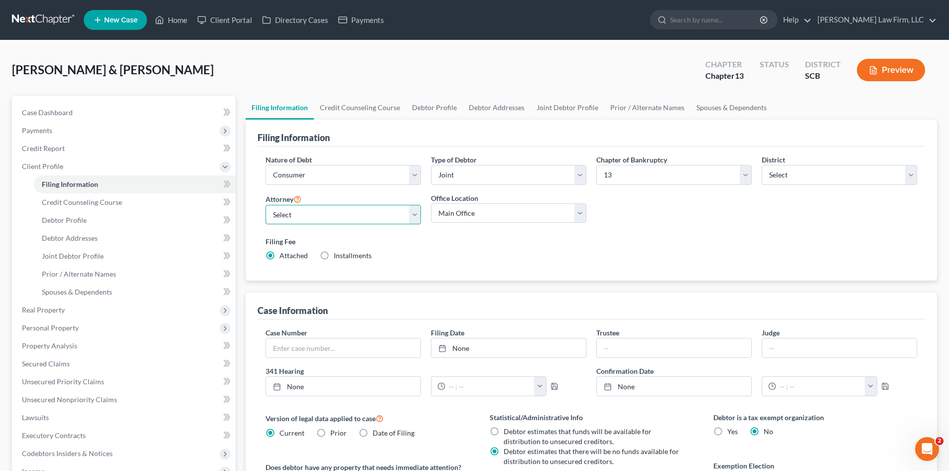
click at [370, 214] on select "Select [PERSON_NAME] - SCB [PERSON_NAME] - SCB" at bounding box center [342, 215] width 155 height 20
select select "1"
click at [265, 205] on select "Select [PERSON_NAME] - SCB [PERSON_NAME] - SCB" at bounding box center [342, 215] width 155 height 20
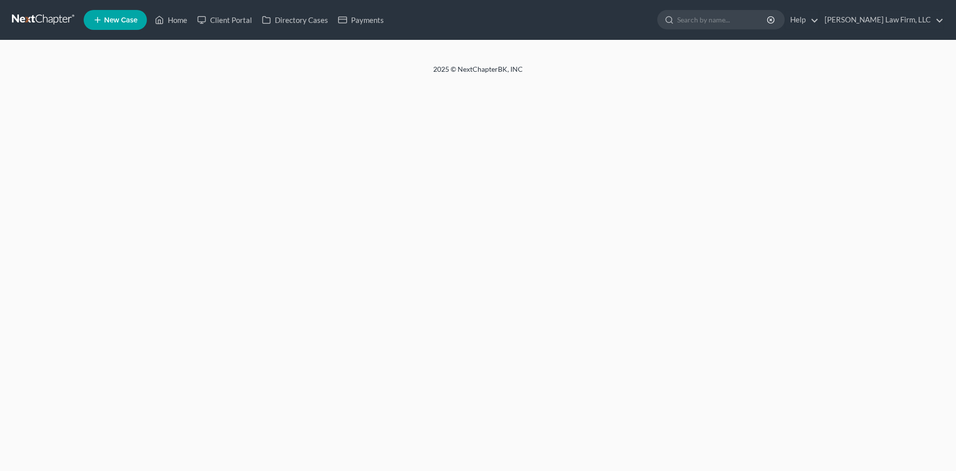
select select "1"
select select "3"
select select "42"
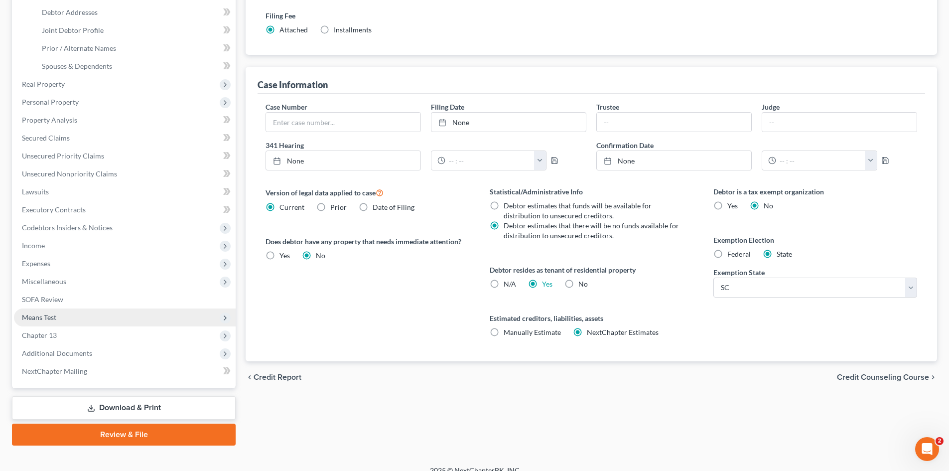
scroll to position [238, 0]
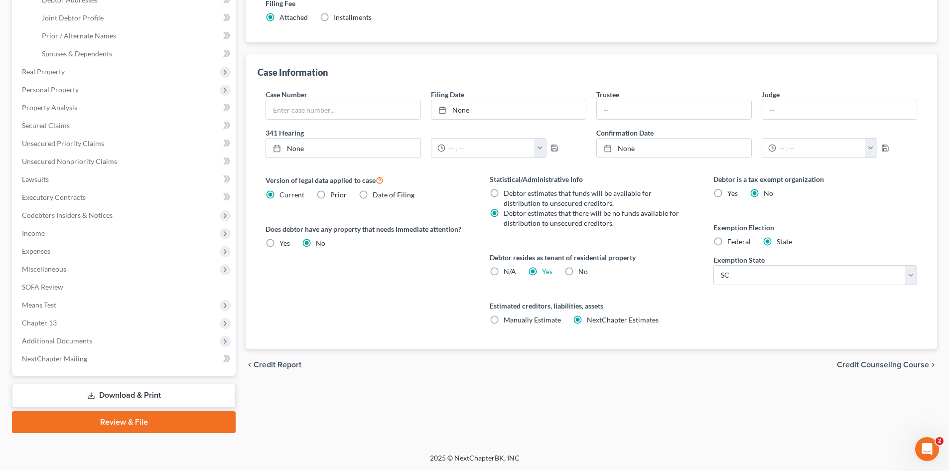
click at [97, 416] on link "Review & File" at bounding box center [124, 422] width 224 height 22
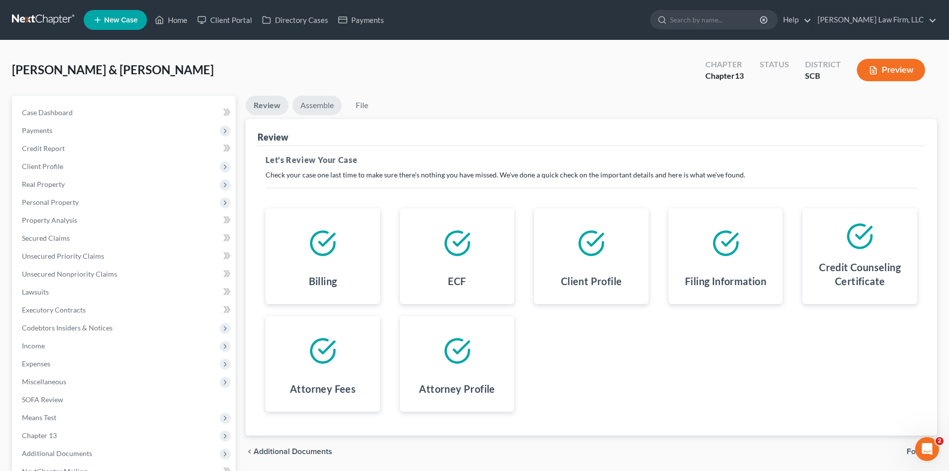
click at [309, 108] on link "Assemble" at bounding box center [316, 105] width 49 height 19
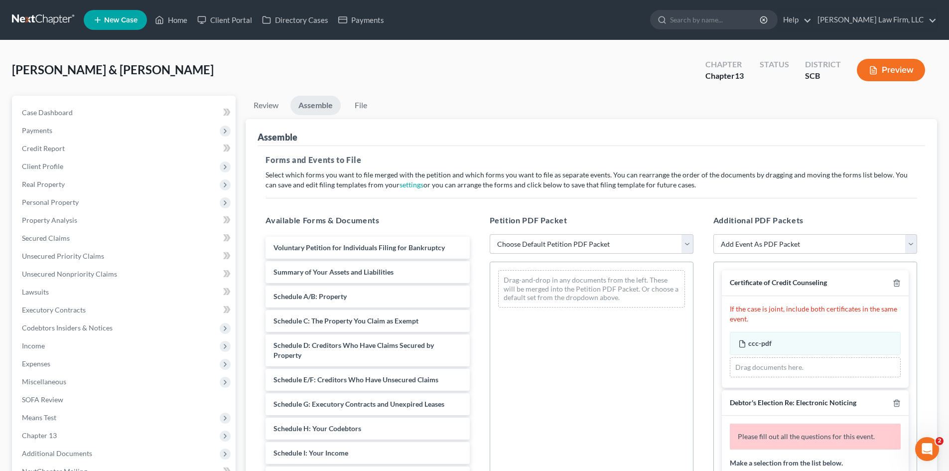
click at [551, 244] on select "Choose Default Petition PDF Packet Complete Bankruptcy Petition (all forms and …" at bounding box center [592, 244] width 204 height 20
select select "0"
click at [490, 234] on select "Choose Default Petition PDF Packet Complete Bankruptcy Petition (all forms and …" at bounding box center [592, 244] width 204 height 20
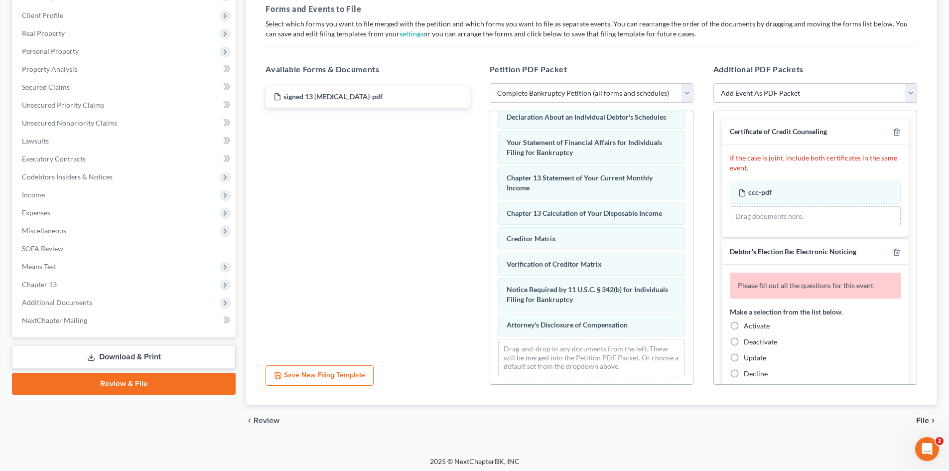
scroll to position [154, 0]
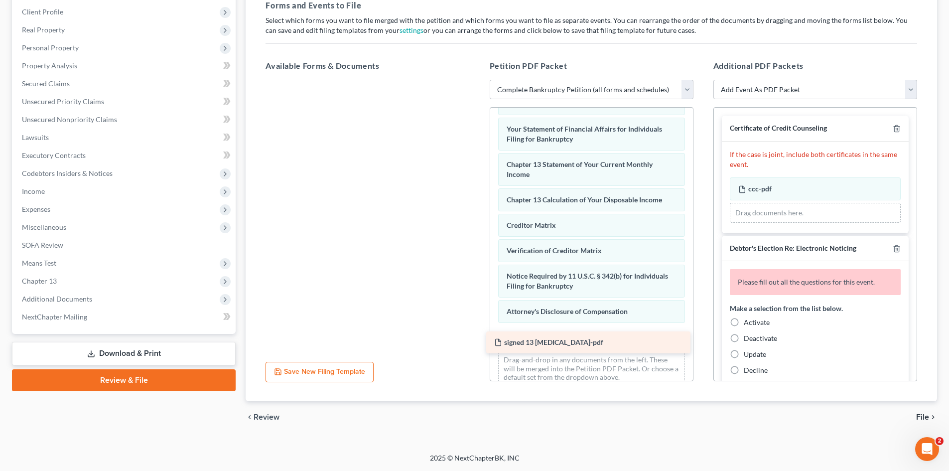
drag, startPoint x: 330, startPoint y: 97, endPoint x: 550, endPoint y: 346, distance: 332.7
click at [477, 80] on div "signed 13 [MEDICAL_DATA]-pdf signed 13 [MEDICAL_DATA]-pdf" at bounding box center [368, 80] width 220 height 0
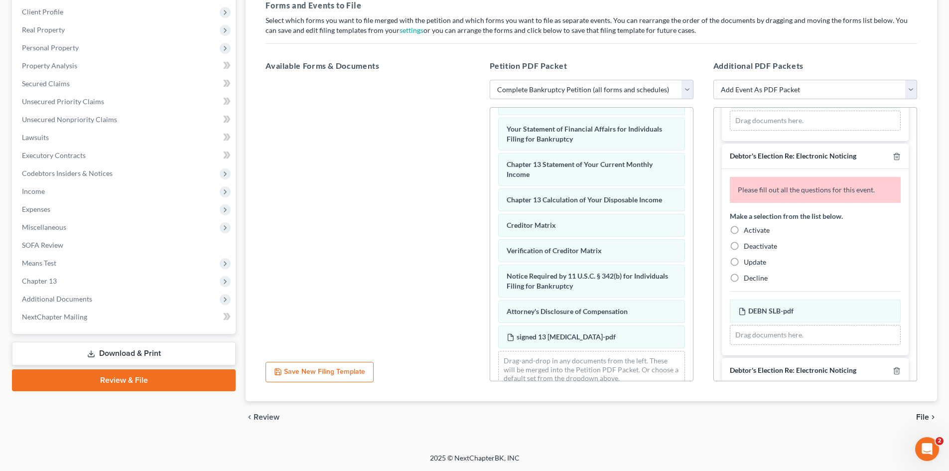
scroll to position [100, 0]
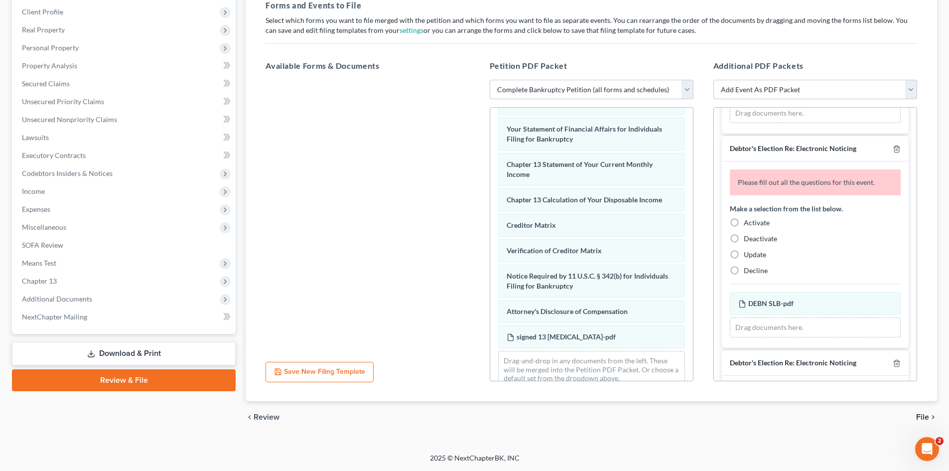
click at [744, 221] on label "Activate" at bounding box center [757, 223] width 26 height 10
click at [748, 221] on input "Activate" at bounding box center [751, 221] width 6 height 6
radio input "true"
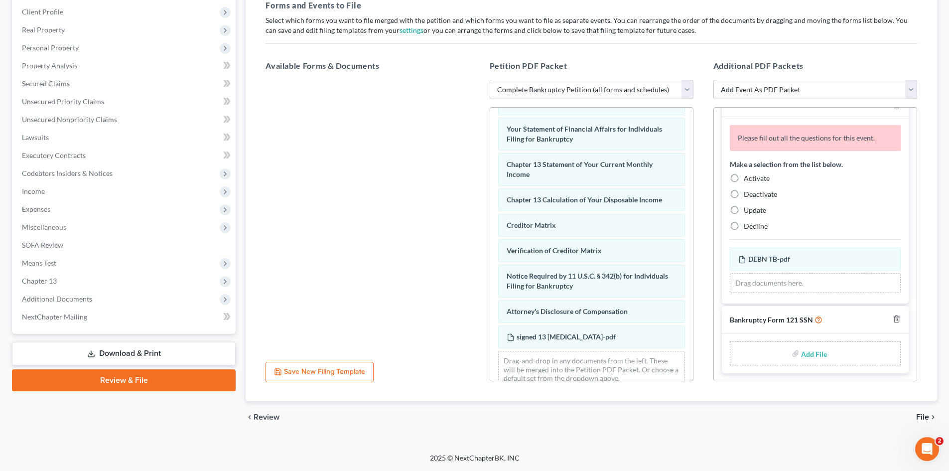
click at [744, 178] on label "Activate" at bounding box center [757, 178] width 26 height 10
click at [748, 178] on input "Activate" at bounding box center [751, 176] width 6 height 6
radio input "true"
click at [814, 351] on input "file" at bounding box center [813, 353] width 24 height 18
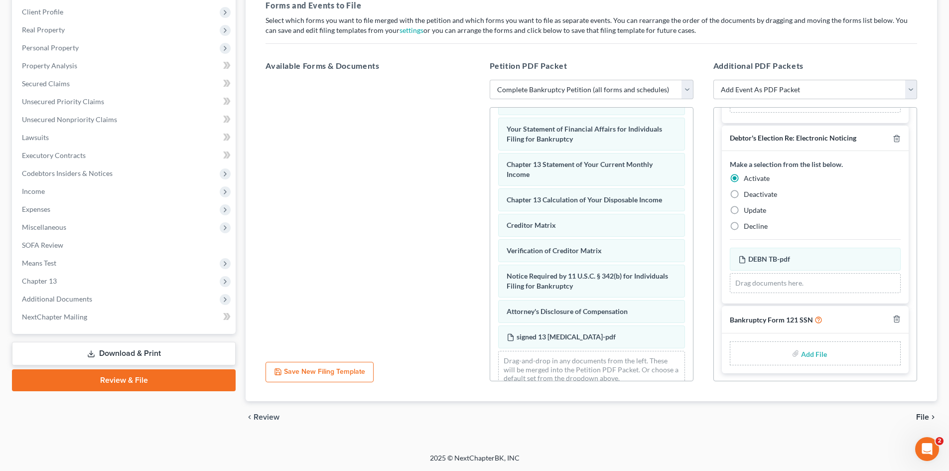
type input "C:\fakepath\SSN.pdf"
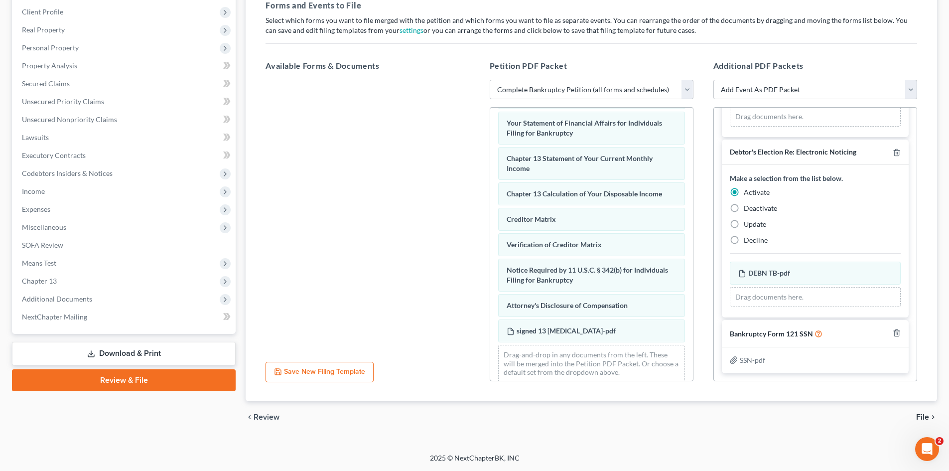
scroll to position [333, 0]
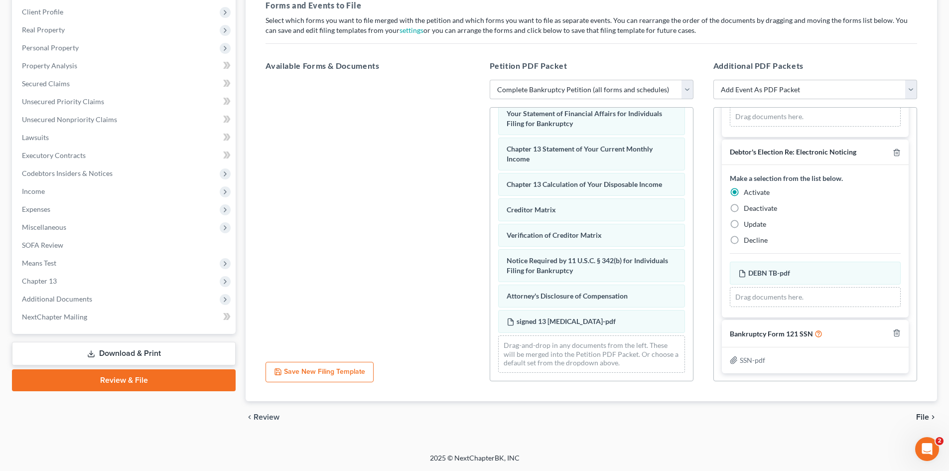
click at [921, 418] on span "File" at bounding box center [922, 417] width 13 height 8
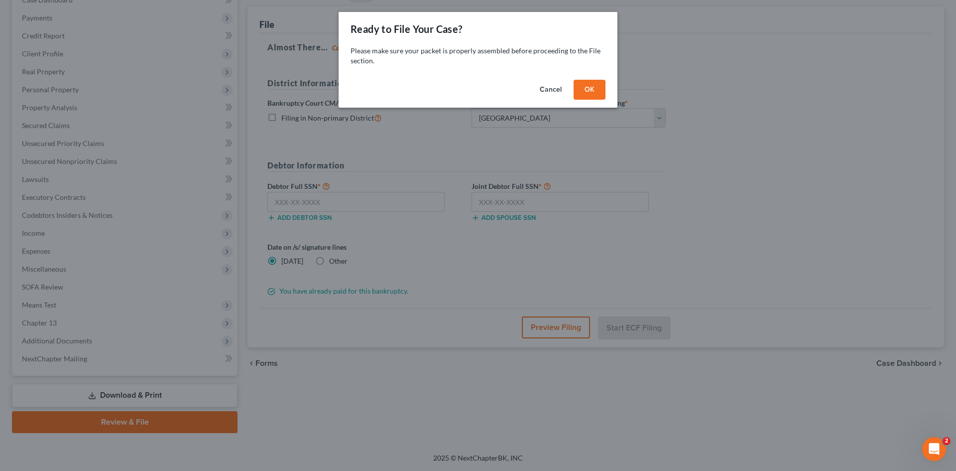
click at [578, 91] on button "OK" at bounding box center [590, 90] width 32 height 20
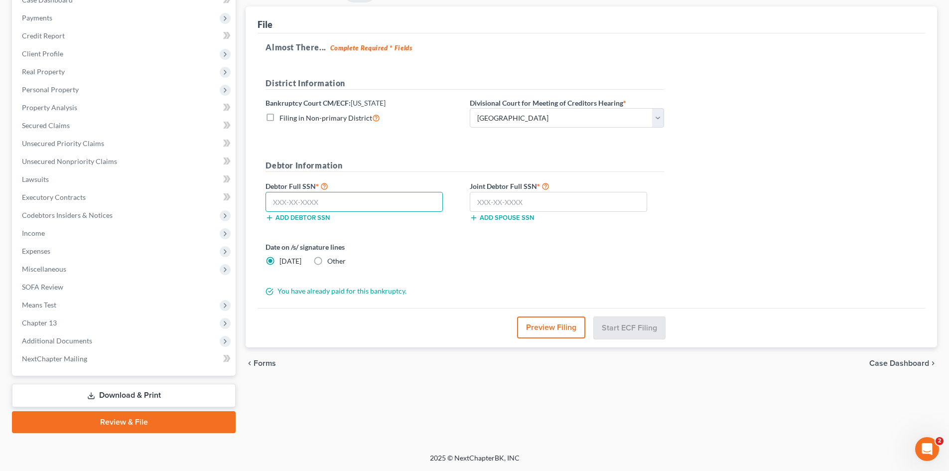
click at [391, 200] on input "text" at bounding box center [353, 202] width 177 height 20
type input "249-43-5609"
click at [611, 196] on input "text" at bounding box center [558, 202] width 177 height 20
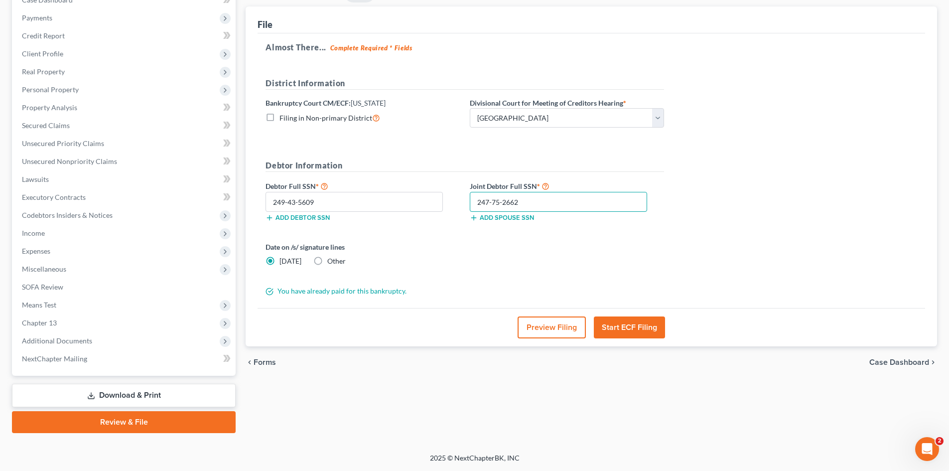
type input "247-75-2662"
click at [656, 332] on button "Start ECF Filing" at bounding box center [629, 327] width 71 height 22
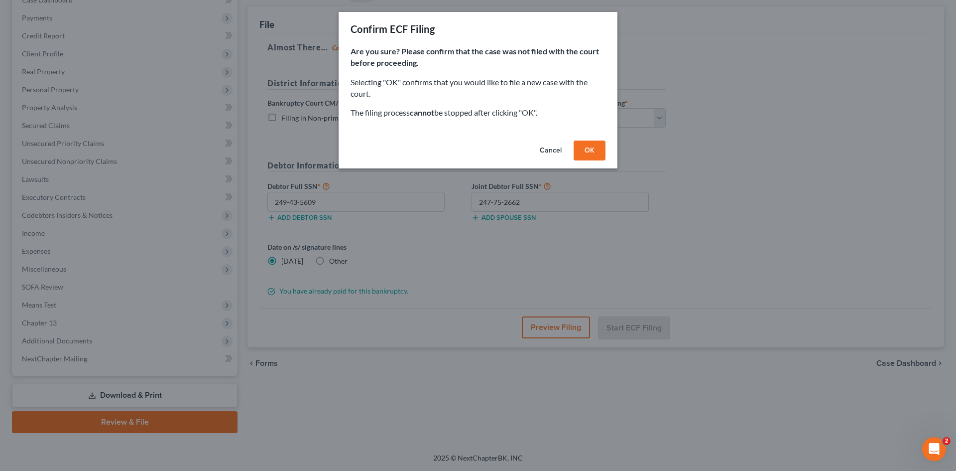
click at [604, 153] on button "OK" at bounding box center [590, 150] width 32 height 20
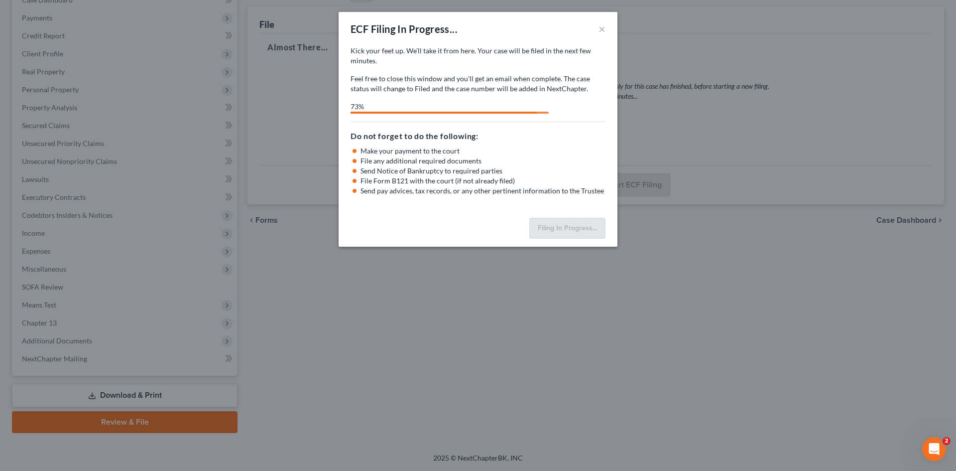
select select "0"
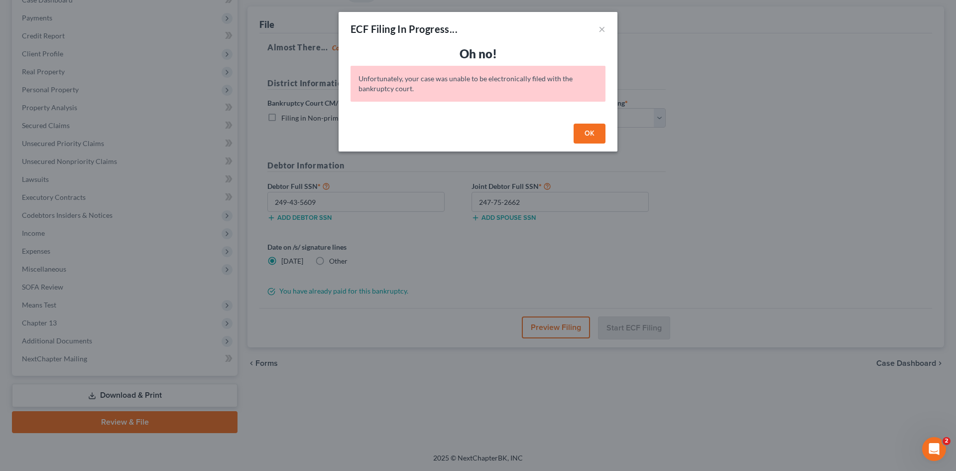
click at [593, 132] on button "OK" at bounding box center [590, 134] width 32 height 20
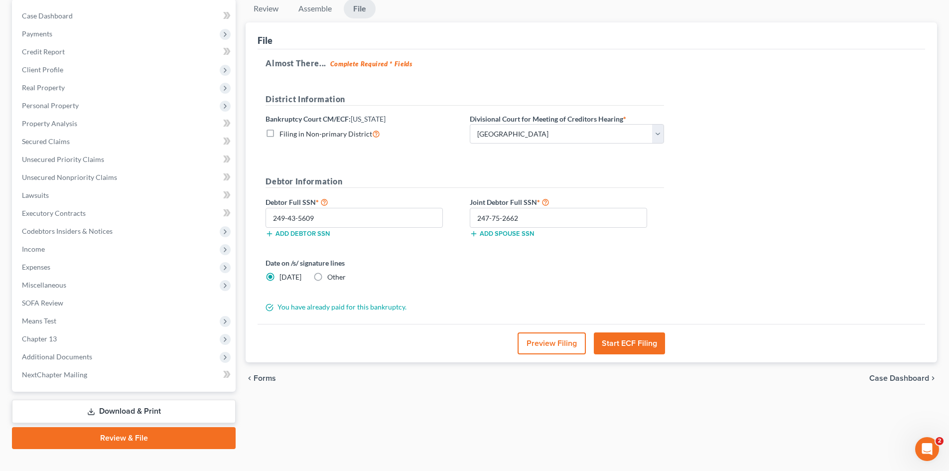
scroll to position [0, 0]
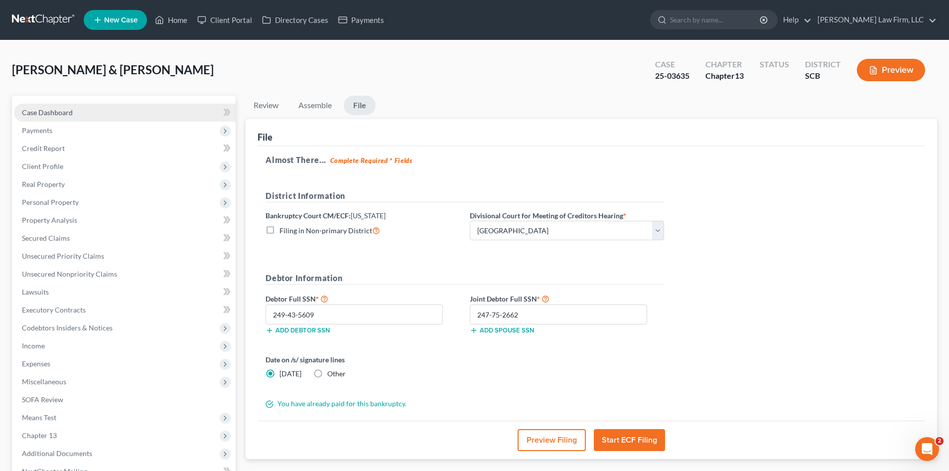
click at [58, 107] on link "Case Dashboard" at bounding box center [125, 113] width 222 height 18
select select "1"
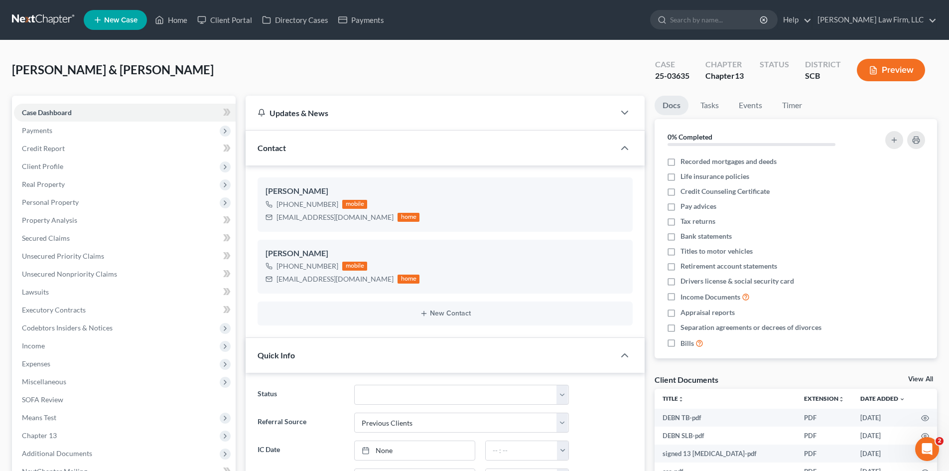
select select "0"
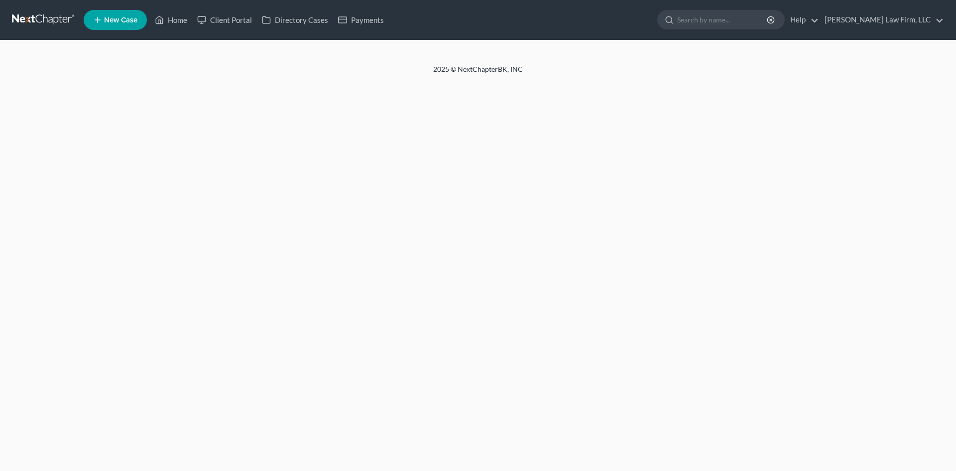
select select "1"
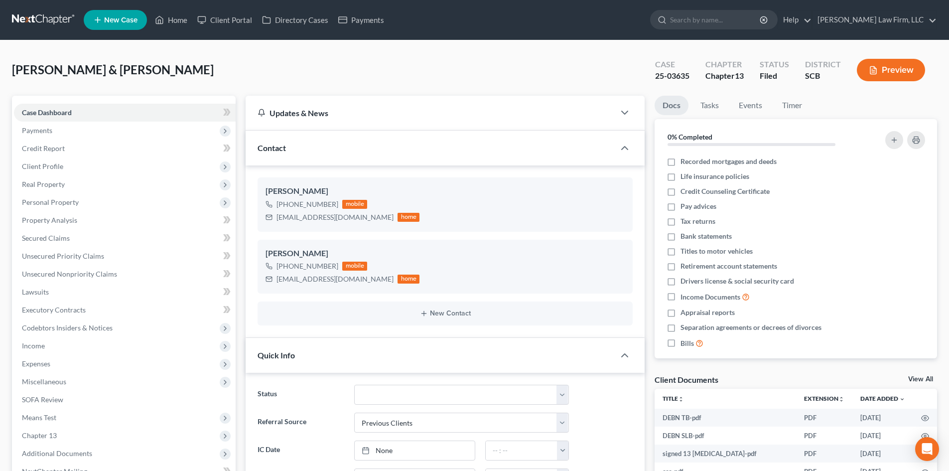
select select "0"
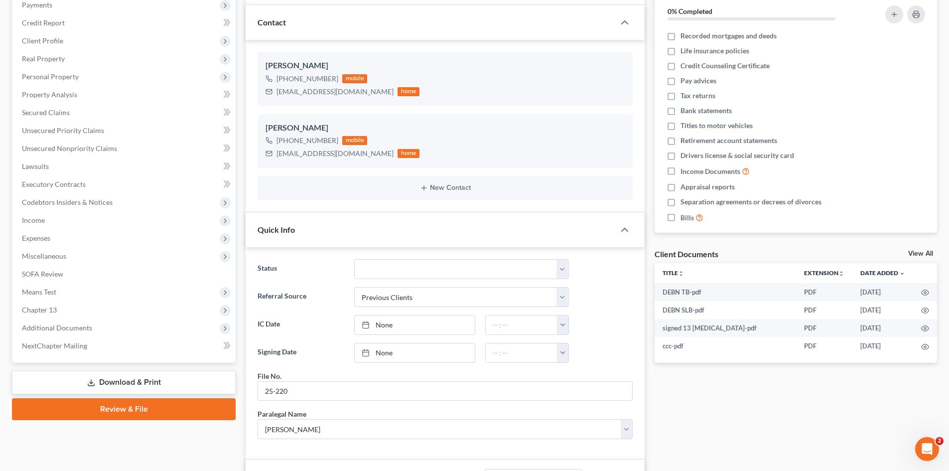
scroll to position [199, 0]
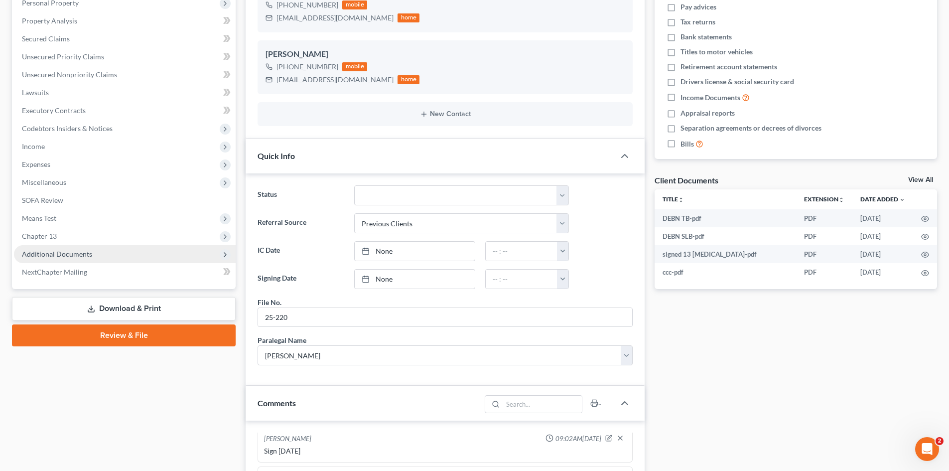
click at [54, 253] on span "Additional Documents" at bounding box center [57, 254] width 70 height 8
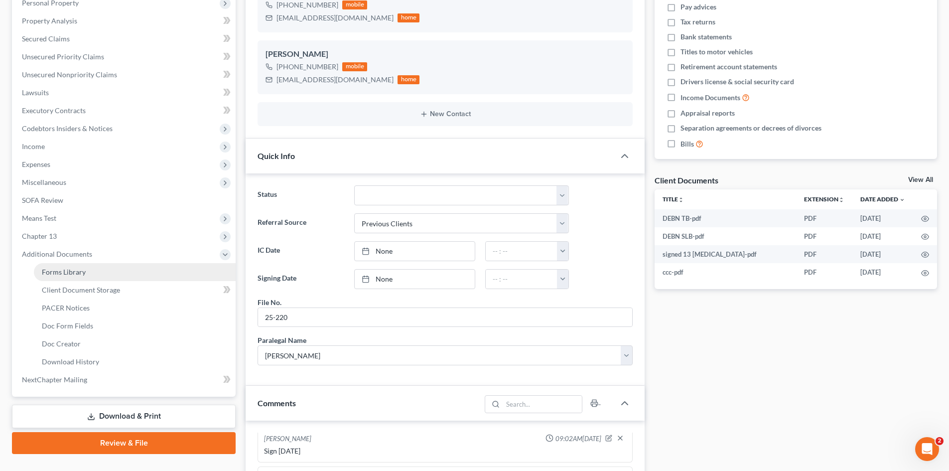
click at [52, 264] on link "Forms Library" at bounding box center [135, 272] width 202 height 18
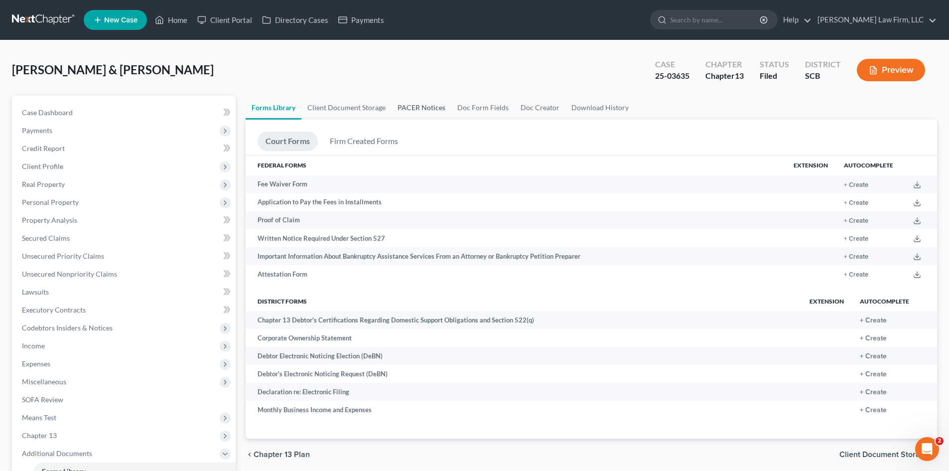
click at [408, 102] on link "PACER Notices" at bounding box center [421, 108] width 60 height 24
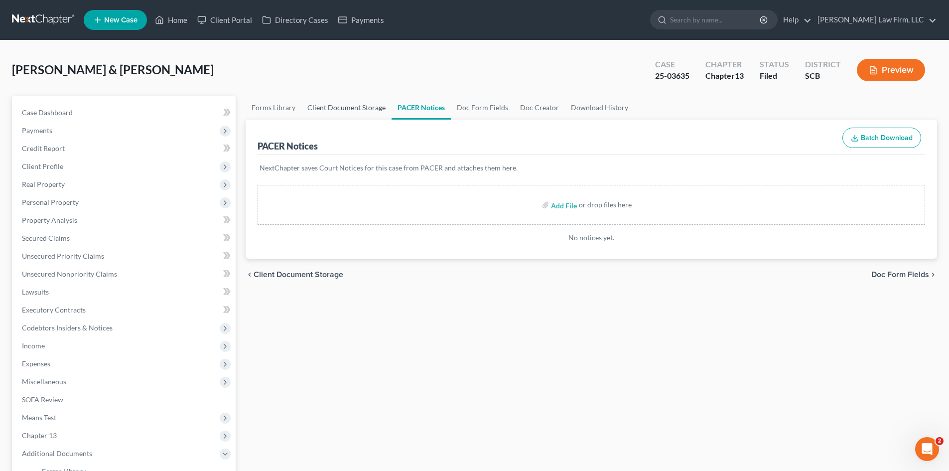
click at [361, 112] on link "Client Document Storage" at bounding box center [346, 108] width 90 height 24
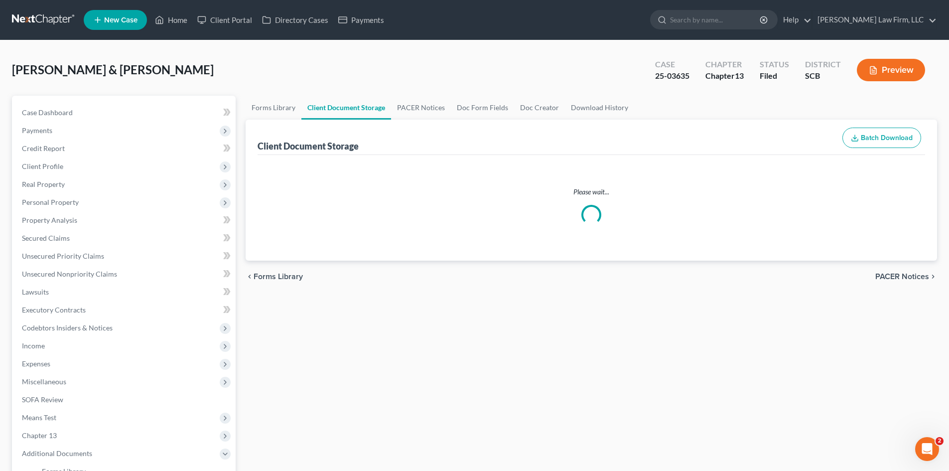
select select "6"
select select "16"
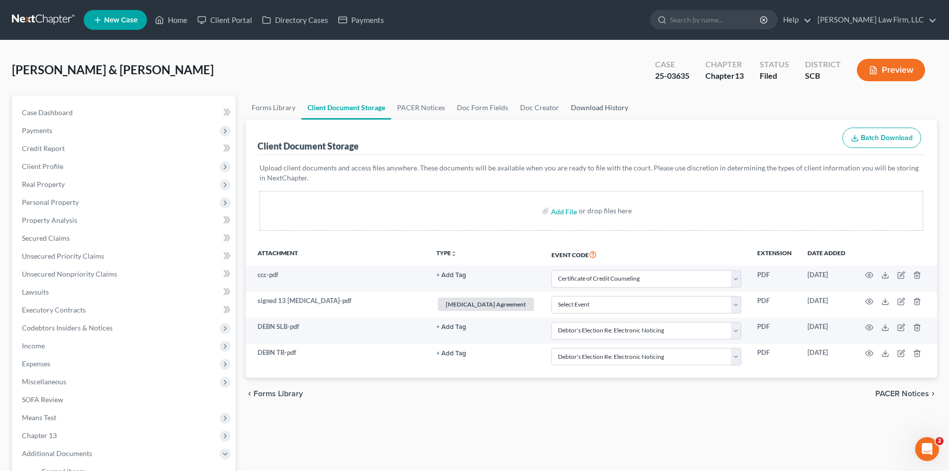
click at [571, 110] on link "Download History" at bounding box center [599, 108] width 69 height 24
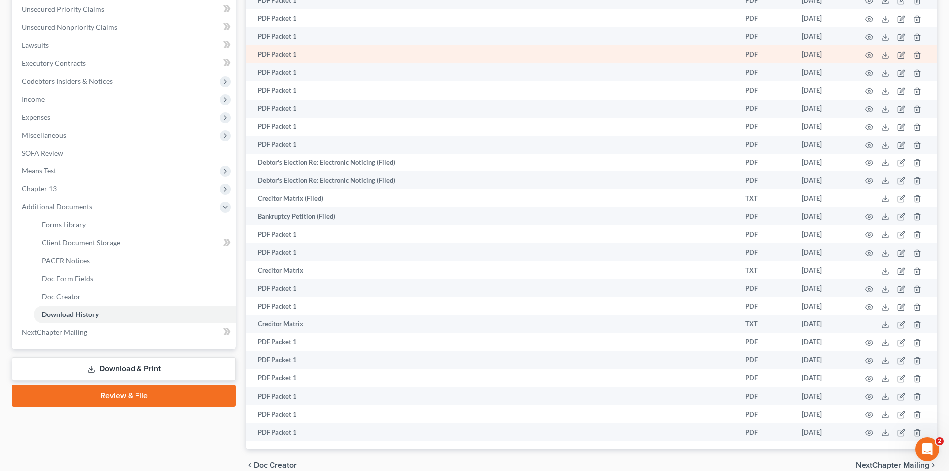
scroll to position [249, 0]
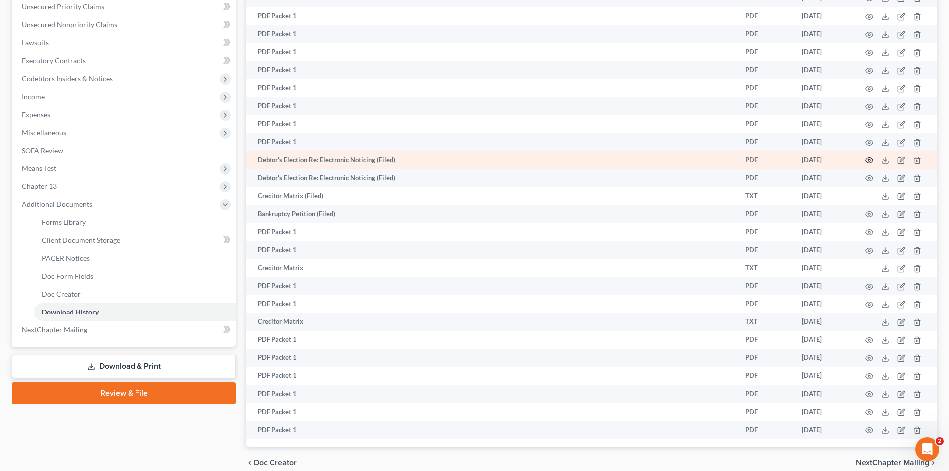
click at [869, 159] on circle "button" at bounding box center [869, 160] width 2 height 2
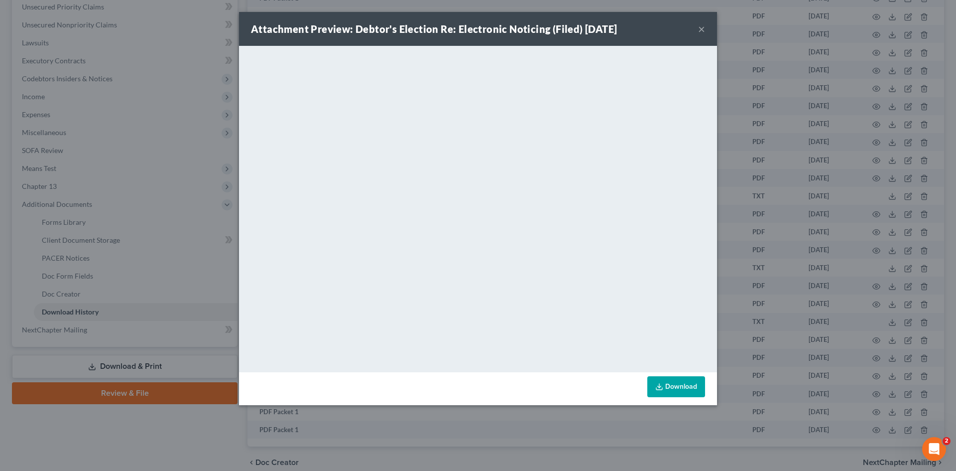
click at [700, 29] on button "×" at bounding box center [701, 29] width 7 height 12
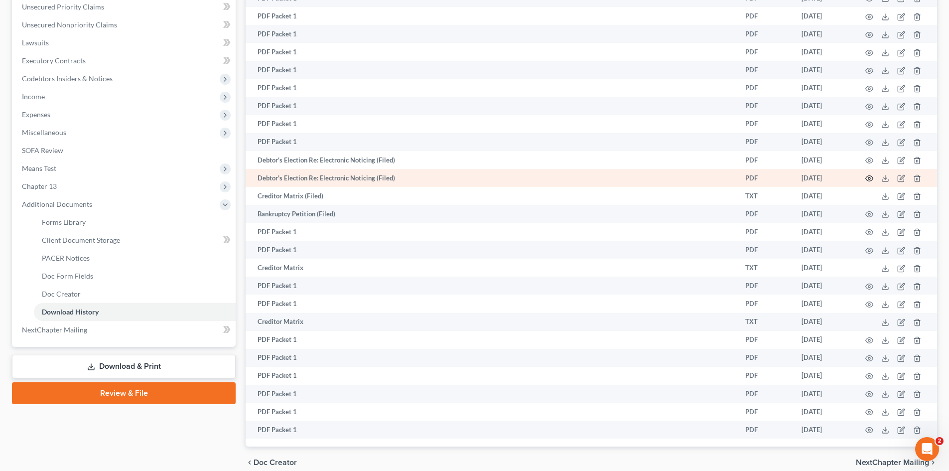
click at [867, 177] on icon "button" at bounding box center [869, 178] width 8 height 8
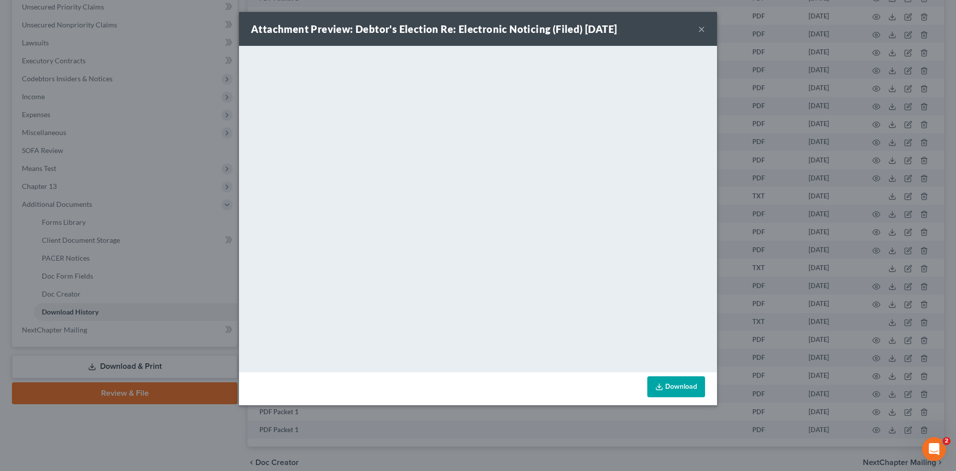
click at [702, 29] on button "×" at bounding box center [701, 29] width 7 height 12
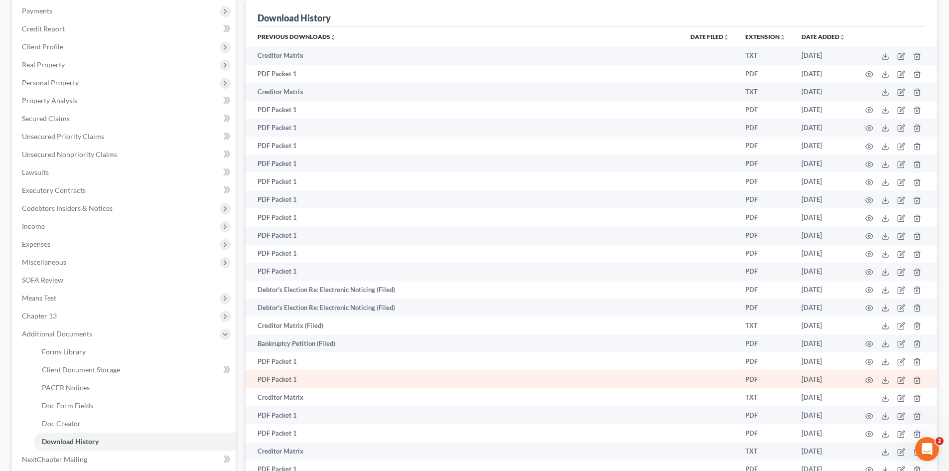
scroll to position [0, 0]
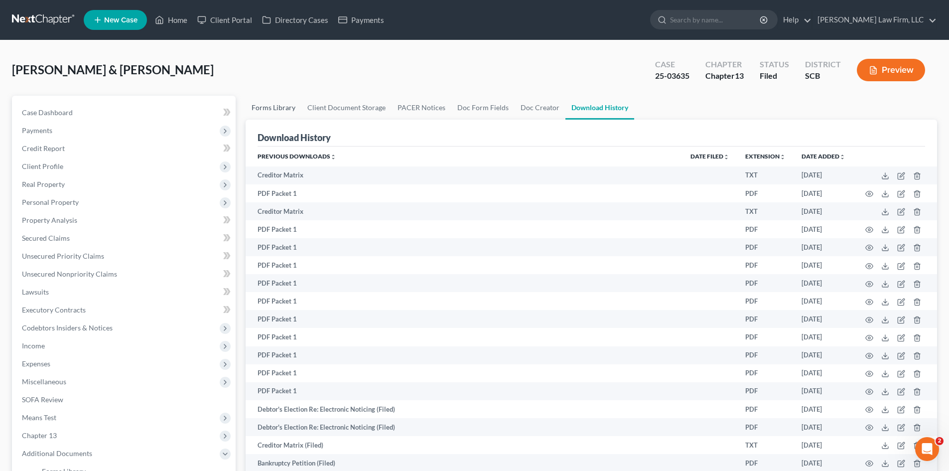
click at [281, 111] on link "Forms Library" at bounding box center [274, 108] width 56 height 24
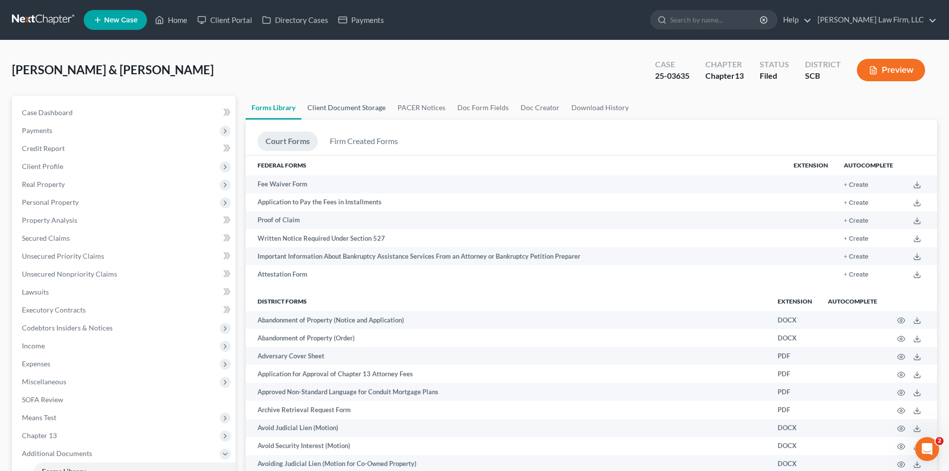
click at [339, 105] on link "Client Document Storage" at bounding box center [346, 108] width 90 height 24
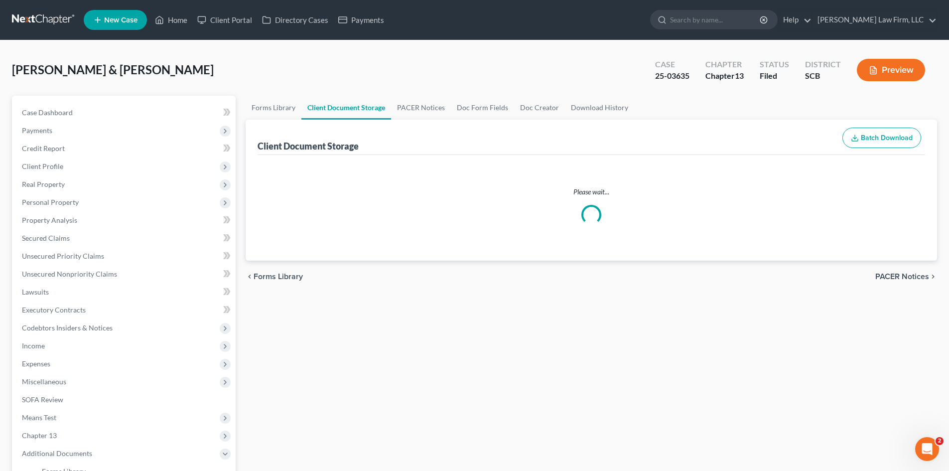
select select "6"
select select "16"
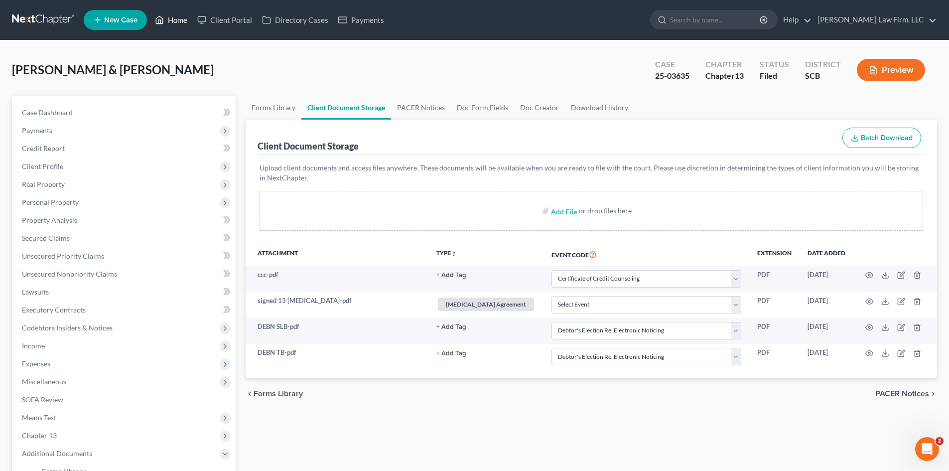
click at [186, 21] on link "Home" at bounding box center [171, 20] width 42 height 18
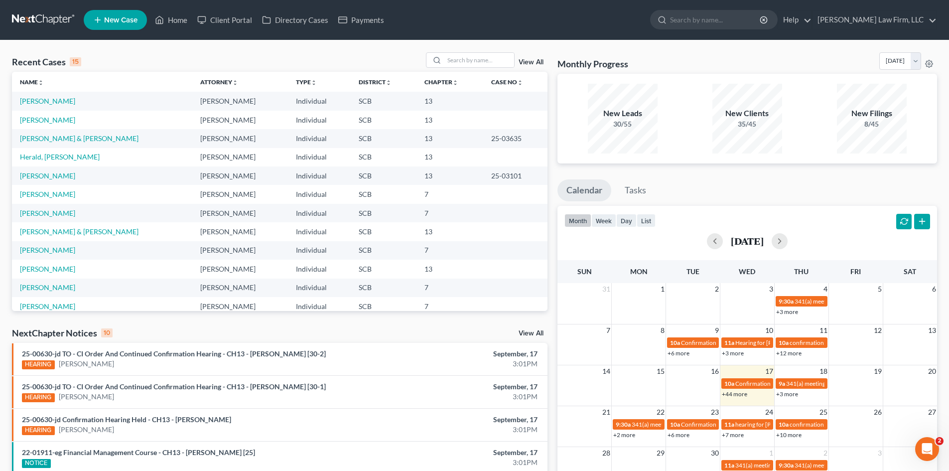
click at [534, 60] on link "View All" at bounding box center [531, 62] width 25 height 7
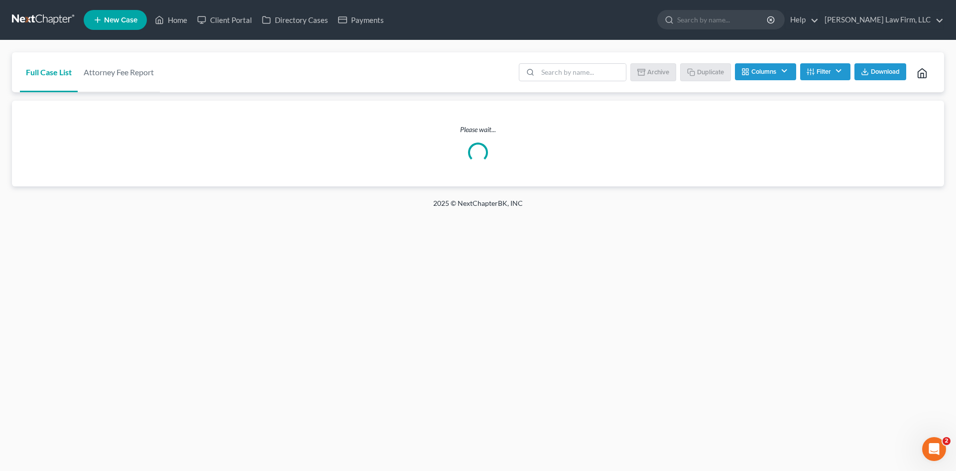
click at [774, 73] on button "Columns" at bounding box center [765, 71] width 61 height 17
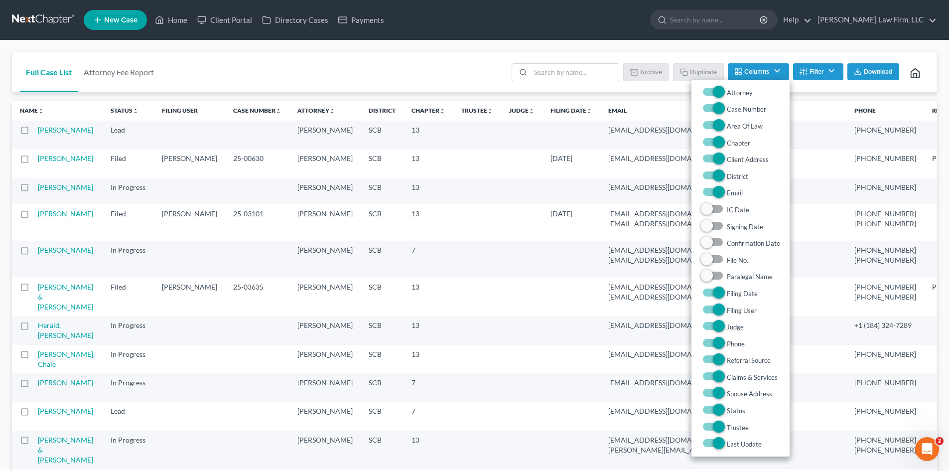
click at [774, 73] on button "Columns" at bounding box center [758, 71] width 61 height 17
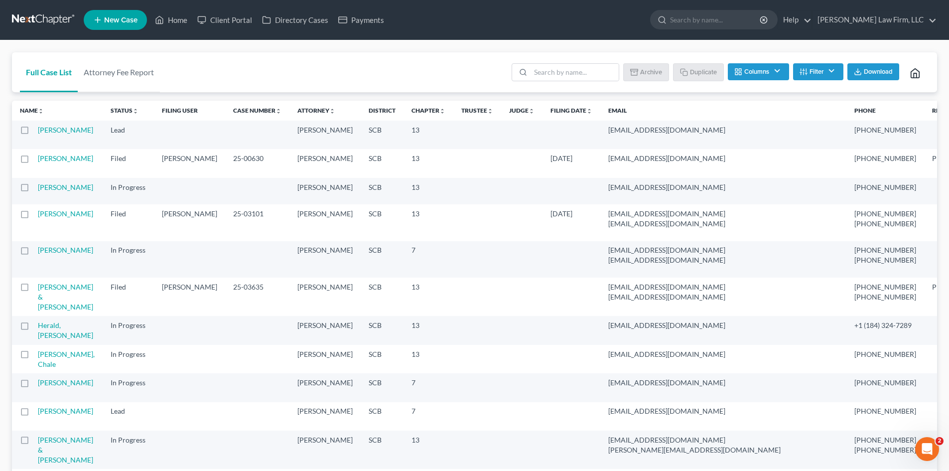
click at [808, 72] on button "Filter" at bounding box center [818, 71] width 50 height 17
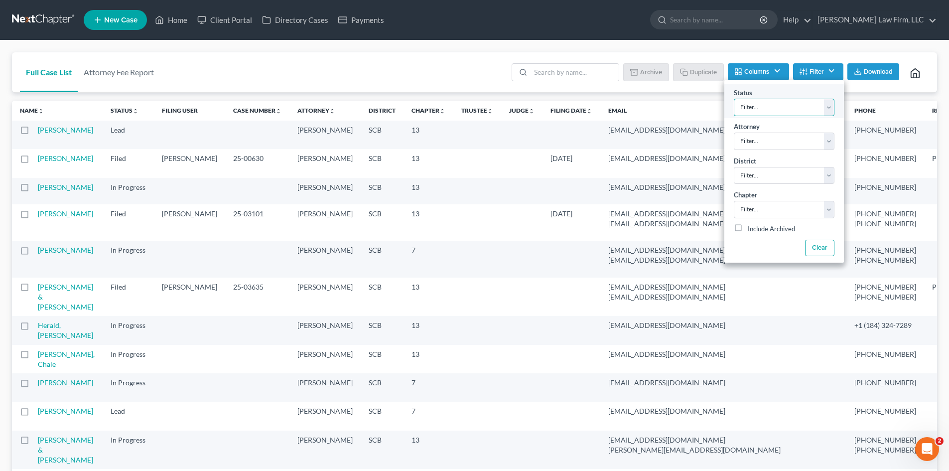
click at [777, 110] on select "Filter... Discharged Dismissed Filed In Progress Lead Lost Lead Ready to File T…" at bounding box center [784, 107] width 101 height 17
select select "2"
click at [734, 99] on select "Filter... Discharged Dismissed Filed In Progress Lead Lost Lead Ready to File T…" at bounding box center [784, 107] width 101 height 17
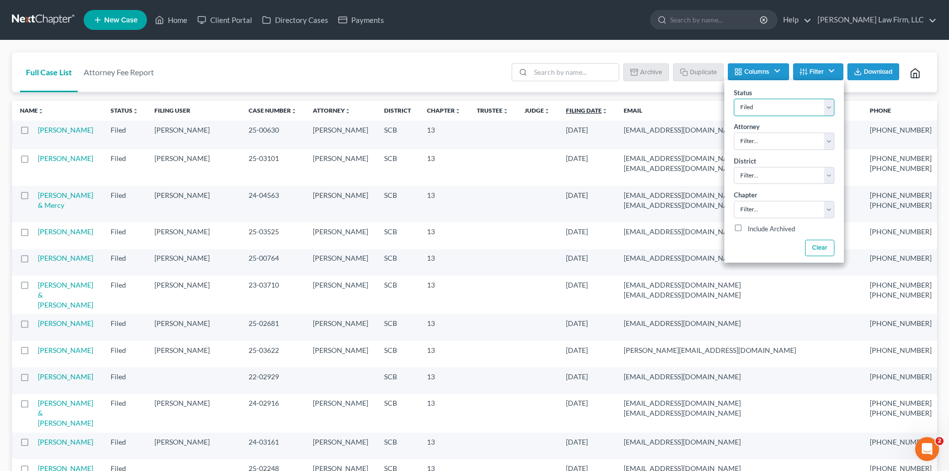
click at [602, 113] on icon "unfold_more" at bounding box center [605, 111] width 6 height 6
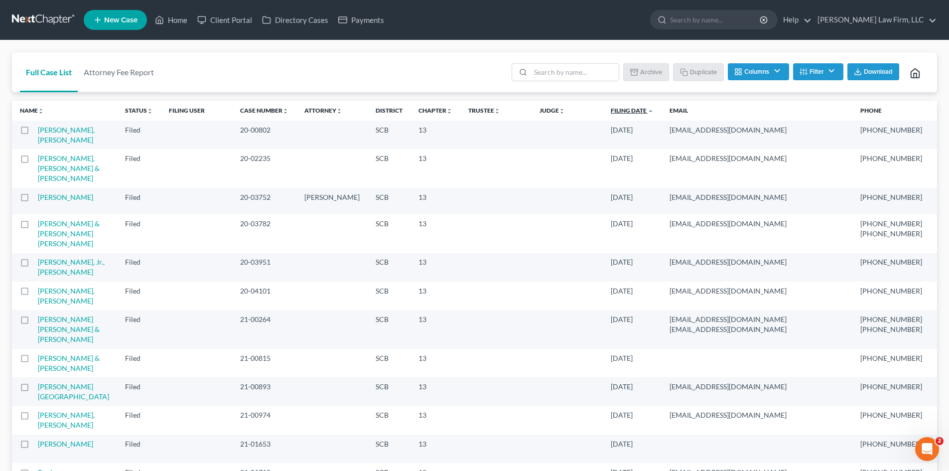
click at [648, 111] on icon "expand_less" at bounding box center [651, 111] width 6 height 6
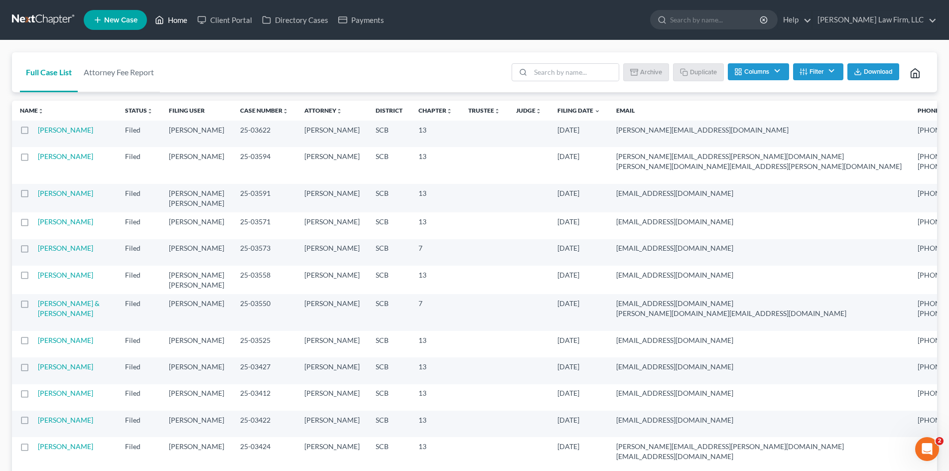
click at [168, 19] on link "Home" at bounding box center [171, 20] width 42 height 18
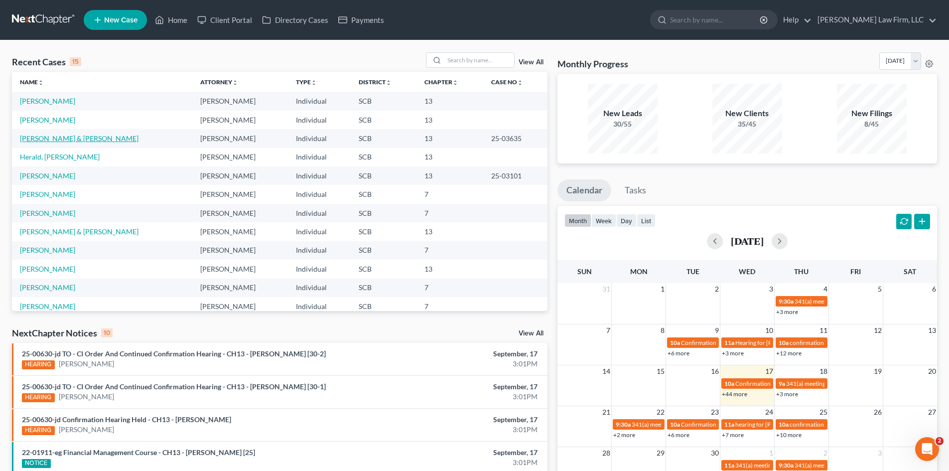
click at [96, 141] on link "[PERSON_NAME] & [PERSON_NAME]" at bounding box center [79, 138] width 119 height 8
select select "1"
select select "0"
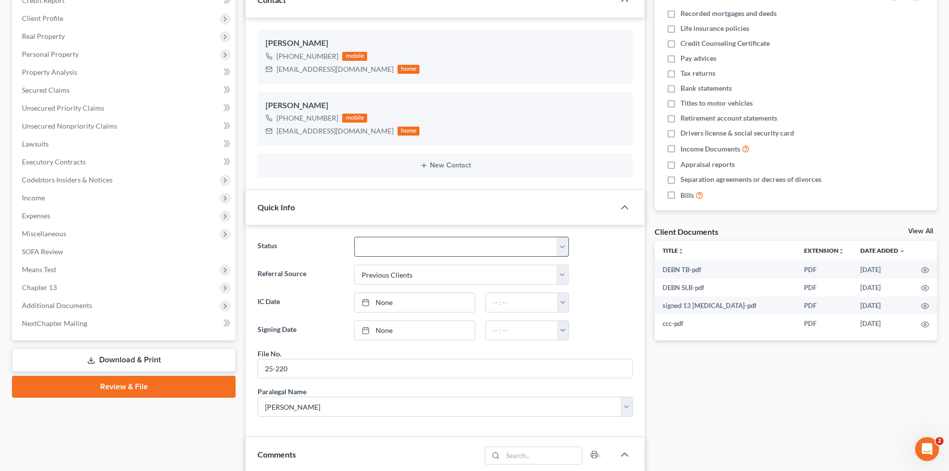
scroll to position [149, 0]
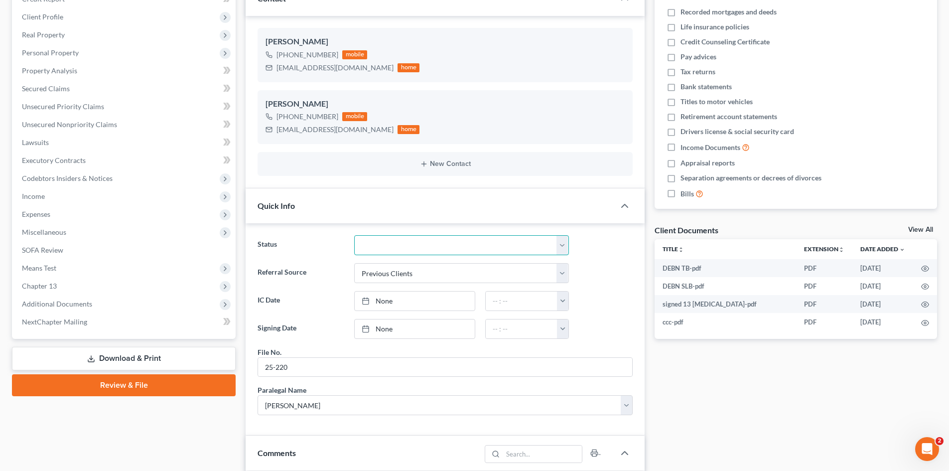
click at [471, 245] on select "Discharged Dismissed Filed In Progress Lead Lost Lead Ready to File To Review W…" at bounding box center [461, 245] width 215 height 20
click at [354, 235] on select "Discharged Dismissed Filed In Progress Lead Lost Lead Ready to File To Review W…" at bounding box center [461, 245] width 215 height 20
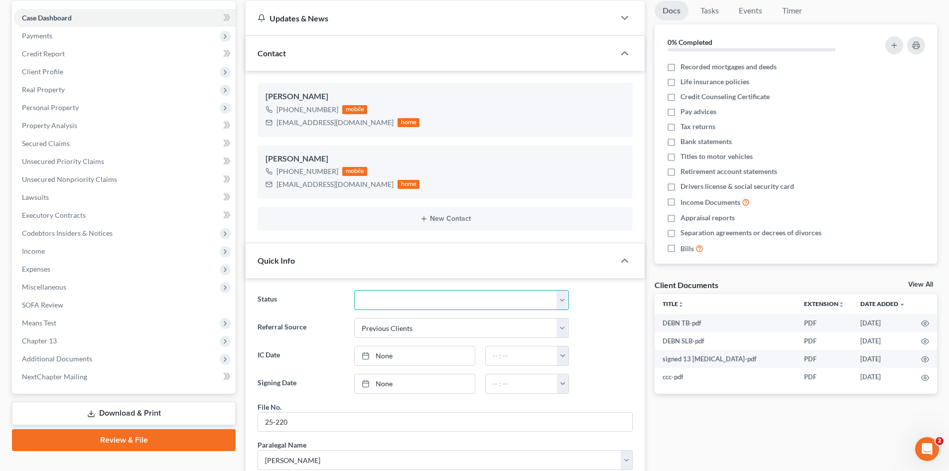
scroll to position [0, 0]
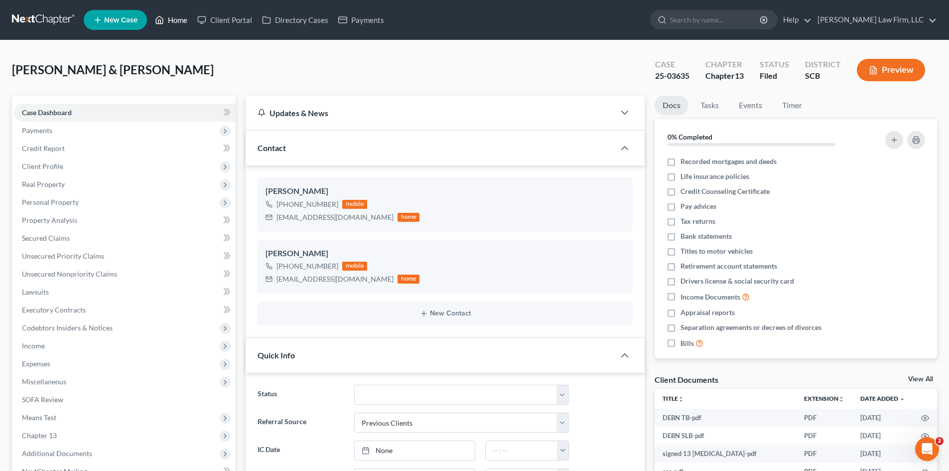
click at [183, 24] on link "Home" at bounding box center [171, 20] width 42 height 18
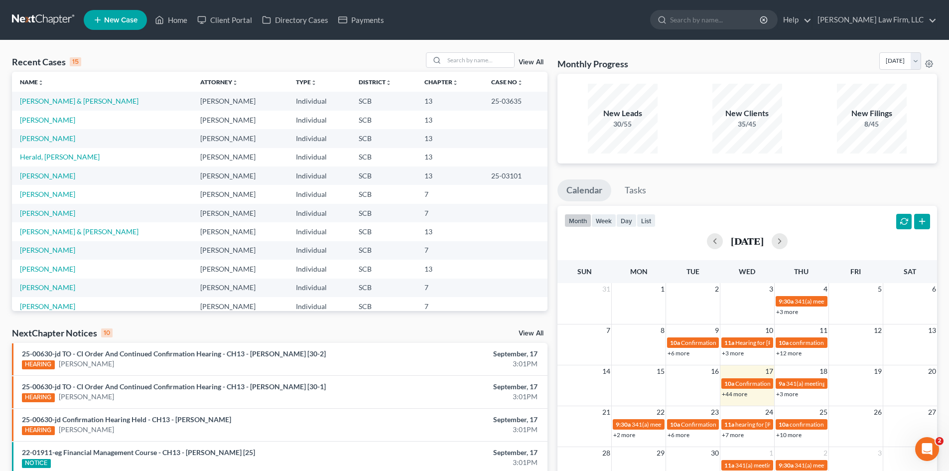
click at [532, 61] on link "View All" at bounding box center [531, 62] width 25 height 7
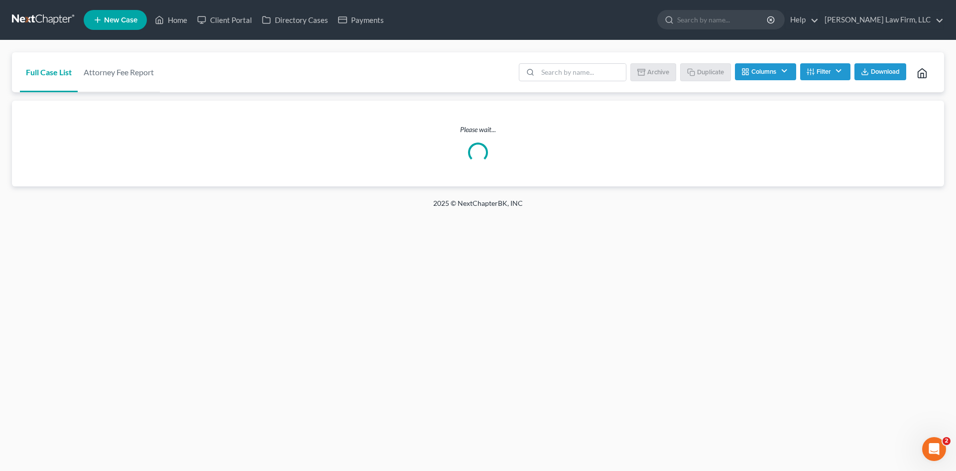
click at [775, 76] on button "Columns" at bounding box center [765, 71] width 61 height 17
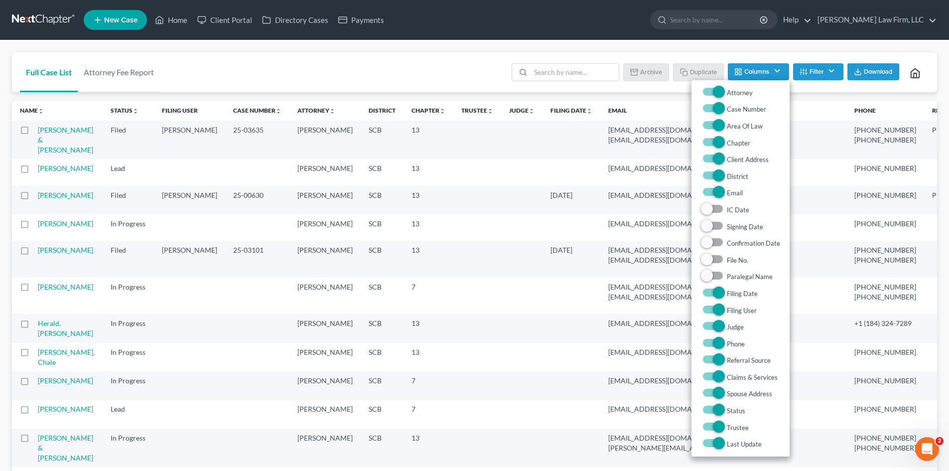
click at [775, 75] on button "Columns" at bounding box center [758, 71] width 61 height 17
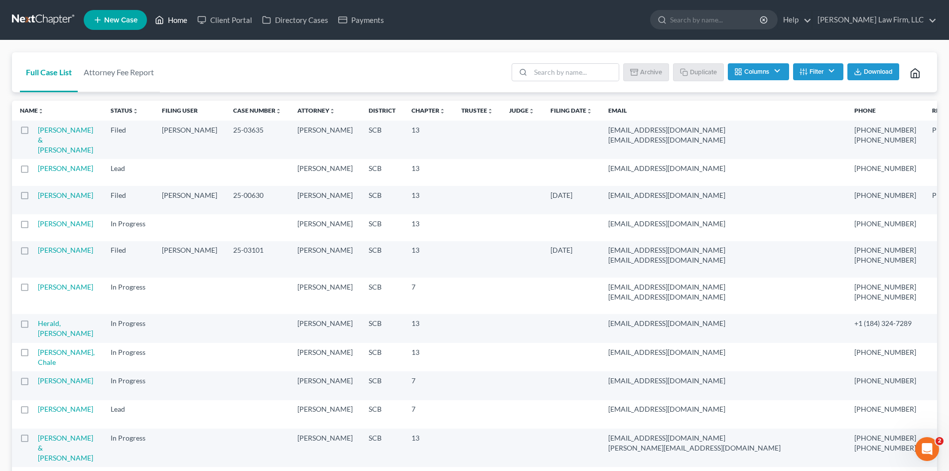
click at [174, 23] on link "Home" at bounding box center [171, 20] width 42 height 18
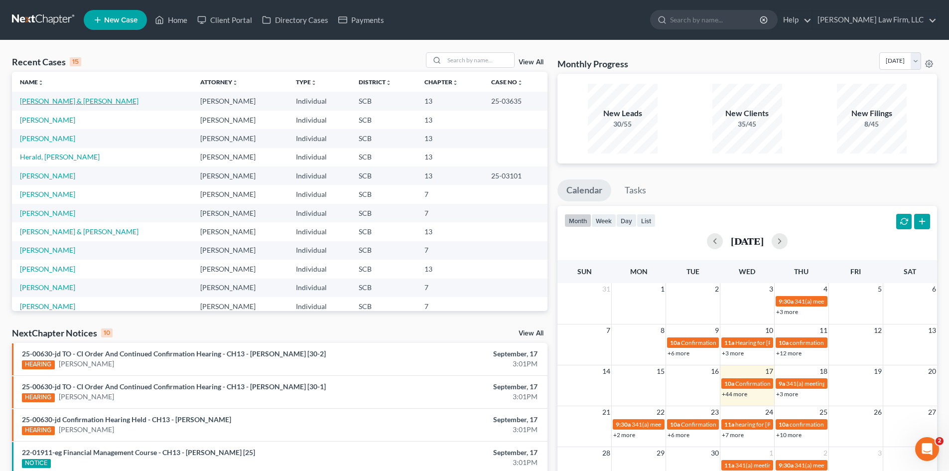
click at [74, 104] on link "Brown, Travis & Legare-Brown, Samantha" at bounding box center [79, 101] width 119 height 8
select select "1"
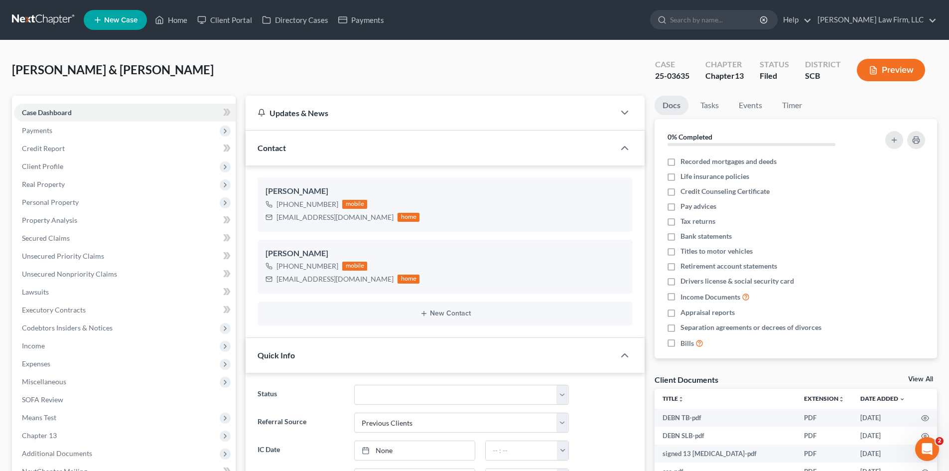
select select "0"
click at [61, 169] on span "Client Profile" at bounding box center [42, 166] width 41 height 8
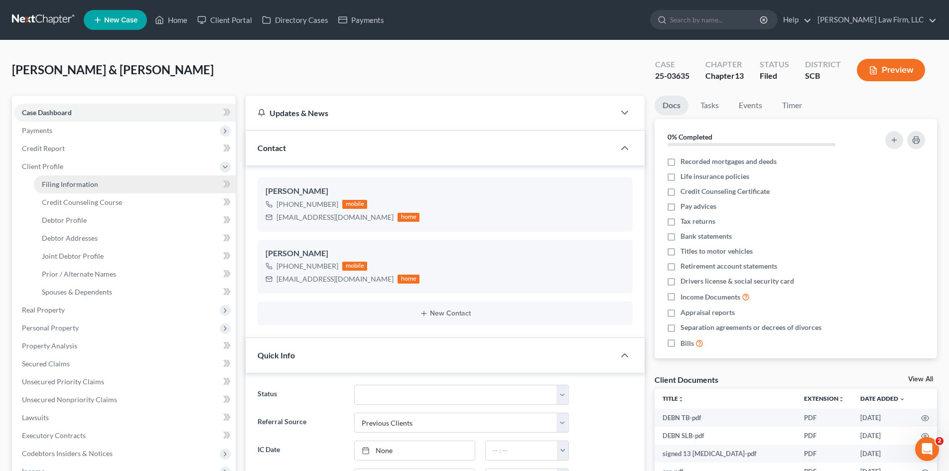
click at [69, 183] on span "Filing Information" at bounding box center [70, 184] width 56 height 8
select select "1"
select select "3"
select select "72"
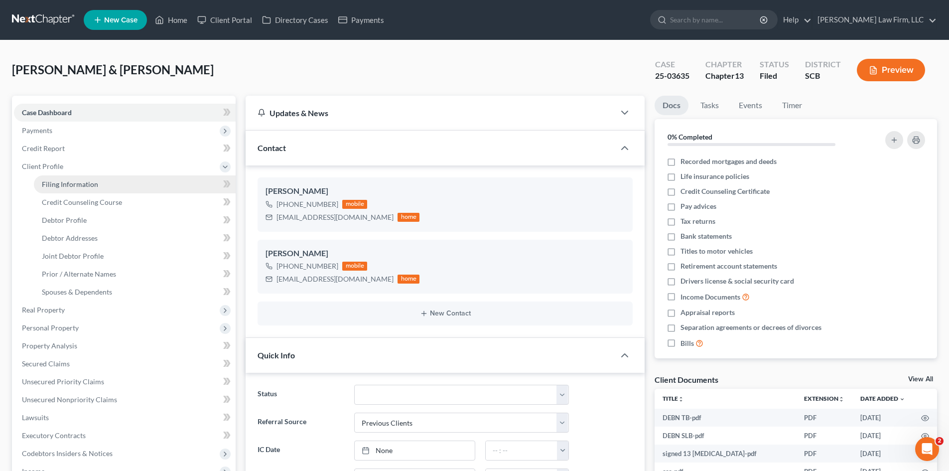
select select "1"
select select "42"
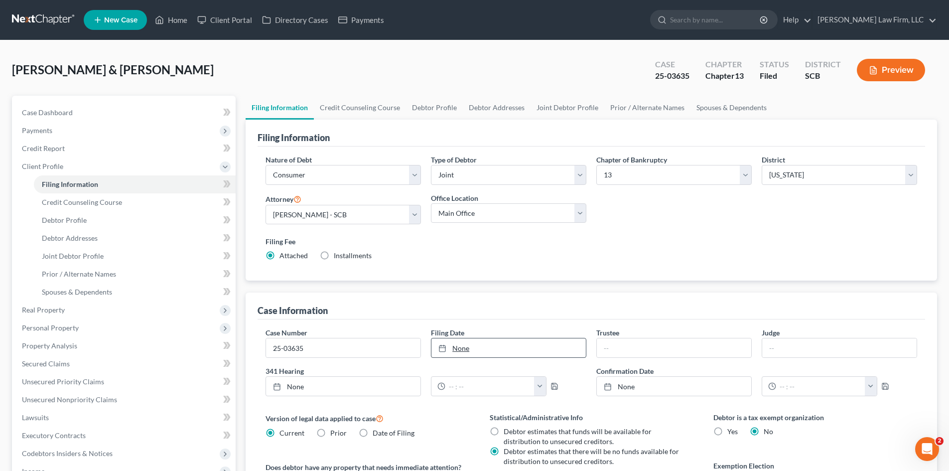
click at [469, 353] on link "None" at bounding box center [508, 347] width 154 height 19
type input "9/17/2025"
click at [443, 109] on link "Debtor Profile" at bounding box center [434, 108] width 57 height 24
select select "1"
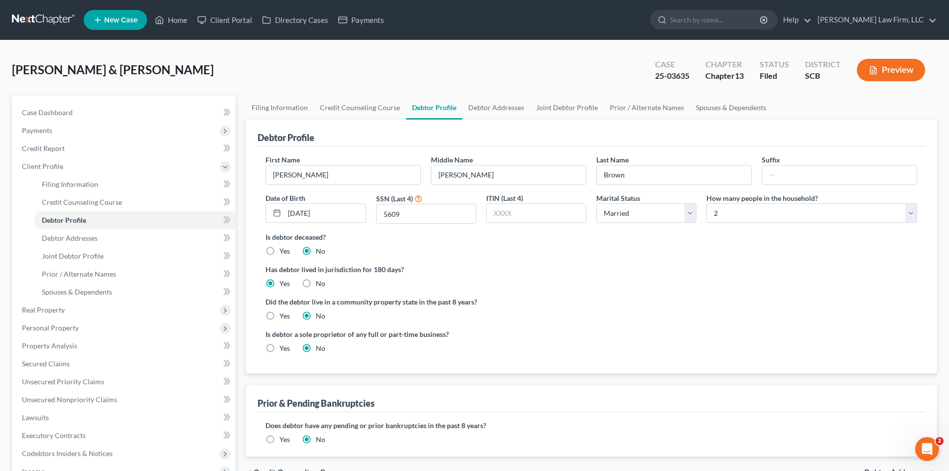
radio input "true"
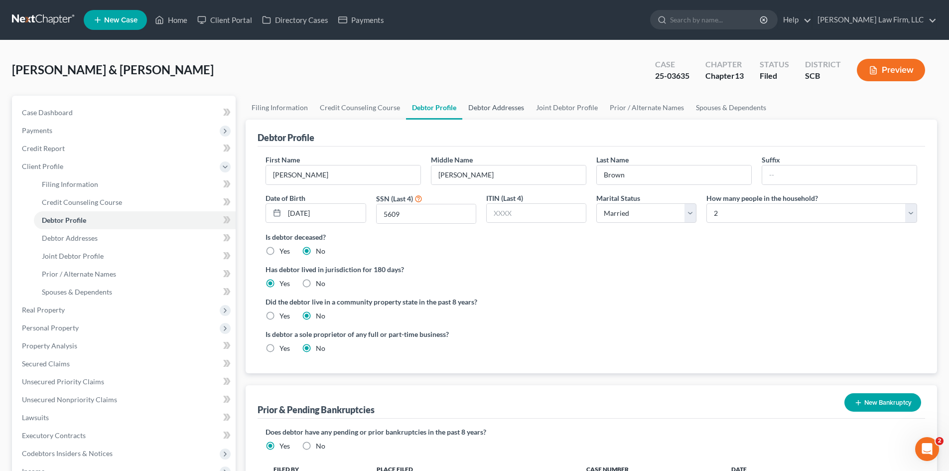
click at [475, 109] on link "Debtor Addresses" at bounding box center [496, 108] width 68 height 24
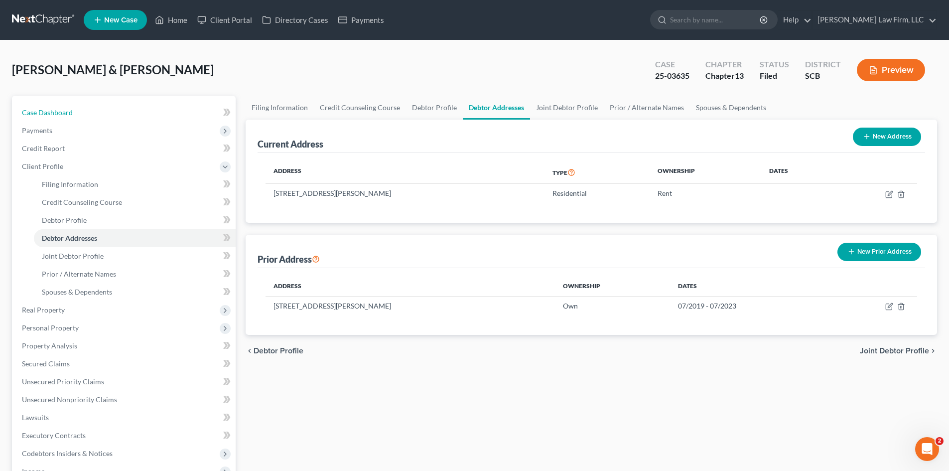
click at [61, 116] on span "Case Dashboard" at bounding box center [47, 112] width 51 height 8
select select "1"
select select "0"
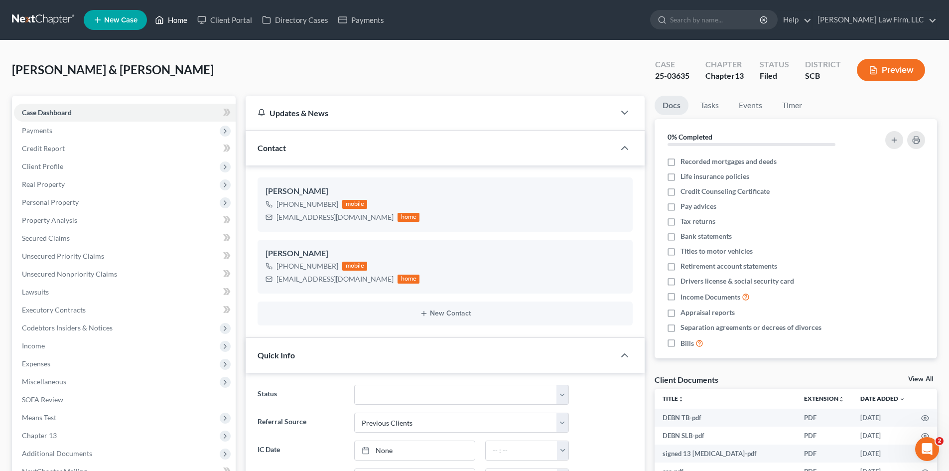
scroll to position [952, 0]
click at [181, 22] on link "Home" at bounding box center [171, 20] width 42 height 18
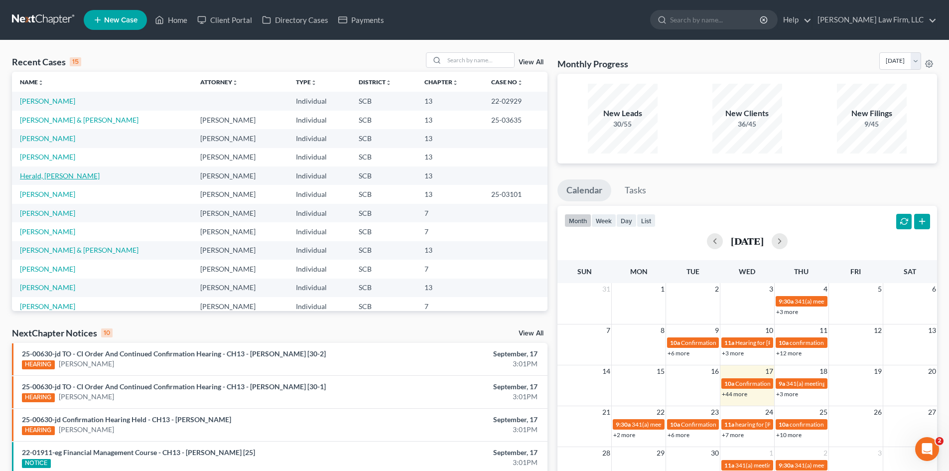
click at [48, 178] on link "Herald, Greg" at bounding box center [60, 175] width 80 height 8
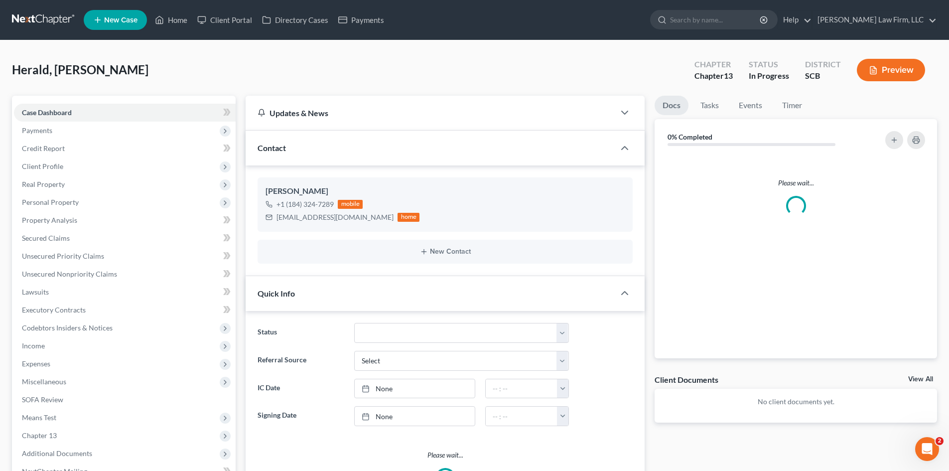
select select "0"
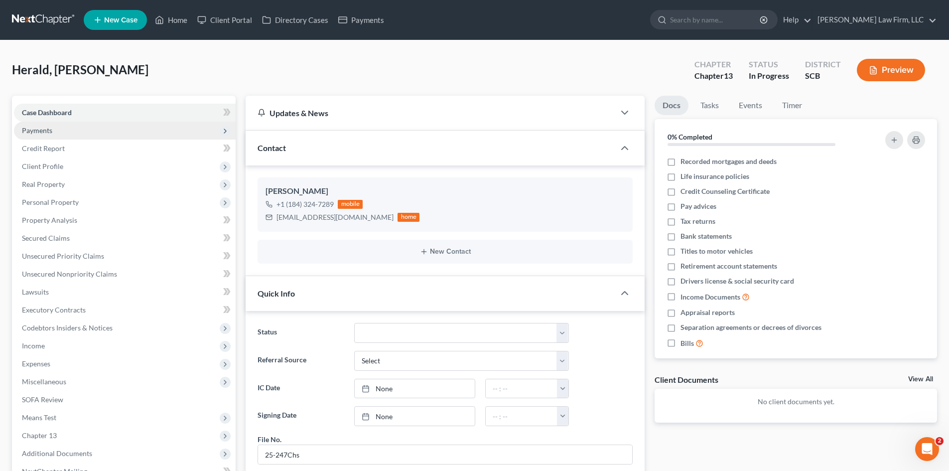
click at [54, 127] on span "Payments" at bounding box center [125, 131] width 222 height 18
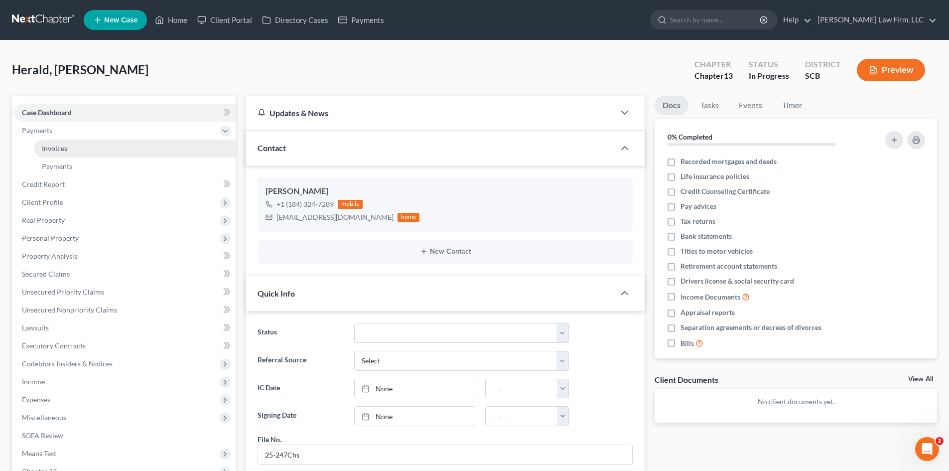
click at [57, 153] on link "Invoices" at bounding box center [135, 148] width 202 height 18
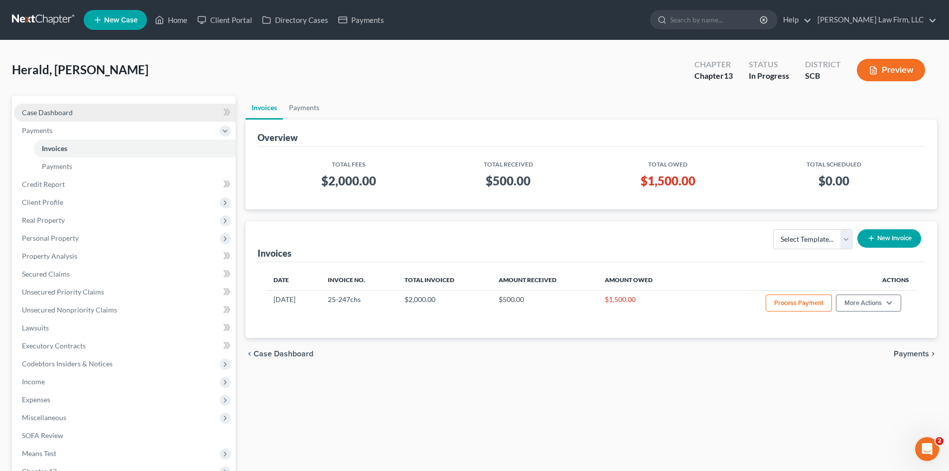
click at [61, 112] on span "Case Dashboard" at bounding box center [47, 112] width 51 height 8
select select "0"
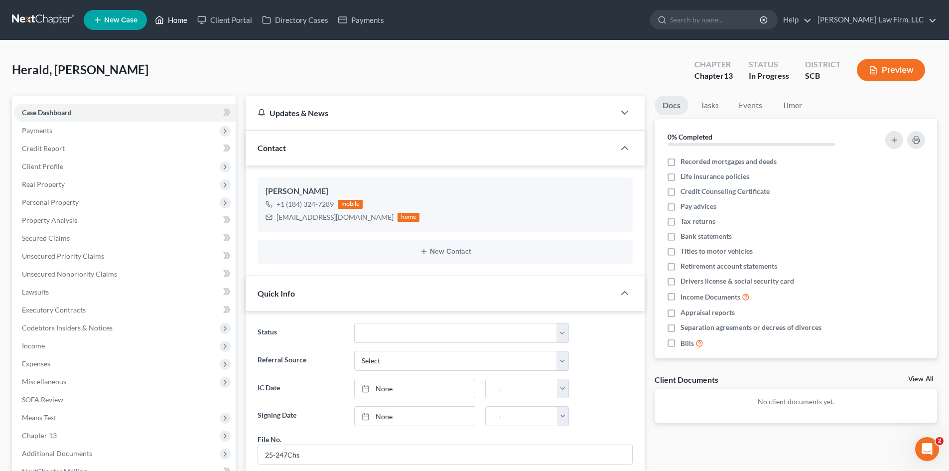
click at [170, 17] on link "Home" at bounding box center [171, 20] width 42 height 18
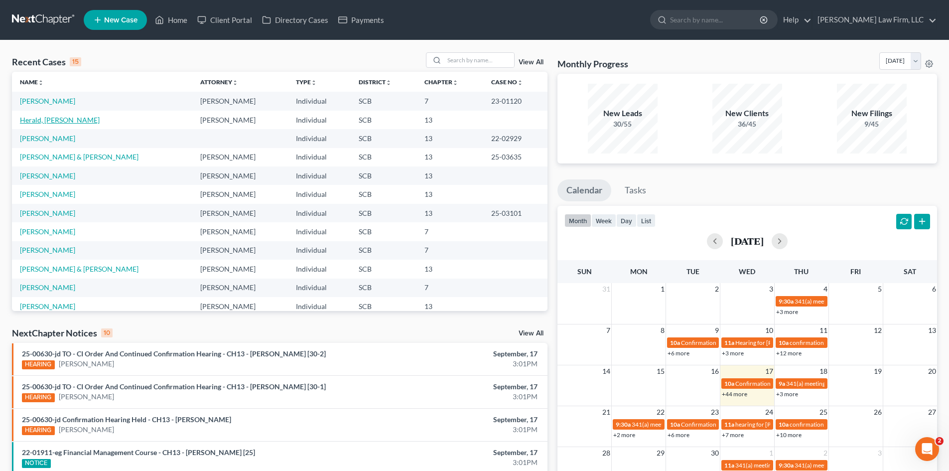
click at [54, 122] on link "Herald, Greg" at bounding box center [60, 120] width 80 height 8
select select "3"
select select "0"
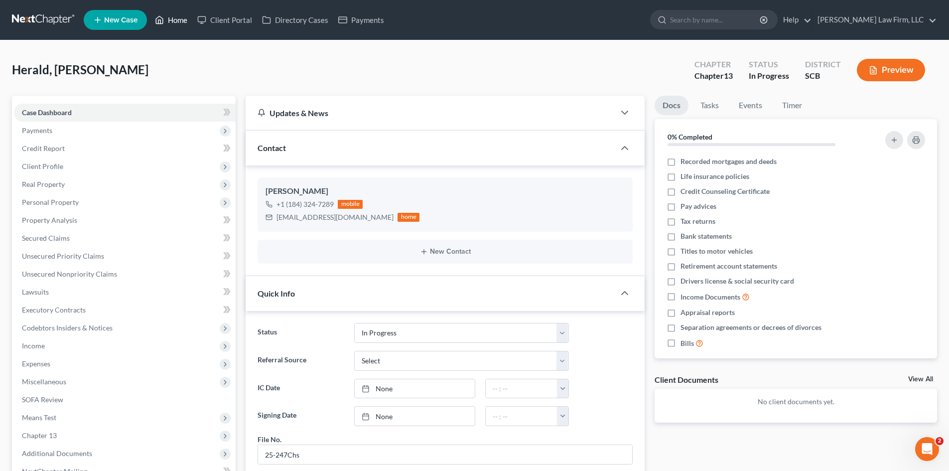
click at [180, 25] on link "Home" at bounding box center [171, 20] width 42 height 18
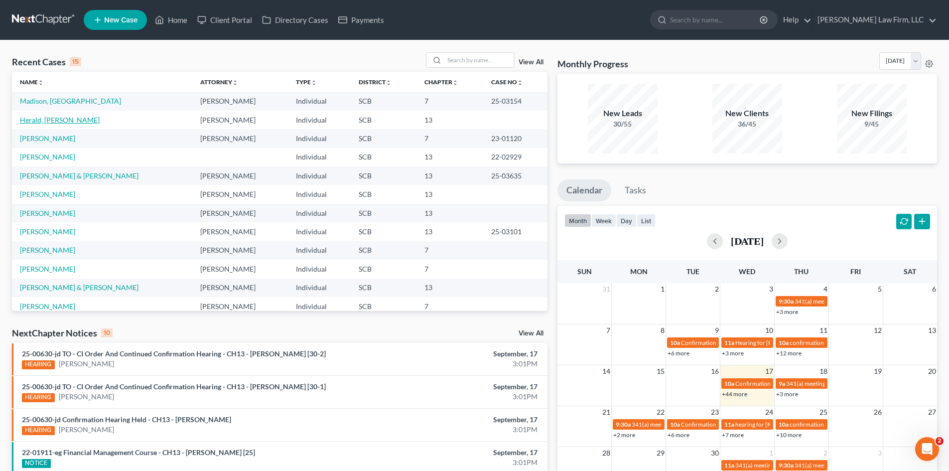
click at [48, 119] on link "Herald, Greg" at bounding box center [60, 120] width 80 height 8
select select "3"
select select "0"
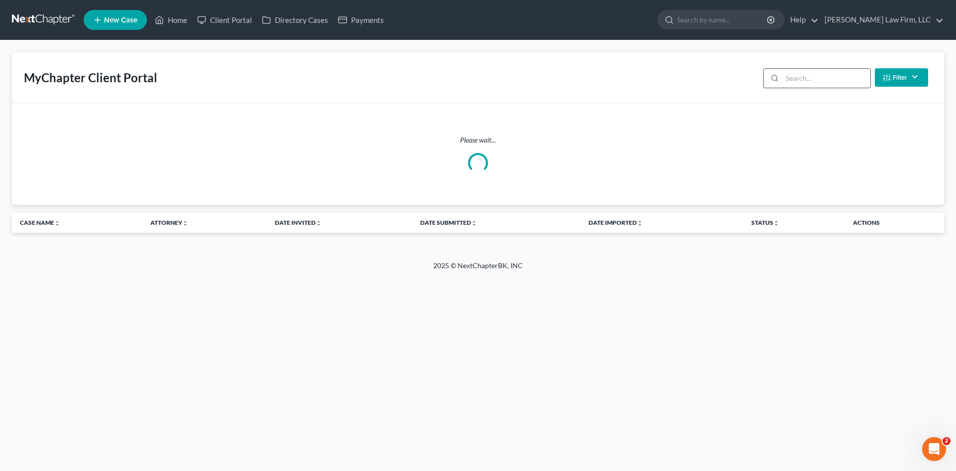
click at [792, 81] on input "search" at bounding box center [827, 78] width 88 height 19
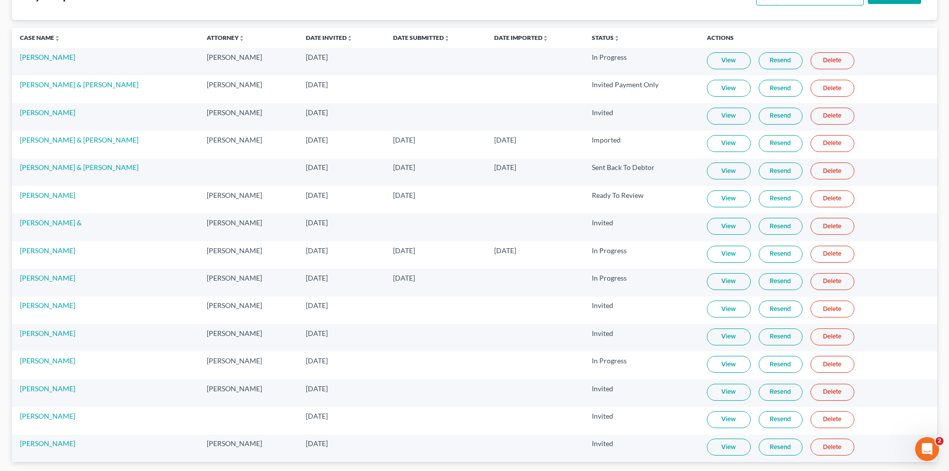
scroll to position [100, 0]
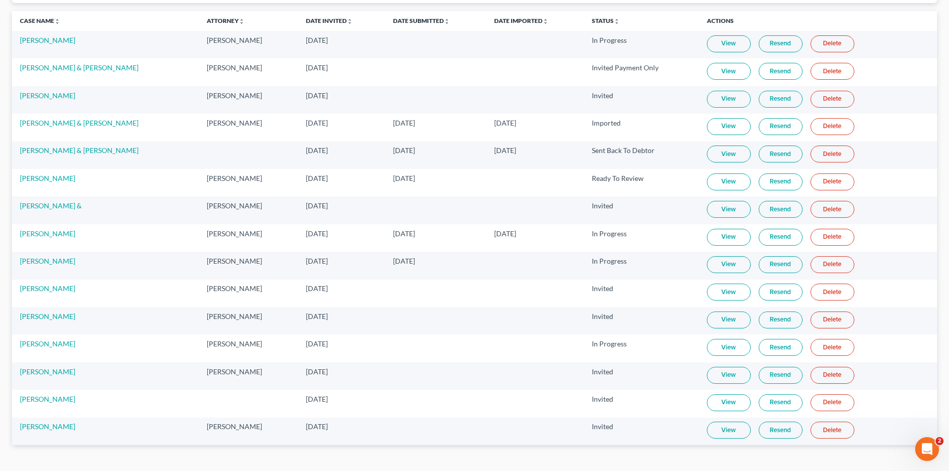
type input "her"
click at [743, 430] on link "View" at bounding box center [729, 429] width 44 height 17
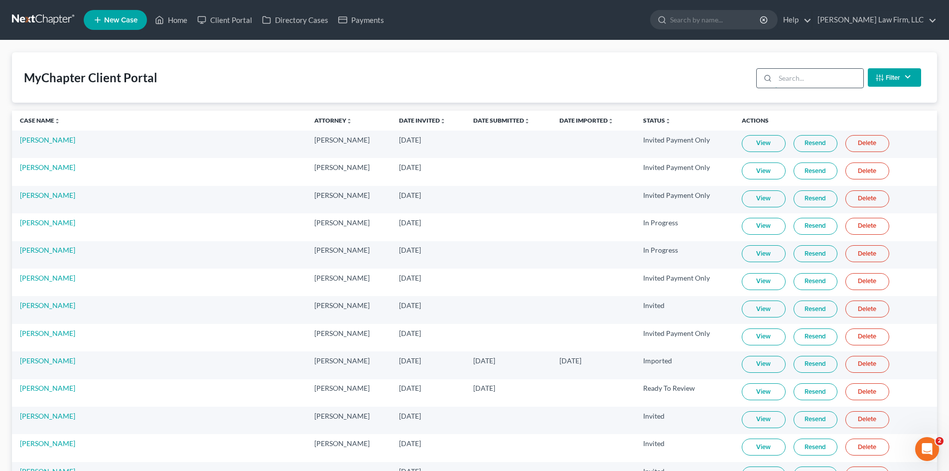
click at [803, 82] on input "search" at bounding box center [819, 78] width 88 height 19
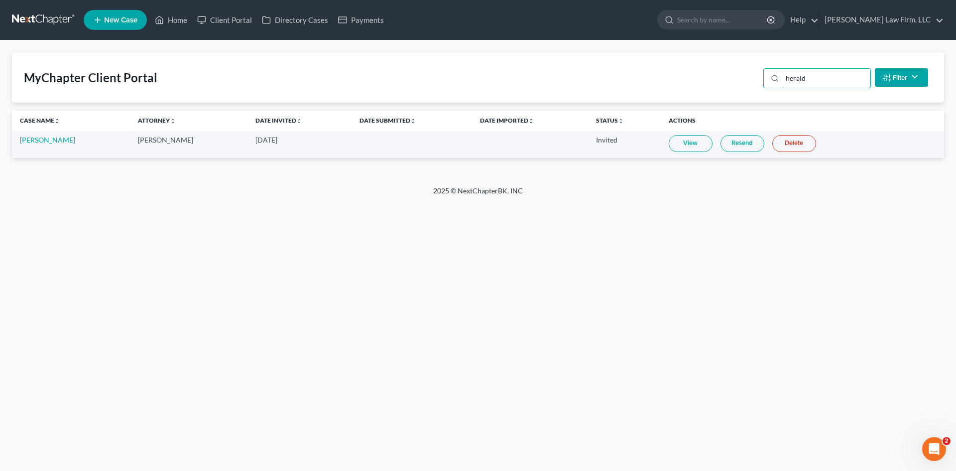
type input "herald"
click at [694, 141] on link "View" at bounding box center [691, 143] width 44 height 17
